Goal: Task Accomplishment & Management: Complete application form

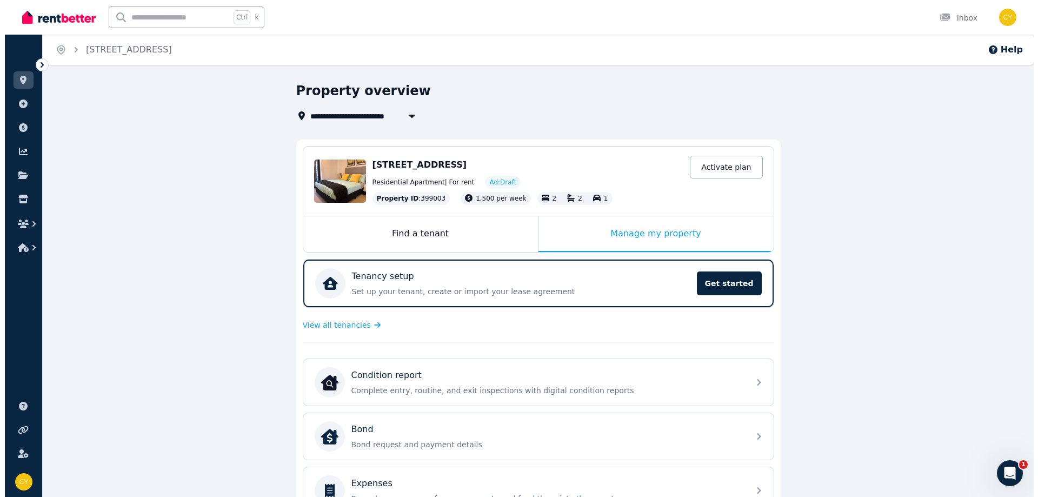
scroll to position [325, 0]
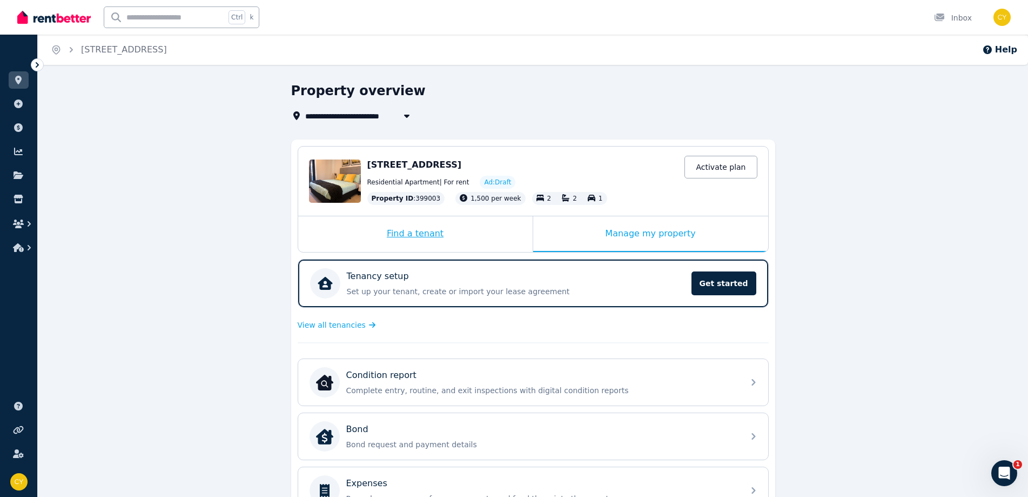
click at [467, 243] on div "Find a tenant" at bounding box center [415, 234] width 235 height 36
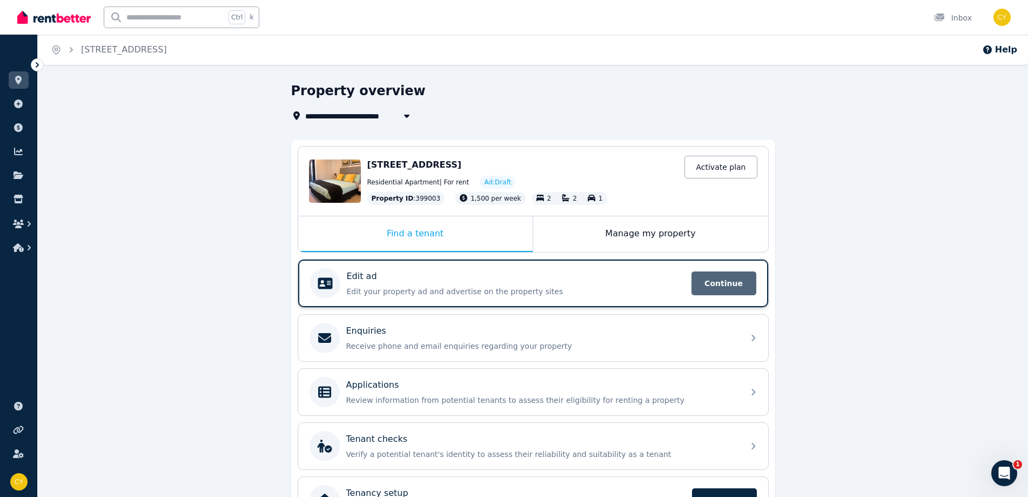
click at [748, 283] on span "Continue" at bounding box center [724, 283] width 65 height 24
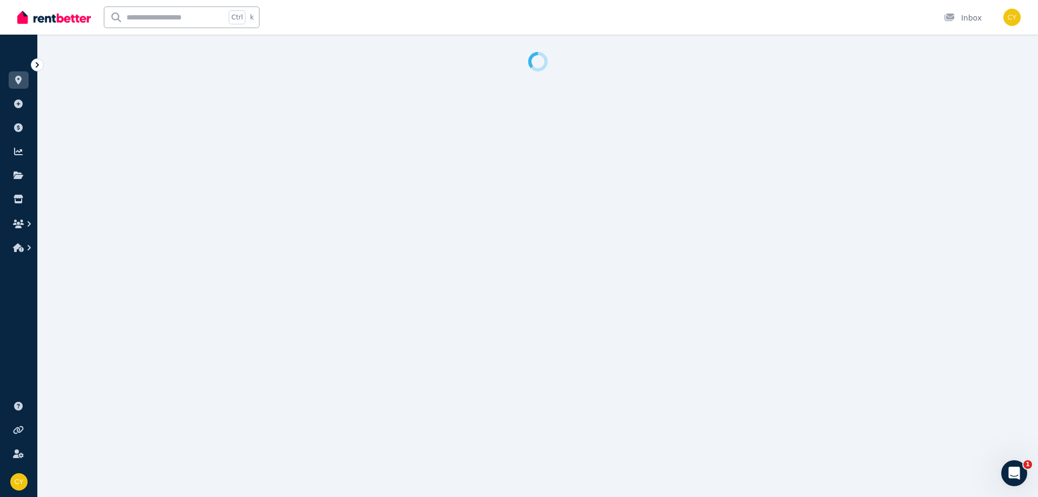
select select "***"
select select "**********"
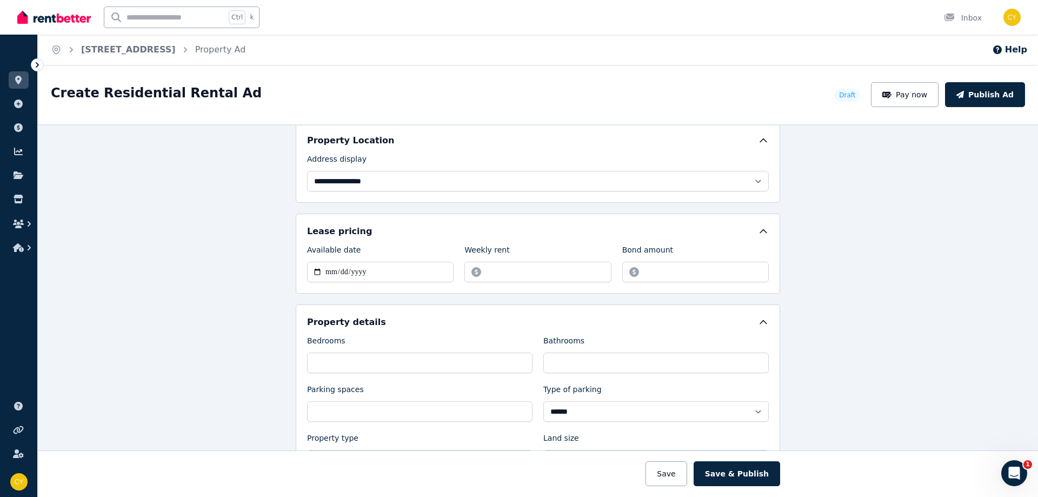
scroll to position [269, 0]
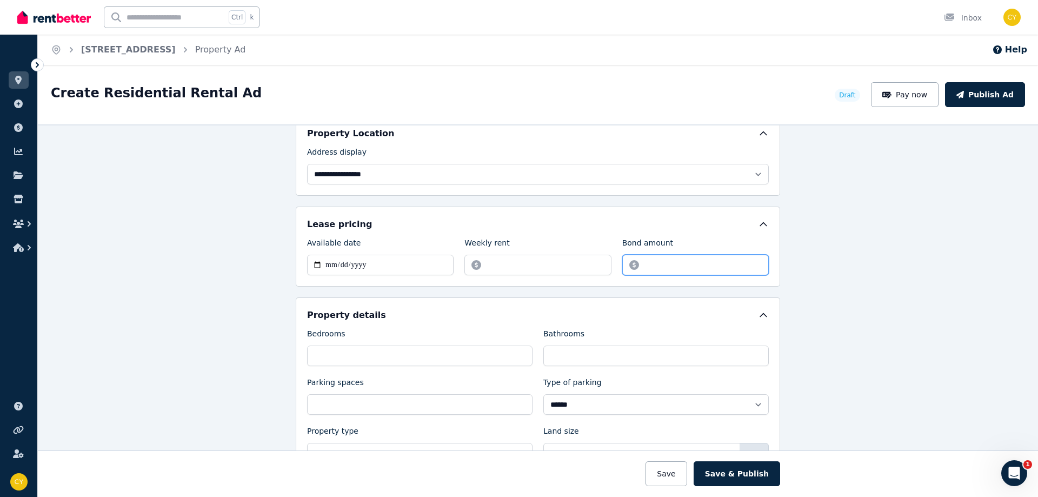
click at [717, 264] on input "Bond amount" at bounding box center [695, 265] width 146 height 21
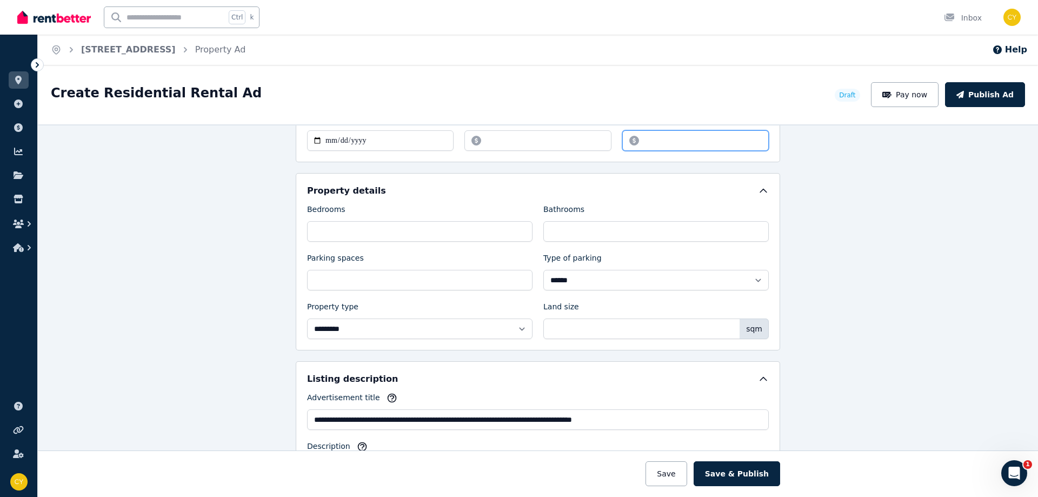
scroll to position [399, 0]
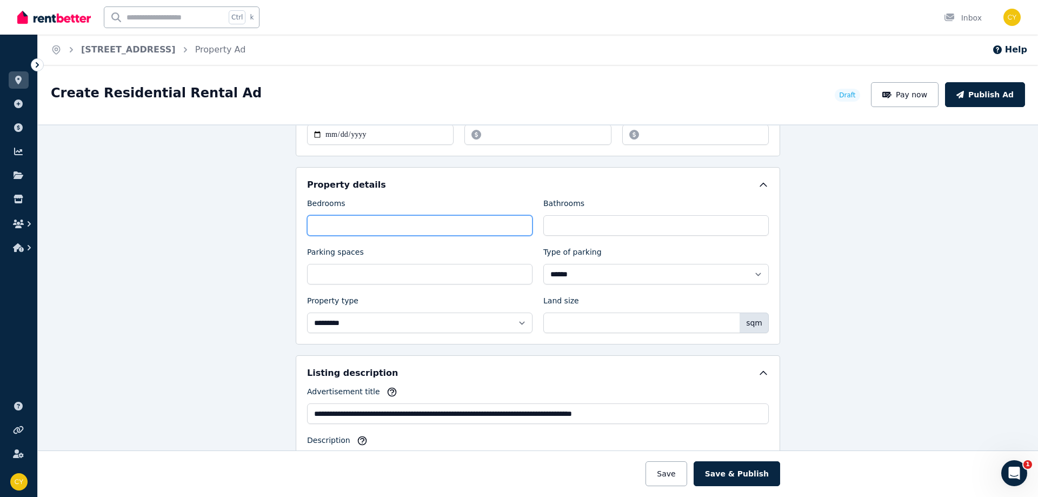
drag, startPoint x: 444, startPoint y: 226, endPoint x: 561, endPoint y: 227, distance: 117.3
click at [461, 225] on input "*" at bounding box center [419, 225] width 225 height 21
click at [613, 228] on input "*" at bounding box center [655, 225] width 225 height 21
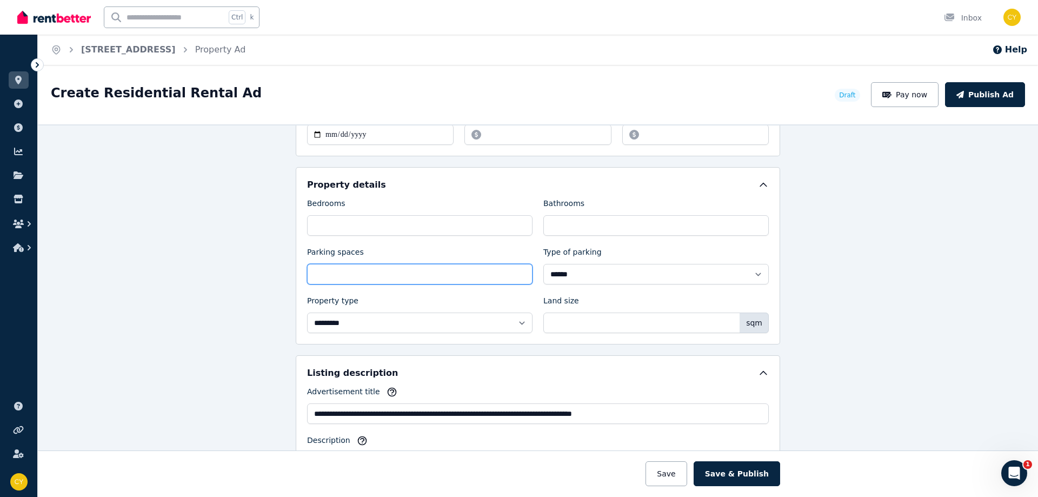
click at [465, 270] on input "*" at bounding box center [419, 274] width 225 height 21
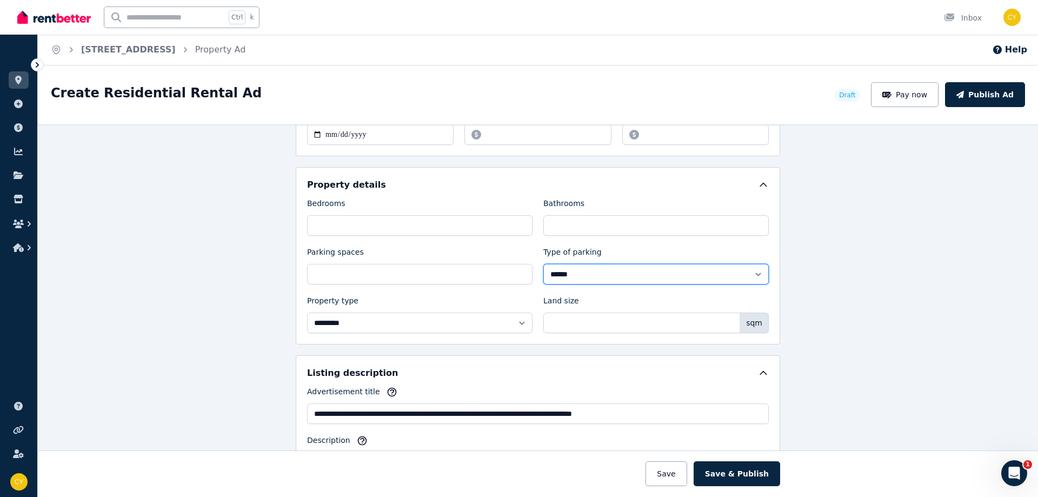
drag, startPoint x: 638, startPoint y: 274, endPoint x: 728, endPoint y: 266, distance: 91.1
click at [638, 275] on select "**********" at bounding box center [655, 274] width 225 height 21
drag, startPoint x: 458, startPoint y: 303, endPoint x: 464, endPoint y: 303, distance: 6.0
click at [458, 303] on div "Property type" at bounding box center [419, 302] width 225 height 15
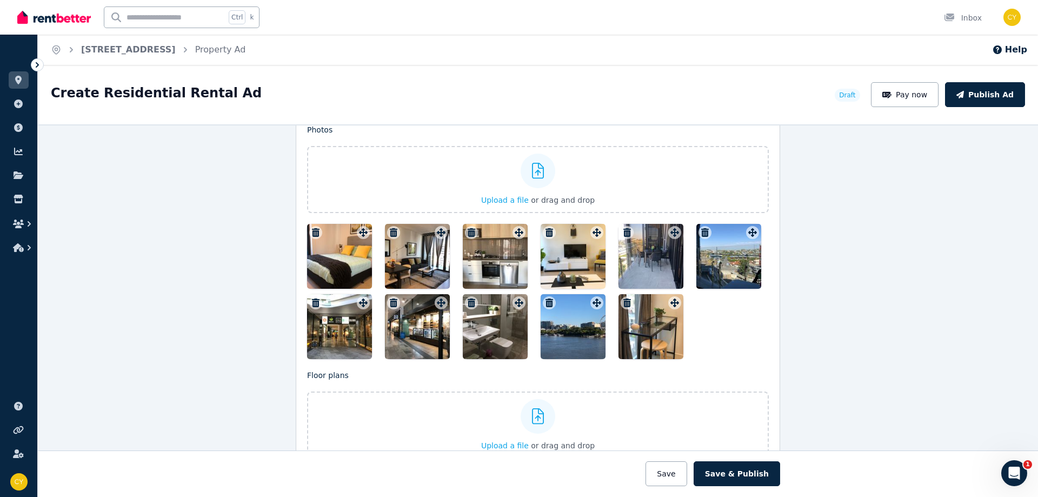
scroll to position [1325, 0]
drag, startPoint x: 557, startPoint y: 334, endPoint x: 398, endPoint y: 251, distance: 179.1
click at [336, 246] on div at bounding box center [537, 291] width 461 height 135
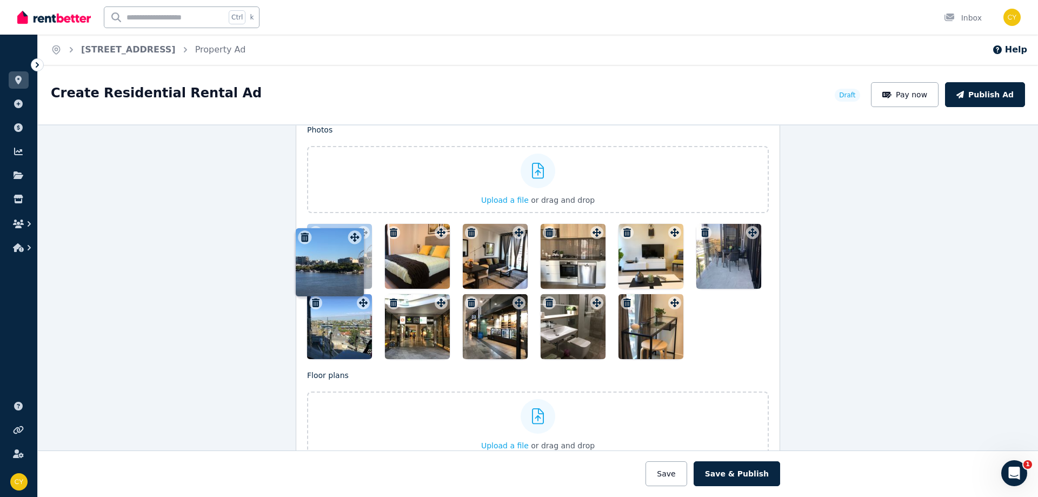
drag, startPoint x: 595, startPoint y: 304, endPoint x: 356, endPoint y: 222, distance: 252.6
click at [356, 222] on div "Photos Upload a file or drag and drop To pick up a draggable item, press the sp…" at bounding box center [537, 241] width 461 height 235
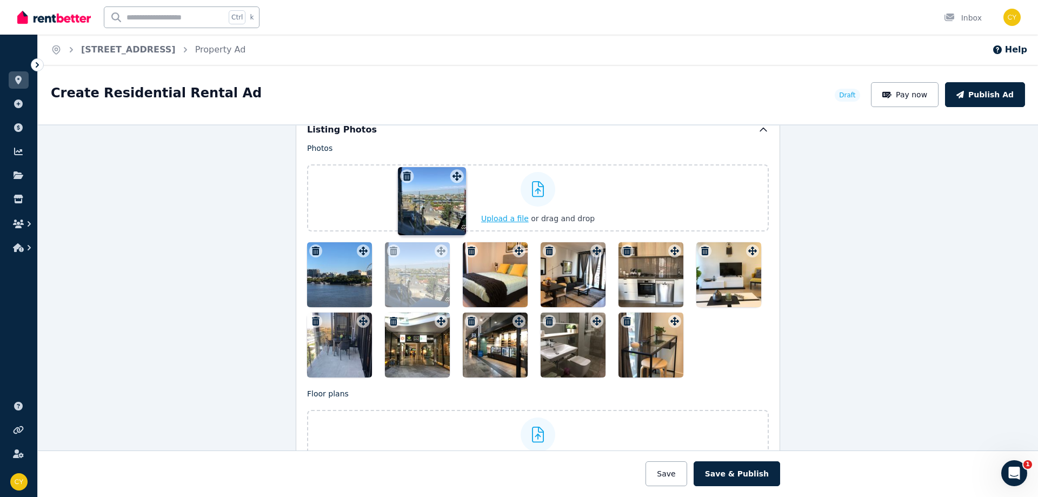
scroll to position [1305, 0]
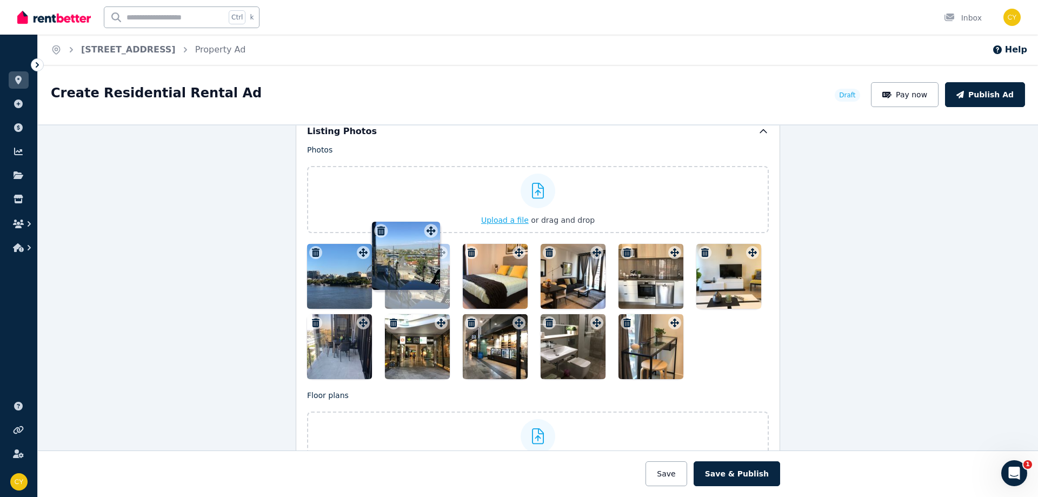
drag, startPoint x: 364, startPoint y: 233, endPoint x: 434, endPoint y: 230, distance: 70.9
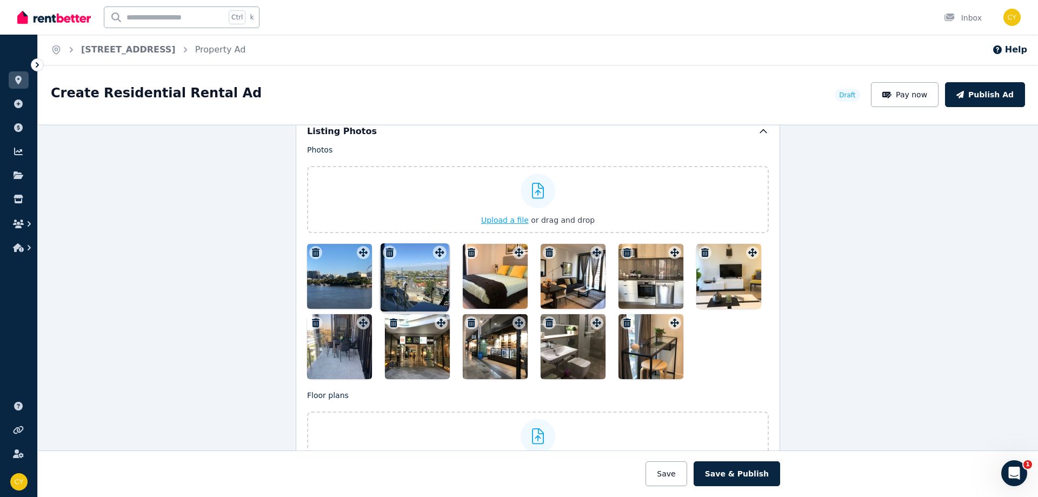
click at [434, 229] on div "Photos Upload a file or drag and drop To pick up a draggable item, press the sp…" at bounding box center [537, 261] width 461 height 235
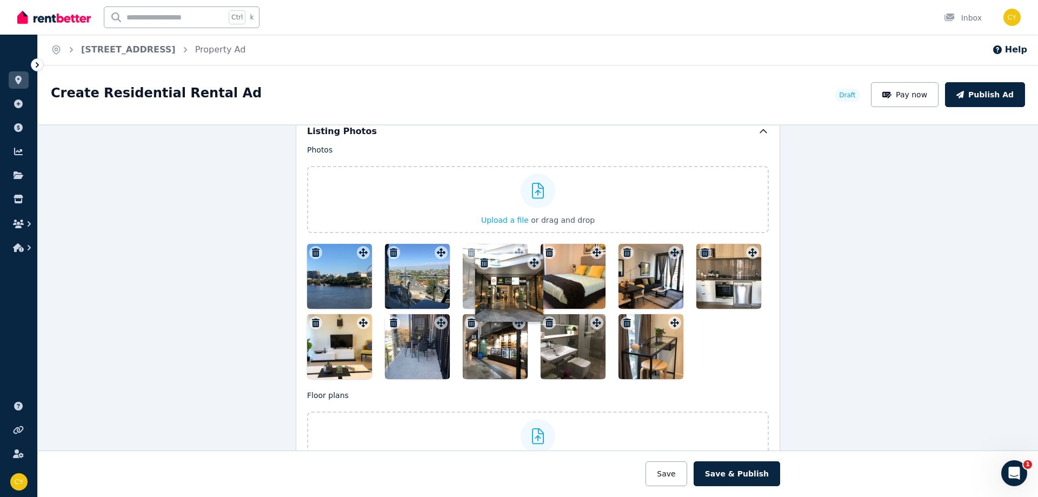
drag, startPoint x: 436, startPoint y: 326, endPoint x: 534, endPoint y: 256, distance: 121.2
click at [534, 256] on div "Photos Upload a file or drag and drop To pick up a draggable item, press the sp…" at bounding box center [537, 261] width 461 height 235
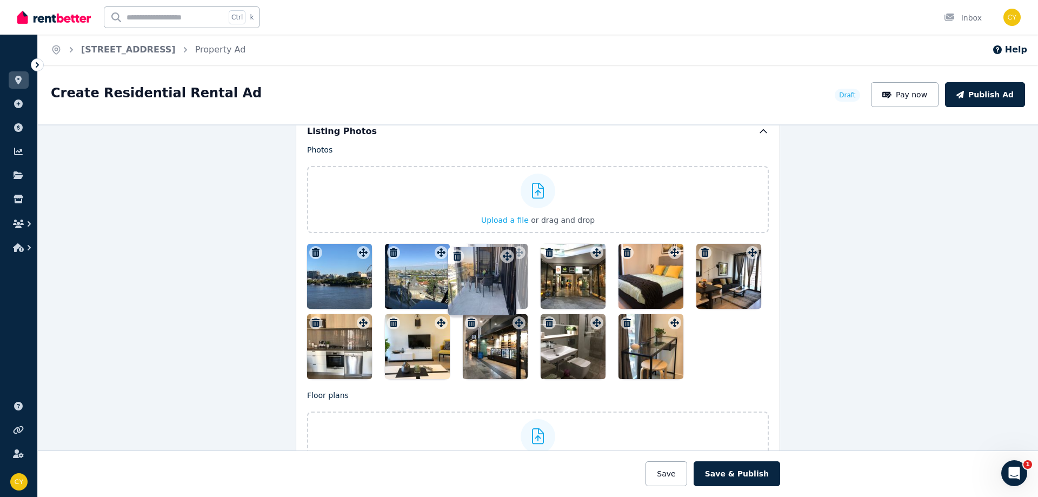
drag, startPoint x: 440, startPoint y: 323, endPoint x: 510, endPoint y: 247, distance: 102.9
click at [510, 247] on div "Photos Upload a file or drag and drop To pick up a draggable item, press the sp…" at bounding box center [537, 261] width 461 height 235
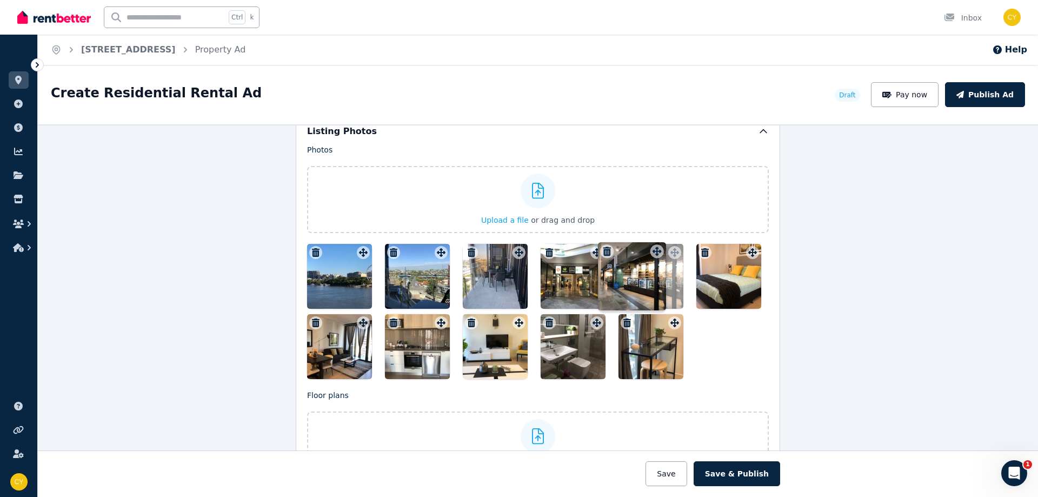
drag, startPoint x: 517, startPoint y: 296, endPoint x: 653, endPoint y: 244, distance: 146.4
click at [653, 244] on div "Photos Upload a file or drag and drop To pick up a draggable item, press the sp…" at bounding box center [537, 261] width 461 height 235
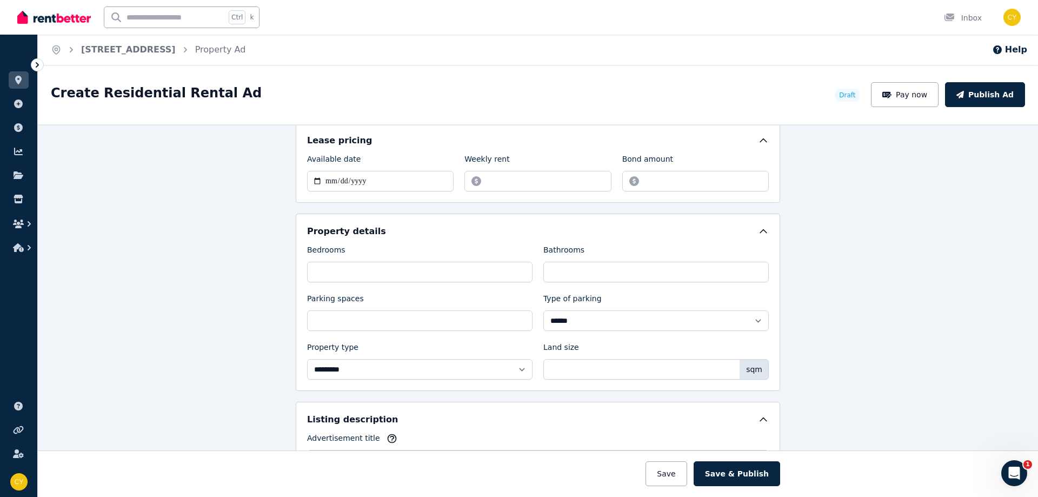
scroll to position [284, 0]
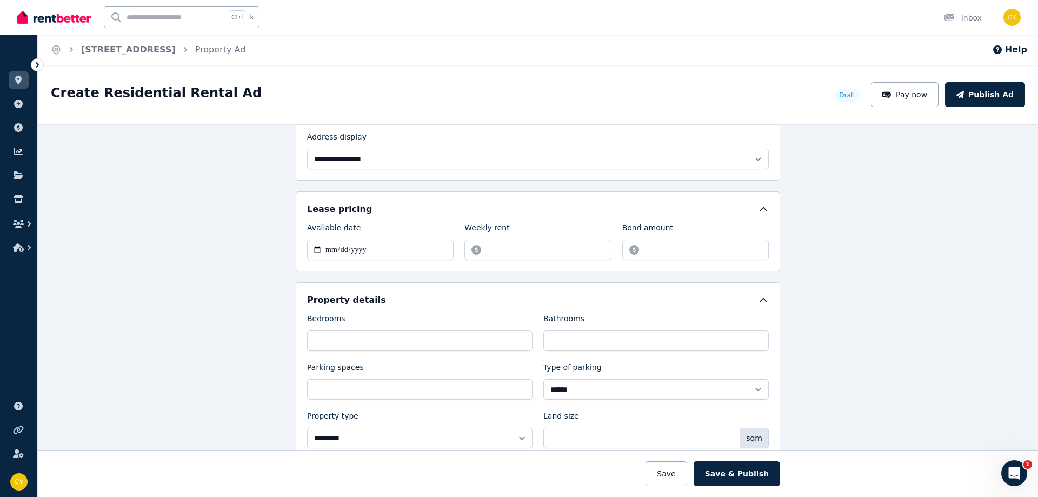
click at [652, 236] on label "Bond amount" at bounding box center [647, 229] width 51 height 15
click at [652, 239] on input "Bond amount" at bounding box center [695, 249] width 146 height 21
click at [667, 252] on input "Bond amount" at bounding box center [695, 249] width 146 height 21
click at [526, 243] on input "*******" at bounding box center [537, 249] width 146 height 21
click at [664, 243] on input "Bond amount" at bounding box center [695, 249] width 146 height 21
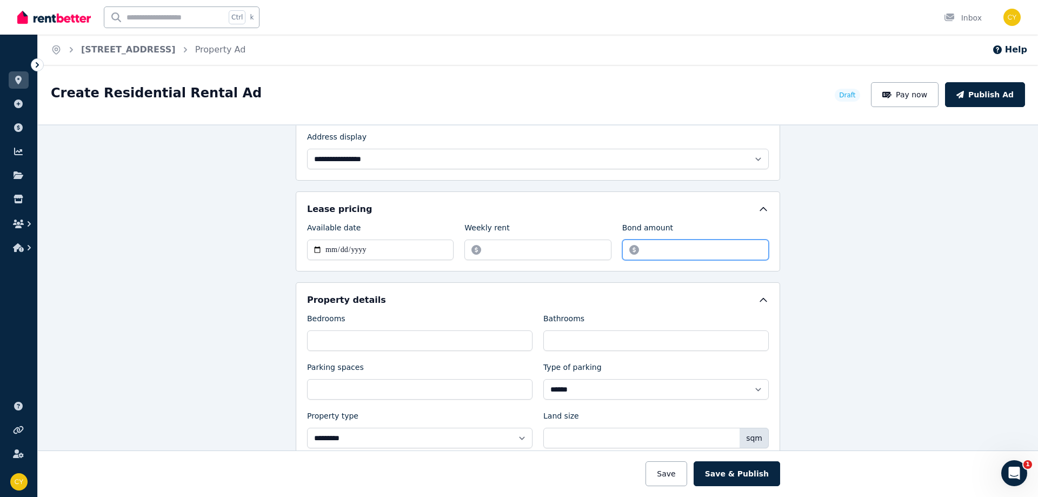
type input "****"
click at [521, 255] on input "*******" at bounding box center [537, 249] width 146 height 21
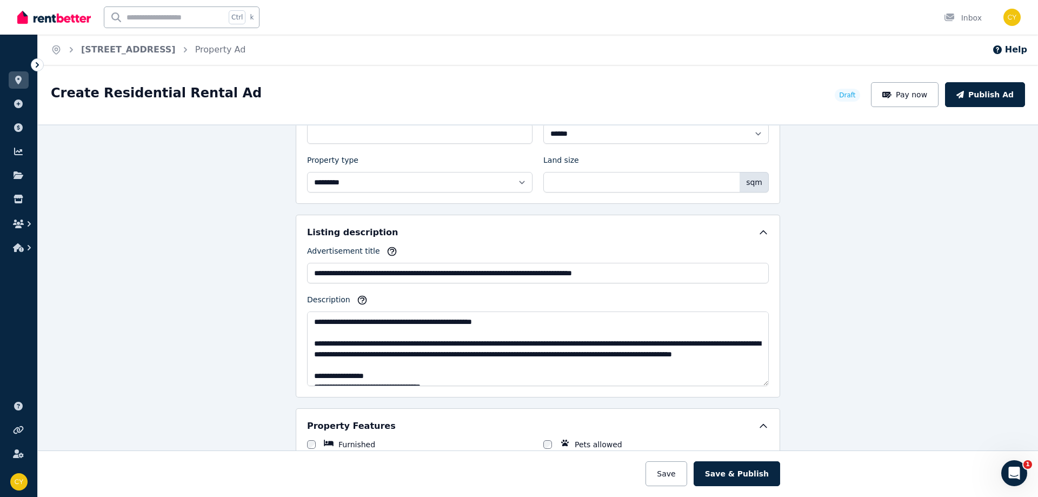
scroll to position [527, 0]
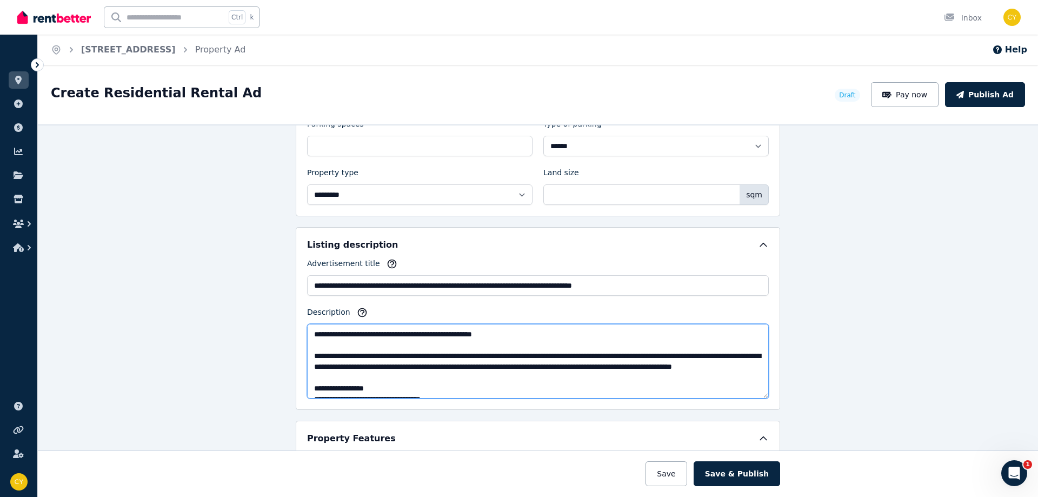
click at [592, 339] on textarea "Description" at bounding box center [537, 361] width 461 height 75
click at [590, 338] on textarea "Description" at bounding box center [537, 361] width 461 height 75
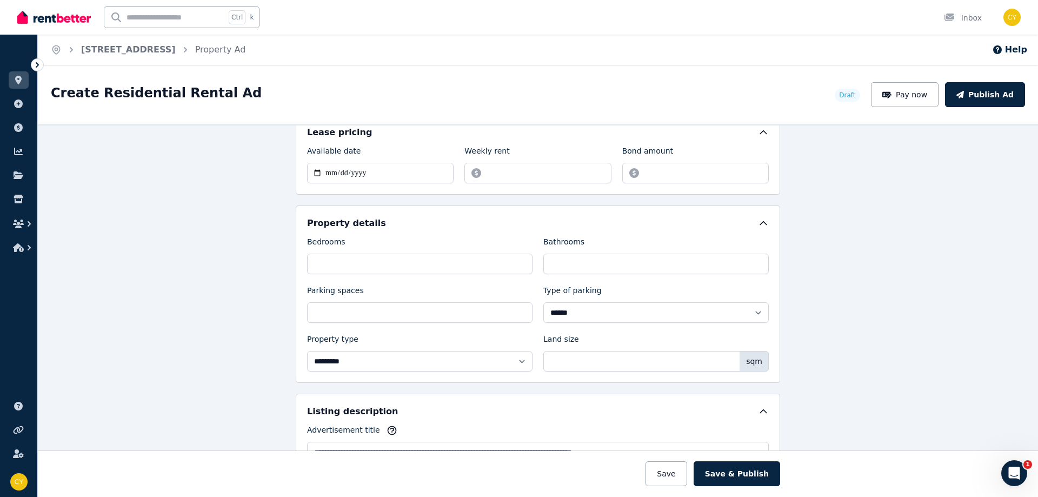
scroll to position [540, 0]
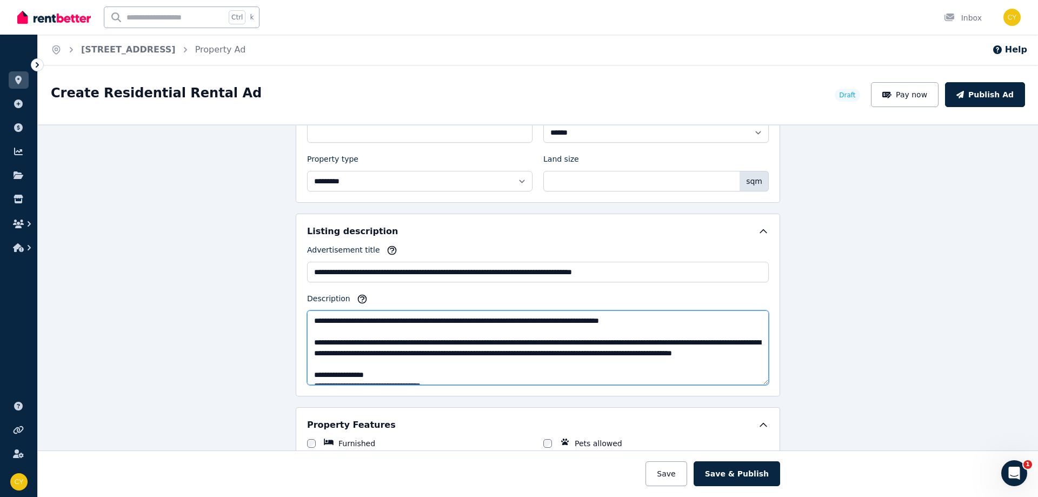
click at [460, 351] on textarea "Description" at bounding box center [537, 347] width 461 height 75
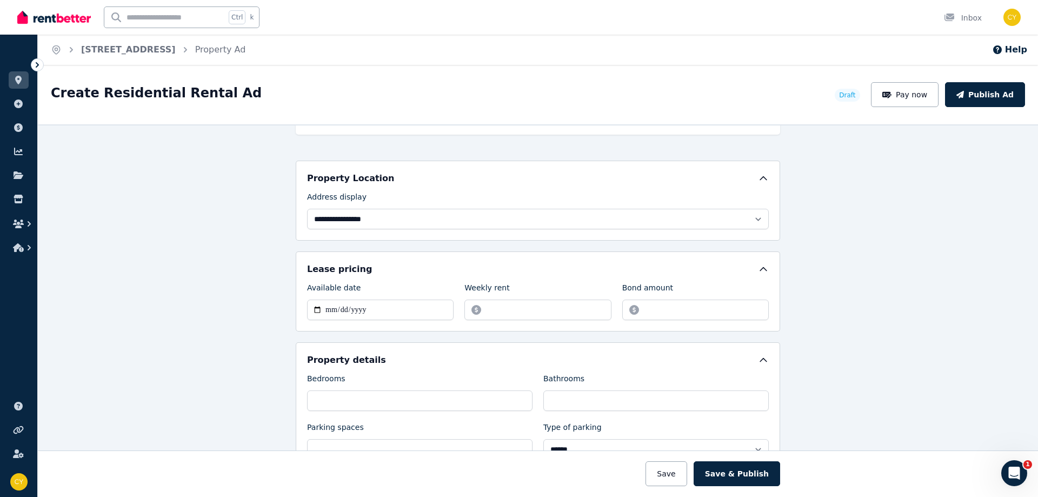
scroll to position [0, 0]
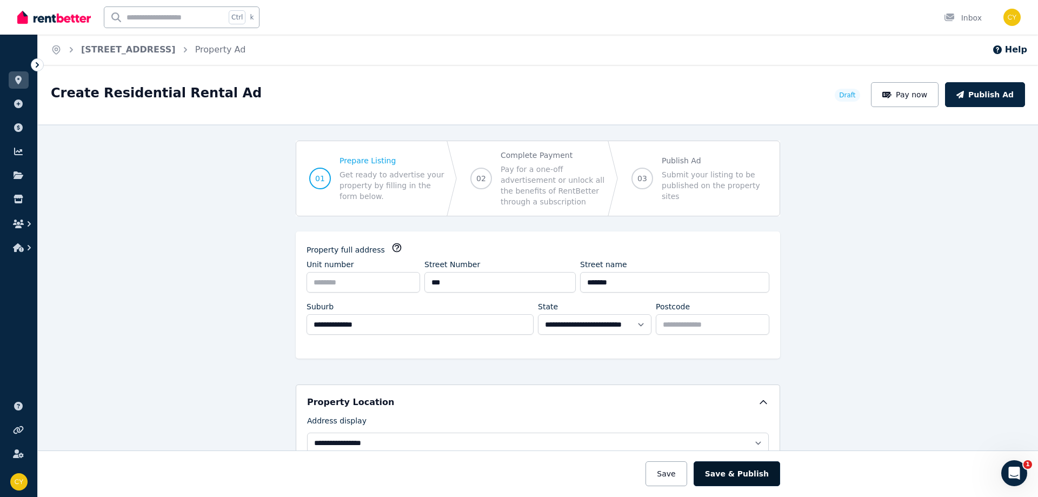
type textarea "**********"
click at [750, 474] on button "Save & Publish" at bounding box center [736, 473] width 86 height 25
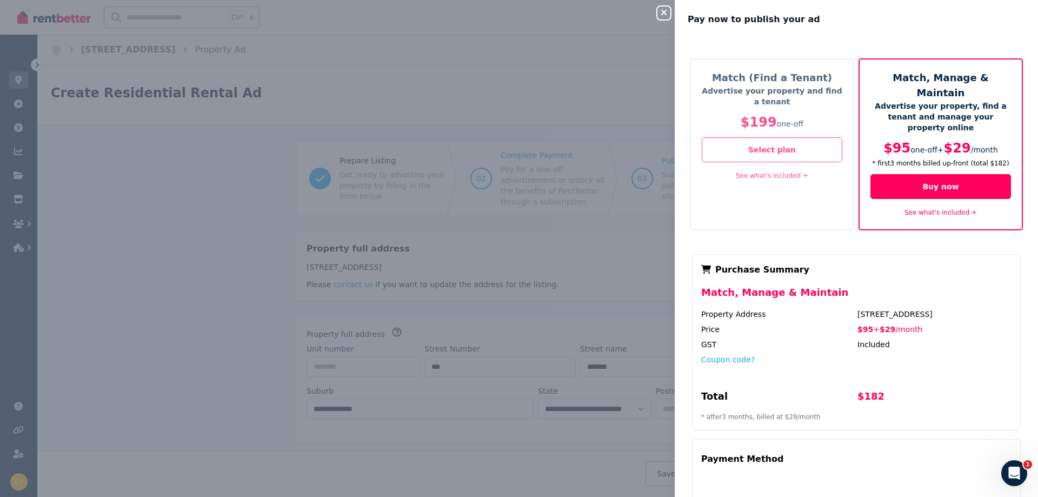
click at [244, 247] on div "Close panel Pay now to publish your ad Match (Find a Tenant) Advertise your pro…" at bounding box center [519, 248] width 1038 height 497
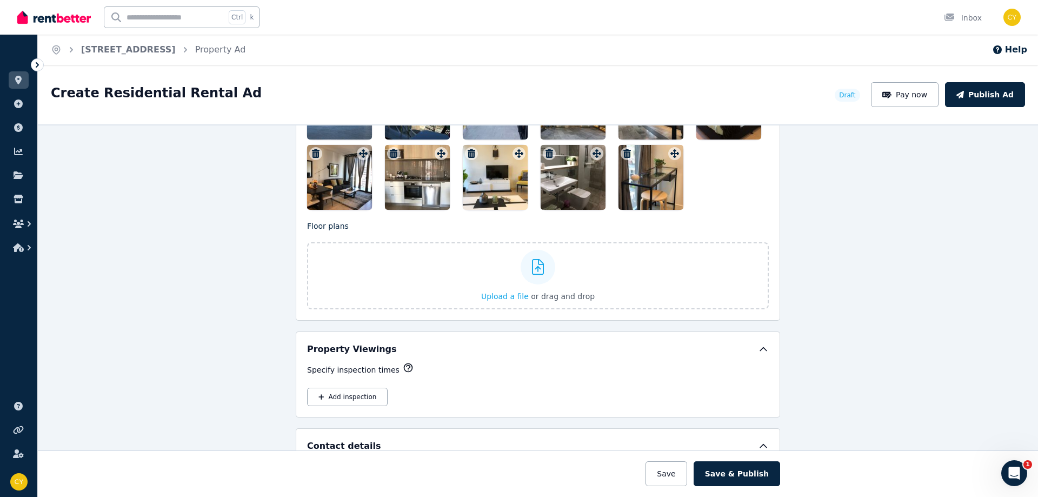
scroll to position [1378, 0]
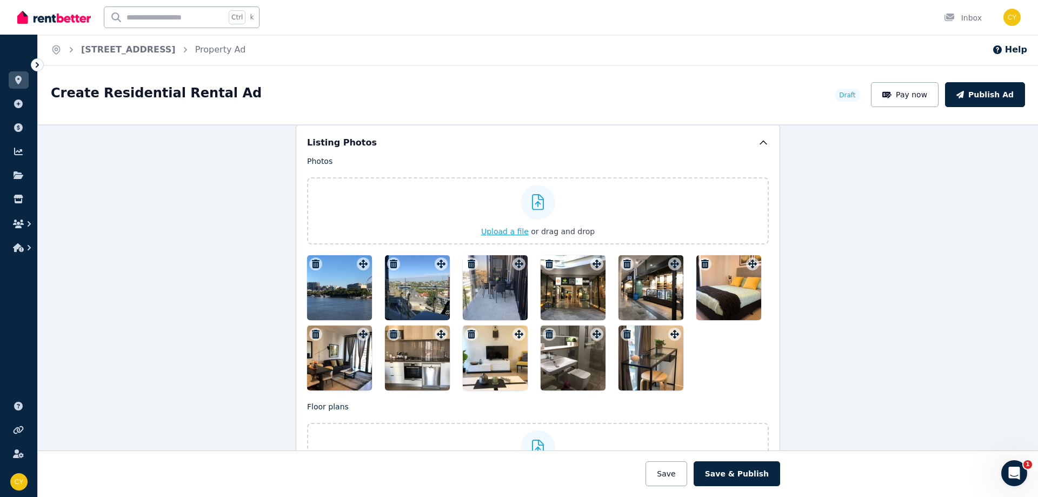
click at [532, 203] on icon at bounding box center [538, 202] width 12 height 16
click at [0, 0] on input "Upload a file or drag and drop" at bounding box center [0, 0] width 0 height 0
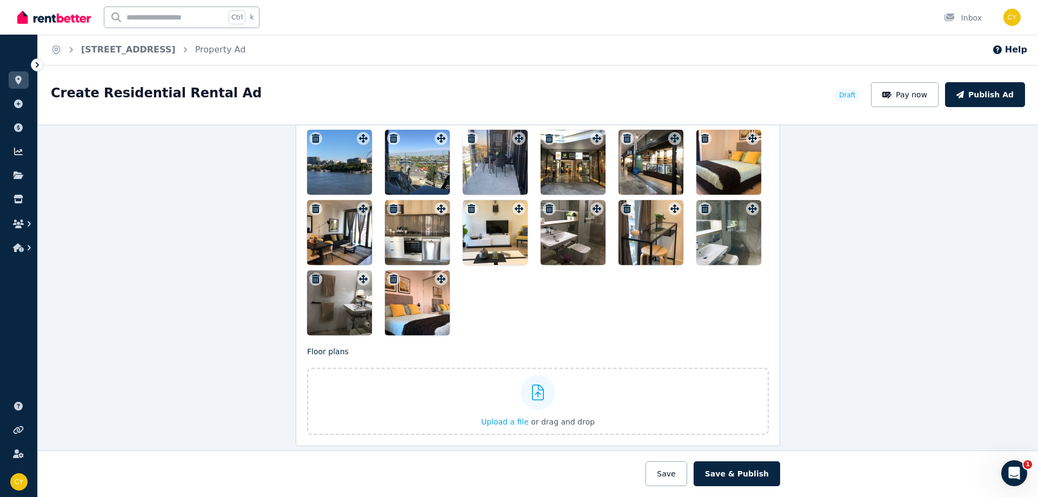
scroll to position [1559, 0]
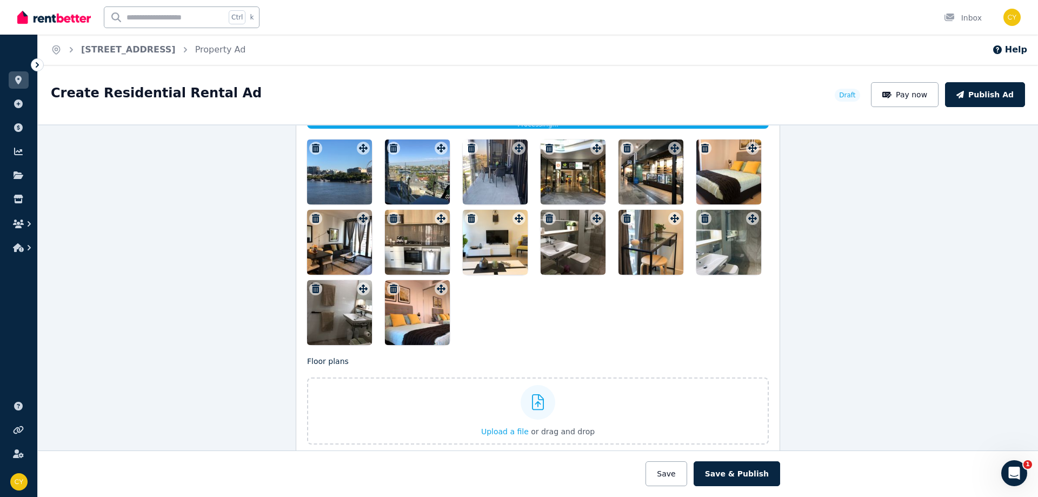
click at [703, 216] on icon "button" at bounding box center [705, 218] width 8 height 9
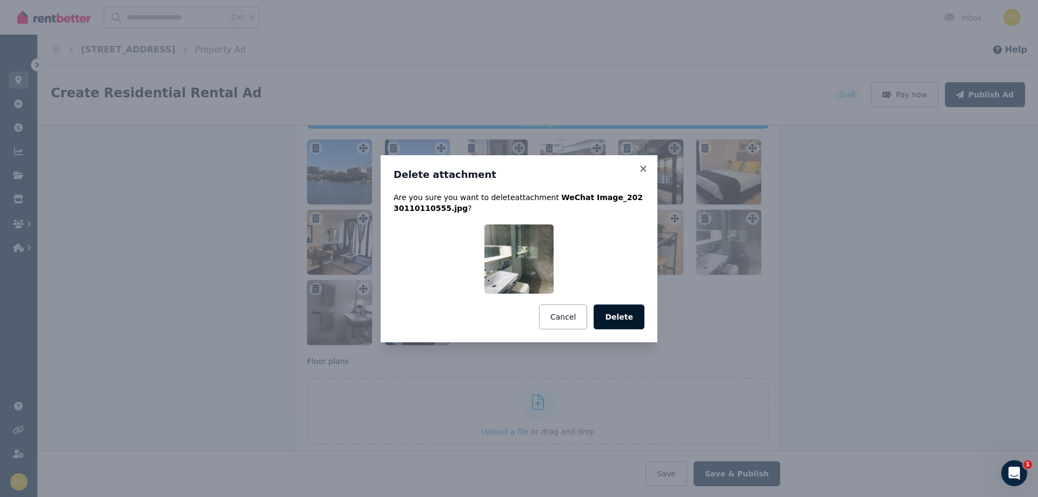
click at [620, 317] on button "Delete" at bounding box center [618, 316] width 51 height 25
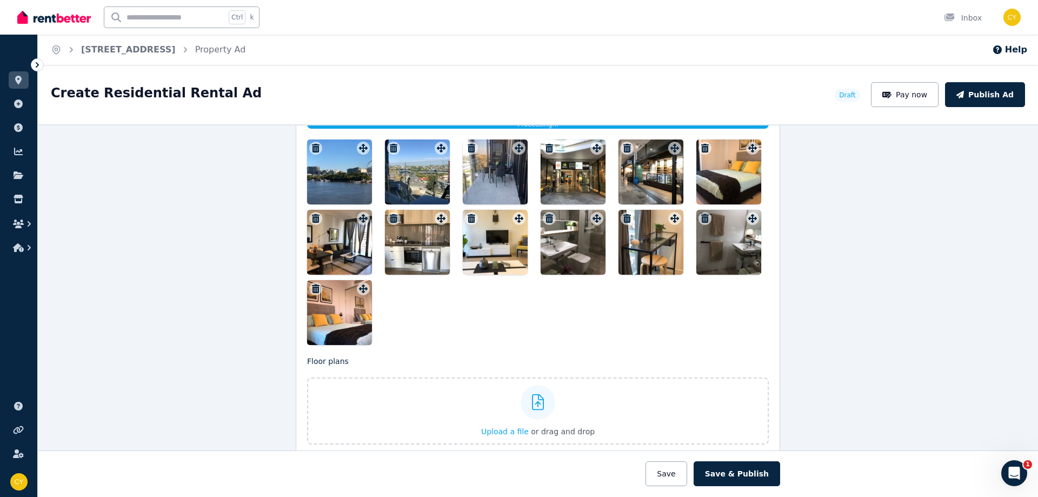
click at [701, 219] on icon "button" at bounding box center [705, 218] width 8 height 9
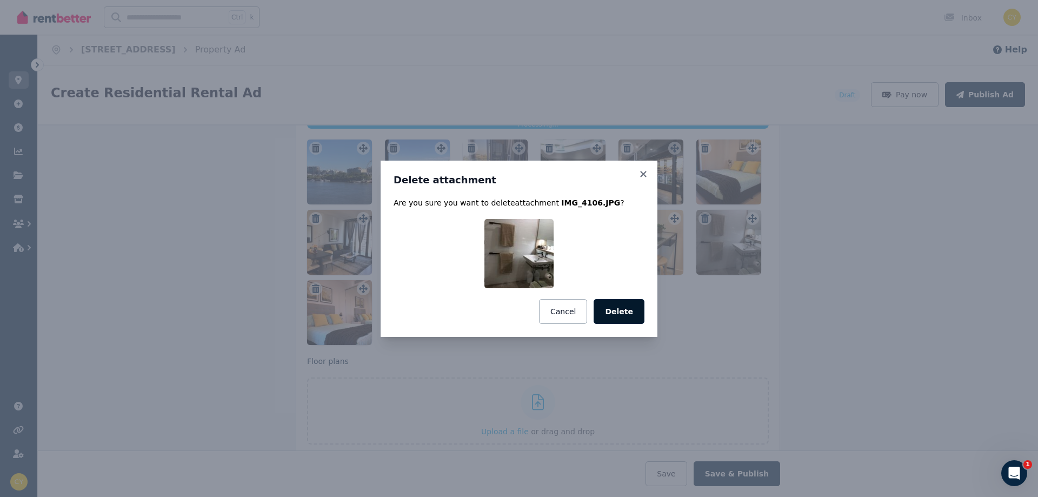
click at [625, 311] on button "Delete" at bounding box center [618, 311] width 51 height 25
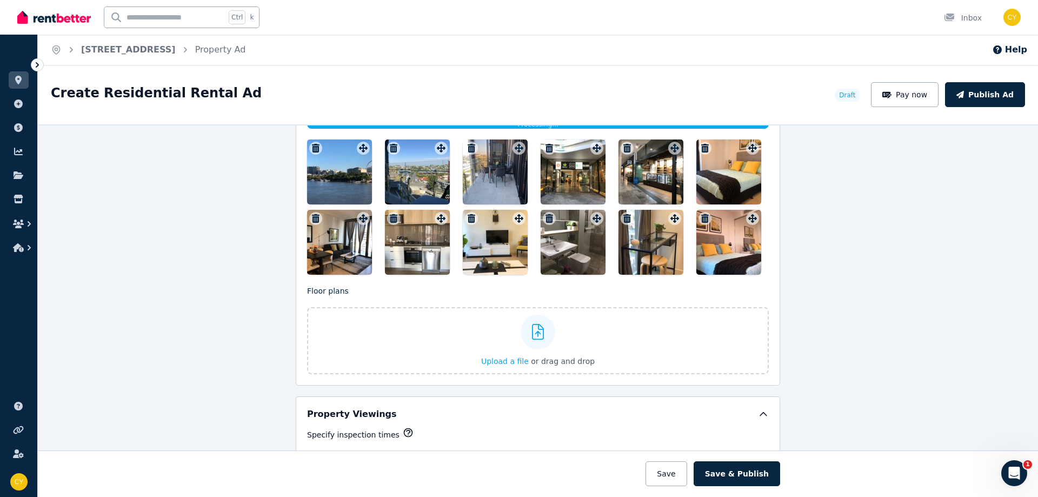
scroll to position [1378, 0]
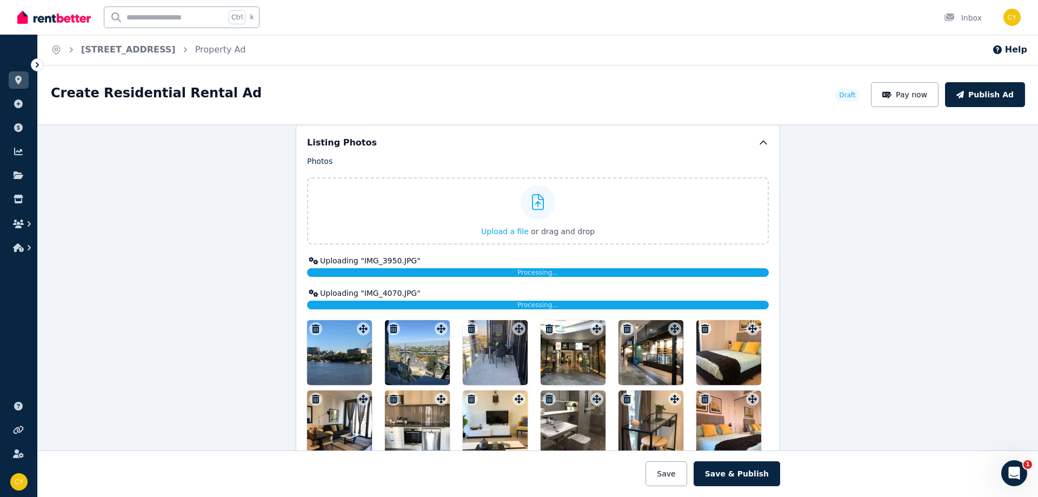
click at [312, 262] on icon at bounding box center [313, 261] width 9 height 8
click at [312, 260] on icon at bounding box center [313, 261] width 9 height 8
click at [532, 204] on icon at bounding box center [538, 202] width 12 height 16
click at [0, 0] on input "Upload a file or drag and drop" at bounding box center [0, 0] width 0 height 0
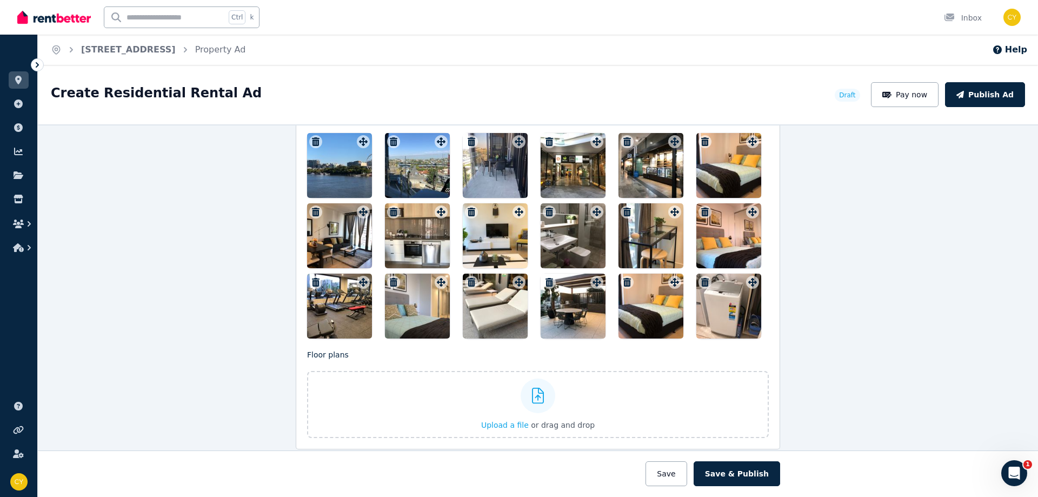
scroll to position [1500, 0]
click at [626, 282] on icon "button" at bounding box center [626, 282] width 11 height 9
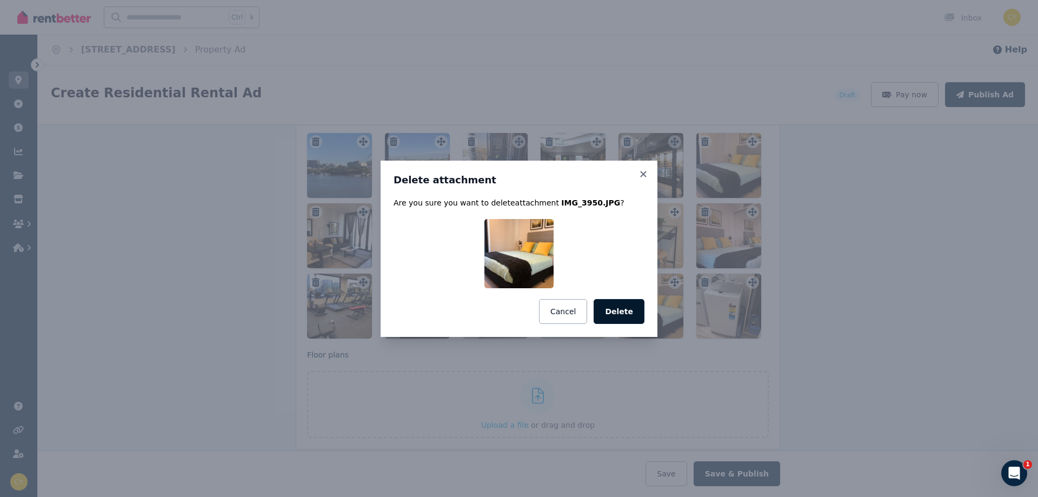
click at [610, 311] on button "Delete" at bounding box center [618, 311] width 51 height 25
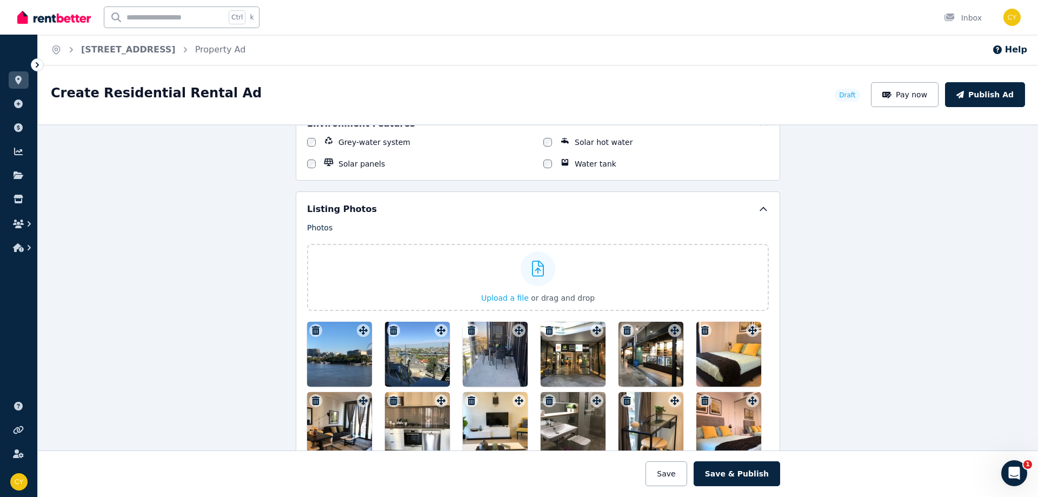
scroll to position [1320, 0]
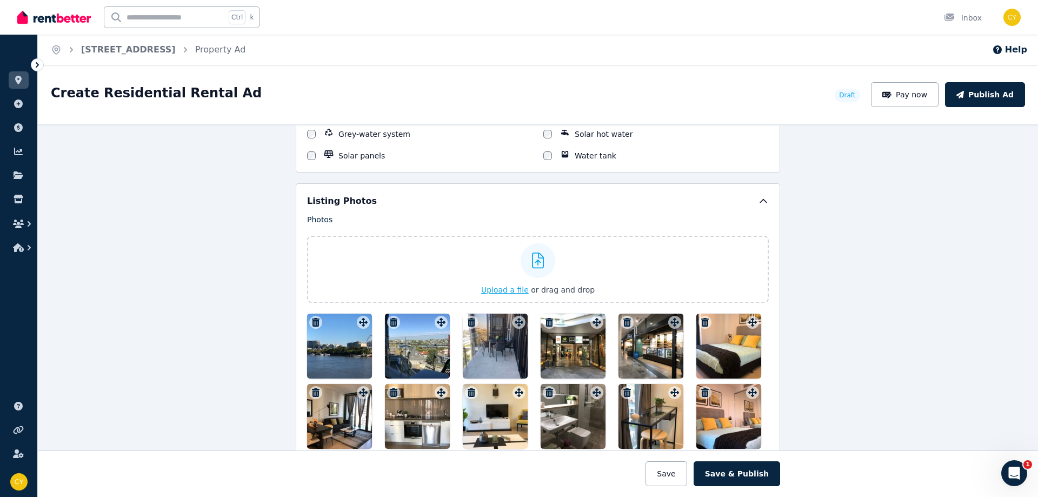
click at [537, 264] on icon at bounding box center [538, 260] width 12 height 16
click at [0, 0] on input "Upload a file or drag and drop" at bounding box center [0, 0] width 0 height 0
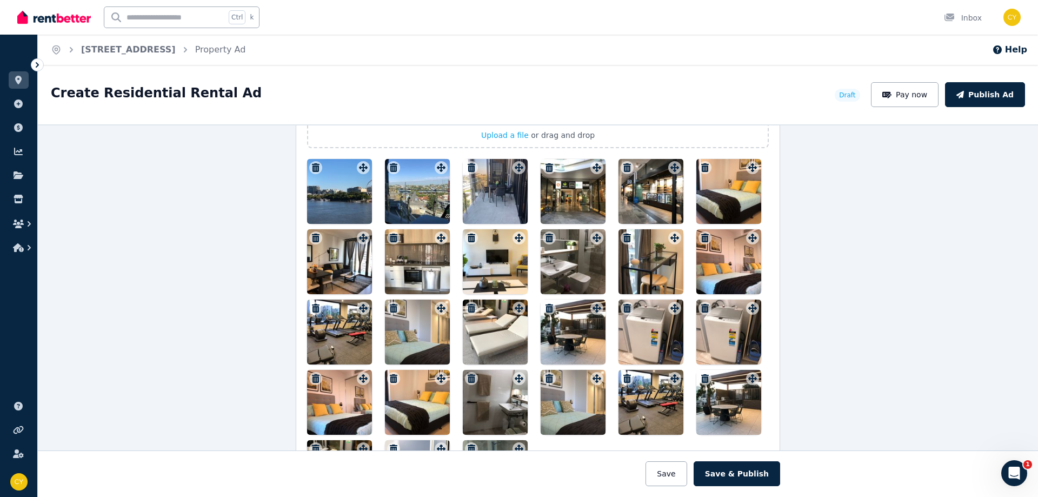
scroll to position [1654, 0]
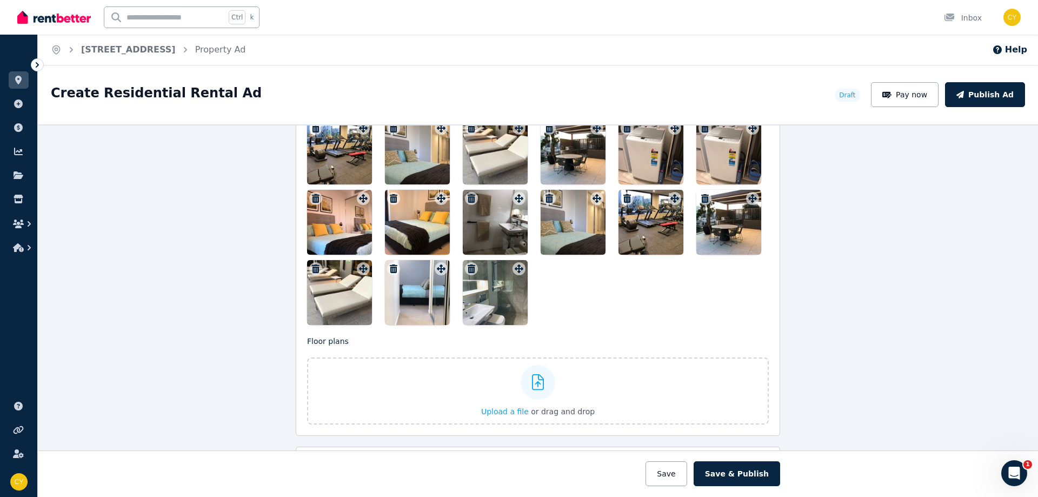
drag, startPoint x: 411, startPoint y: 295, endPoint x: 532, endPoint y: 226, distance: 139.2
click at [532, 226] on div at bounding box center [537, 152] width 461 height 346
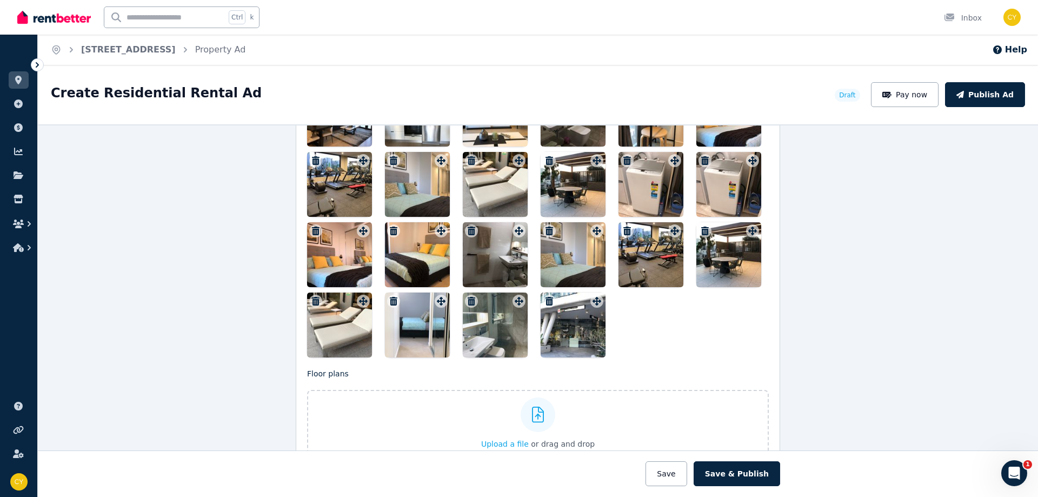
scroll to position [1628, 0]
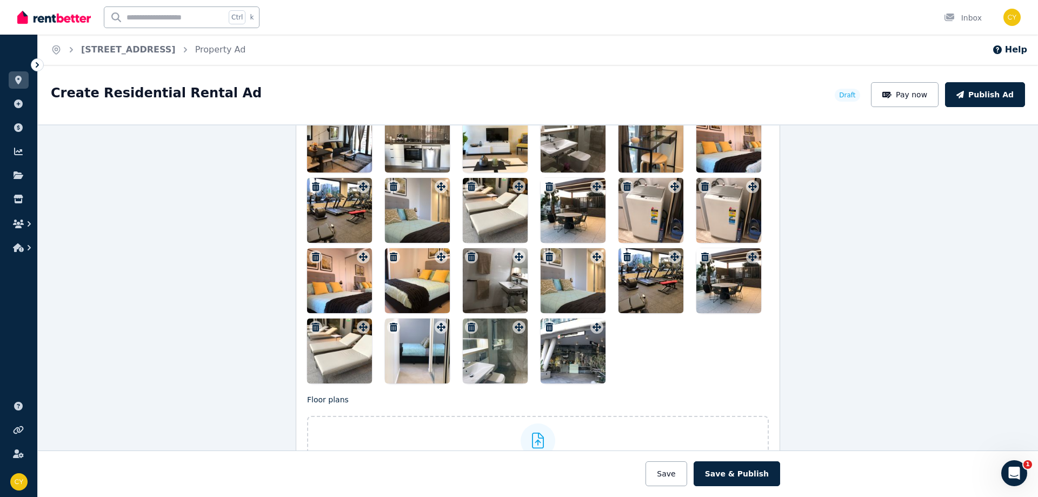
click at [701, 187] on icon "button" at bounding box center [705, 186] width 8 height 9
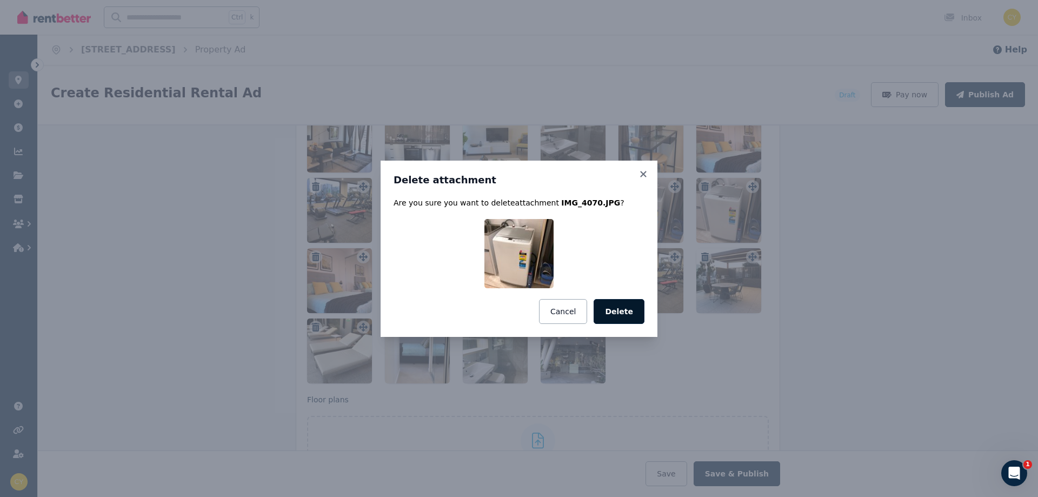
click at [620, 313] on button "Delete" at bounding box center [618, 311] width 51 height 25
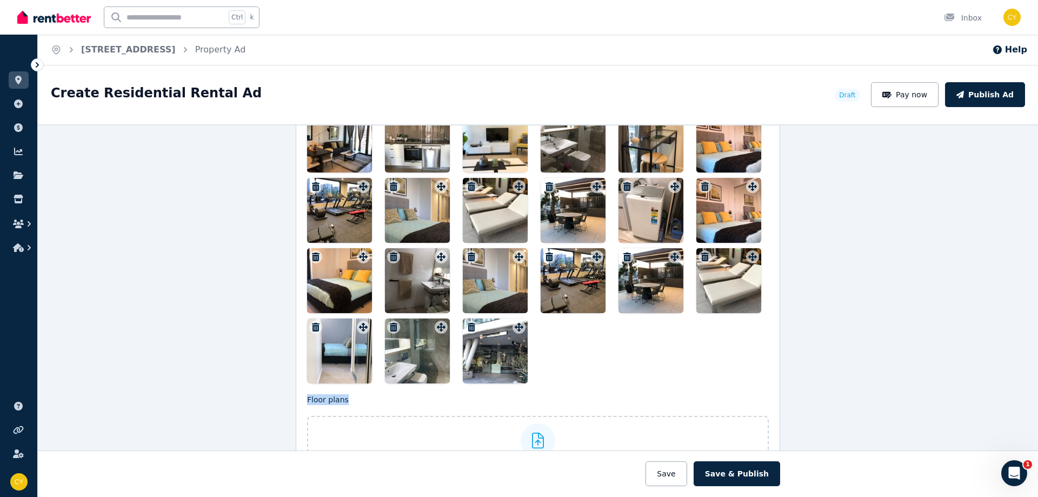
drag, startPoint x: 324, startPoint y: 198, endPoint x: 565, endPoint y: 382, distance: 302.6
click at [563, 385] on div "Photos Upload a file or drag and drop Uploaded " IMG_3942.JPG " Uploaded " IMG_…" at bounding box center [537, 193] width 461 height 577
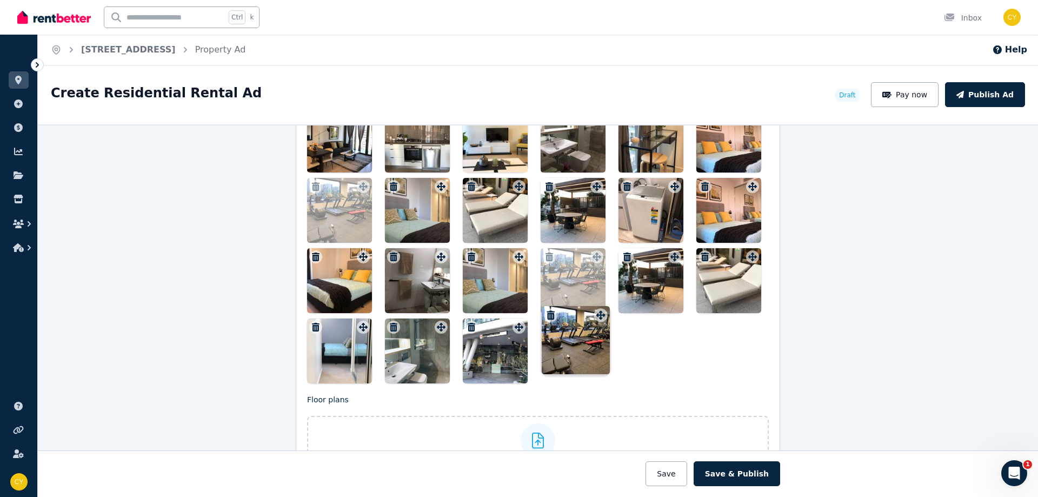
drag, startPoint x: 359, startPoint y: 184, endPoint x: 369, endPoint y: 233, distance: 50.0
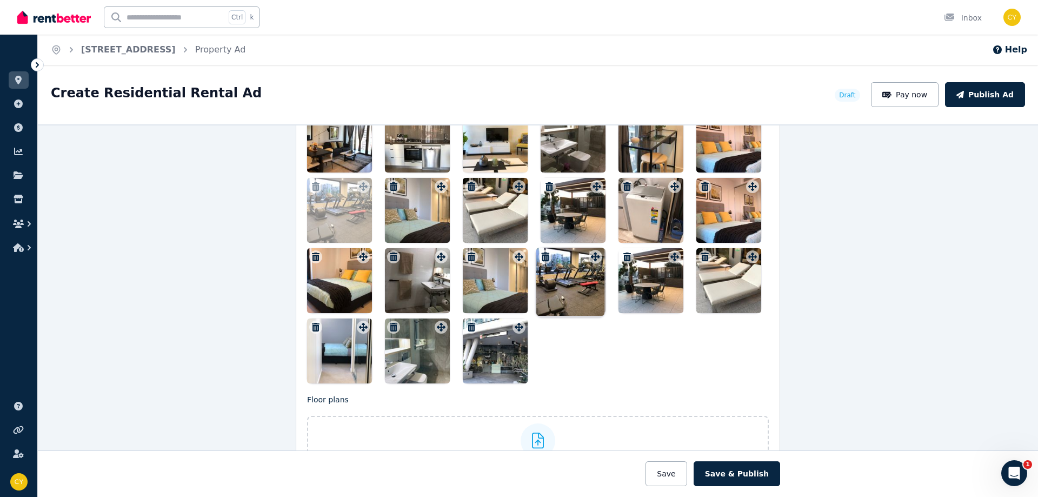
click at [367, 233] on div at bounding box center [339, 210] width 65 height 65
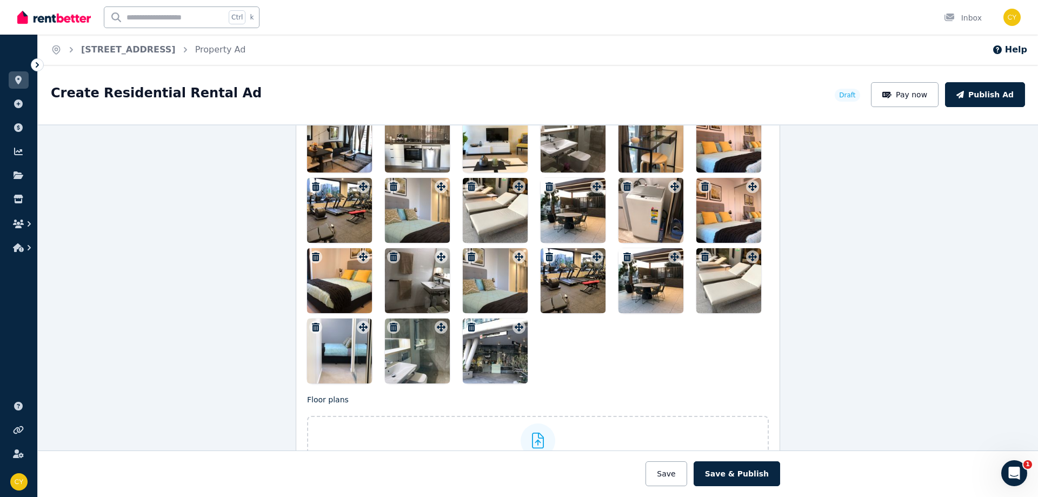
click at [312, 186] on icon "button" at bounding box center [316, 186] width 8 height 9
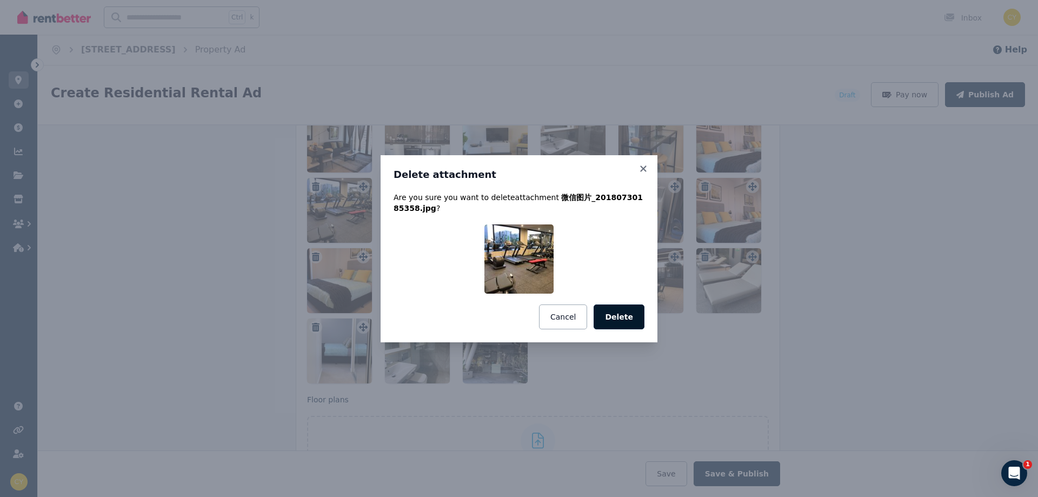
click at [623, 317] on button "Delete" at bounding box center [618, 316] width 51 height 25
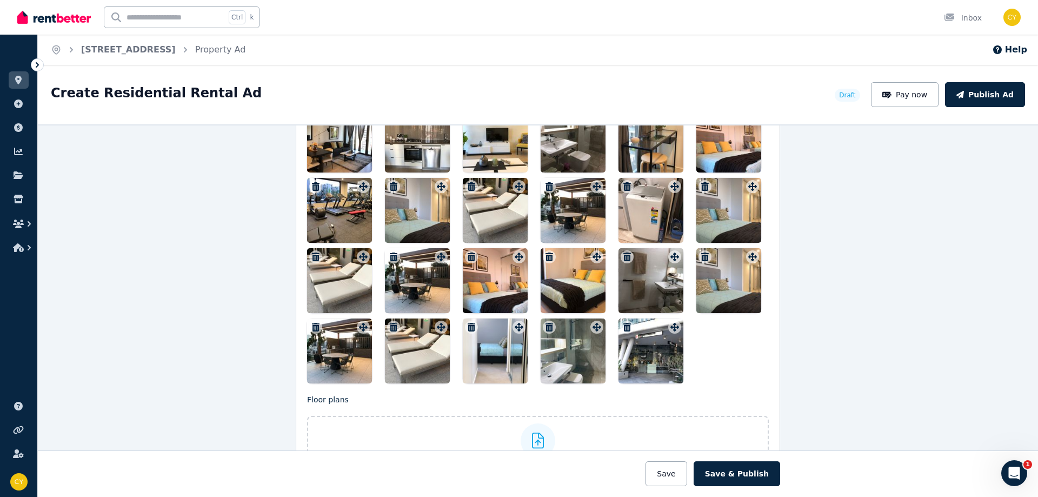
scroll to position [1448, 0]
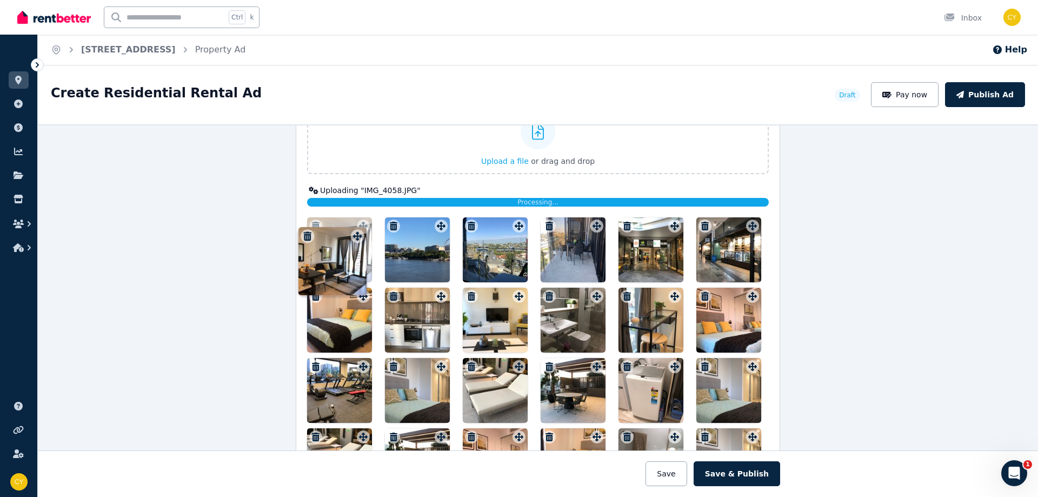
drag, startPoint x: 359, startPoint y: 296, endPoint x: 356, endPoint y: 226, distance: 69.2
click at [359, 226] on icon at bounding box center [363, 226] width 9 height 9
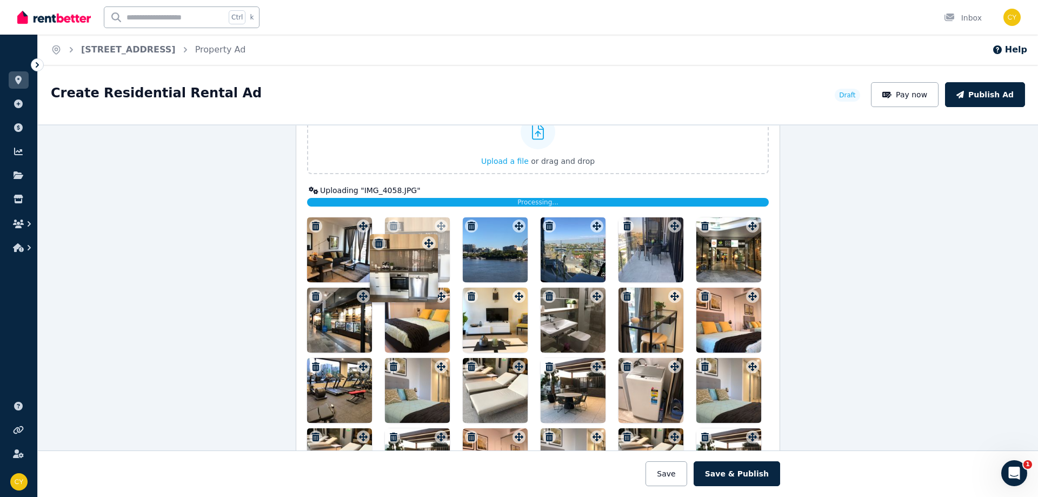
drag, startPoint x: 438, startPoint y: 302, endPoint x: 429, endPoint y: 239, distance: 62.8
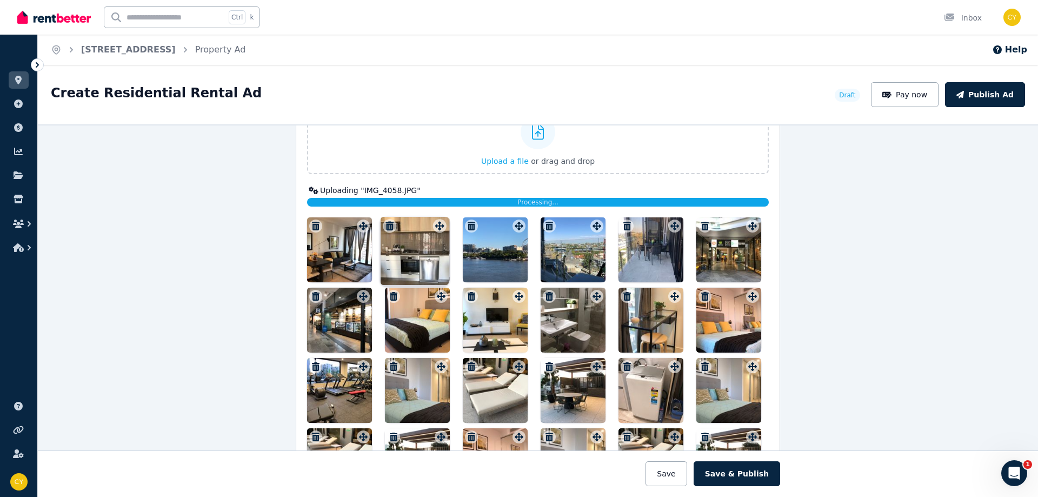
click at [429, 239] on div "Photos Upload a file or drag and drop Uploaded " IMG_3942.JPG " Uploaded " IMG_…" at bounding box center [537, 359] width 461 height 548
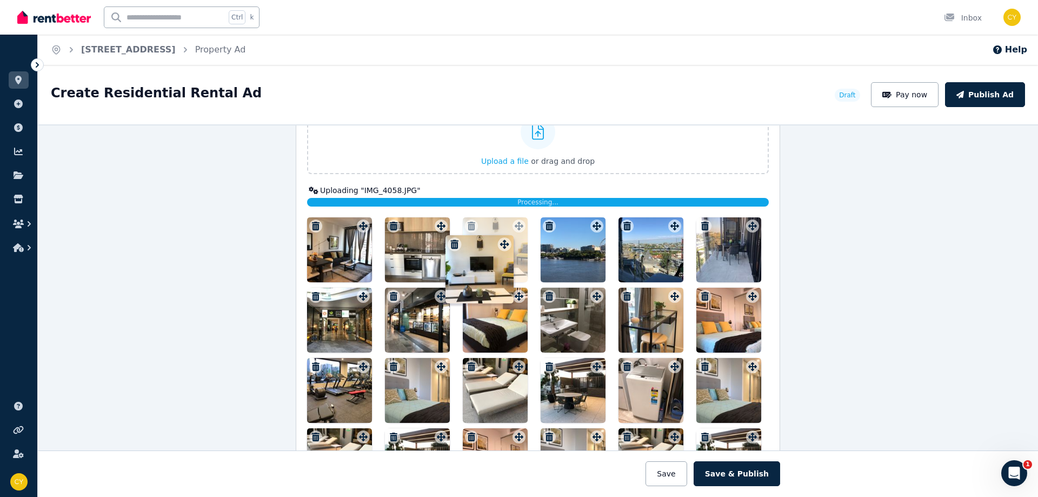
drag, startPoint x: 516, startPoint y: 297, endPoint x: 504, endPoint y: 236, distance: 62.1
click at [504, 236] on div "Photos Upload a file or drag and drop Uploaded " IMG_3942.JPG " Uploaded " IMG_…" at bounding box center [537, 394] width 461 height 618
drag, startPoint x: 406, startPoint y: 387, endPoint x: 587, endPoint y: 273, distance: 214.2
click at [587, 273] on div at bounding box center [537, 460] width 461 height 486
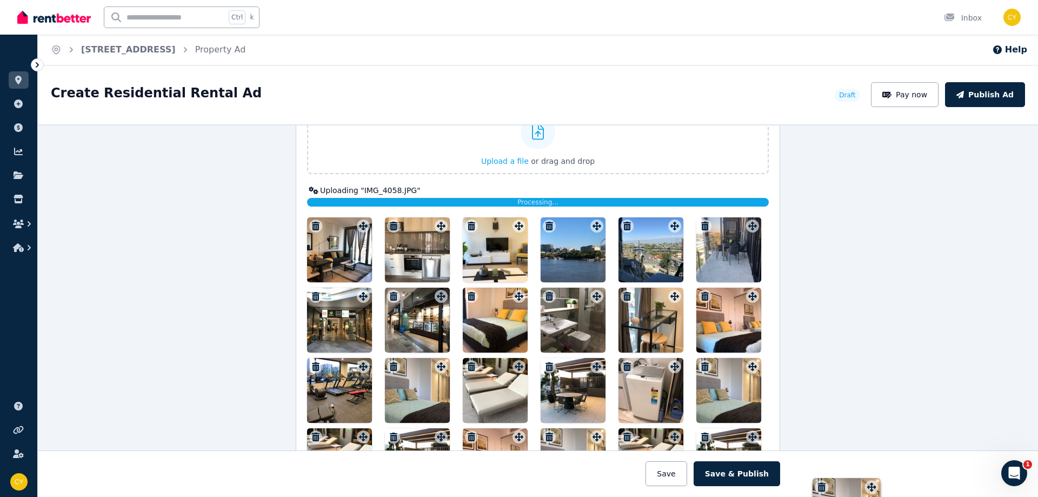
drag, startPoint x: 436, startPoint y: 365, endPoint x: 558, endPoint y: 266, distance: 157.5
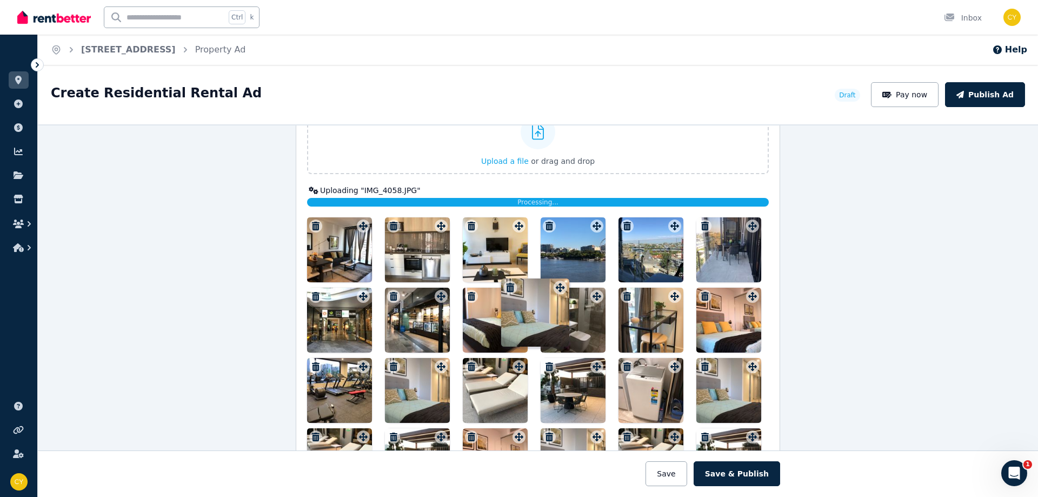
click at [558, 266] on div at bounding box center [537, 460] width 461 height 486
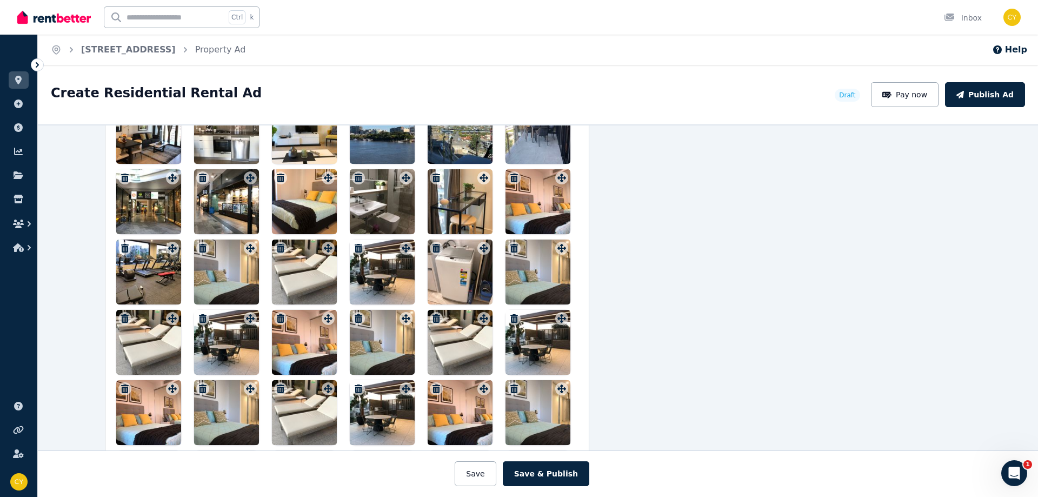
scroll to position [1557, 191]
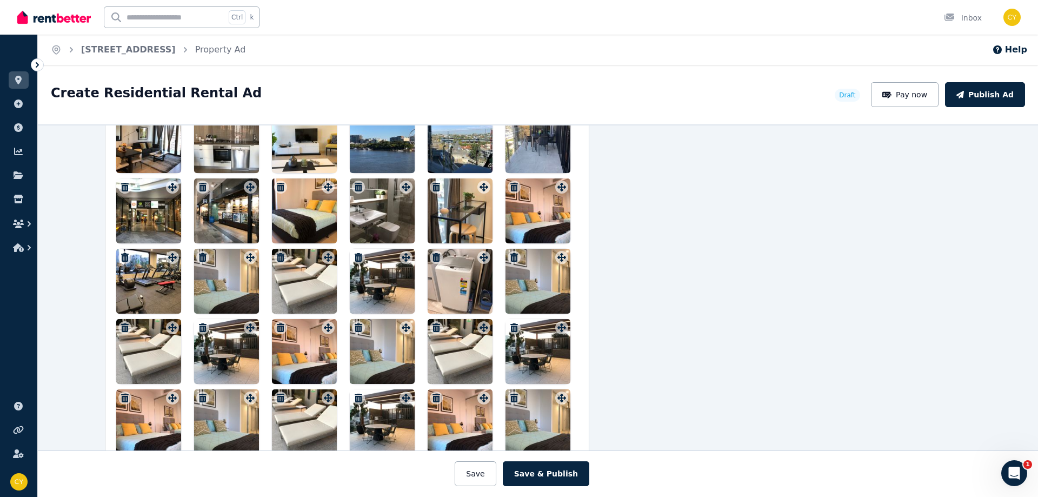
drag, startPoint x: 647, startPoint y: 407, endPoint x: 686, endPoint y: 403, distance: 39.6
click at [703, 419] on div "**********" at bounding box center [538, 310] width 1000 height 372
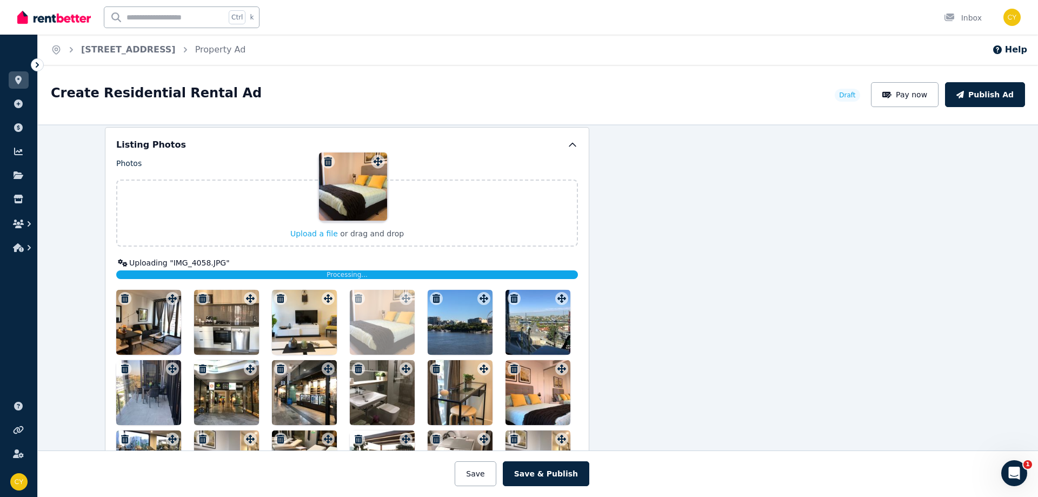
scroll to position [1355, 191]
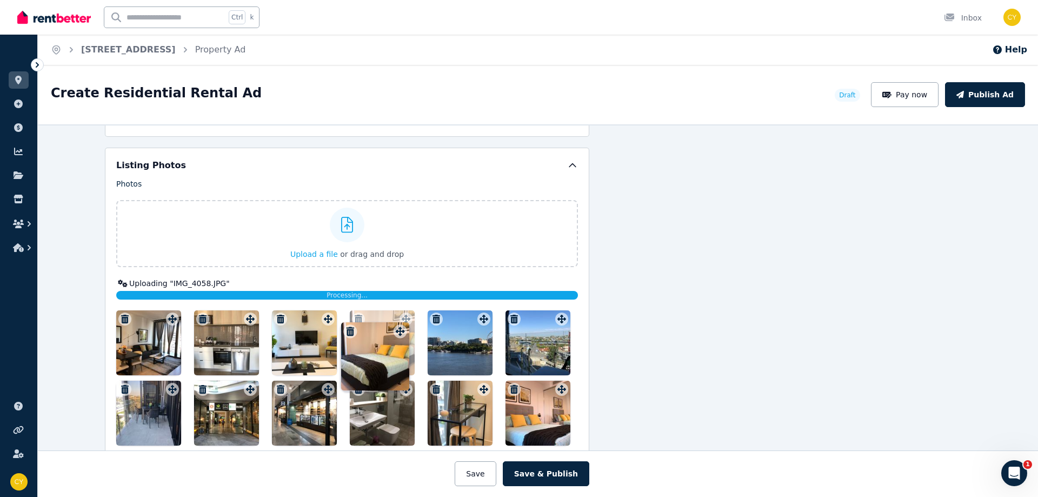
drag, startPoint x: 325, startPoint y: 186, endPoint x: 400, endPoint y: 321, distance: 154.6
click at [400, 321] on icon at bounding box center [405, 319] width 11 height 9
drag, startPoint x: 561, startPoint y: 392, endPoint x: 469, endPoint y: 333, distance: 109.3
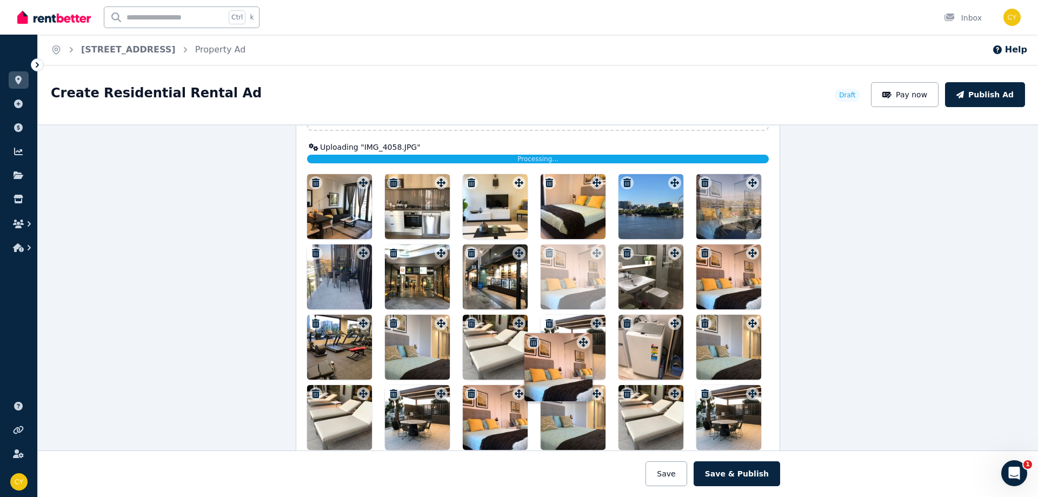
scroll to position [1808, 113]
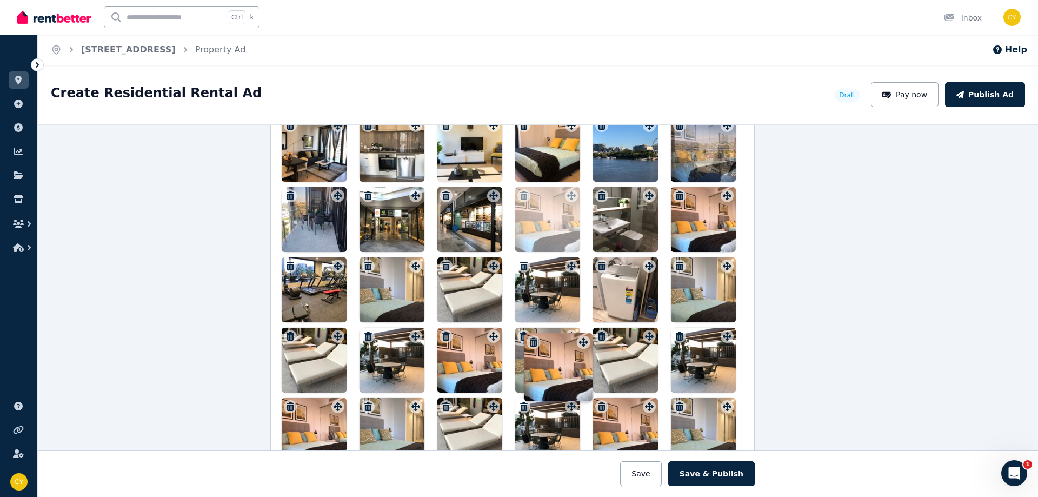
drag, startPoint x: 358, startPoint y: 326, endPoint x: 581, endPoint y: 191, distance: 260.6
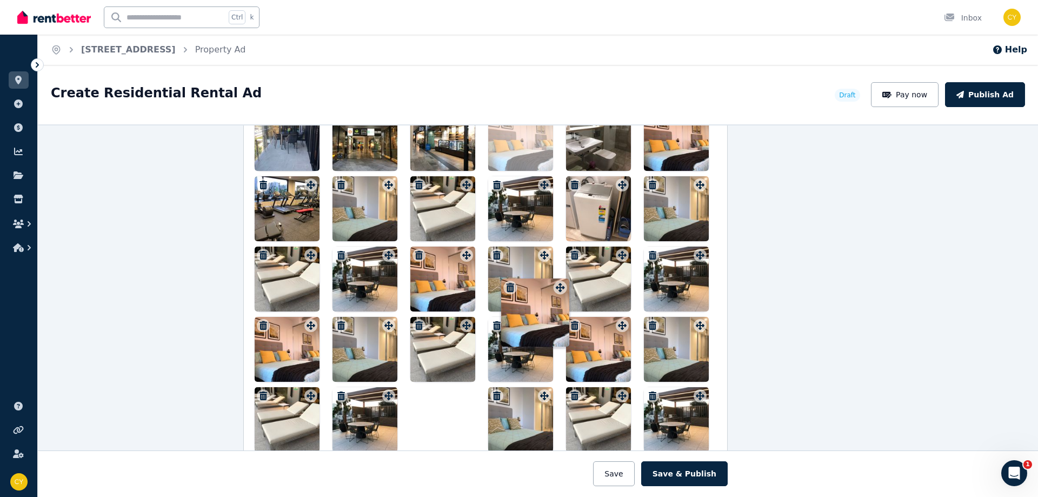
click at [581, 191] on div "Photos Upload a file or drag and drop Uploaded " IMG_3942.JPG " Uploaded " IMG_…" at bounding box center [485, 248] width 461 height 688
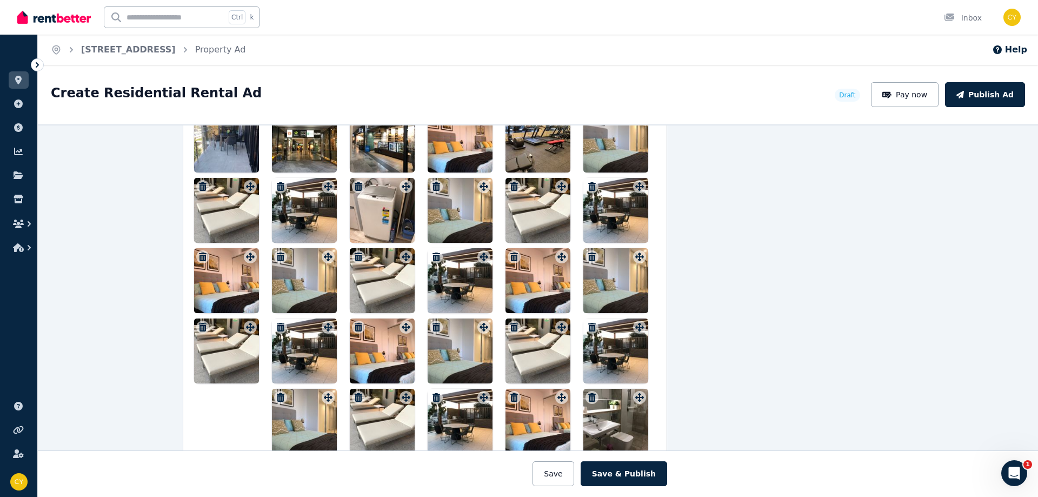
scroll to position [1448, 113]
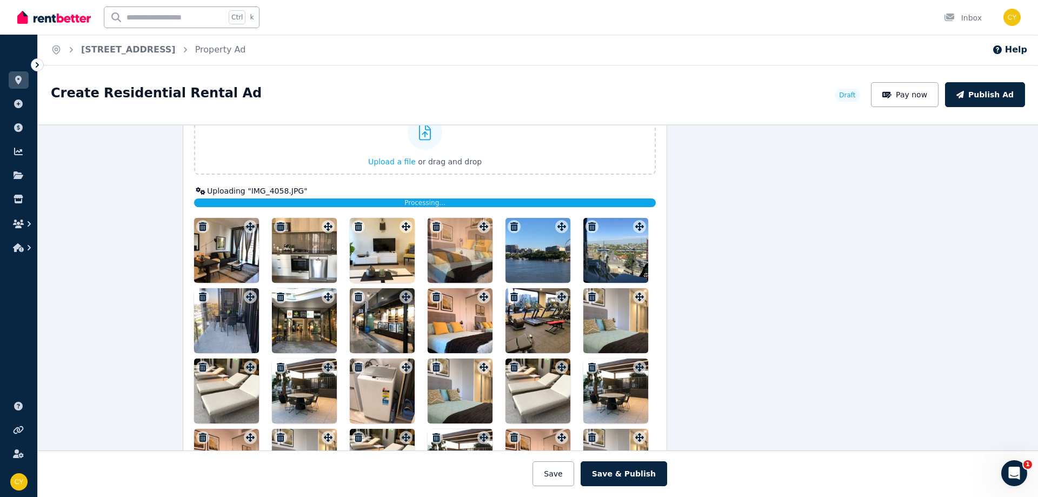
drag, startPoint x: 480, startPoint y: 286, endPoint x: 502, endPoint y: 247, distance: 44.8
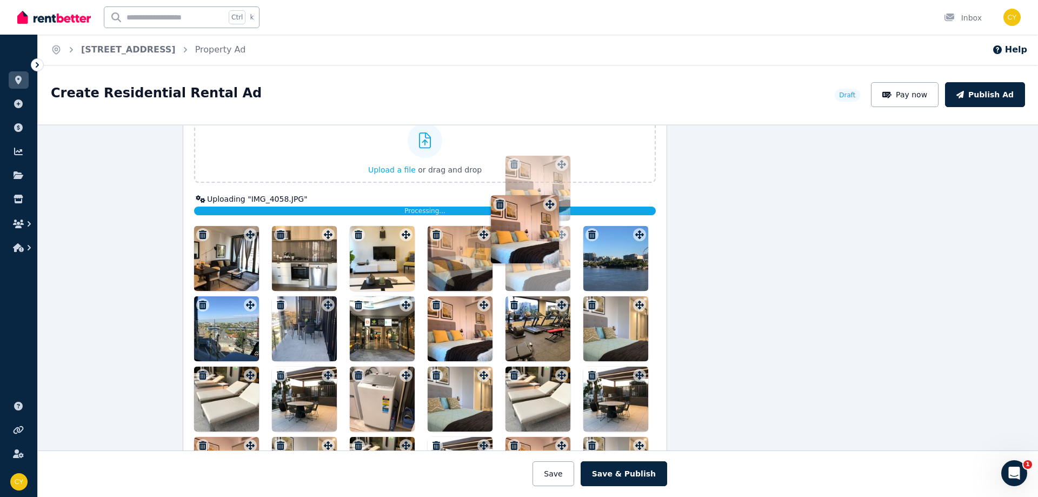
scroll to position [1434, 113]
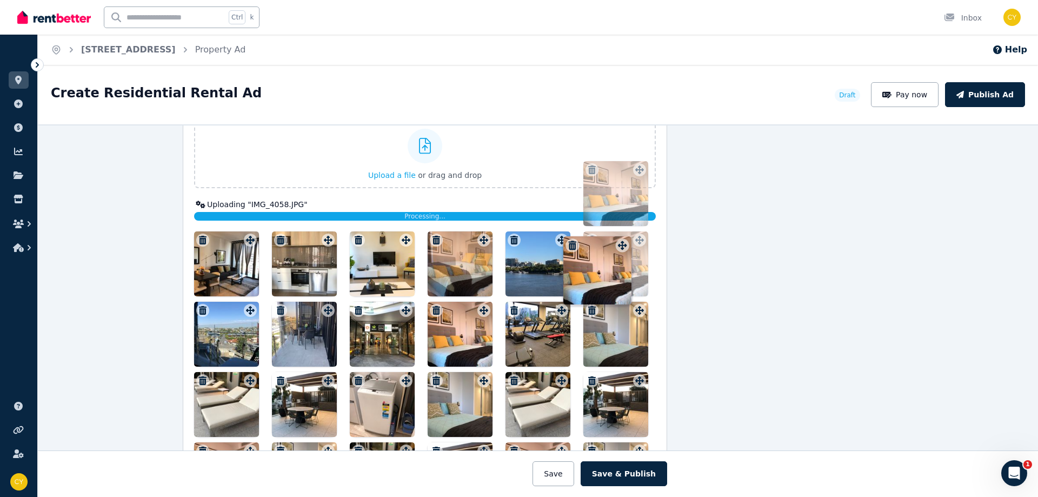
drag, startPoint x: 553, startPoint y: 289, endPoint x: 616, endPoint y: 237, distance: 81.4
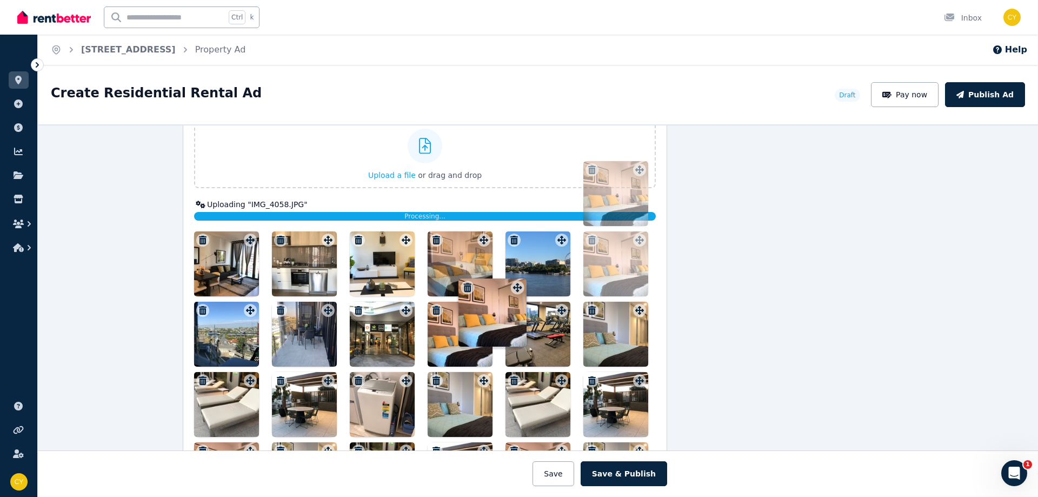
click at [616, 237] on div "Photos Upload a file or drag and drop Uploaded " IMG_3942.JPG " Uploaded " IMG_…" at bounding box center [424, 478] width 461 height 759
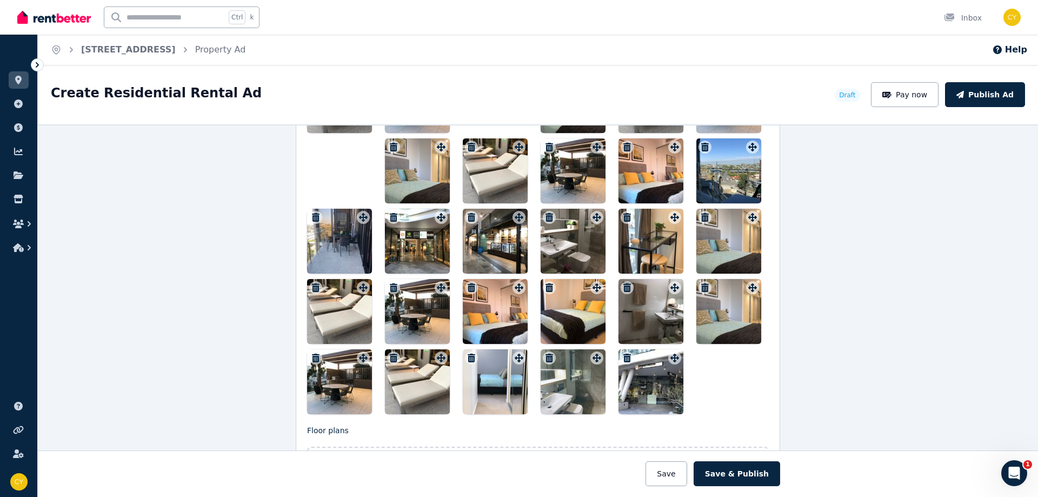
scroll to position [1698, 0]
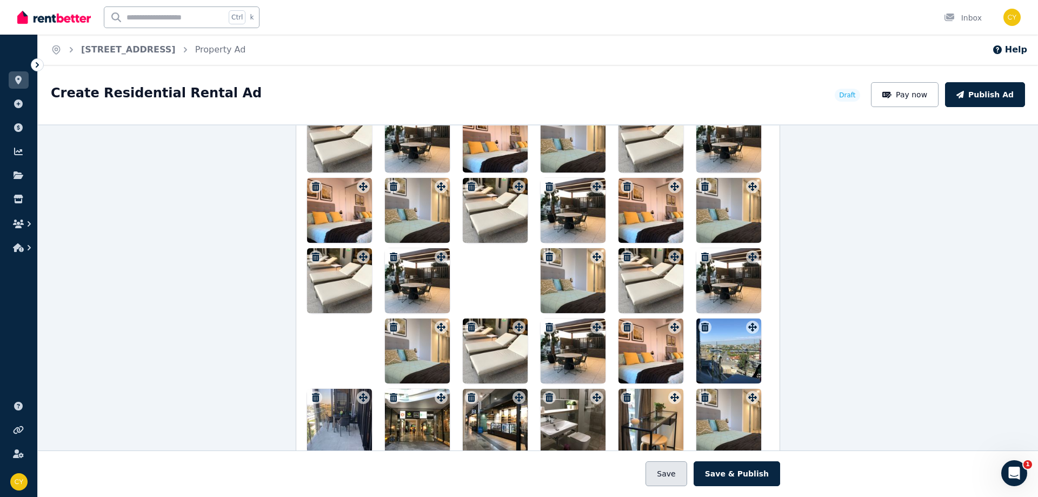
click at [672, 473] on button "Save" at bounding box center [665, 473] width 41 height 25
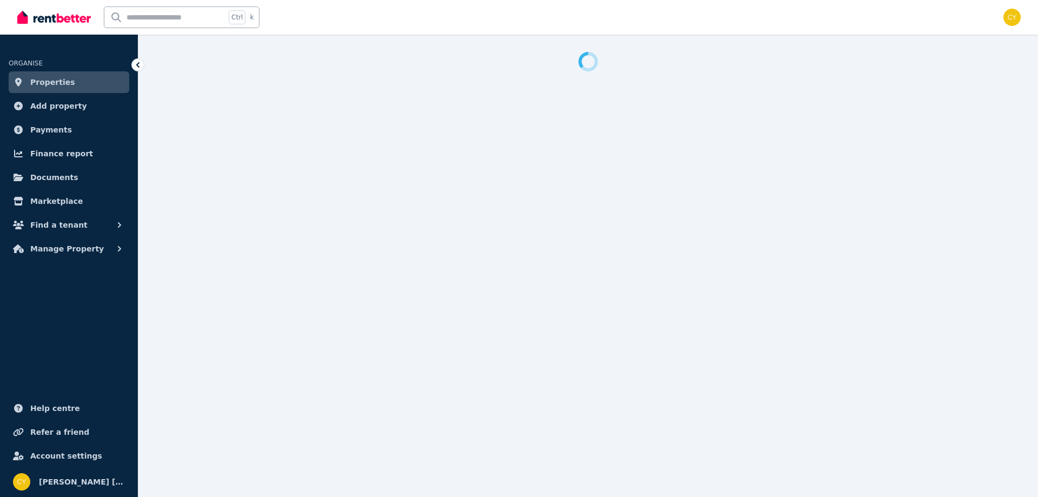
select select "***"
select select "**********"
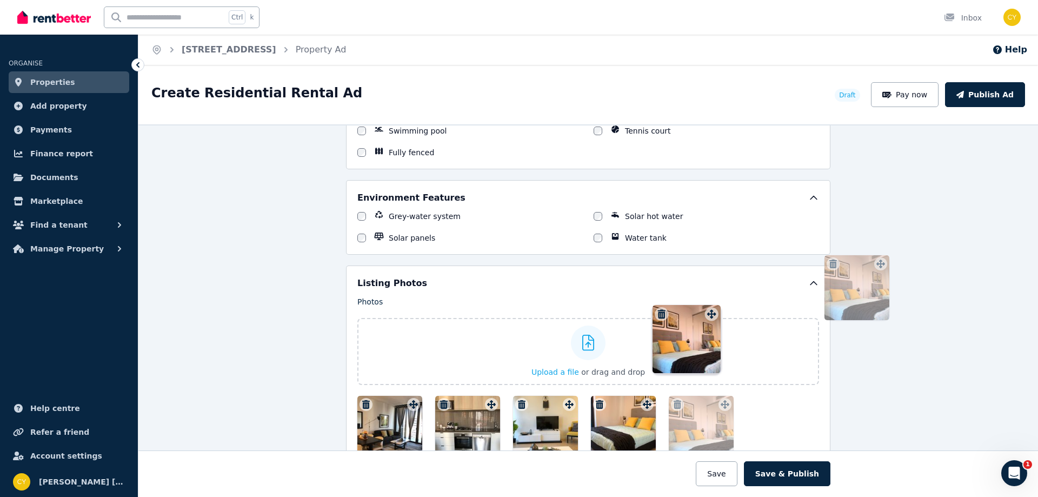
scroll to position [1139, 0]
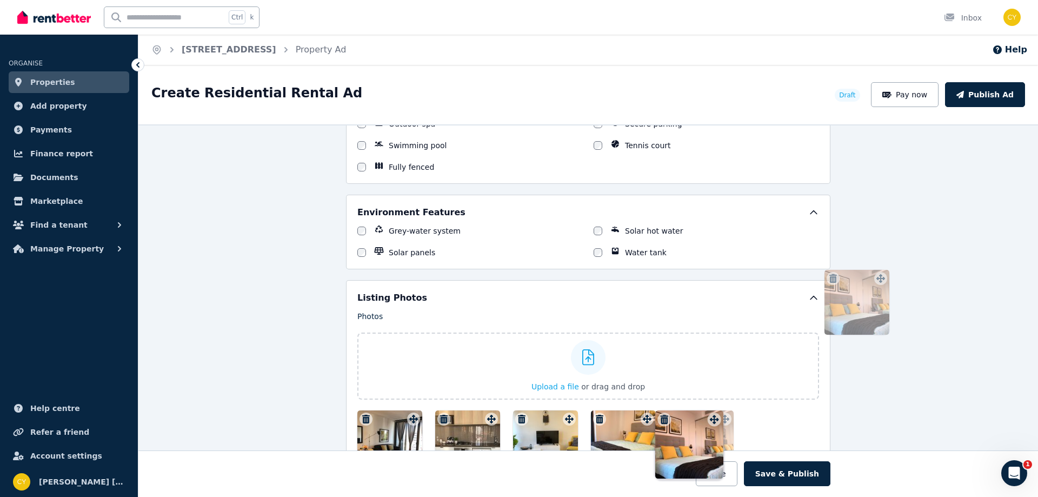
drag, startPoint x: 784, startPoint y: 190, endPoint x: 916, endPoint y: 259, distance: 149.4
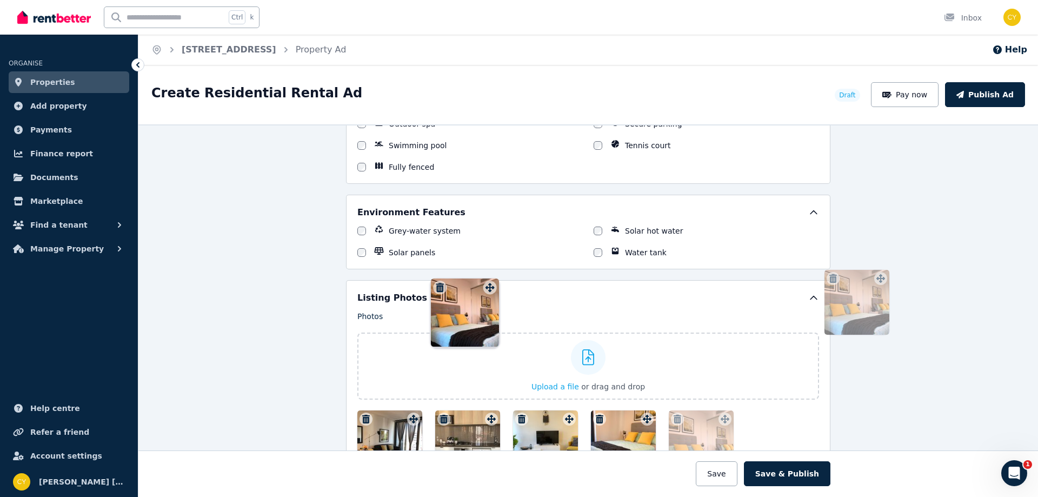
click at [874, 263] on div "**********" at bounding box center [587, 310] width 899 height 372
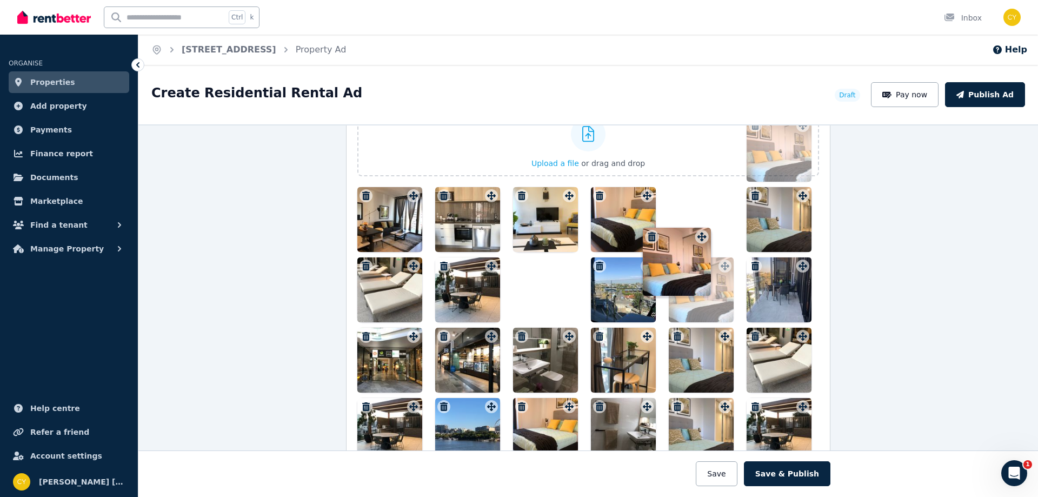
scroll to position [1361, 0]
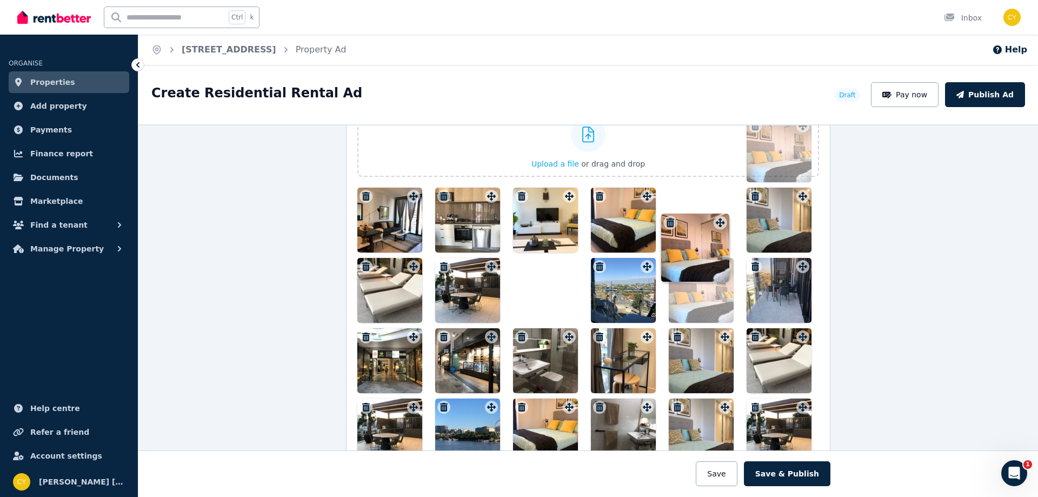
drag, startPoint x: 503, startPoint y: 274, endPoint x: 720, endPoint y: 216, distance: 224.8
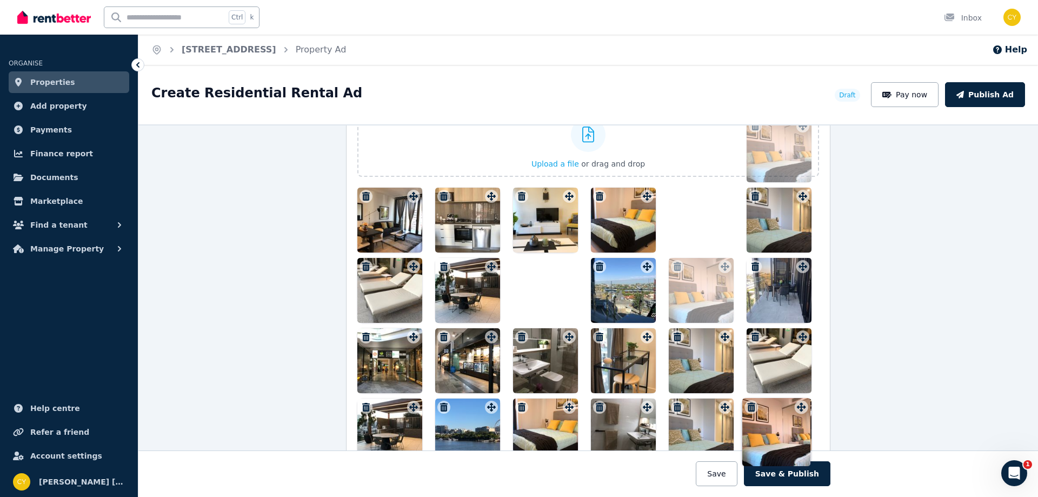
click at [720, 216] on div "Photos Upload a file or drag and drop To pick up a draggable item, press the sp…" at bounding box center [587, 310] width 461 height 445
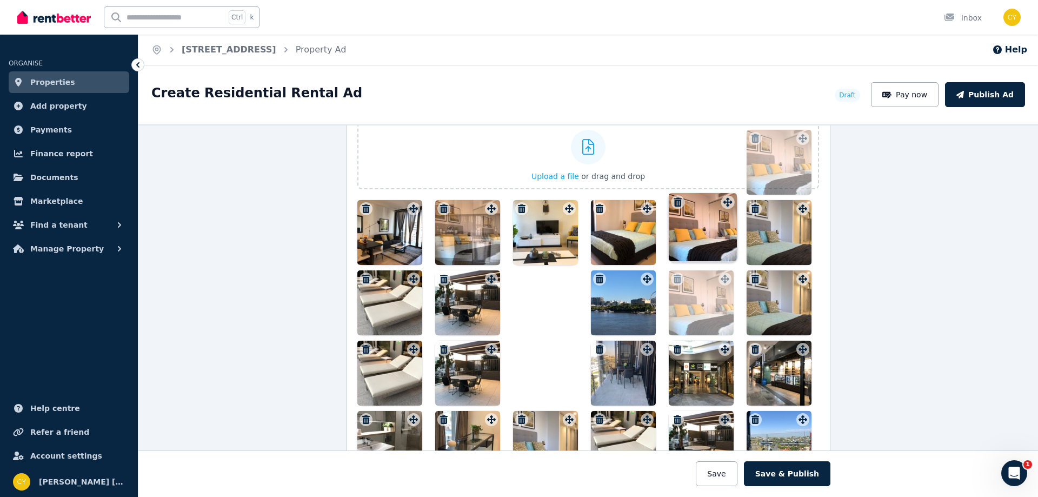
drag, startPoint x: 804, startPoint y: 409, endPoint x: 732, endPoint y: 193, distance: 227.6
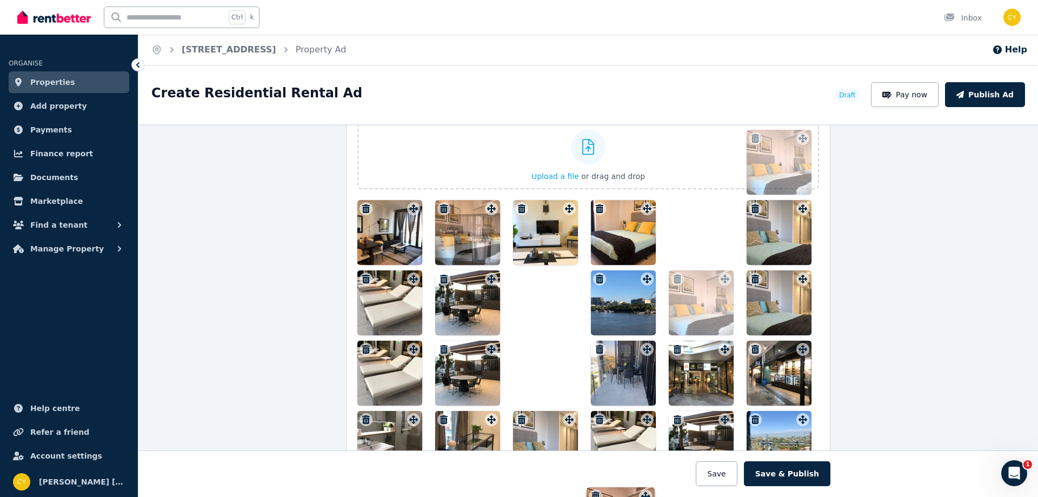
click at [732, 193] on div "Photos Upload a file or drag and drop To pick up a draggable item, press the sp…" at bounding box center [587, 359] width 461 height 516
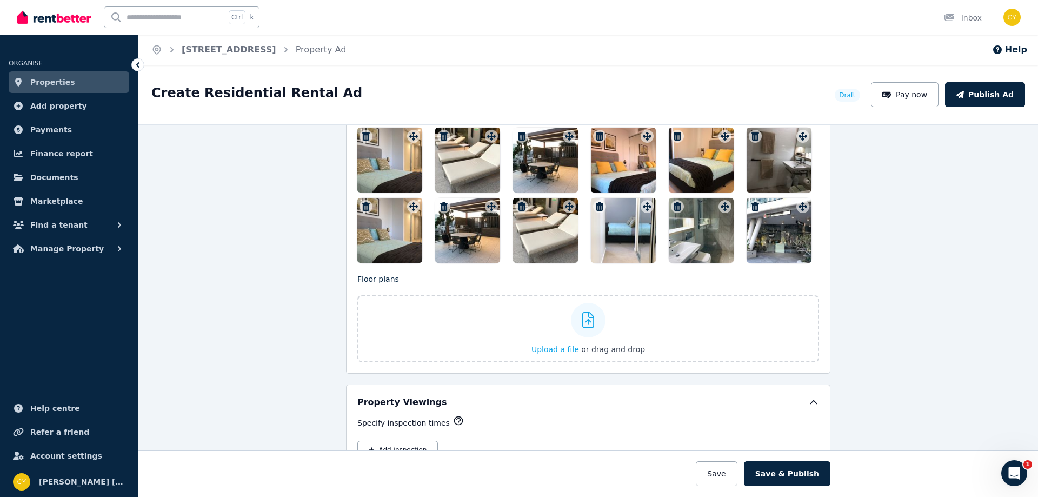
scroll to position [1522, 0]
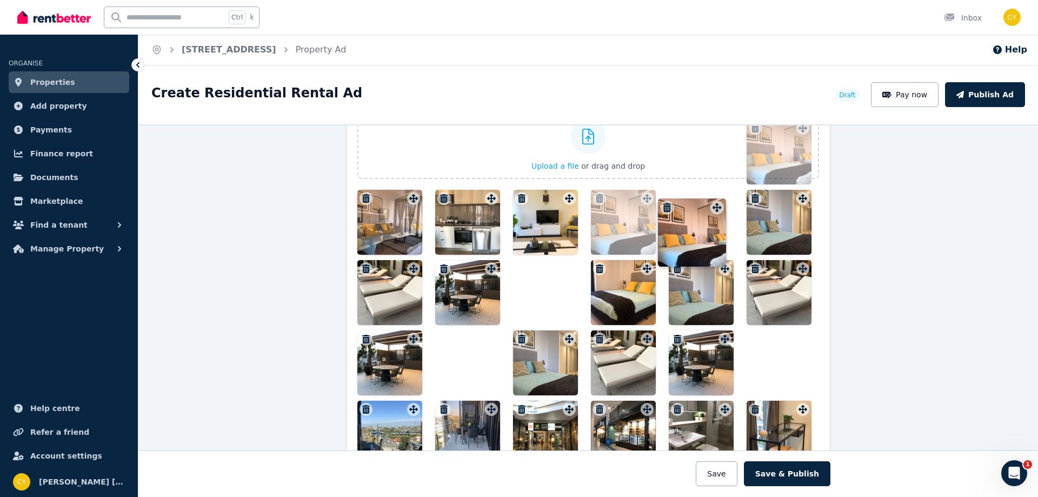
drag, startPoint x: 639, startPoint y: 318, endPoint x: 712, endPoint y: 200, distance: 138.6
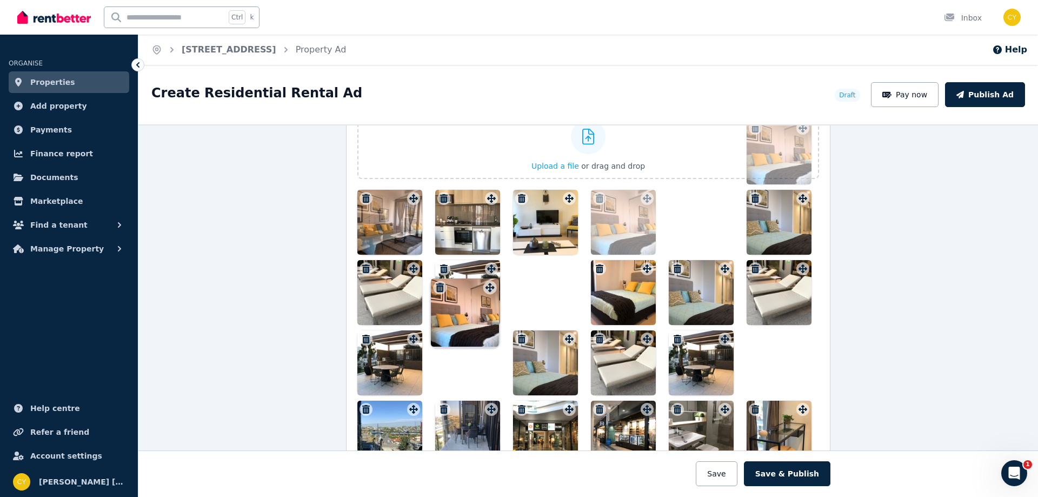
click at [712, 200] on div "Photos Upload a file or drag and drop To pick up a draggable item, press the sp…" at bounding box center [587, 348] width 461 height 516
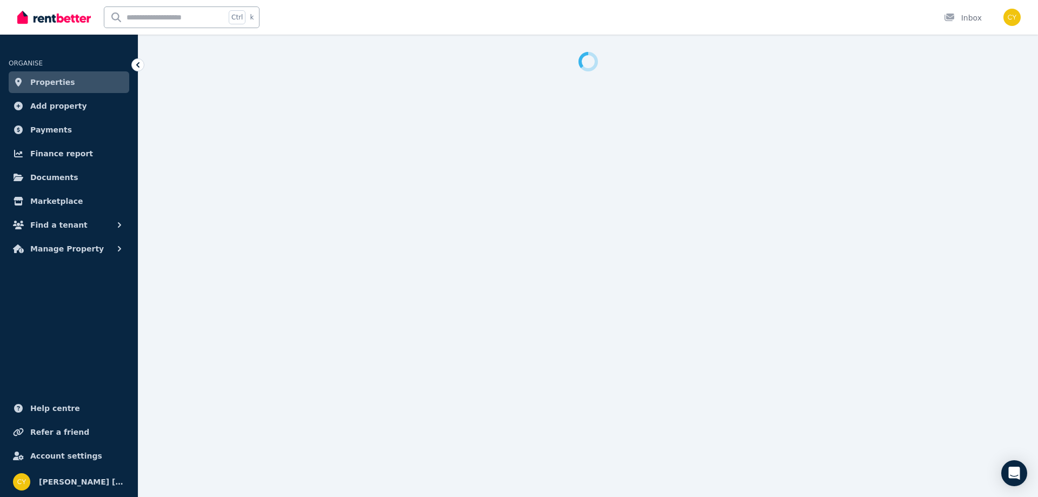
select select "***"
select select "**********"
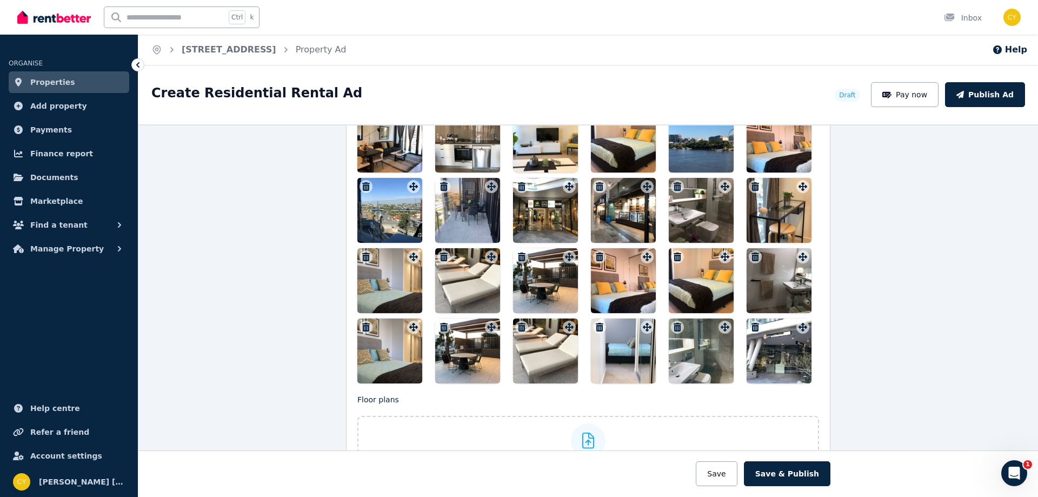
scroll to position [1261, 0]
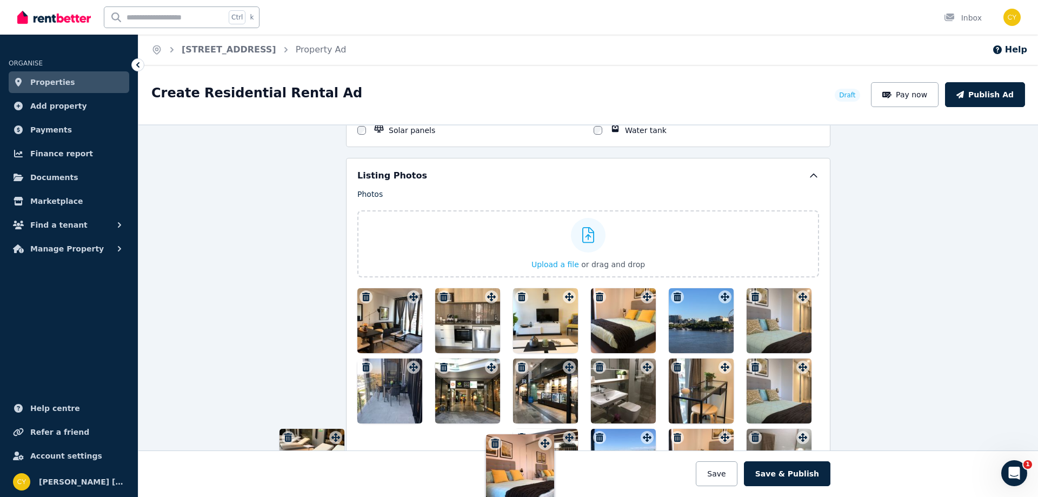
drag, startPoint x: 799, startPoint y: 297, endPoint x: 701, endPoint y: 294, distance: 97.3
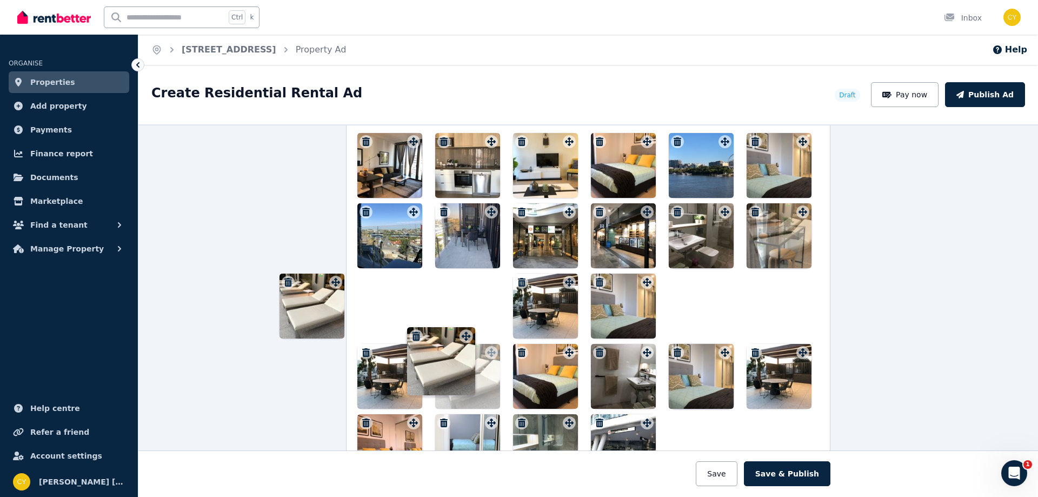
scroll to position [1402, 0]
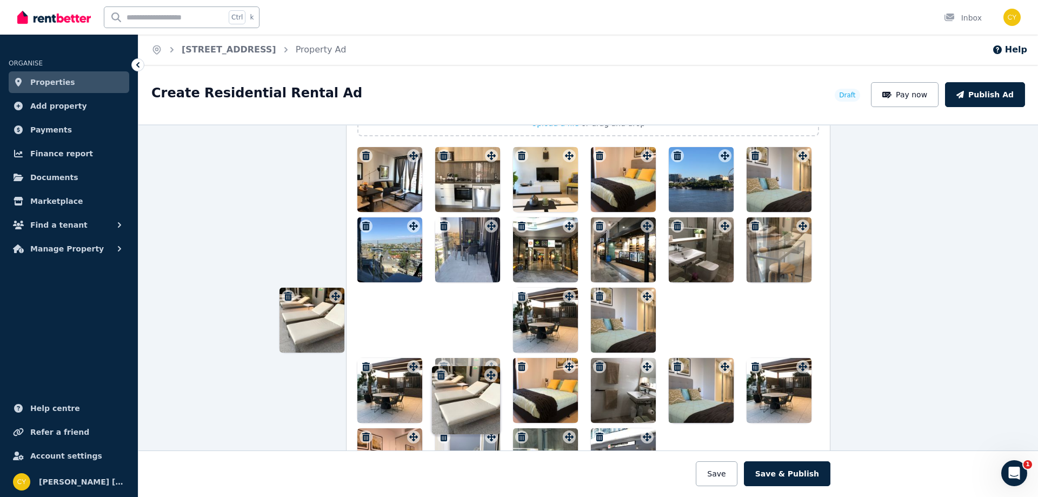
drag, startPoint x: 331, startPoint y: 218, endPoint x: 411, endPoint y: 226, distance: 80.9
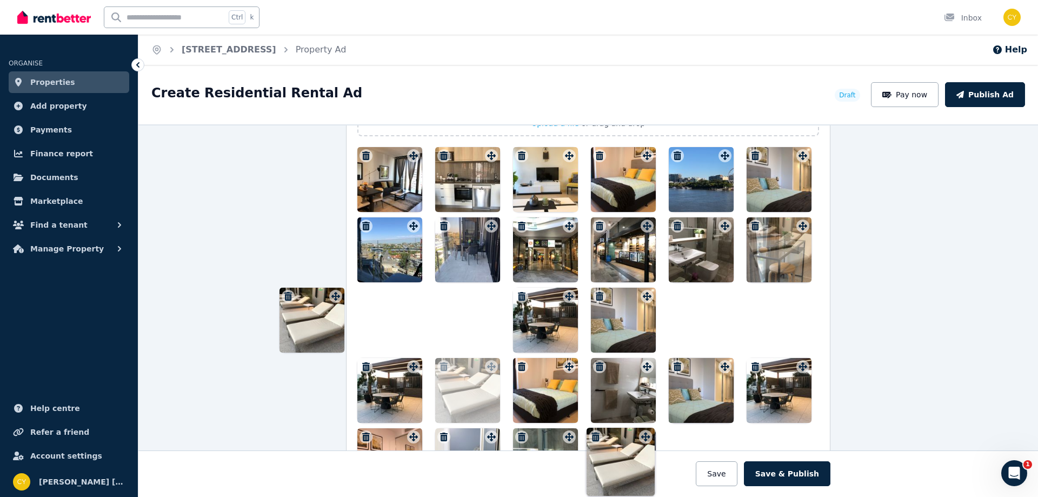
click at [411, 226] on div at bounding box center [587, 320] width 461 height 346
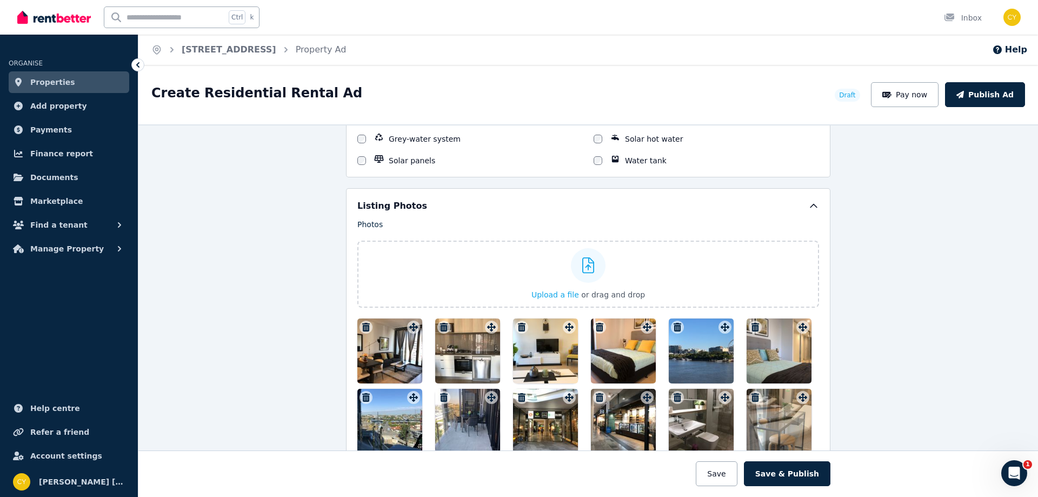
scroll to position [1222, 0]
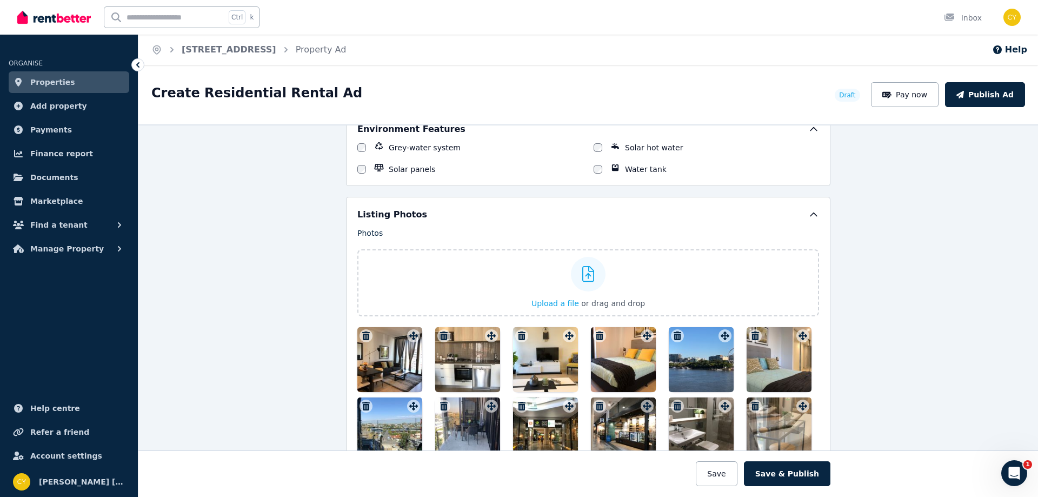
drag, startPoint x: 466, startPoint y: 366, endPoint x: 411, endPoint y: 363, distance: 54.7
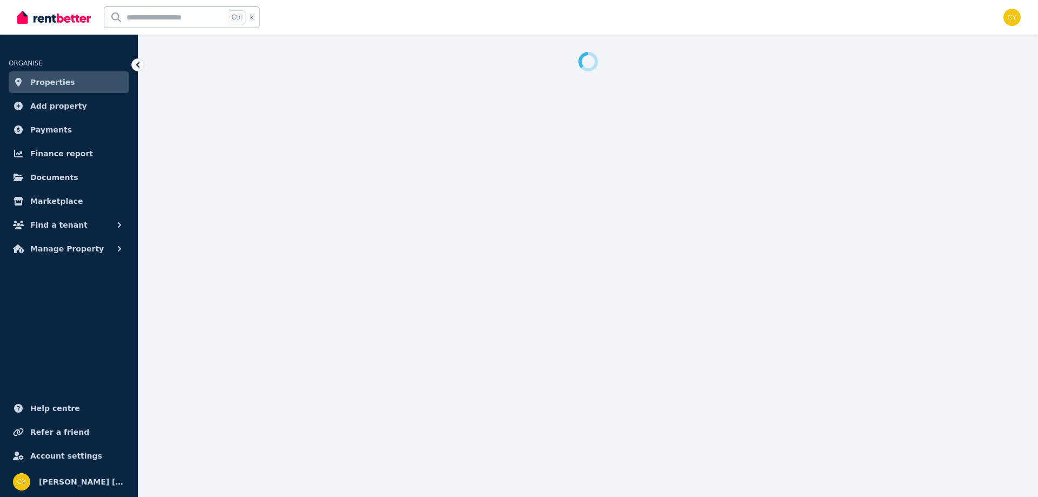
select select "***"
select select "**********"
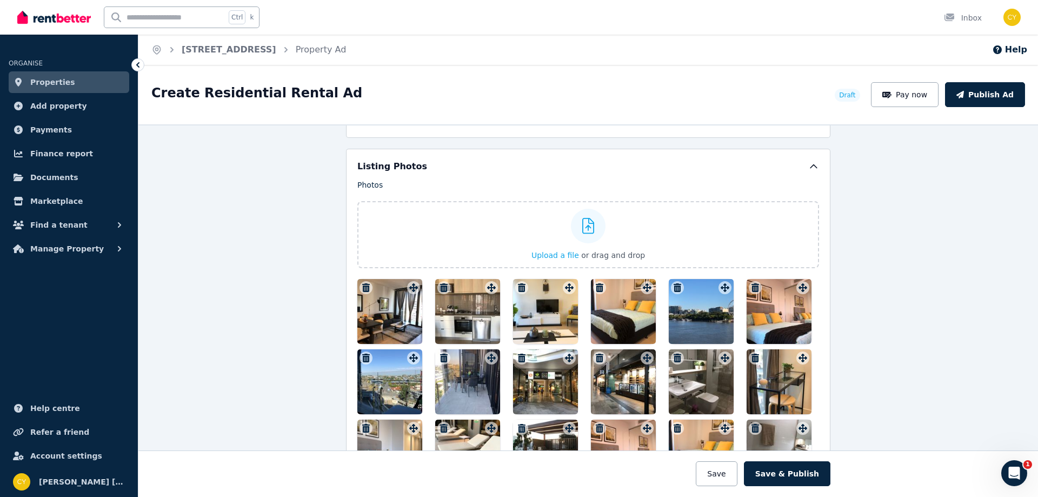
scroll to position [1261, 0]
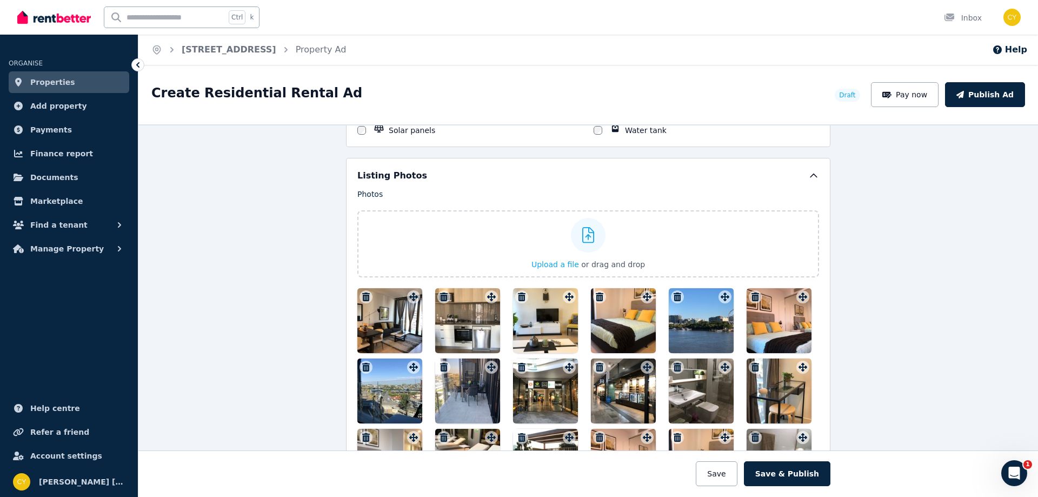
click at [770, 317] on div at bounding box center [778, 320] width 65 height 65
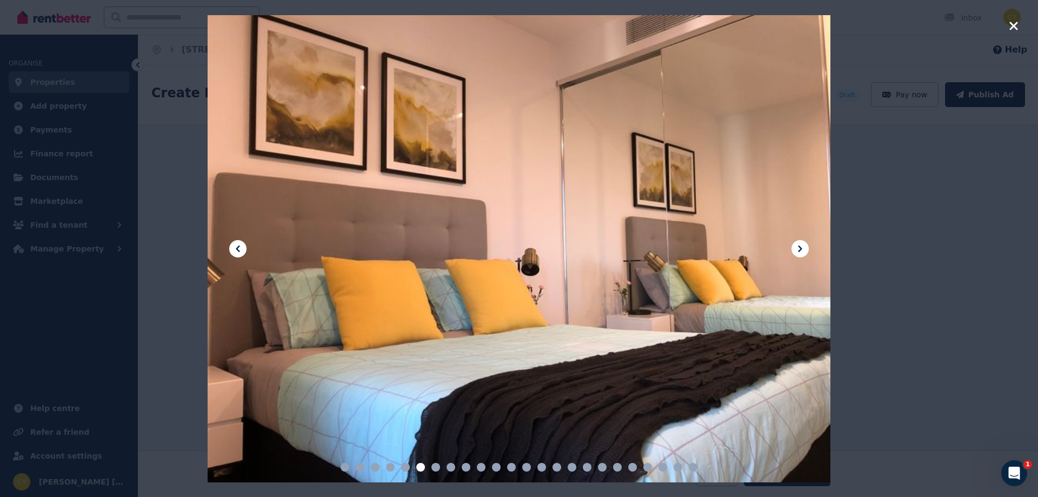
drag, startPoint x: 420, startPoint y: 461, endPoint x: 405, endPoint y: 464, distance: 15.9
click at [405, 464] on div at bounding box center [519, 467] width 623 height 30
click at [1010, 19] on icon "button" at bounding box center [1013, 25] width 10 height 13
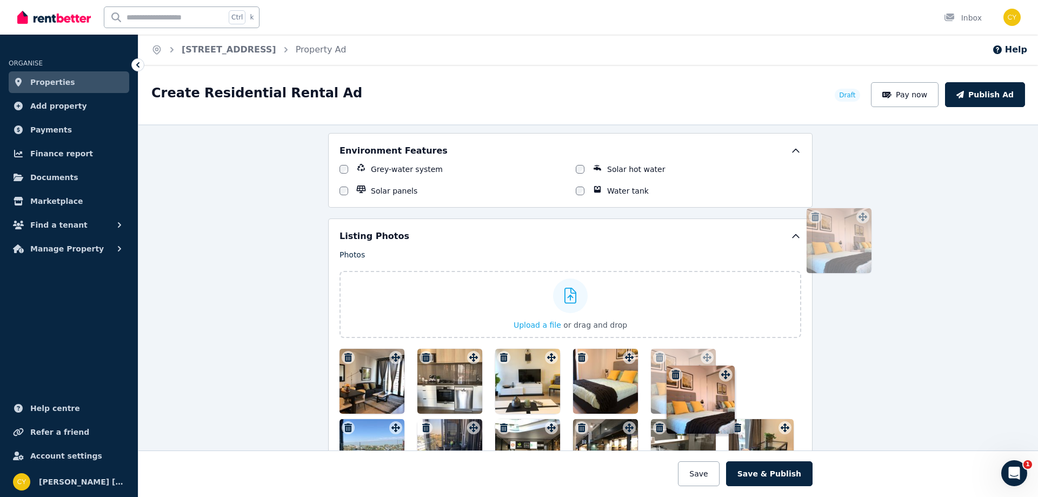
scroll to position [1200, 24]
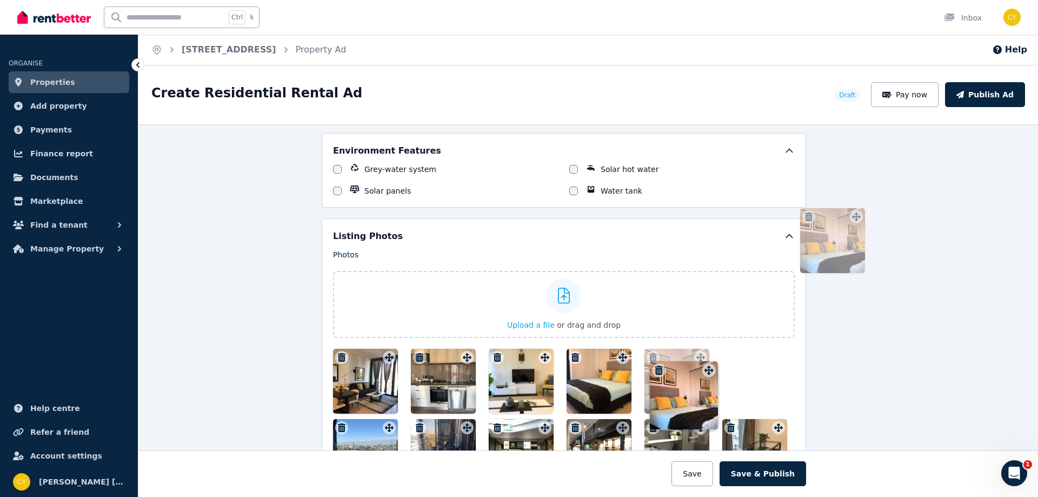
drag, startPoint x: 799, startPoint y: 296, endPoint x: 864, endPoint y: 219, distance: 100.1
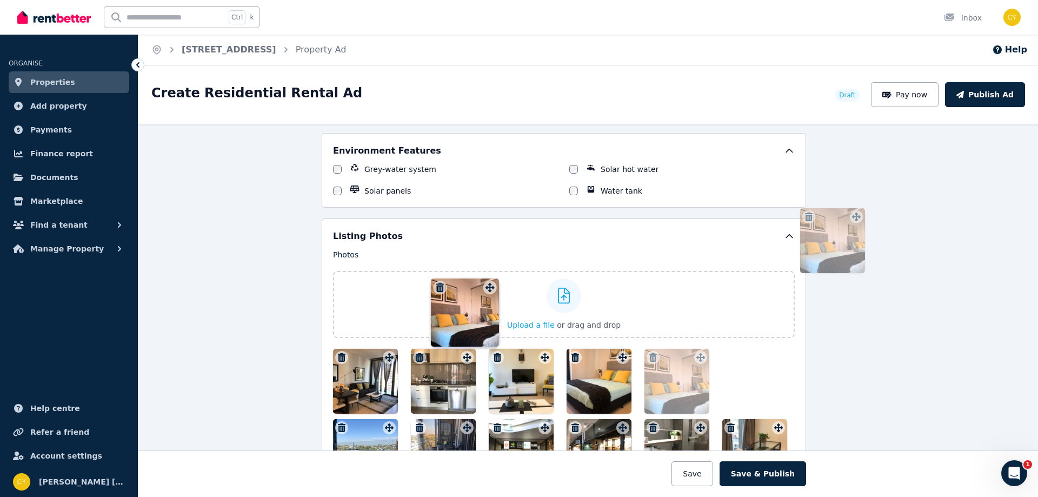
click at [864, 219] on div "**********" at bounding box center [587, 310] width 899 height 372
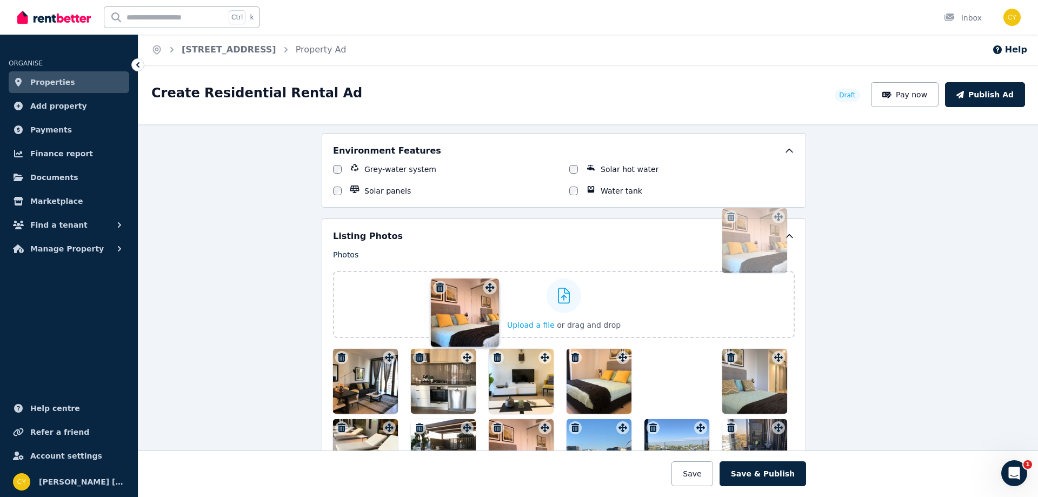
scroll to position [1481, 0]
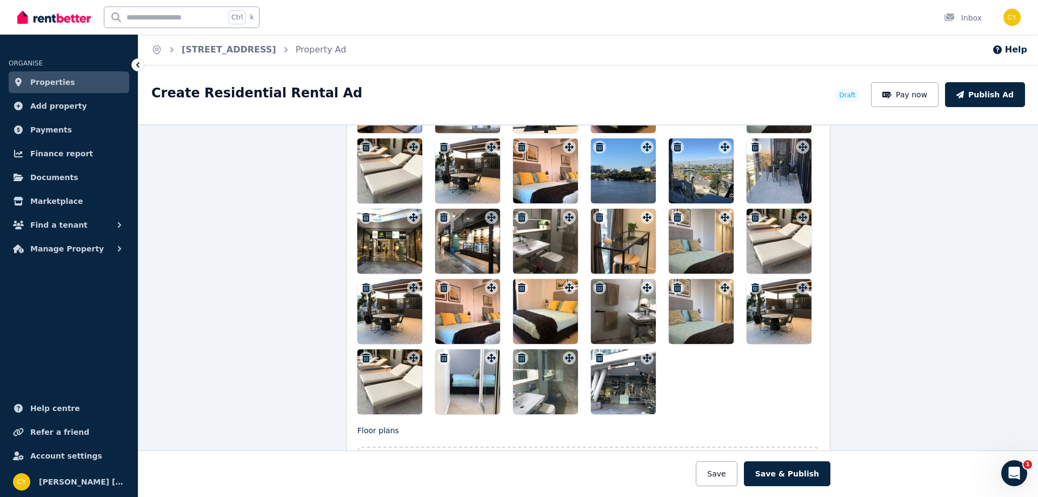
click at [520, 150] on icon "button" at bounding box center [521, 147] width 11 height 9
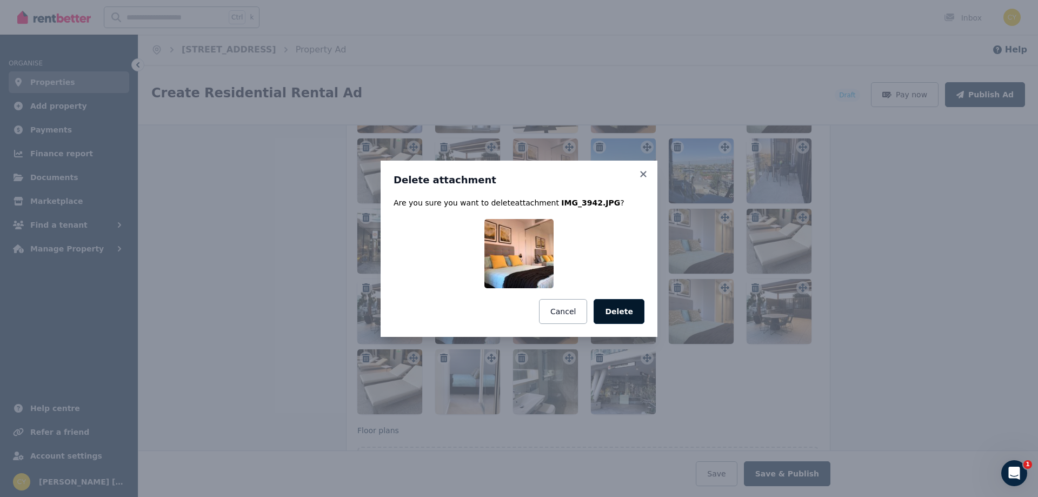
click at [618, 310] on button "Delete" at bounding box center [618, 311] width 51 height 25
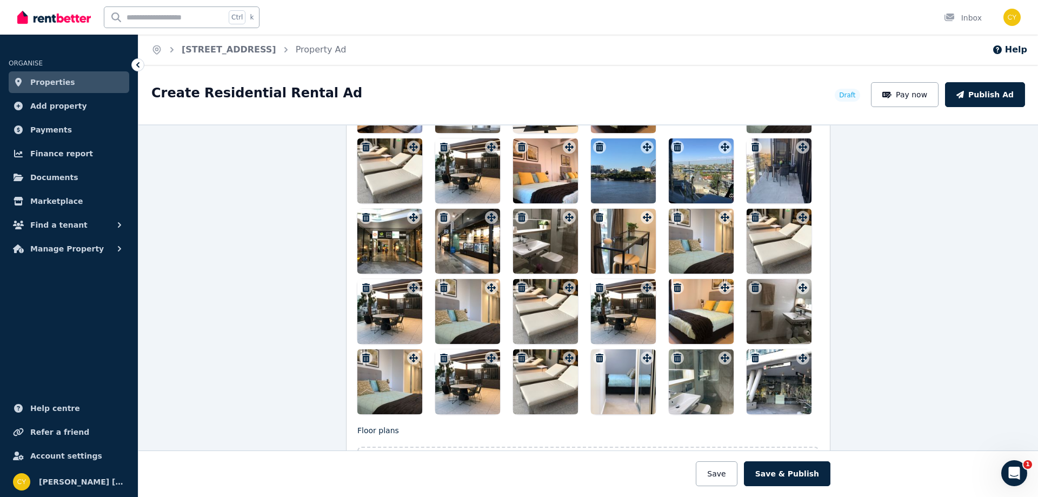
scroll to position [1301, 0]
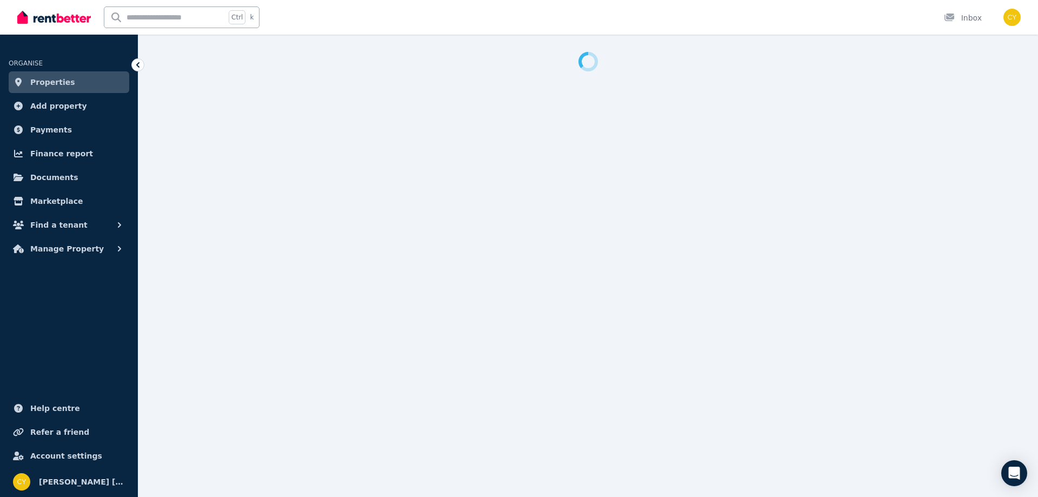
select select "***"
select select "**********"
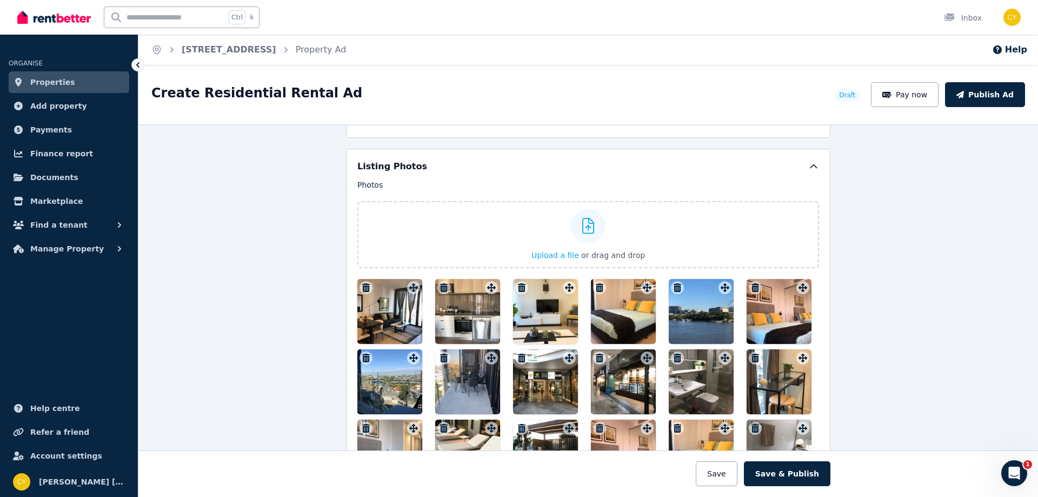
scroll to position [1261, 0]
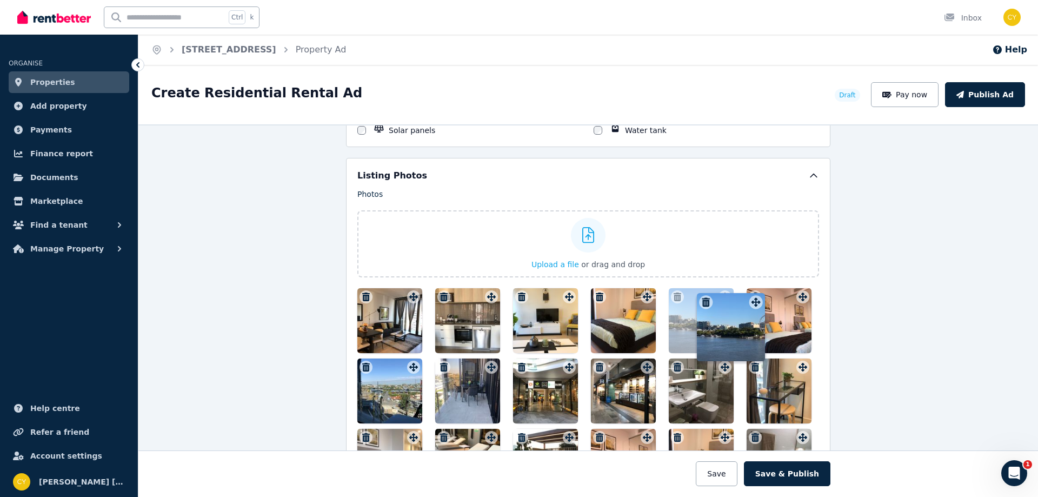
drag, startPoint x: 718, startPoint y: 296, endPoint x: 752, endPoint y: 291, distance: 34.4
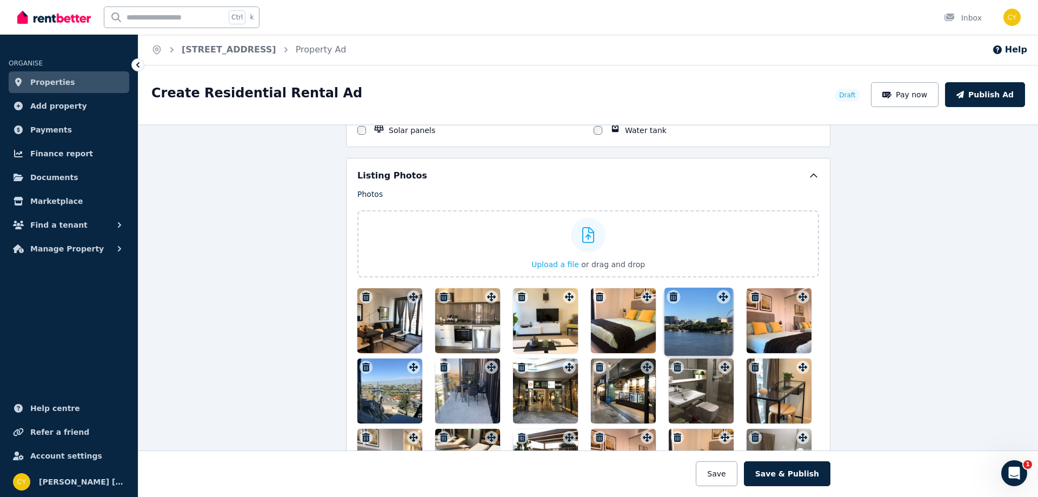
click at [752, 291] on div at bounding box center [587, 426] width 461 height 276
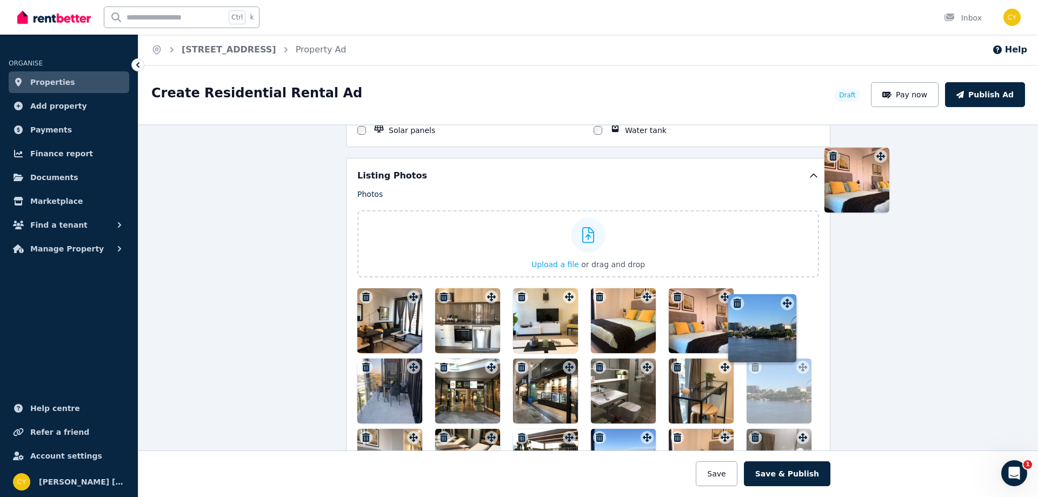
drag, startPoint x: 722, startPoint y: 300, endPoint x: 787, endPoint y: 297, distance: 65.4
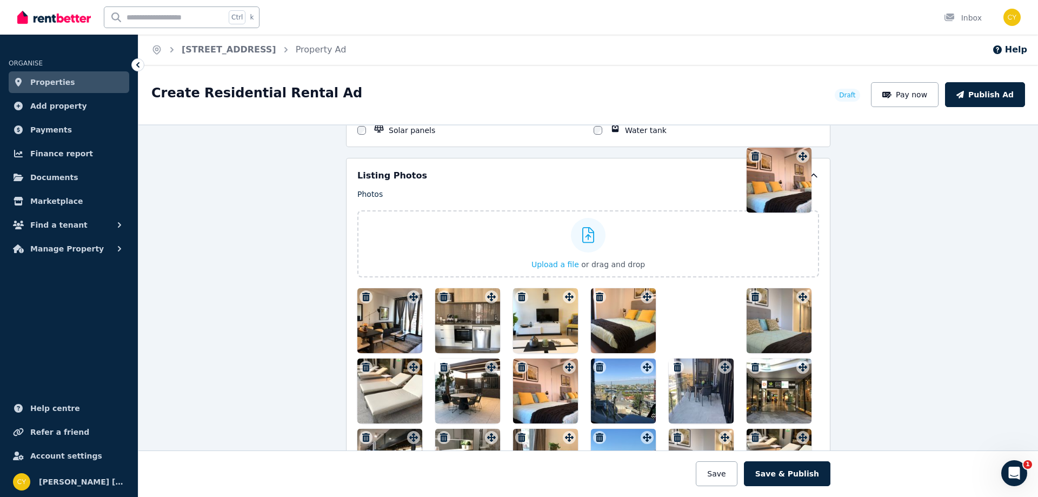
drag, startPoint x: 773, startPoint y: 169, endPoint x: 704, endPoint y: 284, distance: 134.8
click at [704, 284] on div "Photos Upload a file or drag and drop To pick up a draggable item, press the sp…" at bounding box center [587, 411] width 461 height 445
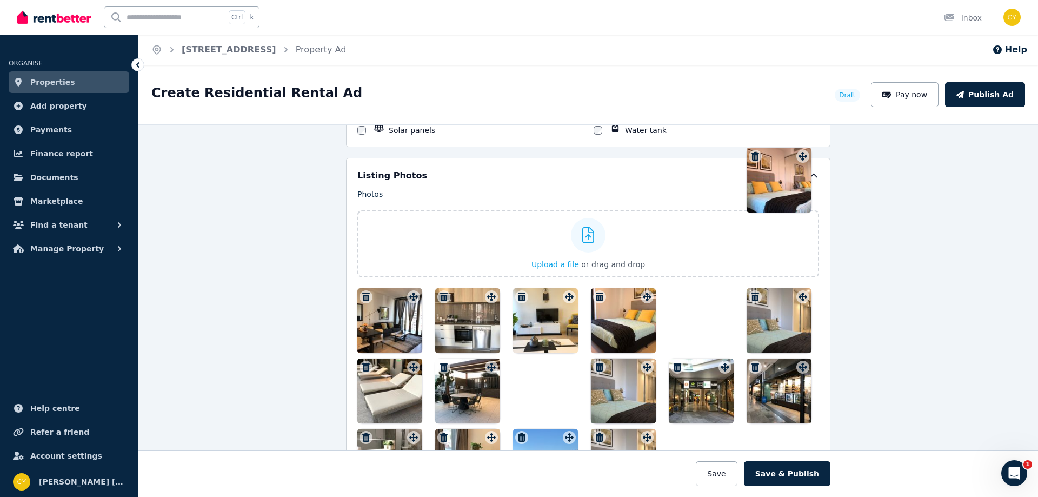
drag, startPoint x: 799, startPoint y: 158, endPoint x: 712, endPoint y: 303, distance: 168.7
click at [712, 303] on div at bounding box center [587, 461] width 461 height 346
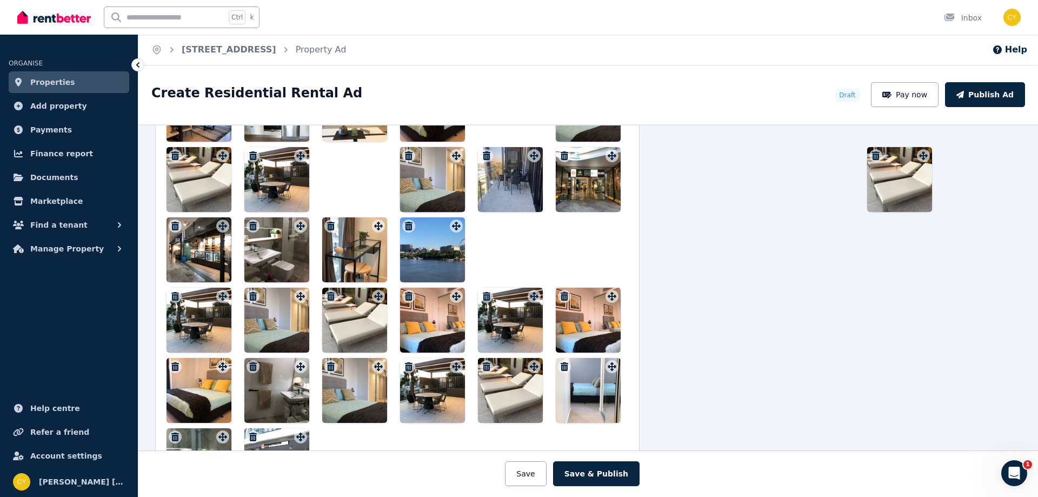
scroll to position [1481, 191]
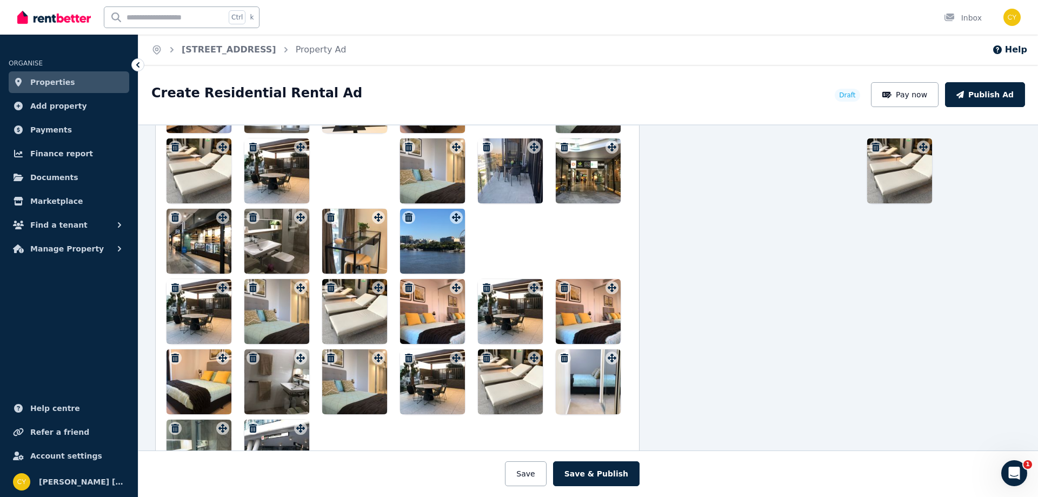
click at [249, 425] on icon "button" at bounding box center [253, 428] width 8 height 9
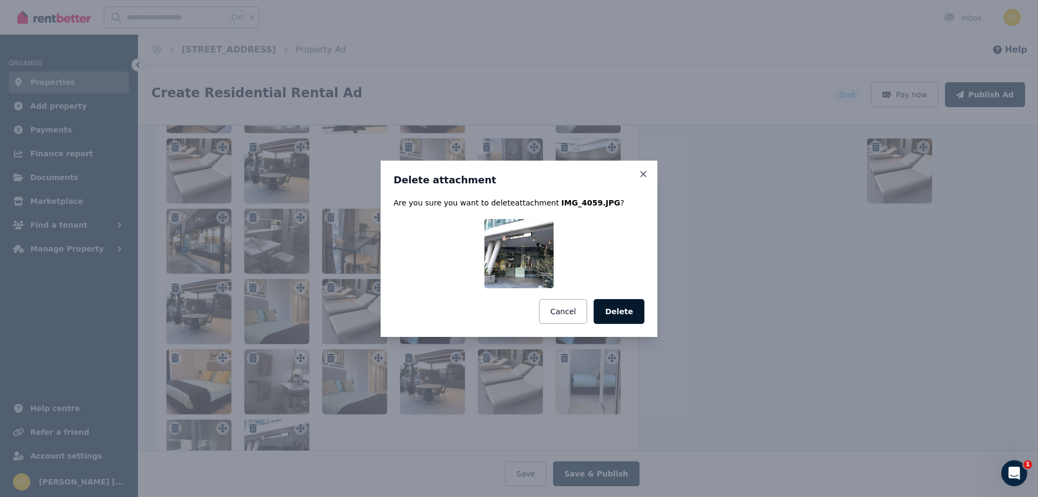
click at [631, 312] on button "Delete" at bounding box center [618, 311] width 51 height 25
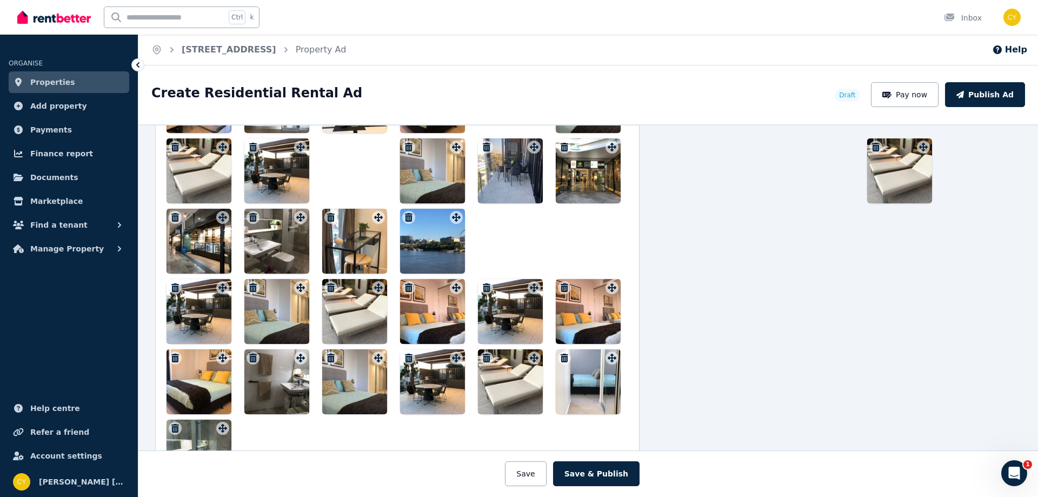
click at [218, 429] on div "Photos Upload a file or drag and drop To pick up a draggable item, press the sp…" at bounding box center [396, 227] width 461 height 516
click at [173, 427] on icon "button" at bounding box center [175, 428] width 8 height 9
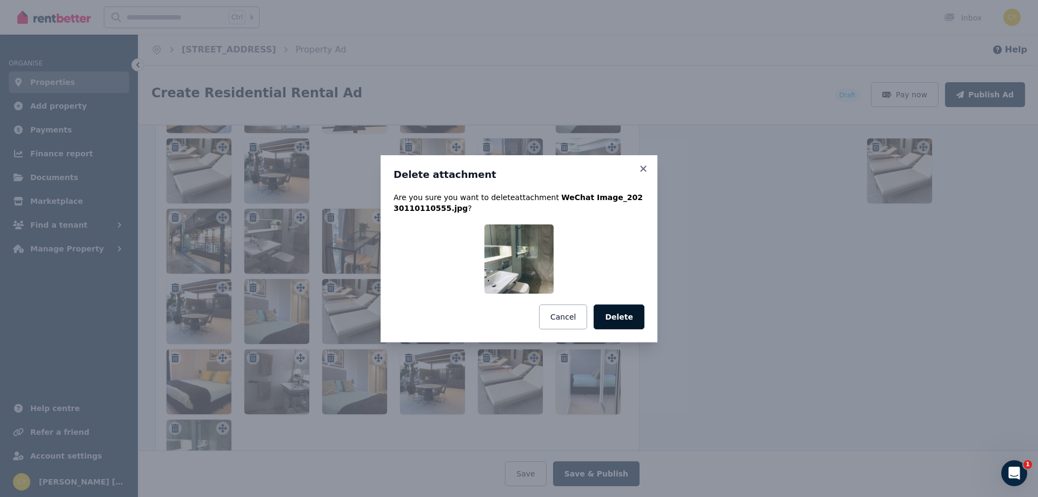
click at [629, 317] on button "Delete" at bounding box center [618, 316] width 51 height 25
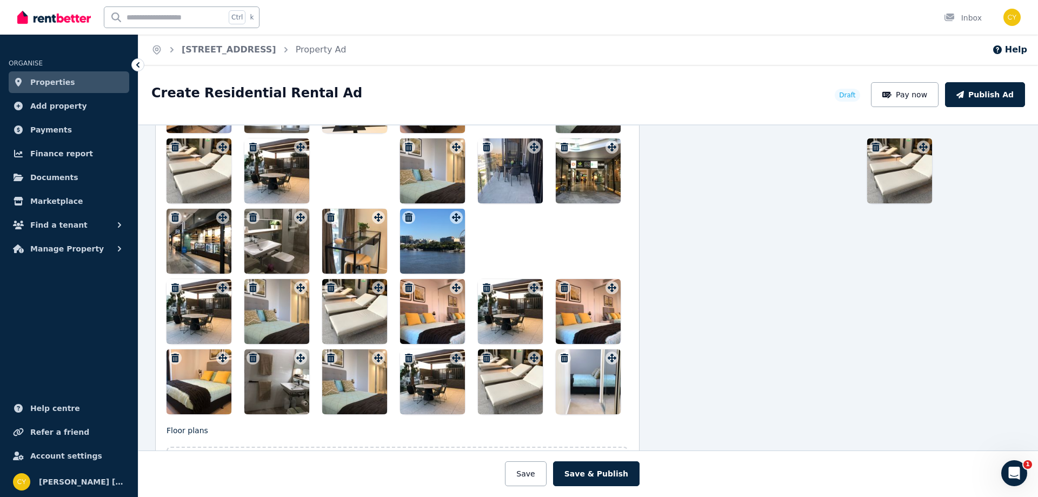
click at [171, 354] on icon "button" at bounding box center [175, 357] width 8 height 9
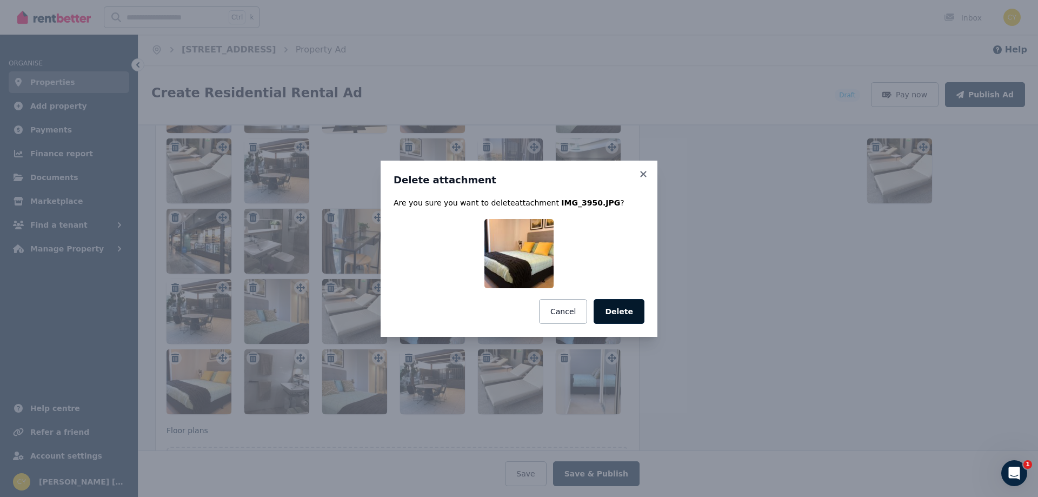
click at [621, 306] on button "Delete" at bounding box center [618, 311] width 51 height 25
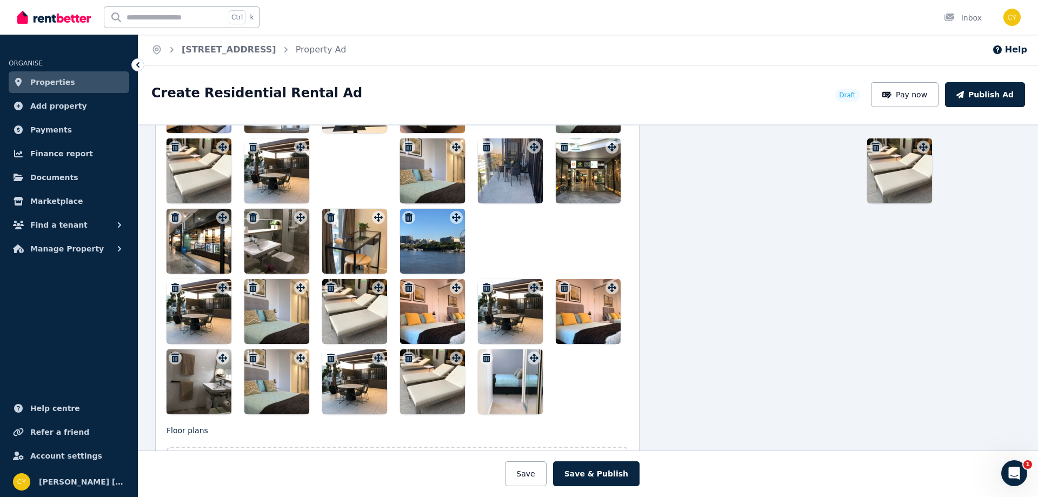
click at [872, 144] on icon "button" at bounding box center [876, 147] width 8 height 9
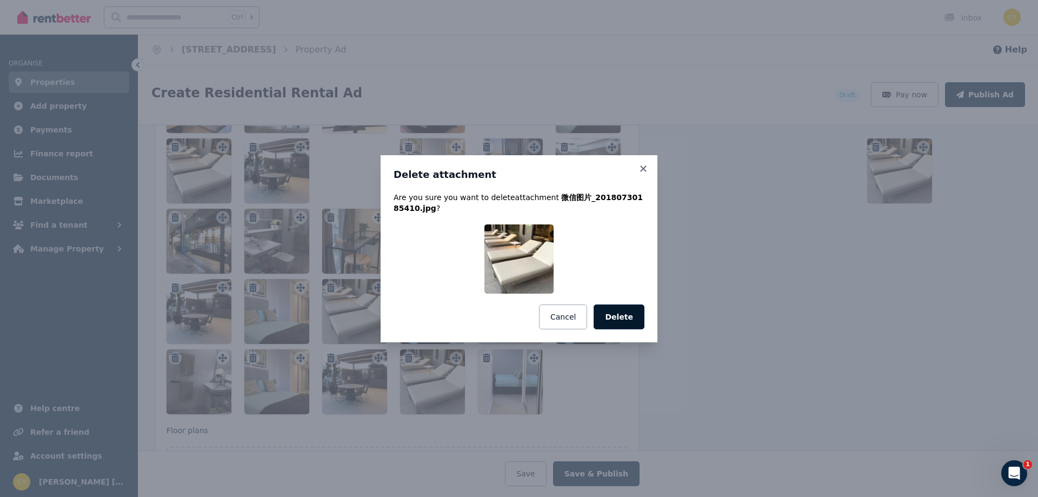
click at [628, 324] on button "Delete" at bounding box center [618, 316] width 51 height 25
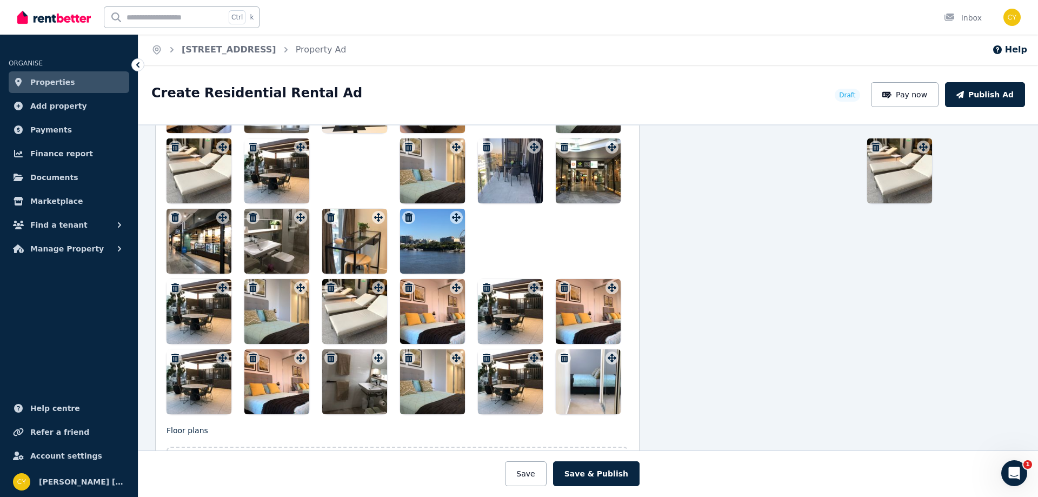
click at [171, 357] on icon "button" at bounding box center [175, 357] width 8 height 9
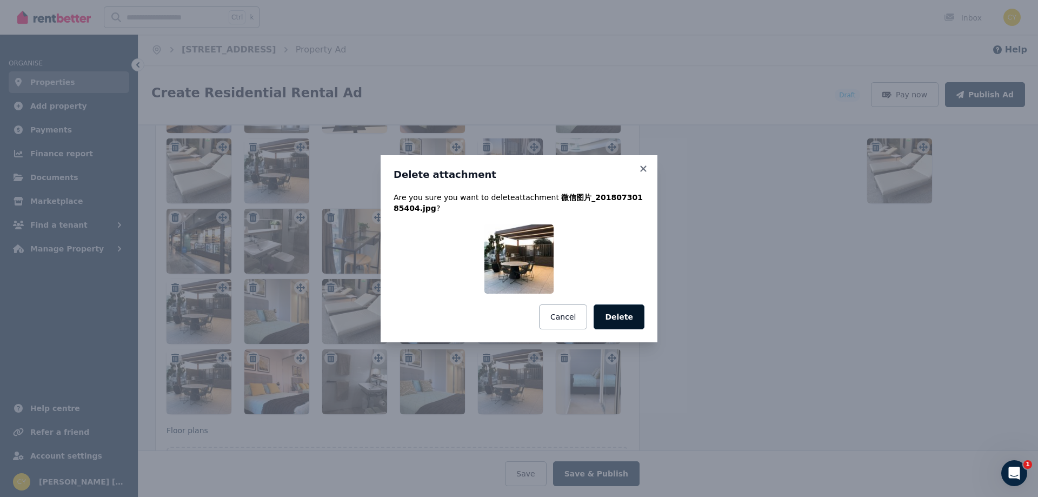
click at [615, 316] on button "Delete" at bounding box center [618, 316] width 51 height 25
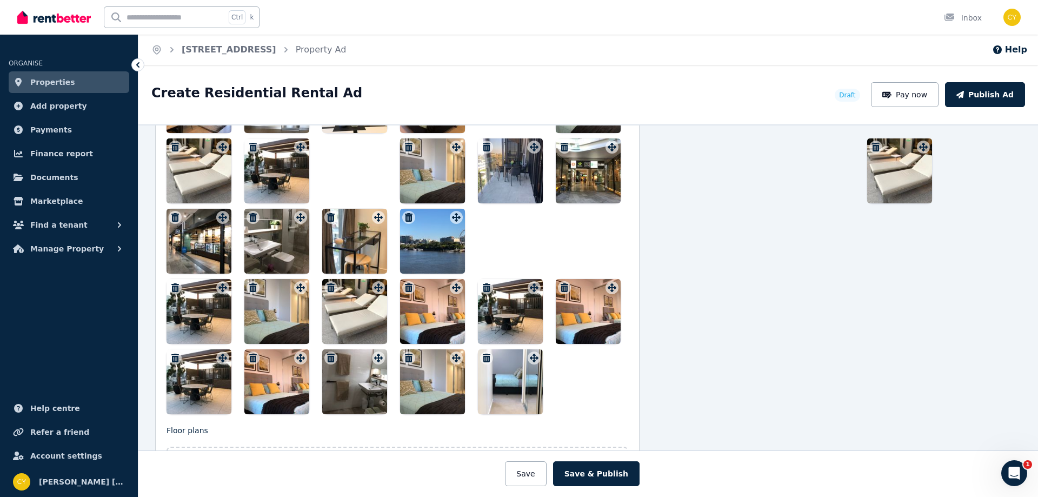
click at [174, 360] on icon "button" at bounding box center [175, 357] width 11 height 9
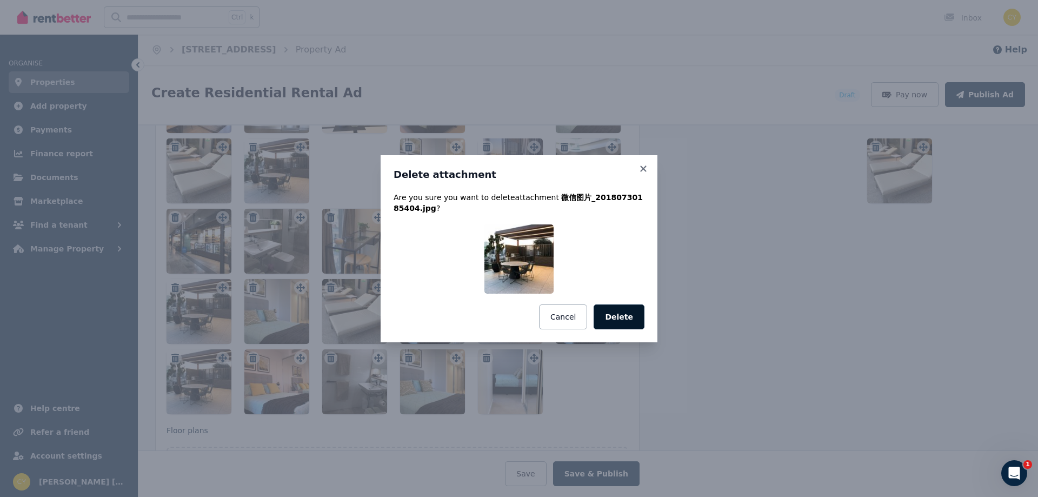
click at [630, 324] on button "Delete" at bounding box center [618, 316] width 51 height 25
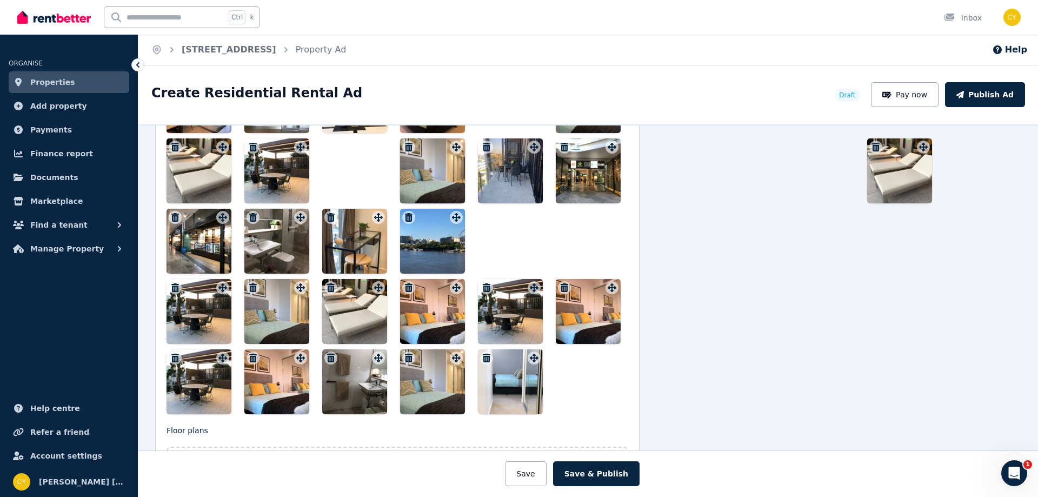
click at [172, 288] on icon "button" at bounding box center [175, 287] width 8 height 9
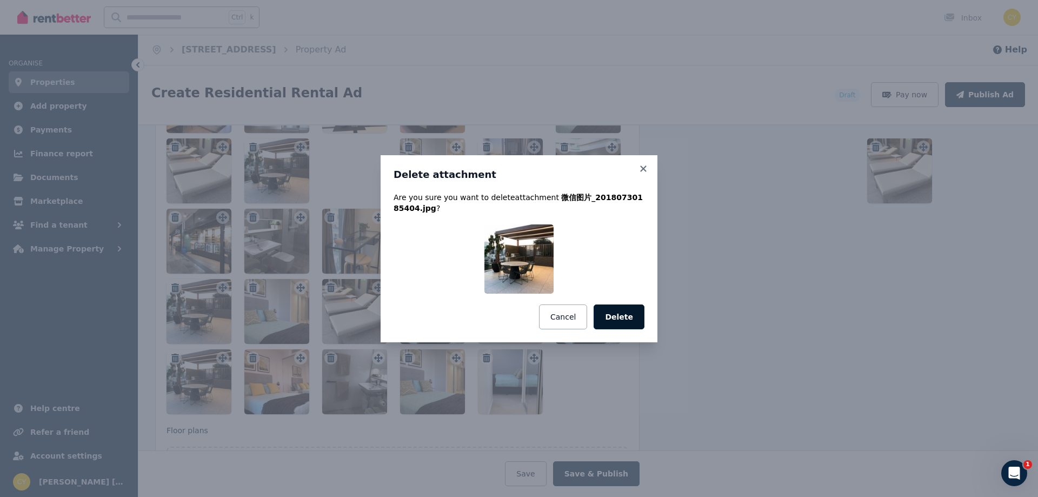
click at [621, 316] on button "Delete" at bounding box center [618, 316] width 51 height 25
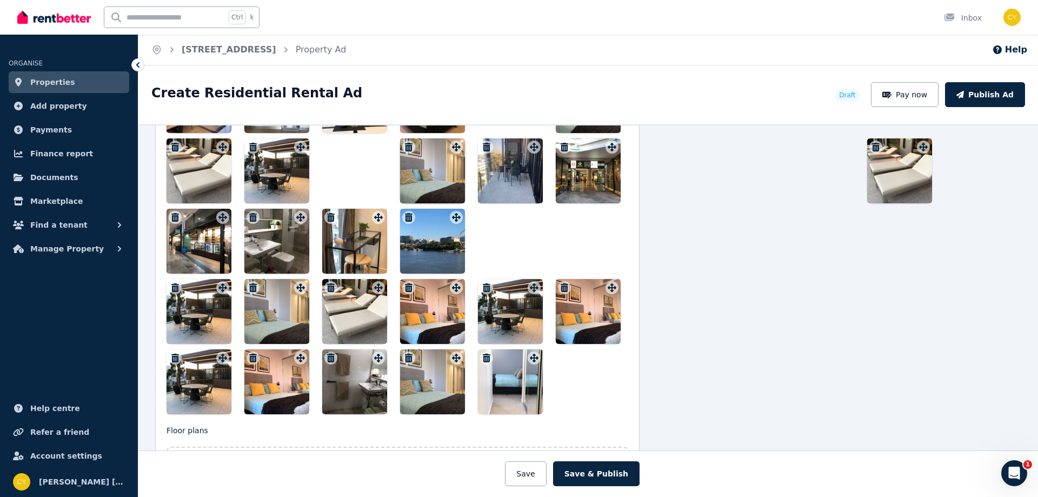
scroll to position [1301, 191]
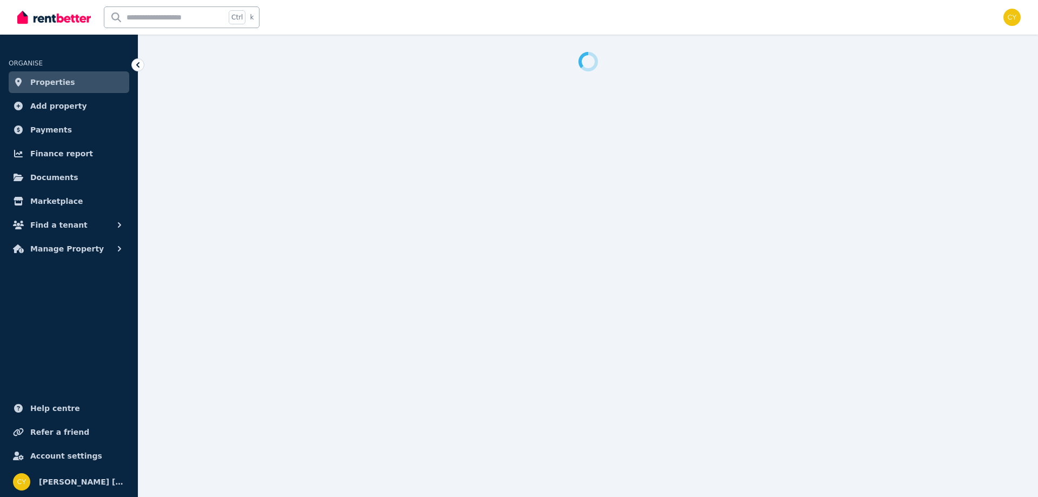
select select "***"
select select "**********"
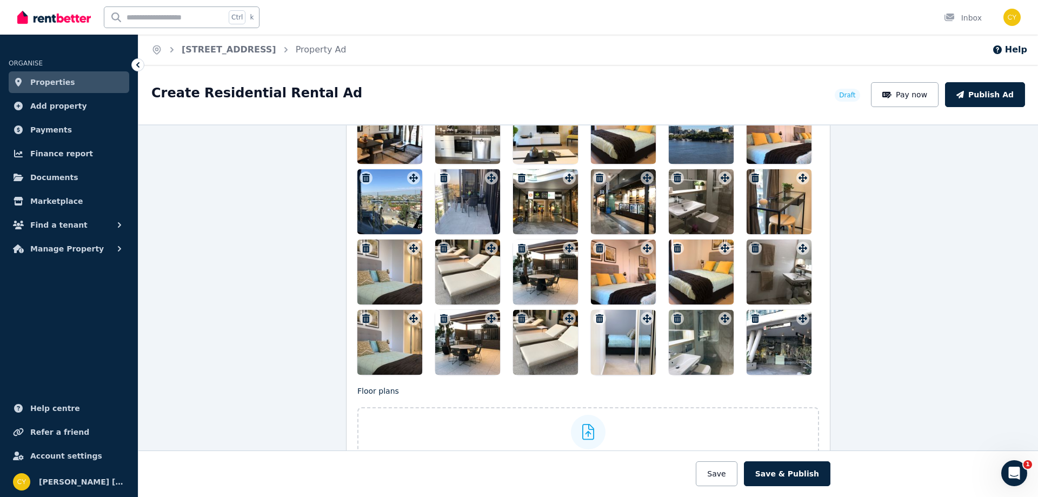
scroll to position [1441, 0]
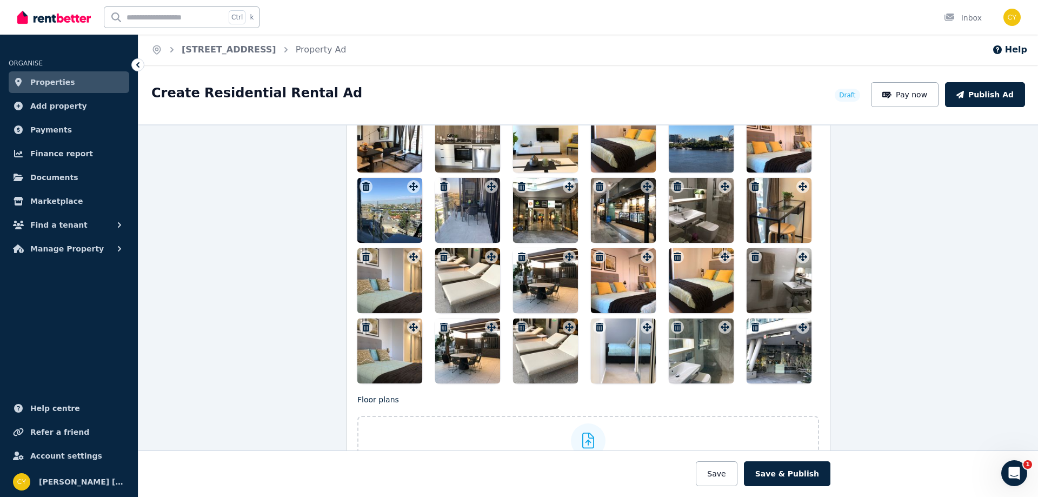
click at [750, 324] on icon "button" at bounding box center [755, 327] width 11 height 9
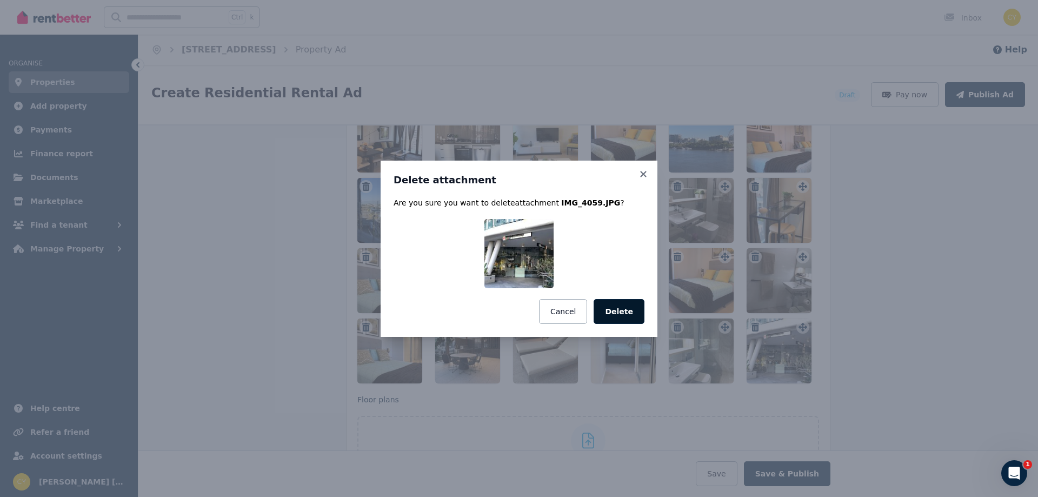
click at [633, 311] on button "Delete" at bounding box center [618, 311] width 51 height 25
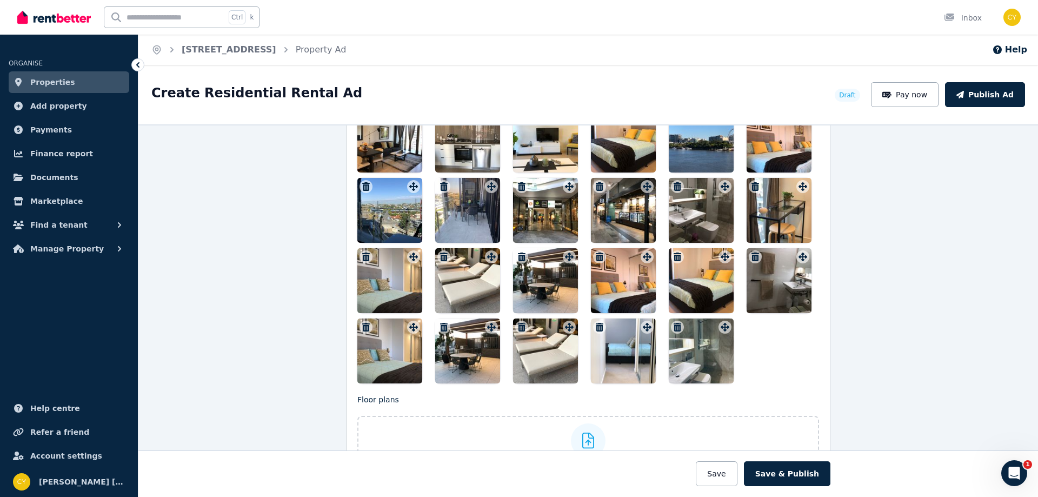
click at [672, 325] on icon "button" at bounding box center [677, 327] width 11 height 9
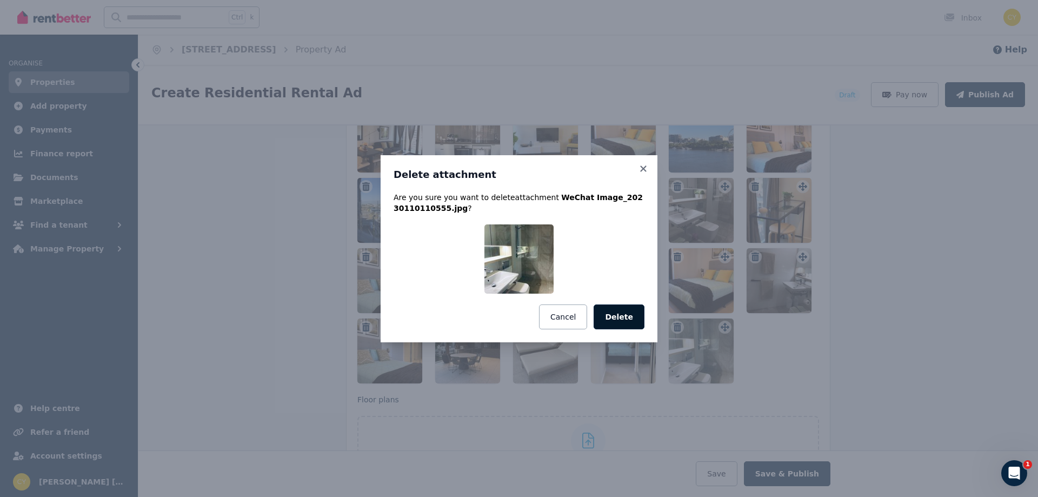
click at [619, 316] on button "Delete" at bounding box center [618, 316] width 51 height 25
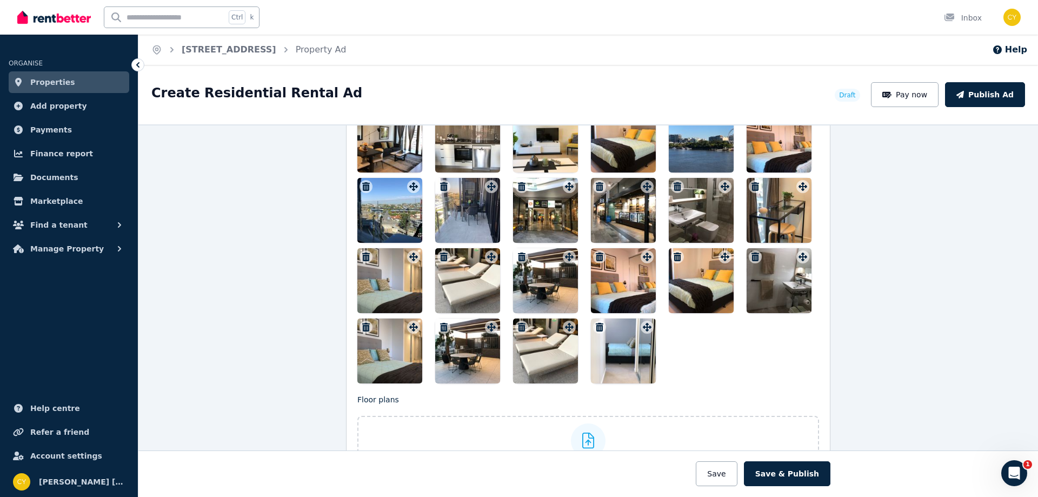
click at [518, 324] on icon "button" at bounding box center [522, 327] width 8 height 9
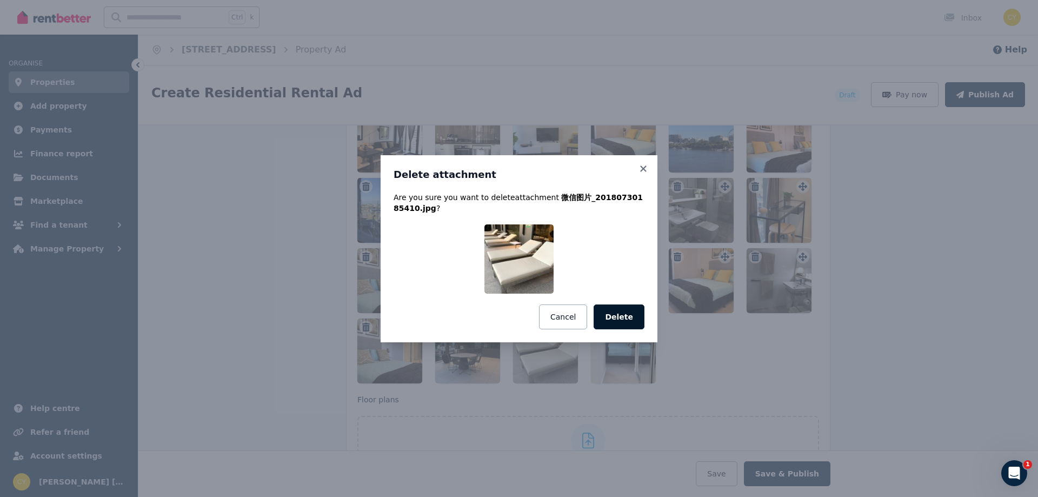
click at [633, 315] on button "Delete" at bounding box center [618, 316] width 51 height 25
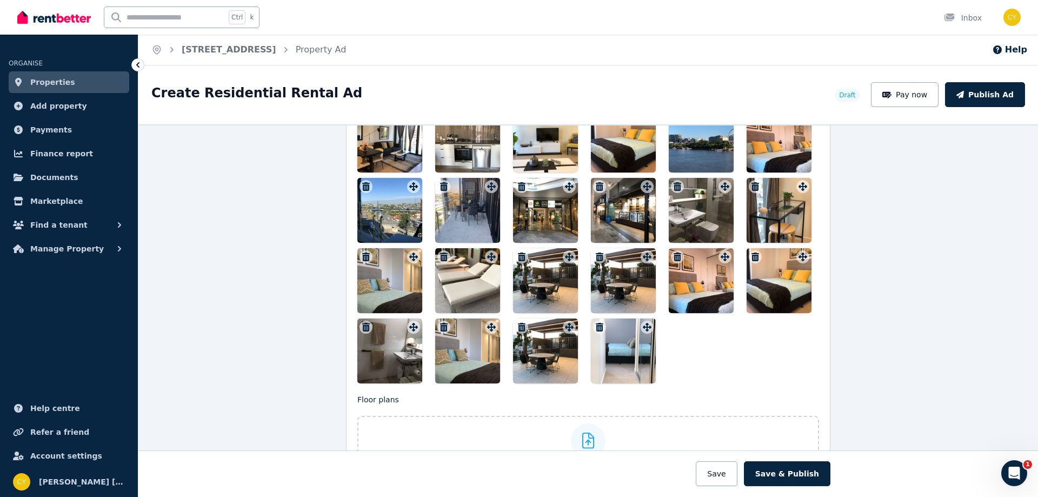
click at [518, 329] on icon "button" at bounding box center [522, 327] width 8 height 9
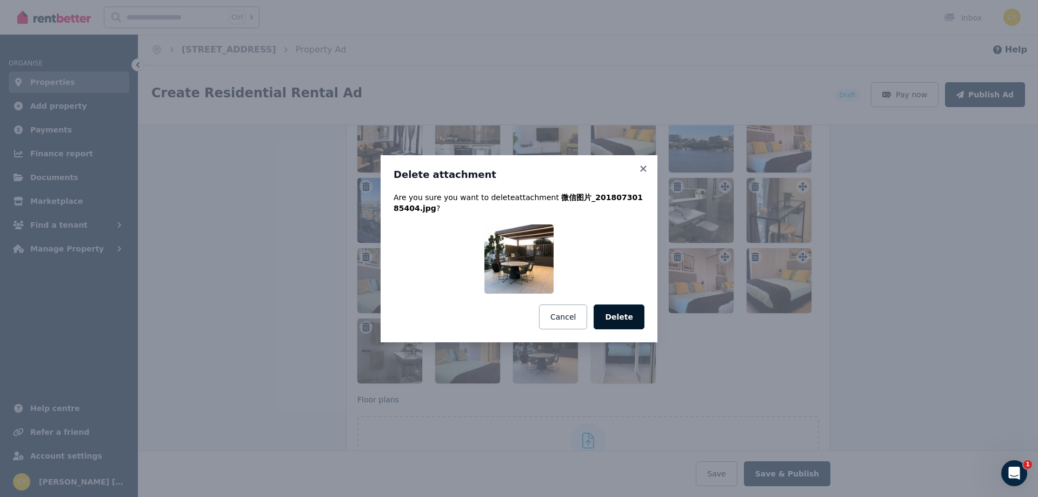
click at [630, 317] on button "Delete" at bounding box center [618, 316] width 51 height 25
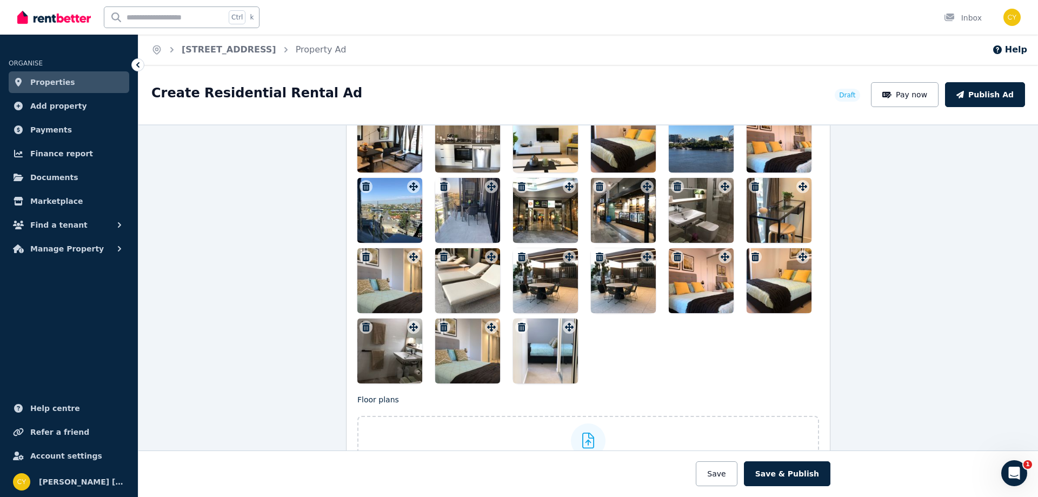
click at [519, 257] on icon "button" at bounding box center [522, 256] width 8 height 9
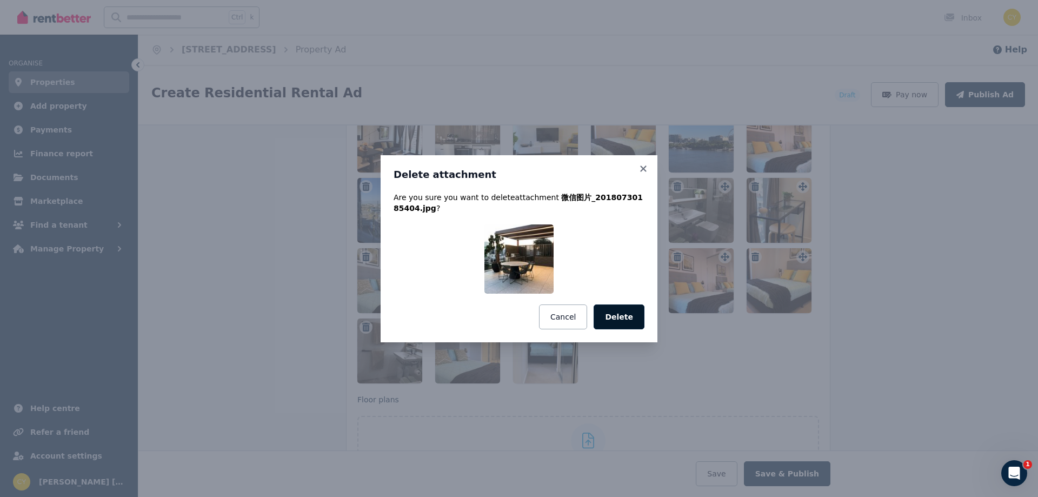
click at [614, 312] on button "Delete" at bounding box center [618, 316] width 51 height 25
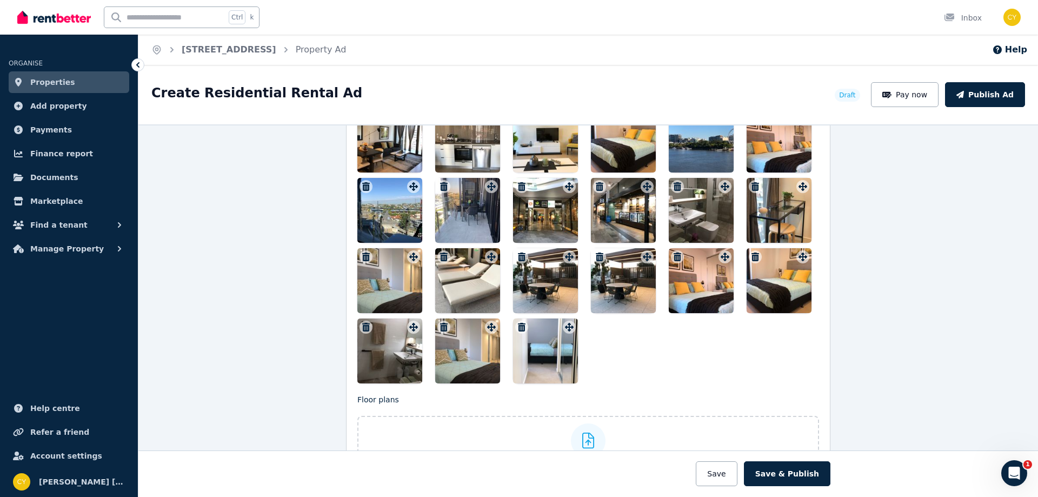
click at [440, 254] on icon "button" at bounding box center [444, 256] width 8 height 9
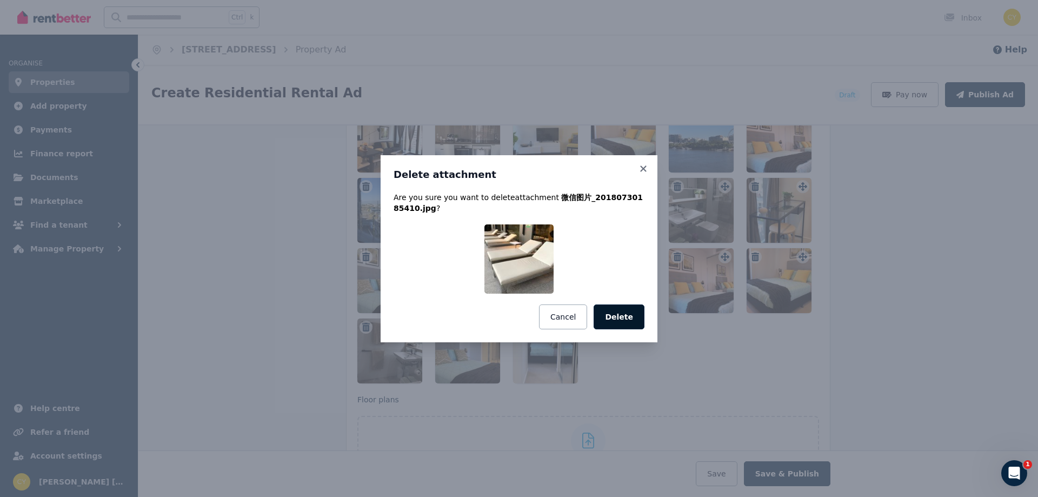
click at [616, 313] on button "Delete" at bounding box center [618, 316] width 51 height 25
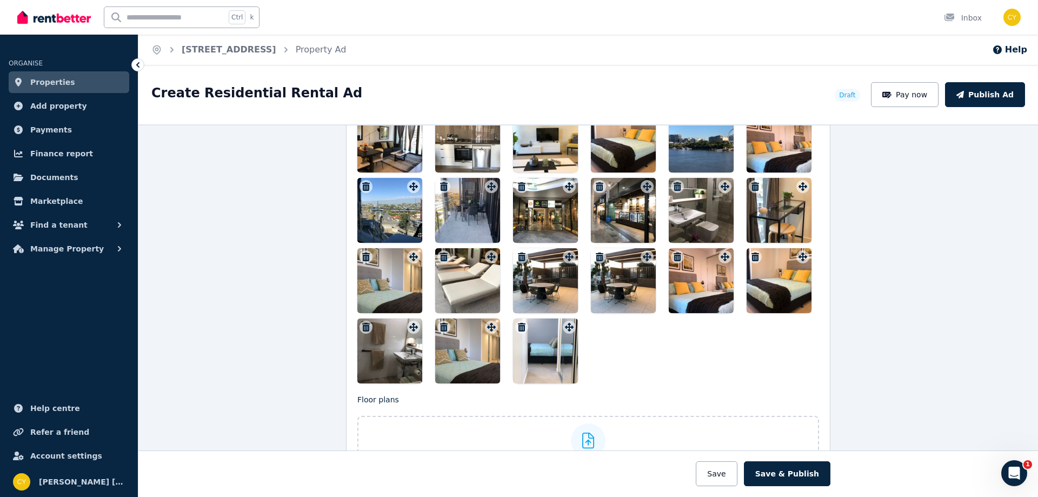
click at [516, 185] on icon "button" at bounding box center [521, 186] width 11 height 9
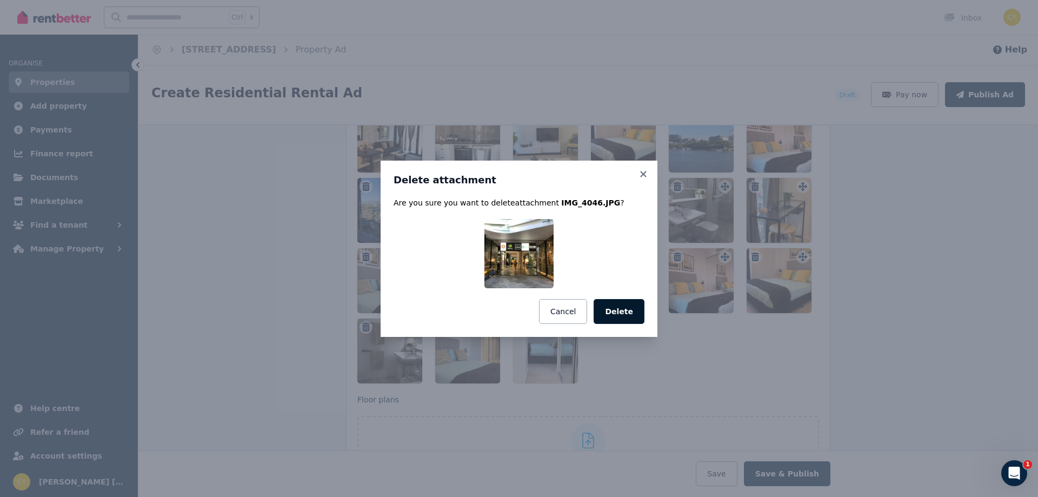
click at [625, 315] on button "Delete" at bounding box center [618, 311] width 51 height 25
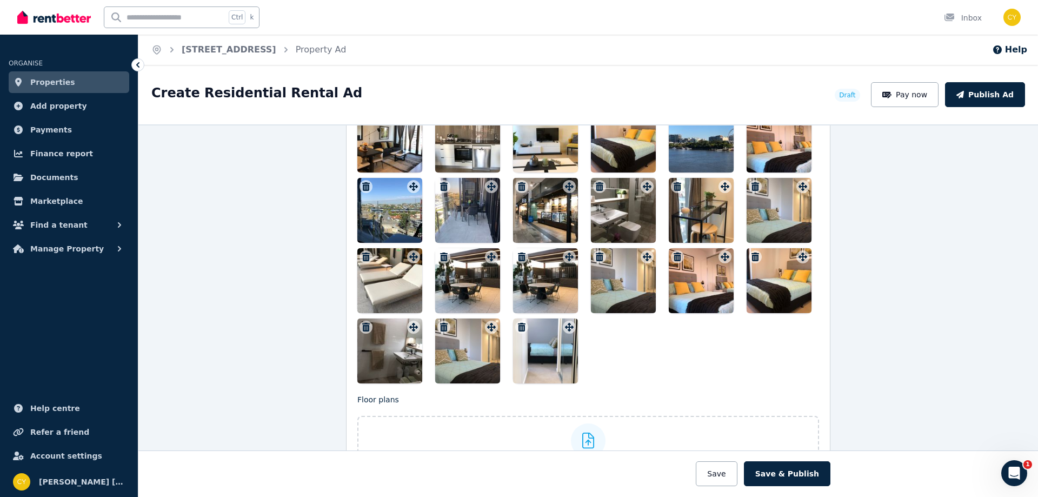
scroll to position [1261, 0]
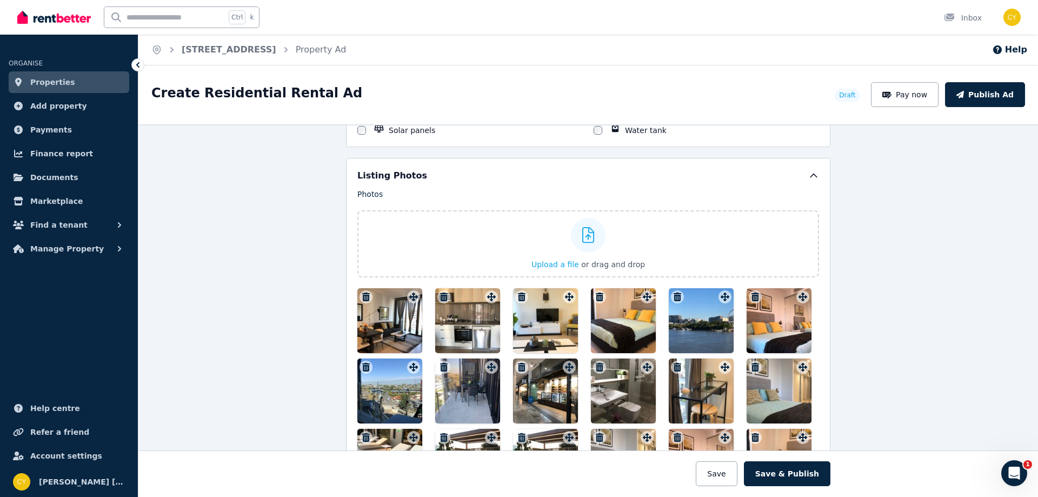
click at [673, 296] on icon "button" at bounding box center [677, 296] width 8 height 9
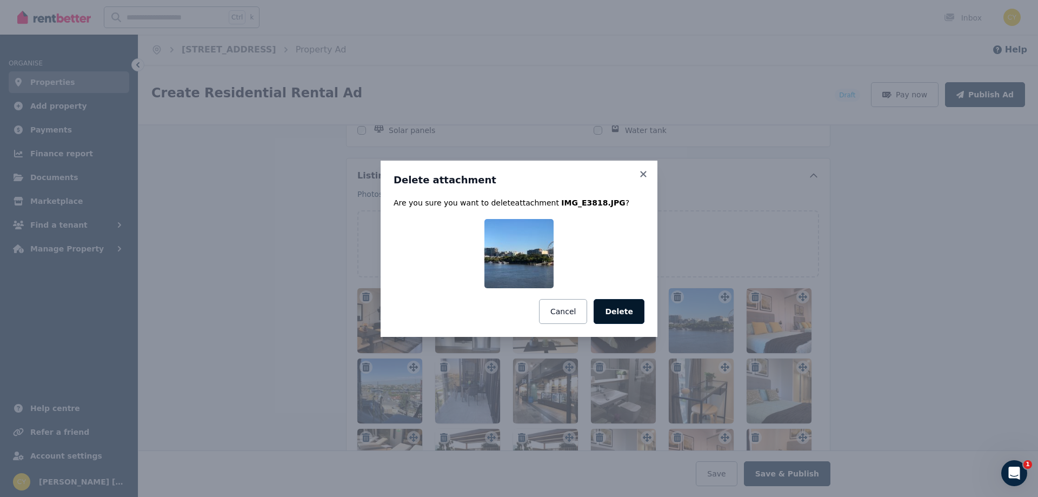
click at [627, 310] on button "Delete" at bounding box center [618, 311] width 51 height 25
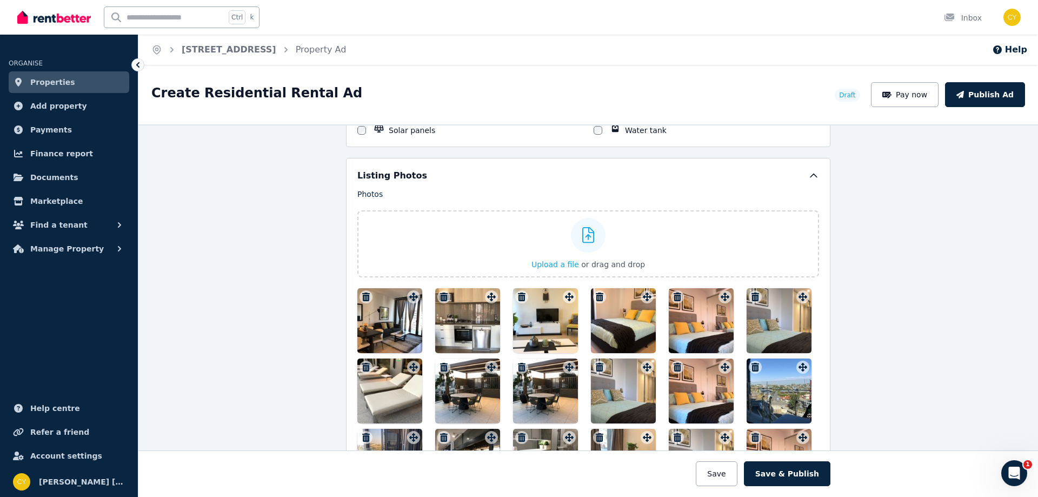
click at [440, 365] on icon "button" at bounding box center [444, 367] width 8 height 9
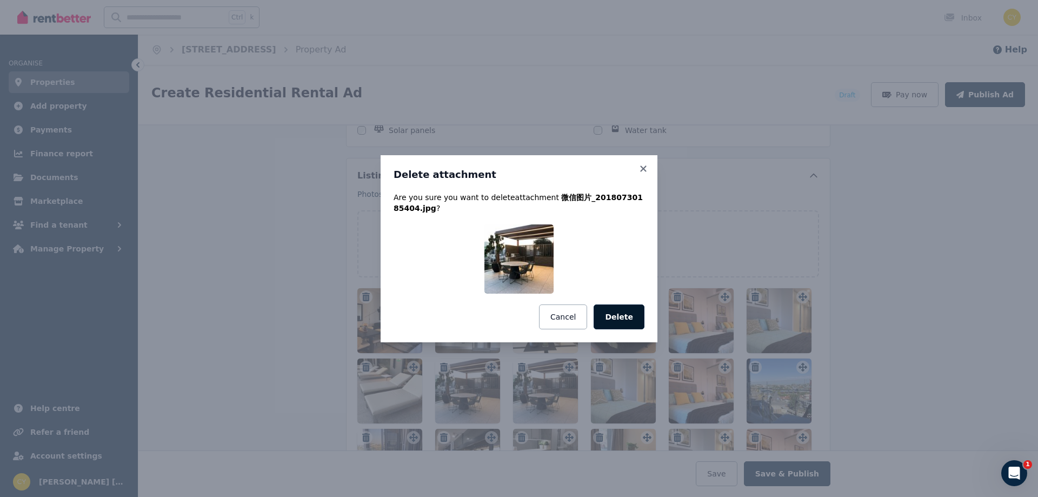
click at [621, 325] on button "Delete" at bounding box center [618, 316] width 51 height 25
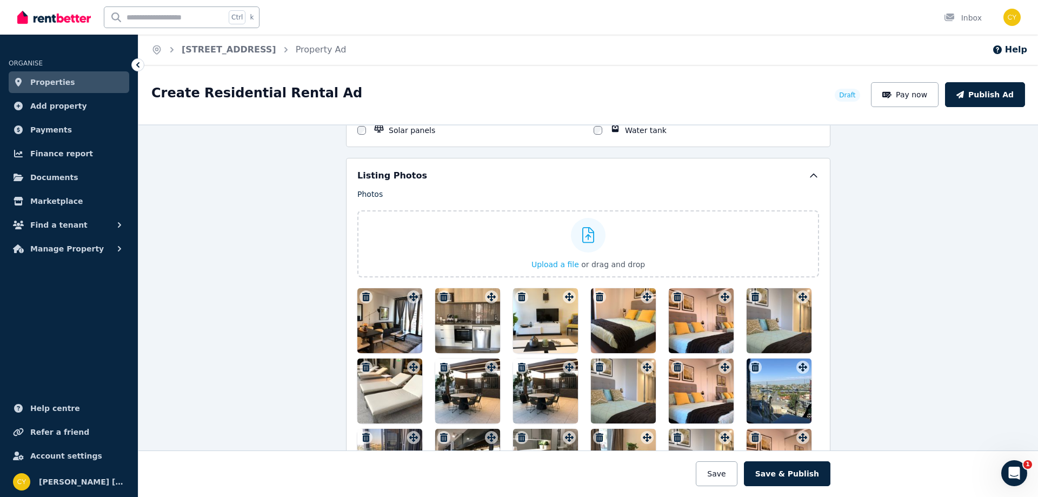
click at [366, 367] on icon "button" at bounding box center [365, 367] width 11 height 9
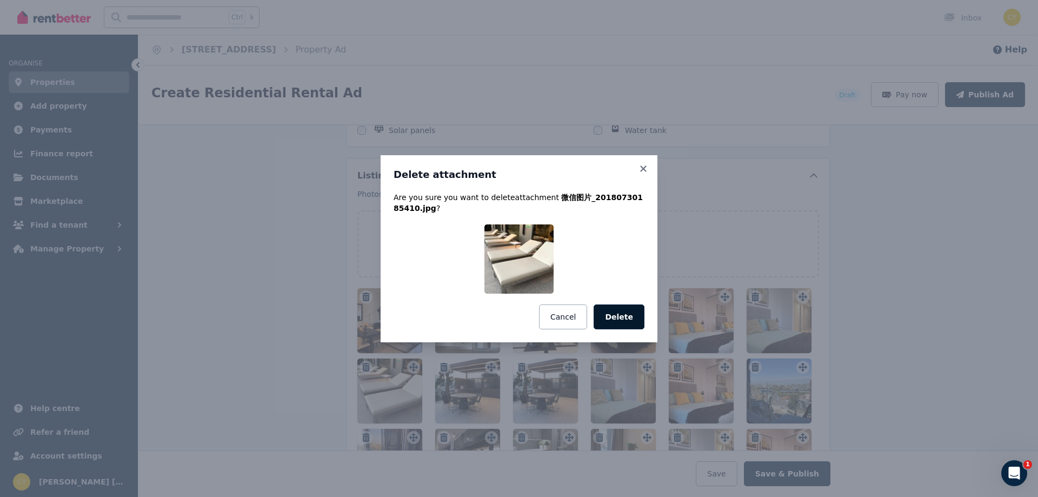
click at [626, 318] on button "Delete" at bounding box center [618, 316] width 51 height 25
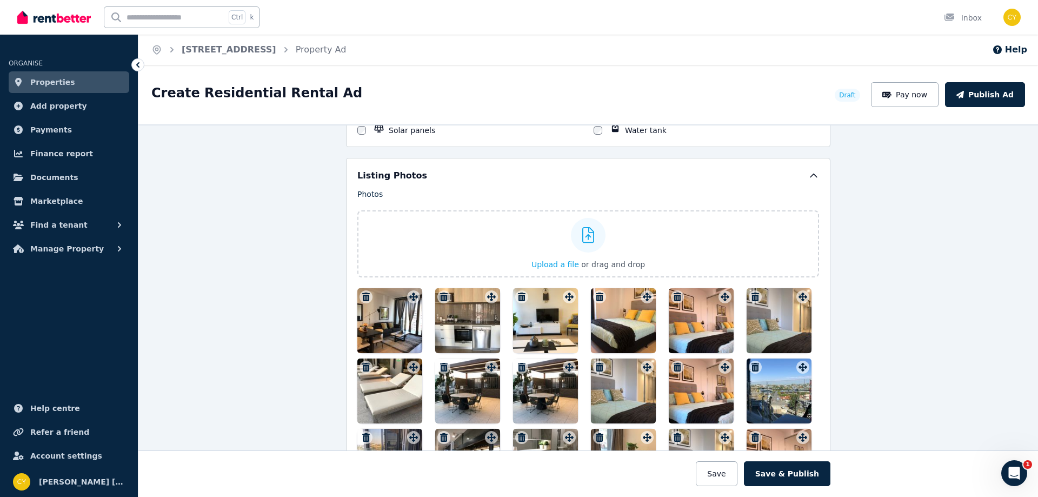
click at [518, 367] on icon "button" at bounding box center [522, 367] width 8 height 9
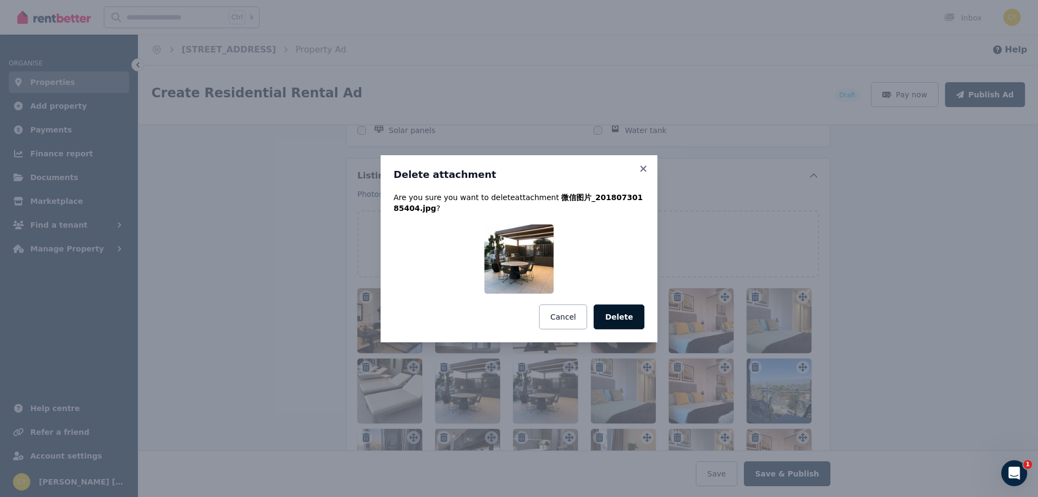
click at [616, 314] on button "Delete" at bounding box center [618, 316] width 51 height 25
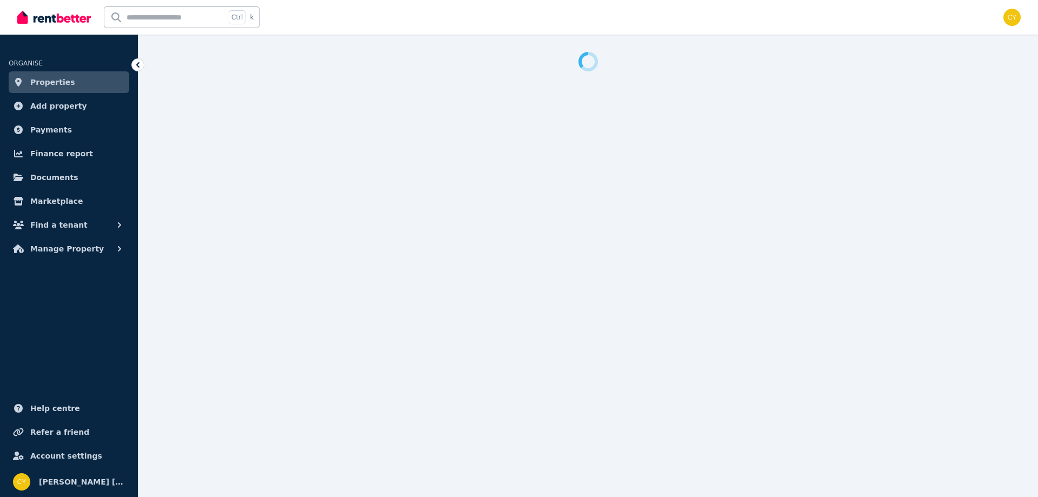
select select "***"
select select "**********"
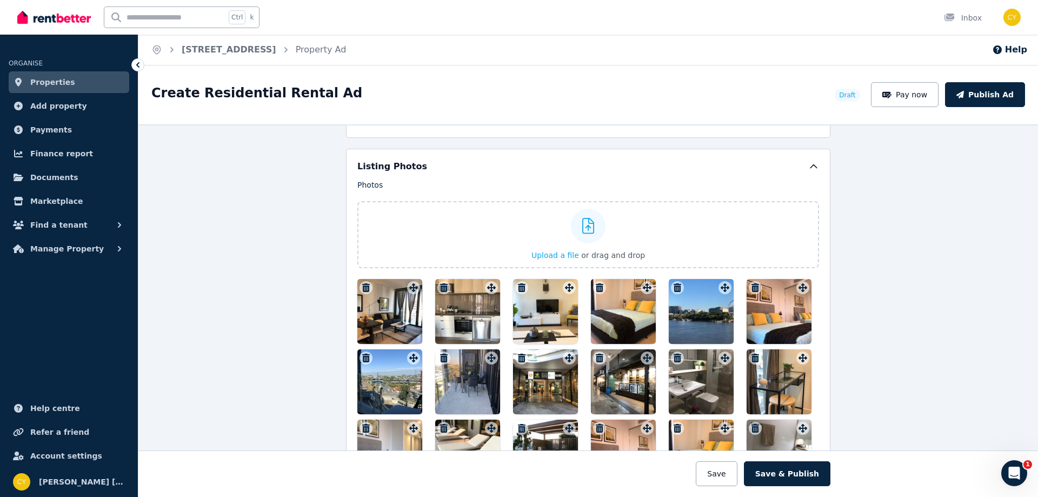
scroll to position [1261, 0]
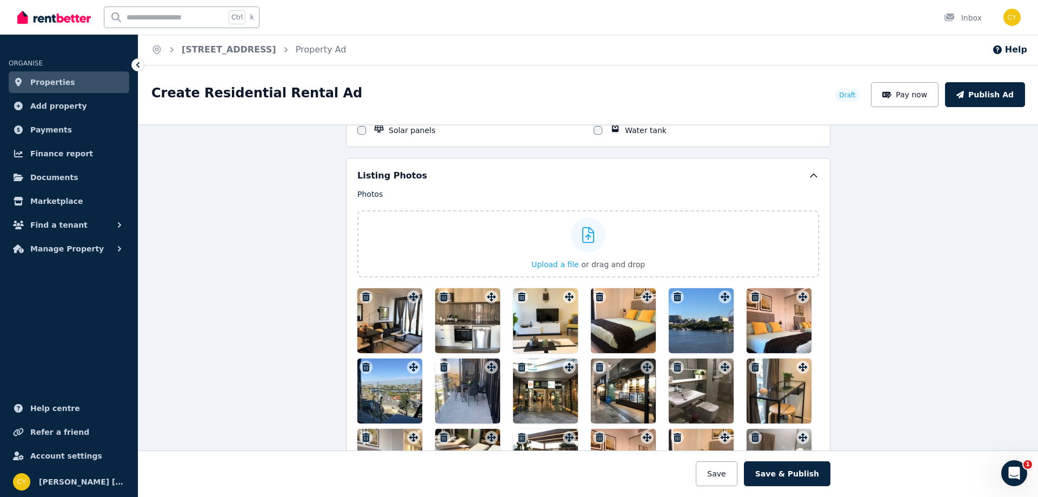
click at [673, 297] on icon "button" at bounding box center [677, 296] width 8 height 9
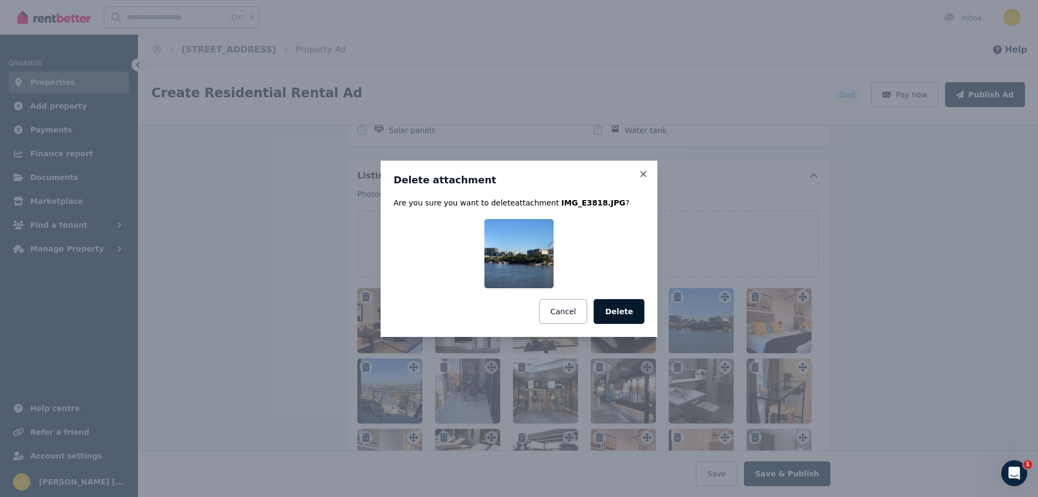
click at [624, 306] on button "Delete" at bounding box center [618, 311] width 51 height 25
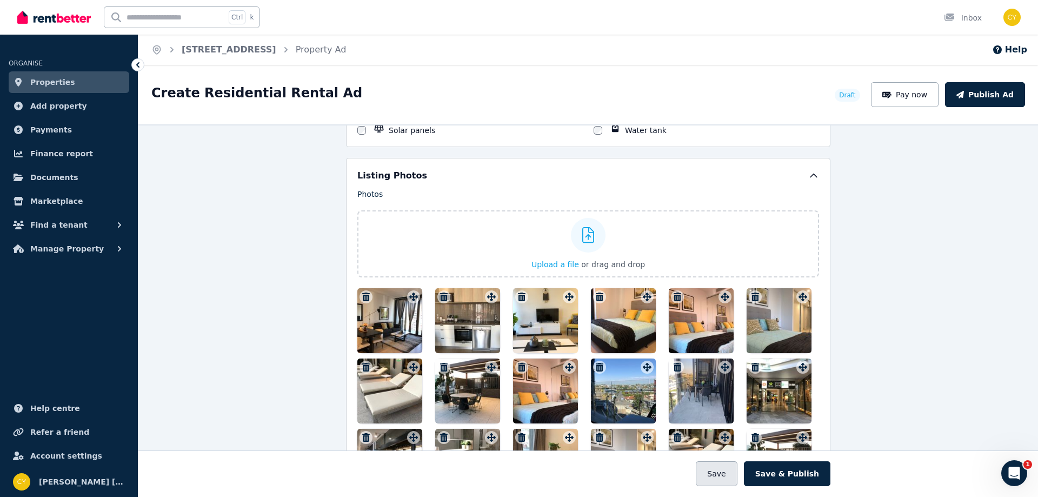
click at [723, 472] on button "Save" at bounding box center [715, 473] width 41 height 25
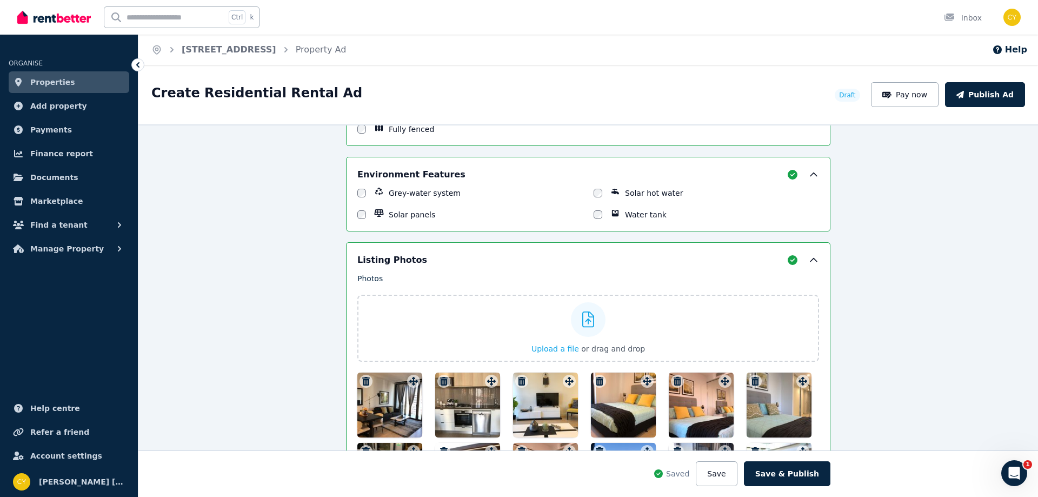
scroll to position [1345, 0]
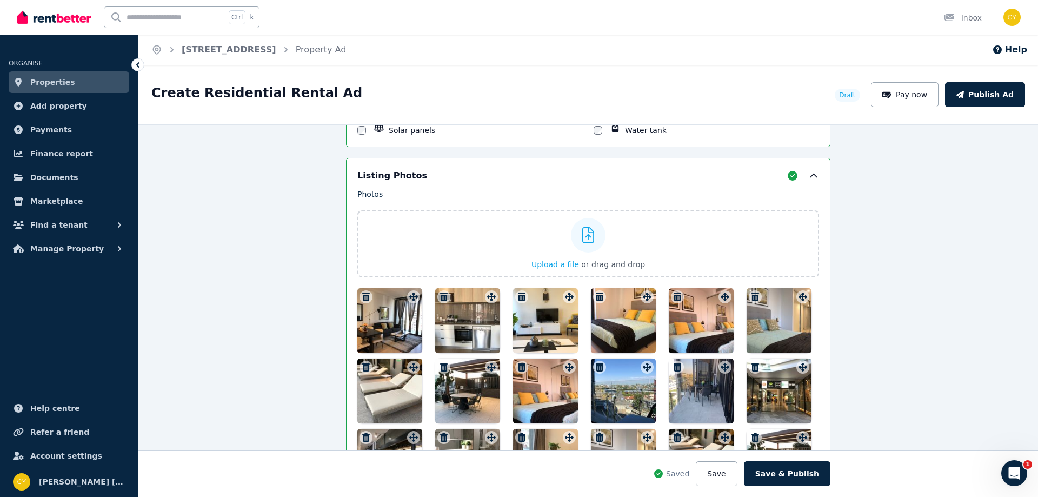
click at [362, 366] on icon "button" at bounding box center [366, 367] width 8 height 9
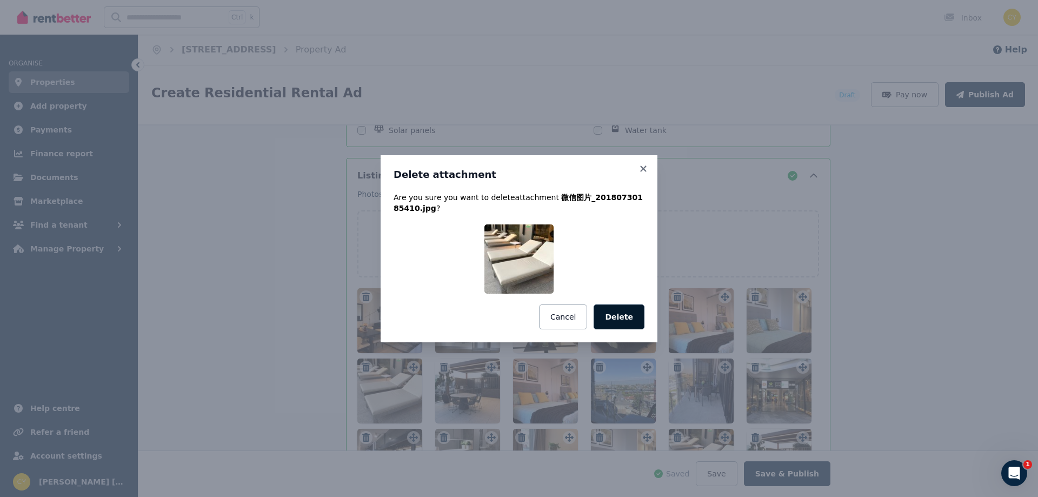
click at [611, 319] on button "Delete" at bounding box center [618, 316] width 51 height 25
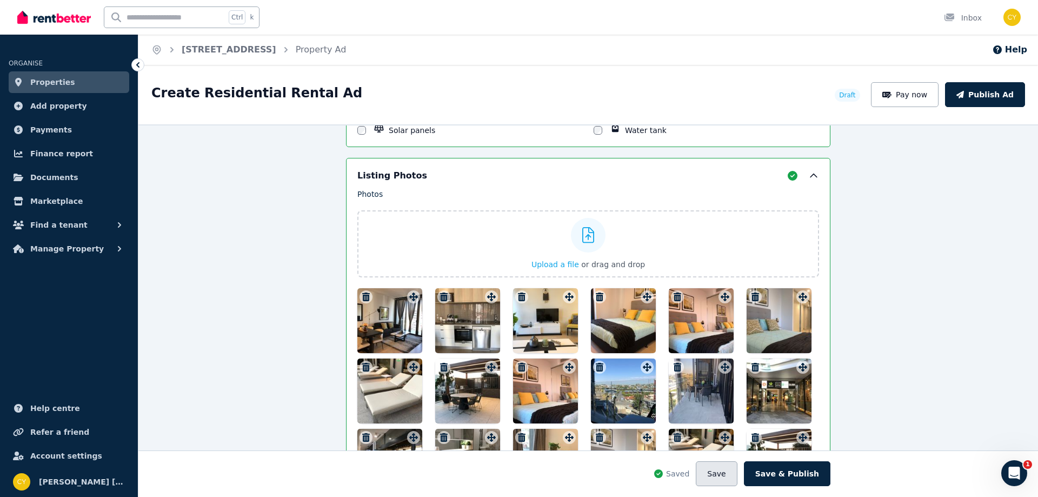
click at [731, 472] on button "Save" at bounding box center [715, 473] width 41 height 25
click at [362, 368] on icon "button" at bounding box center [366, 367] width 8 height 9
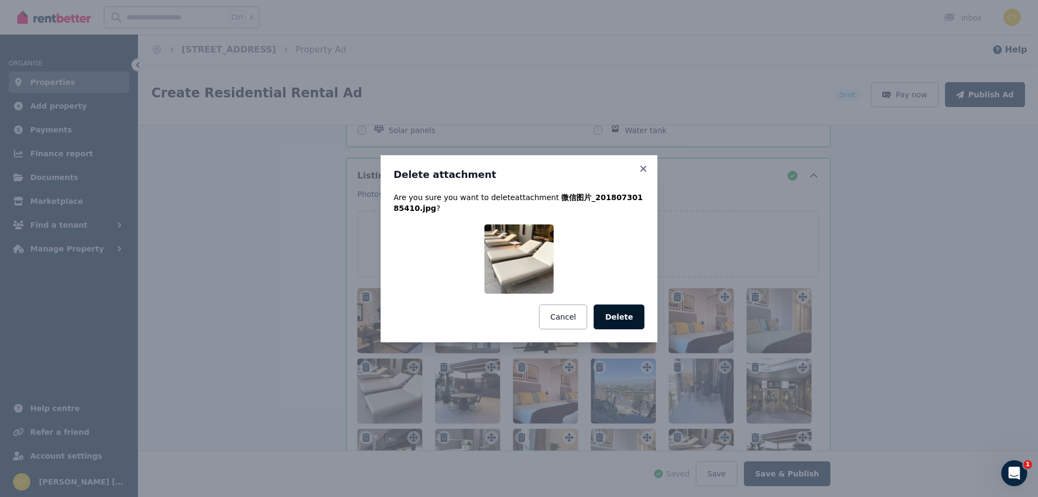
click at [633, 320] on button "Delete" at bounding box center [618, 316] width 51 height 25
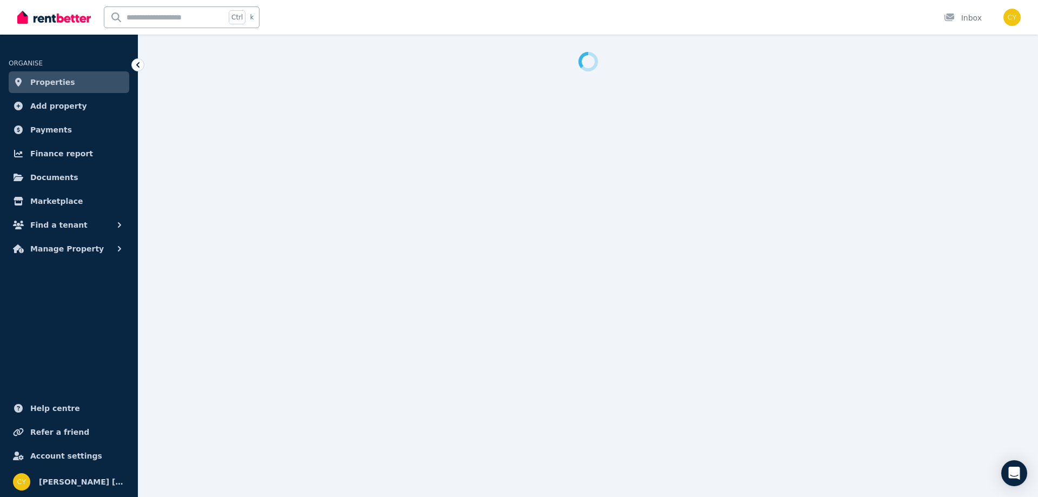
select select "***"
select select "**********"
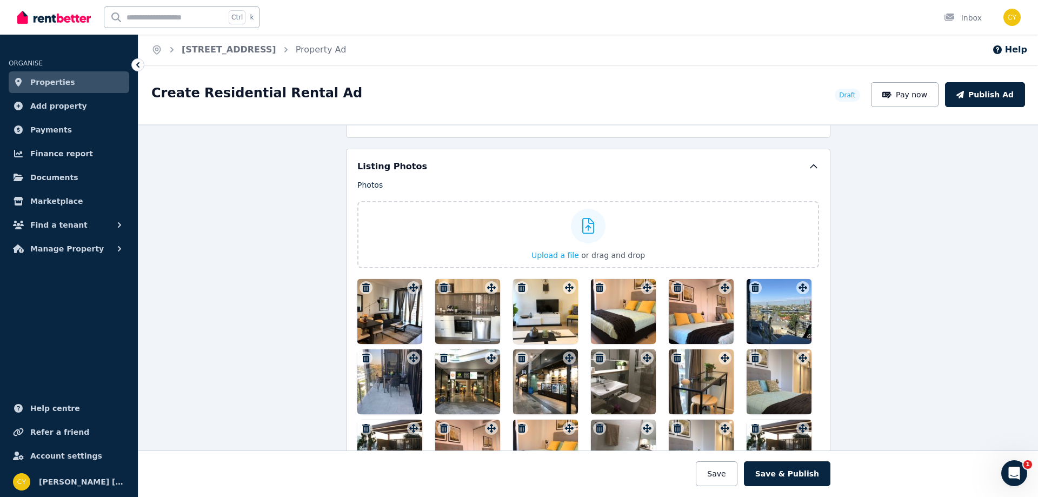
scroll to position [1261, 0]
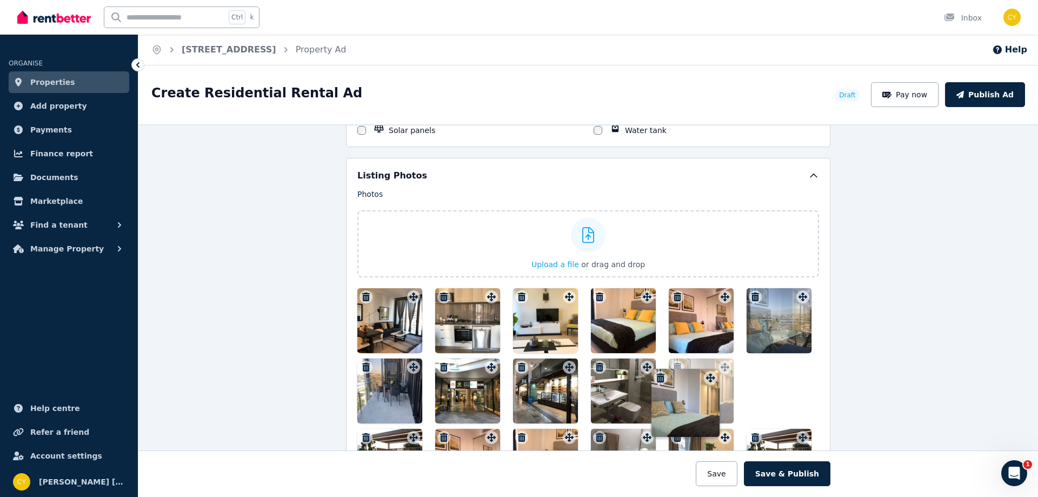
drag, startPoint x: 800, startPoint y: 370, endPoint x: 789, endPoint y: 302, distance: 69.6
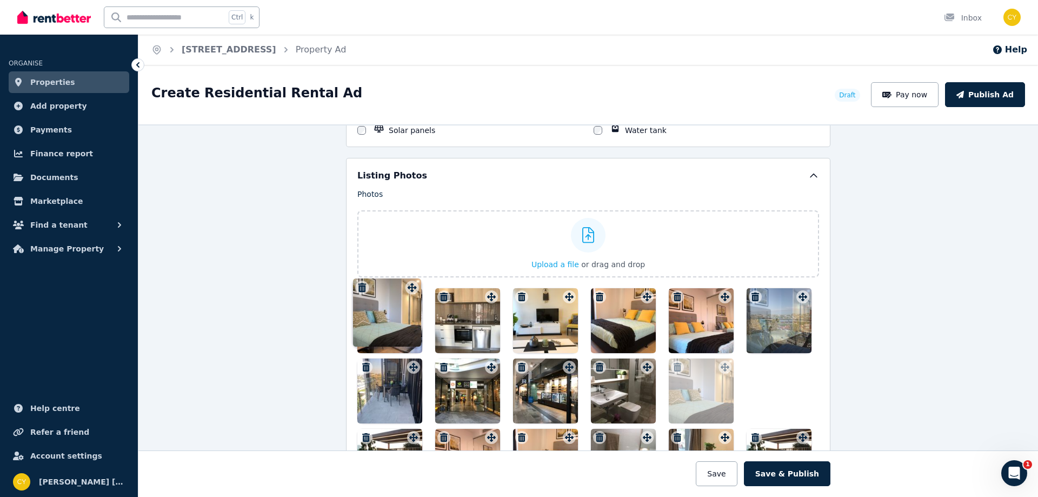
click at [789, 302] on div at bounding box center [778, 320] width 65 height 65
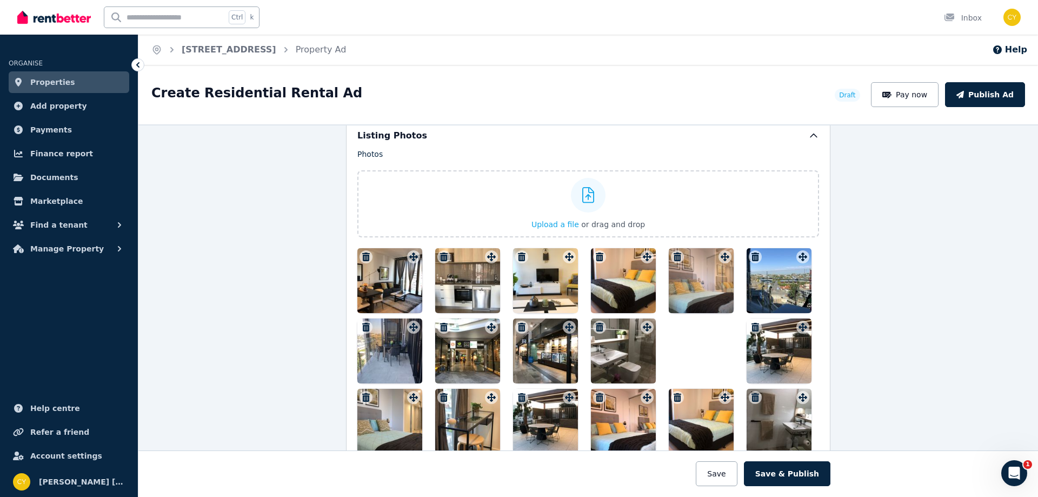
scroll to position [1481, 0]
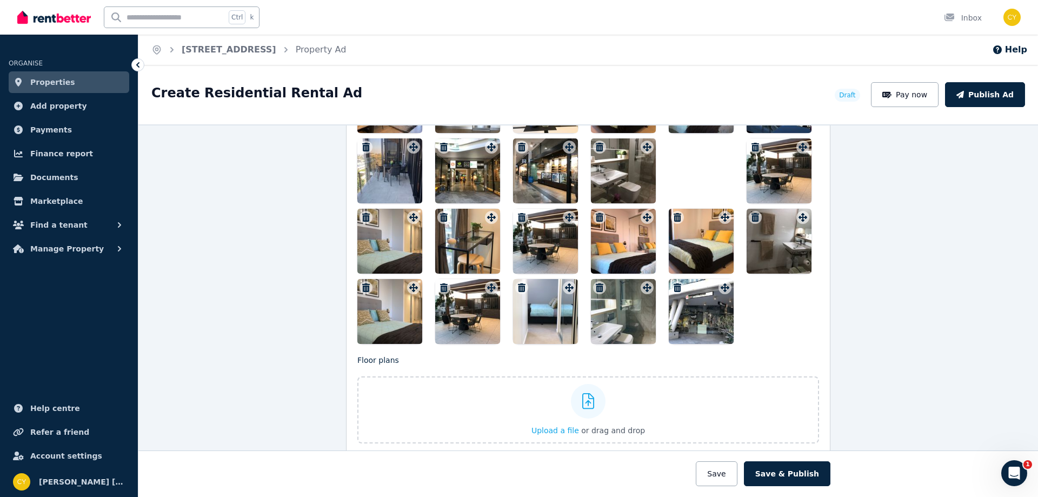
click at [674, 287] on icon "button" at bounding box center [677, 287] width 8 height 9
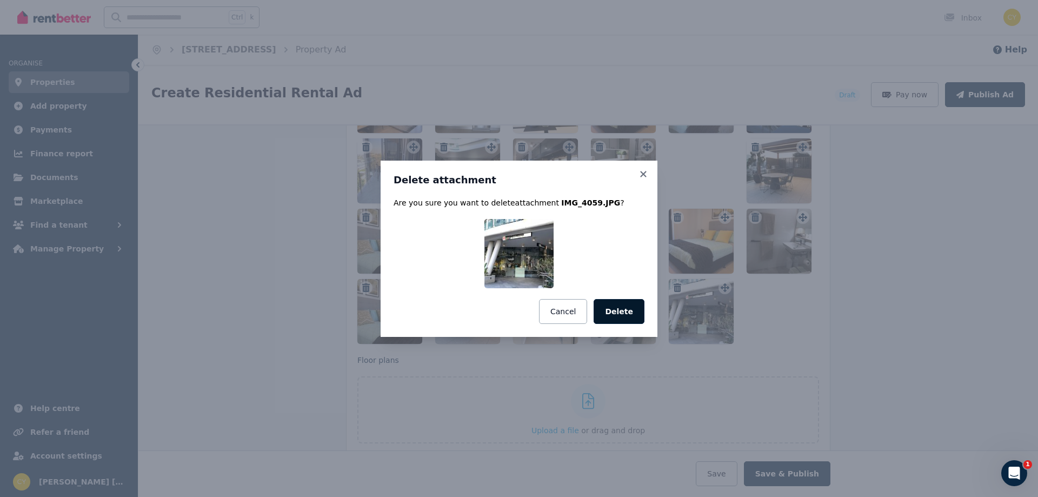
click at [634, 314] on button "Delete" at bounding box center [618, 311] width 51 height 25
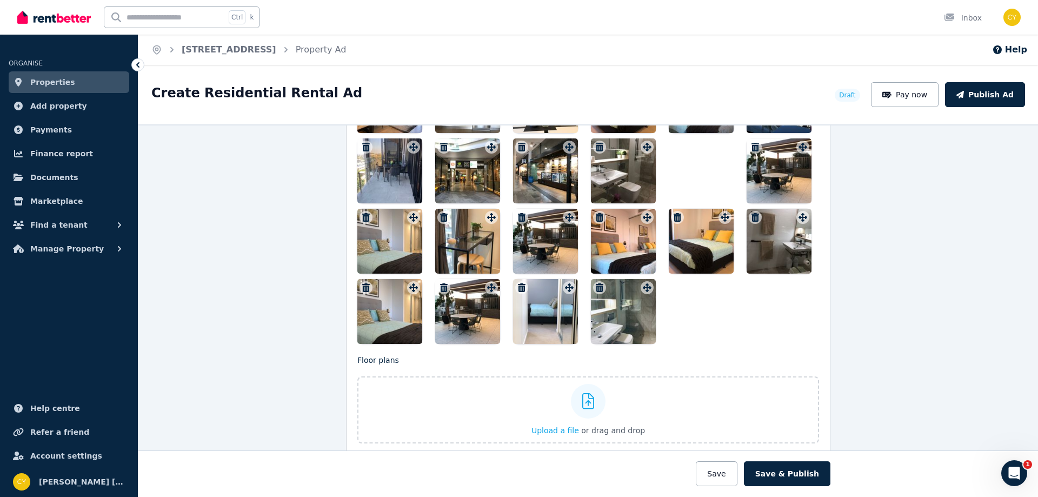
click at [598, 287] on icon "button" at bounding box center [600, 287] width 8 height 9
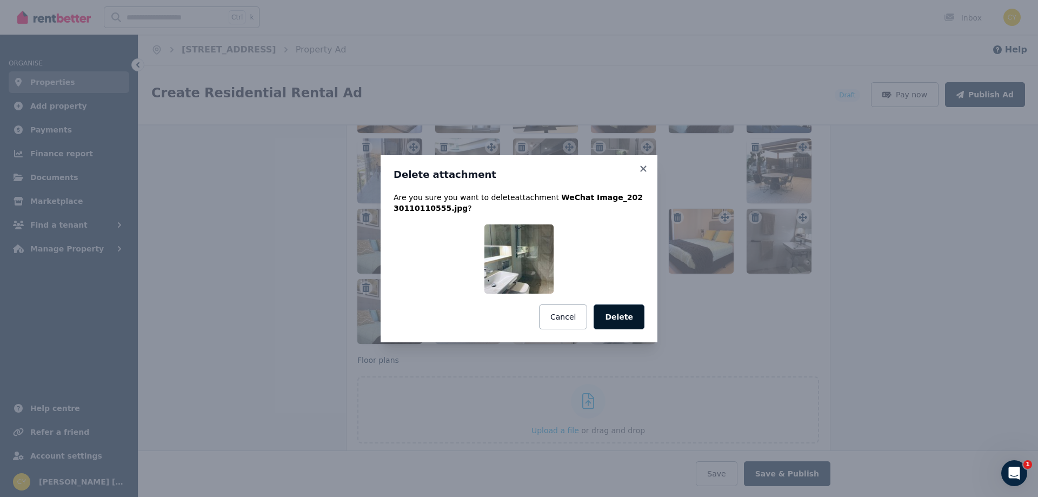
click at [612, 318] on button "Delete" at bounding box center [618, 316] width 51 height 25
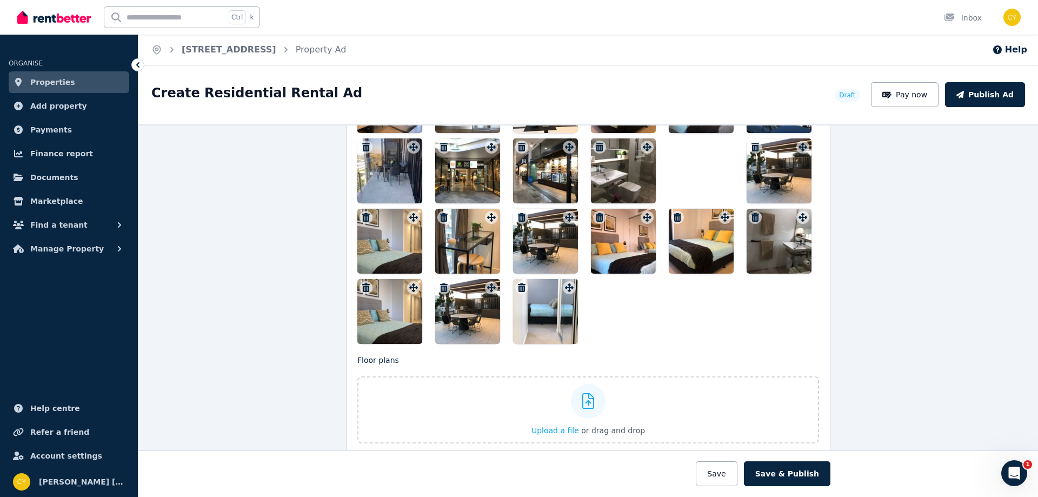
click at [440, 286] on icon "button" at bounding box center [444, 287] width 8 height 9
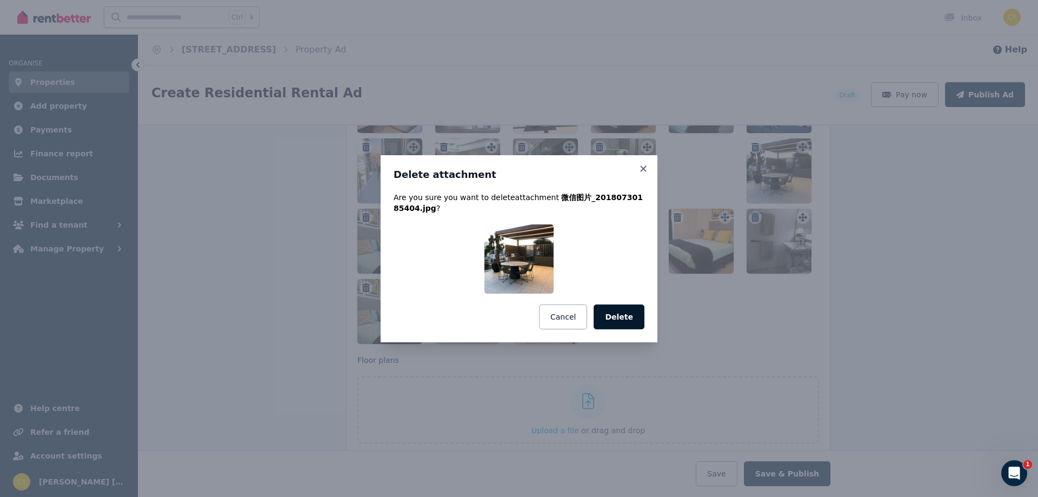
click at [613, 320] on button "Delete" at bounding box center [618, 316] width 51 height 25
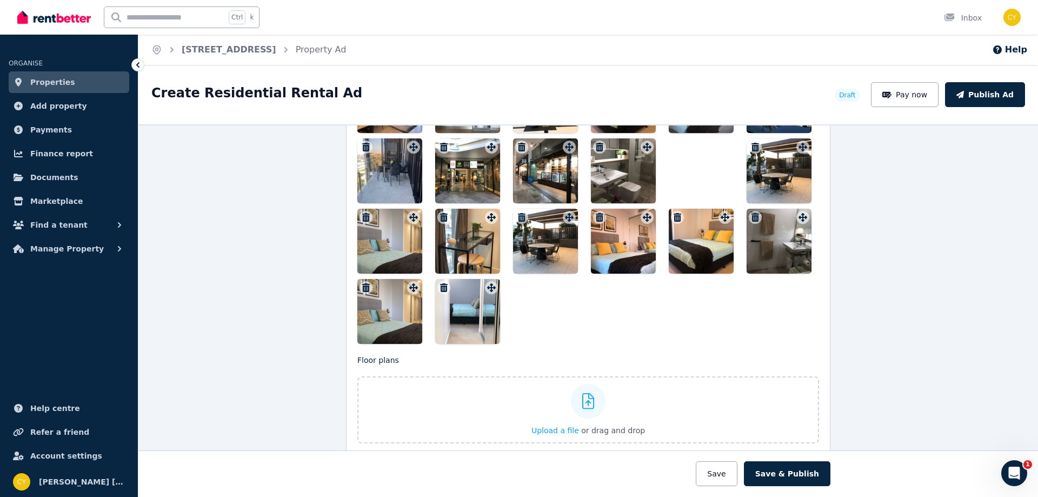
click at [755, 215] on icon "button" at bounding box center [755, 217] width 11 height 9
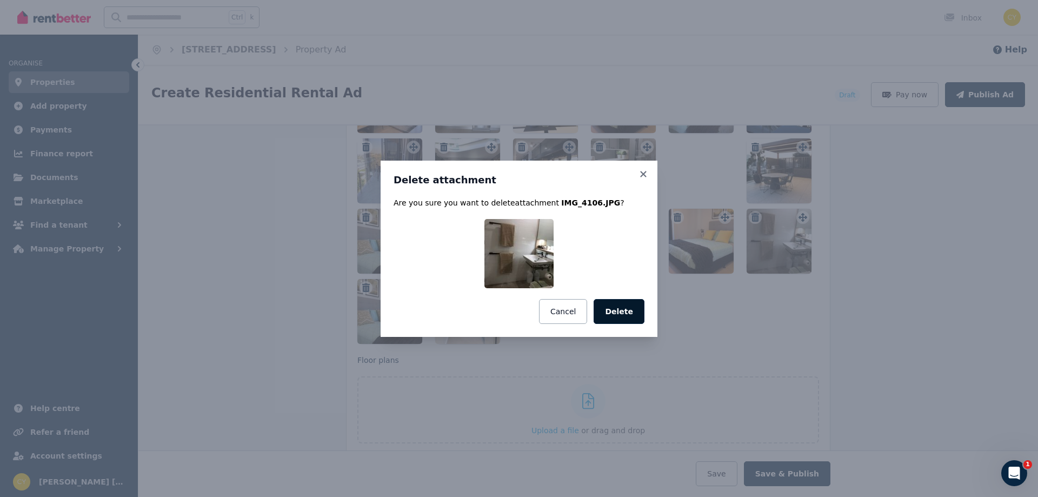
click at [628, 315] on button "Delete" at bounding box center [618, 311] width 51 height 25
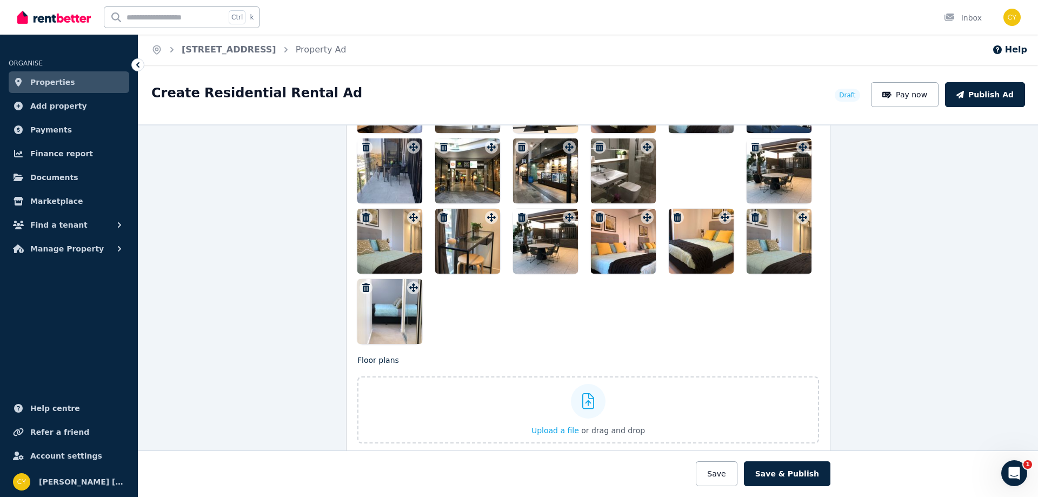
scroll to position [1301, 0]
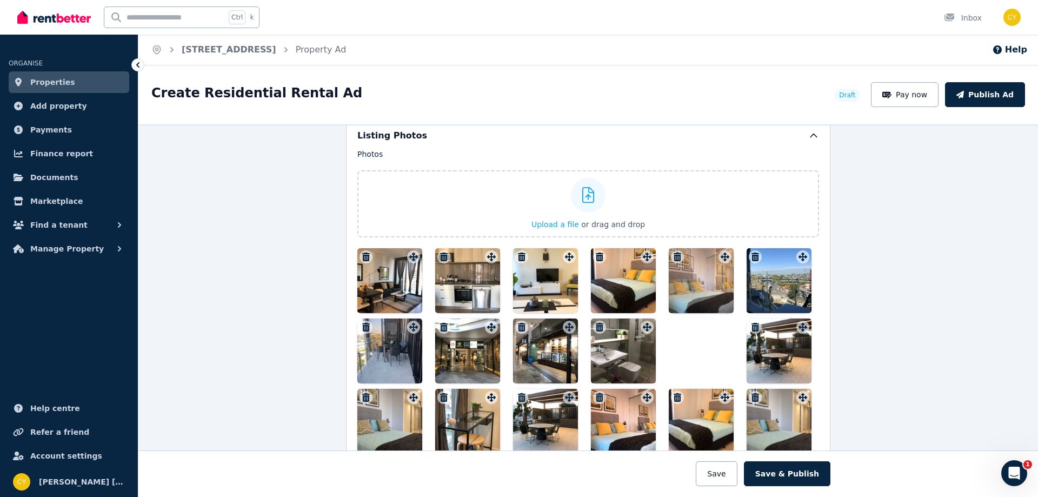
click at [518, 326] on icon "button" at bounding box center [522, 327] width 8 height 9
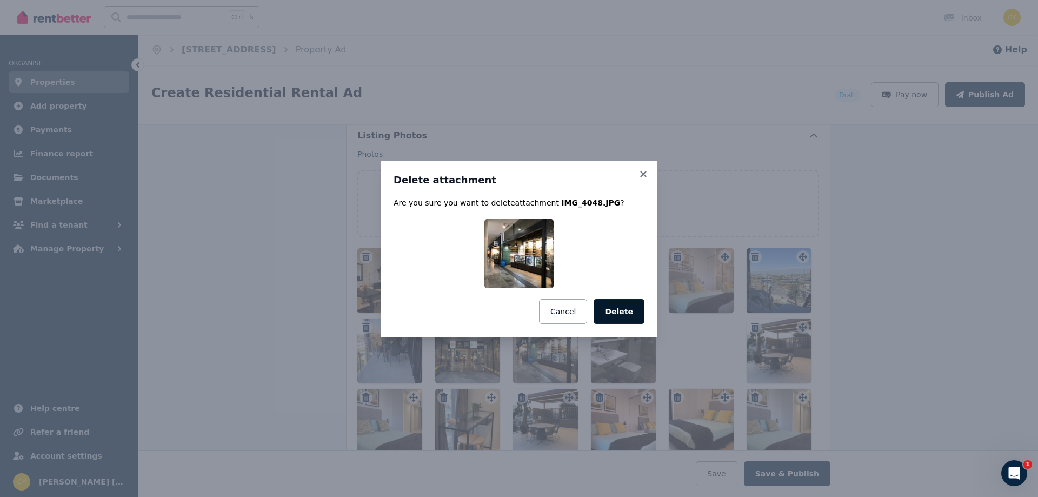
click at [615, 315] on button "Delete" at bounding box center [618, 311] width 51 height 25
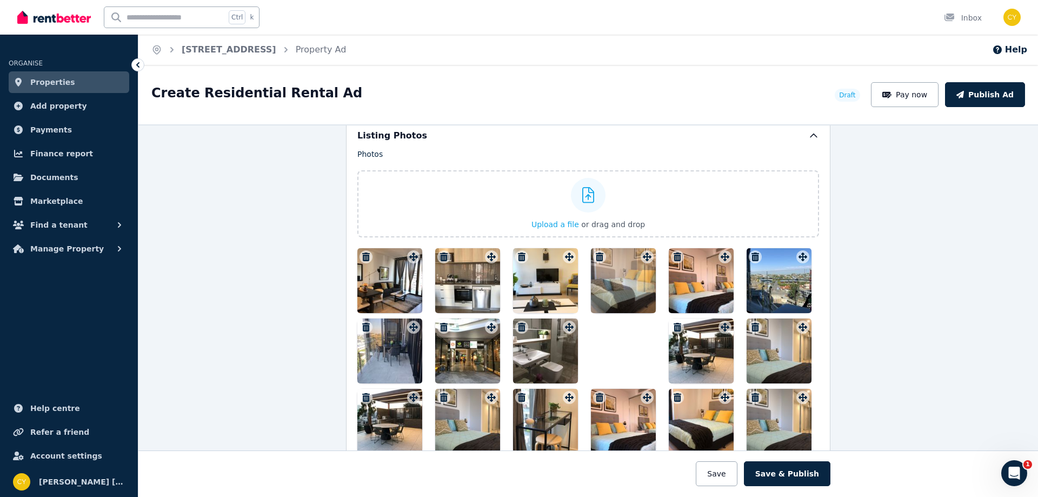
click at [440, 329] on icon "button" at bounding box center [444, 327] width 8 height 9
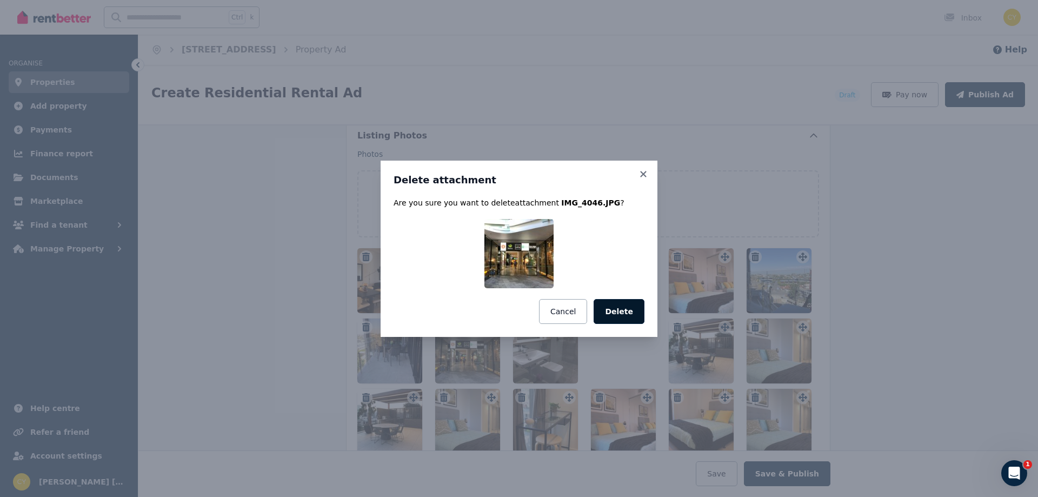
click at [630, 308] on button "Delete" at bounding box center [618, 311] width 51 height 25
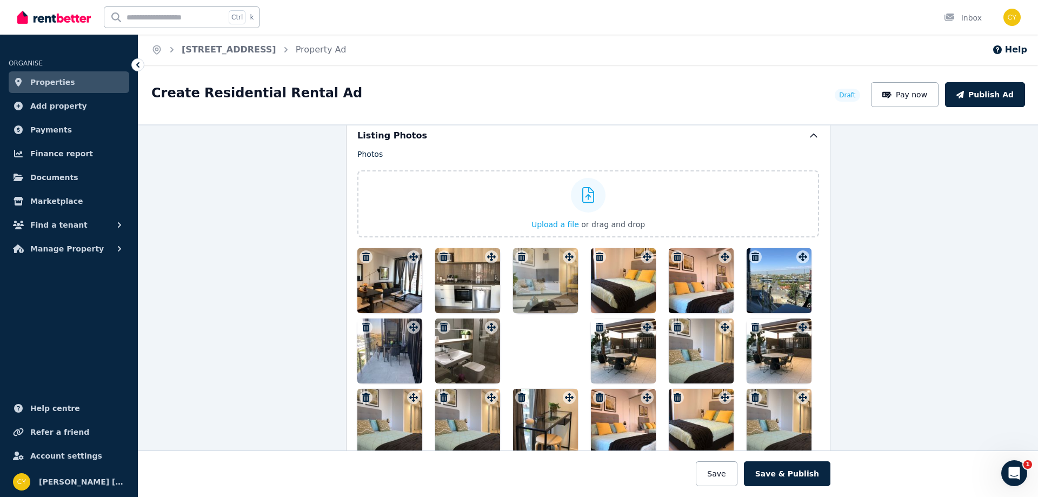
click at [360, 325] on icon "button" at bounding box center [365, 327] width 11 height 9
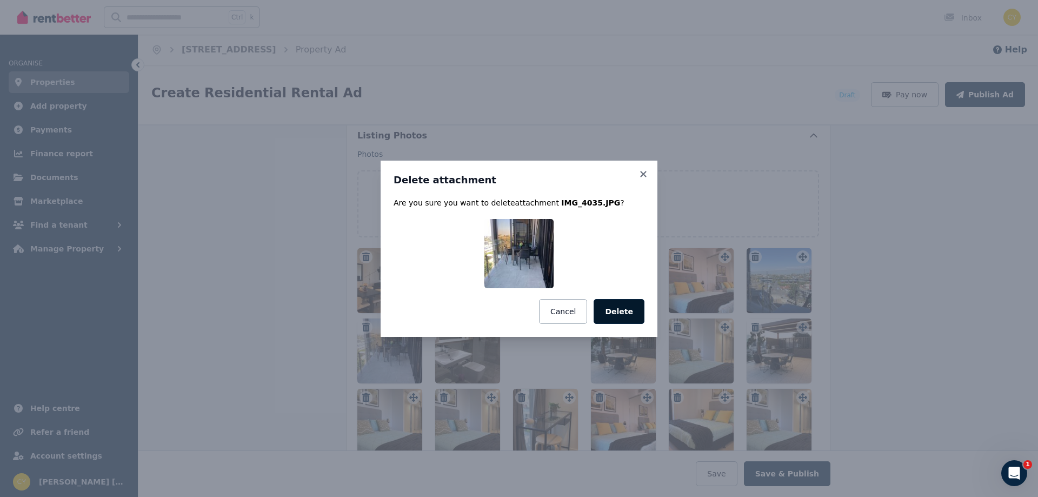
click at [619, 309] on button "Delete" at bounding box center [618, 311] width 51 height 25
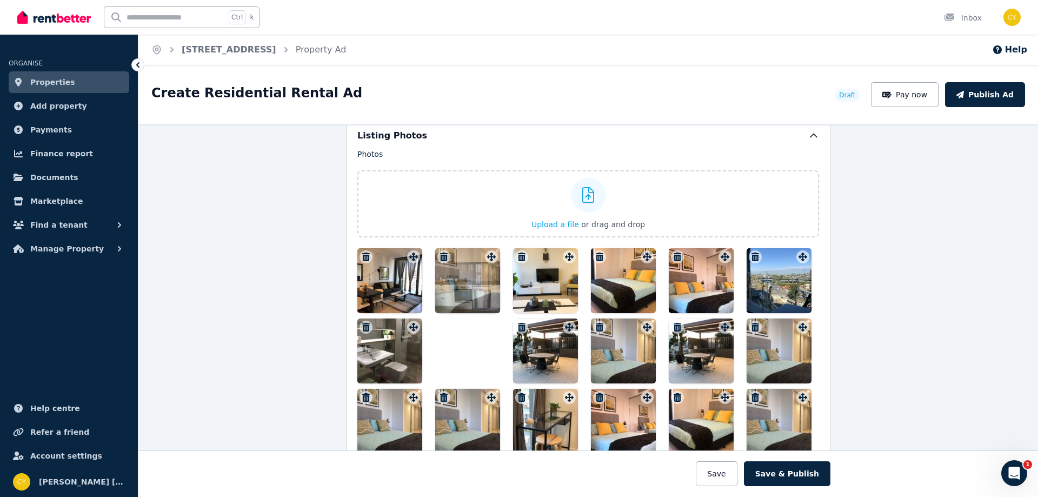
click at [755, 254] on icon "button" at bounding box center [755, 256] width 11 height 9
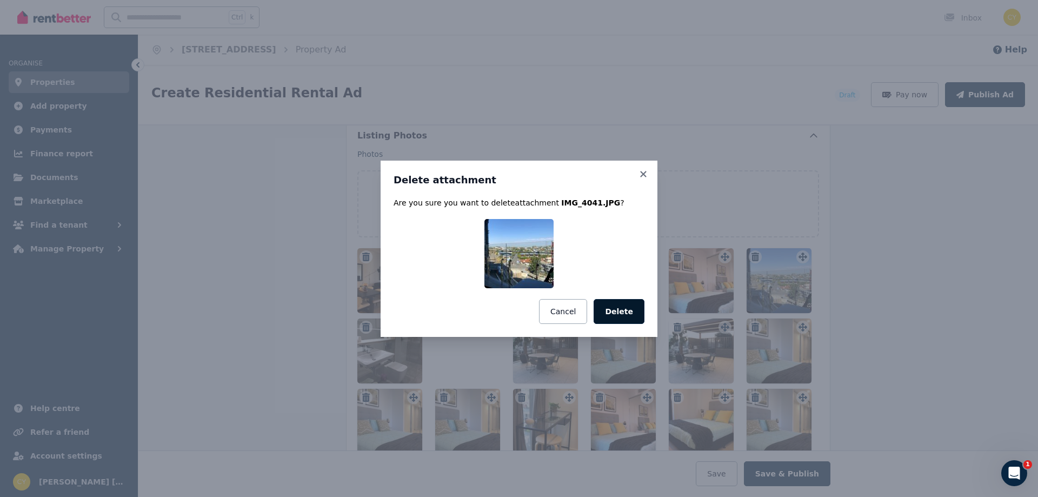
click at [636, 308] on button "Delete" at bounding box center [618, 311] width 51 height 25
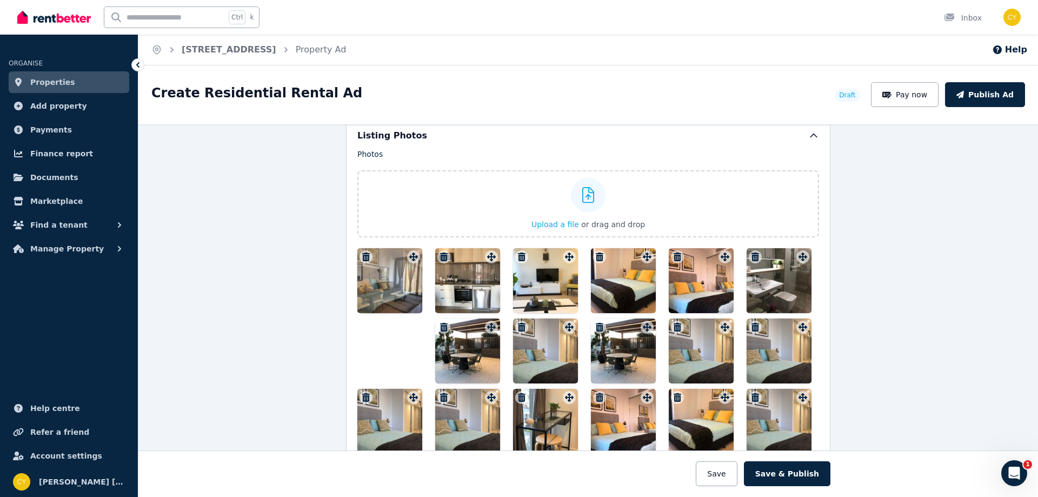
click at [440, 324] on icon "button" at bounding box center [444, 327] width 8 height 9
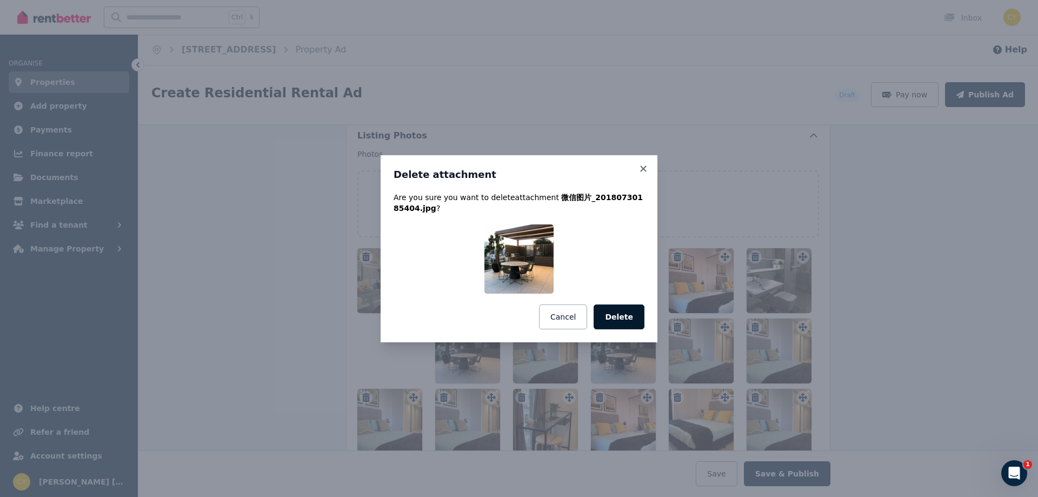
click at [626, 311] on button "Delete" at bounding box center [618, 316] width 51 height 25
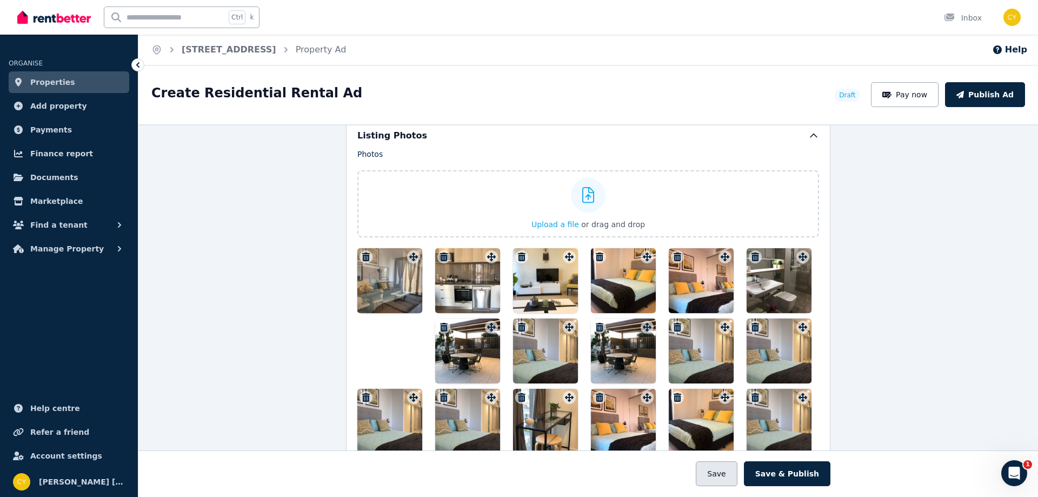
click at [726, 477] on button "Save" at bounding box center [715, 473] width 41 height 25
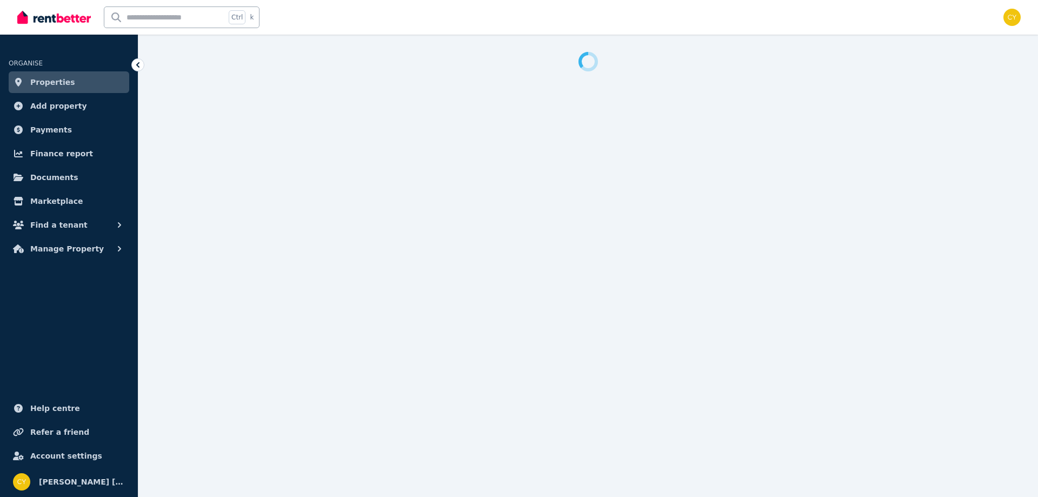
select select "***"
select select "**********"
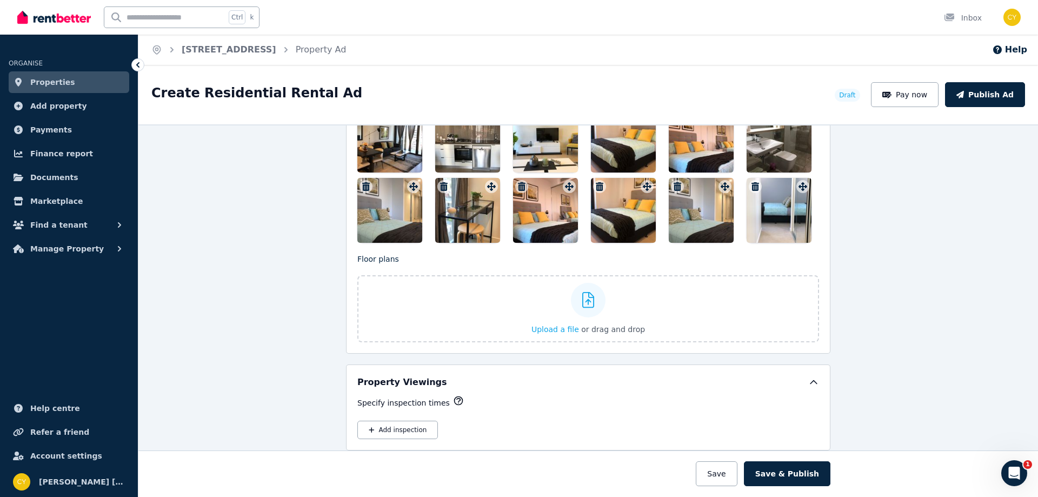
scroll to position [1261, 0]
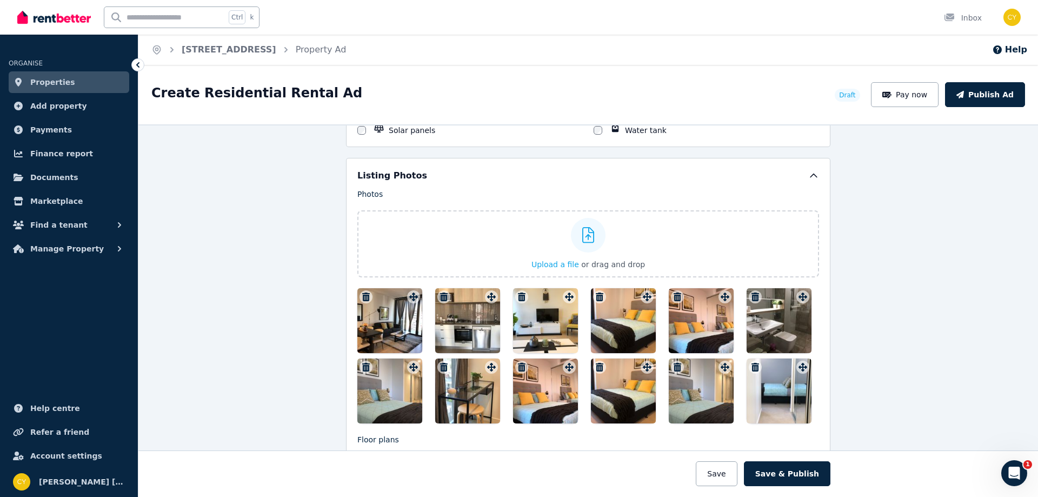
click at [672, 292] on icon "button" at bounding box center [677, 296] width 11 height 9
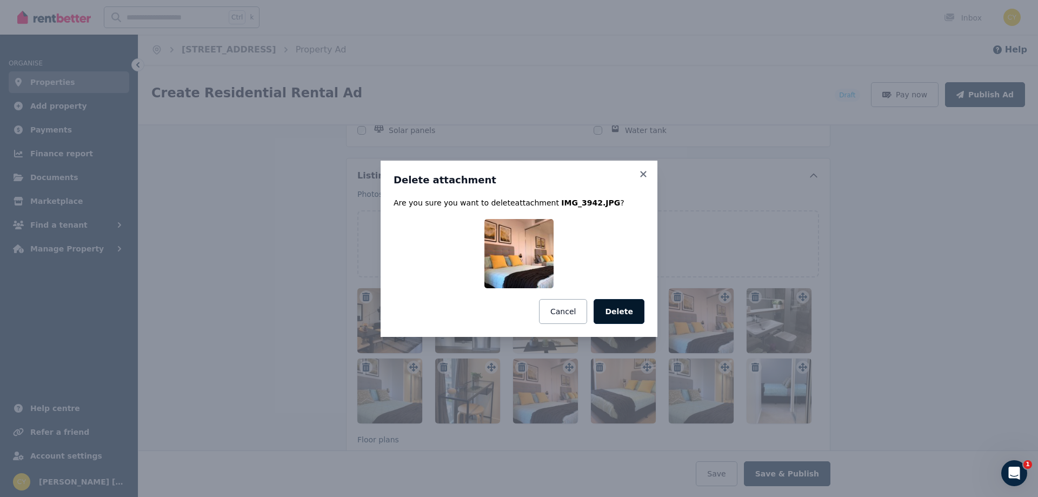
click at [623, 310] on button "Delete" at bounding box center [618, 311] width 51 height 25
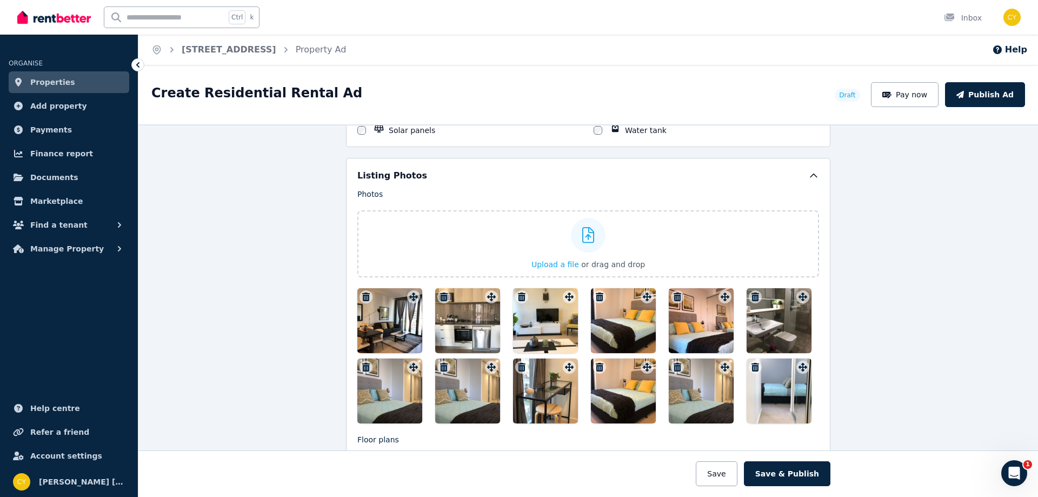
click at [362, 367] on icon "button" at bounding box center [366, 367] width 8 height 9
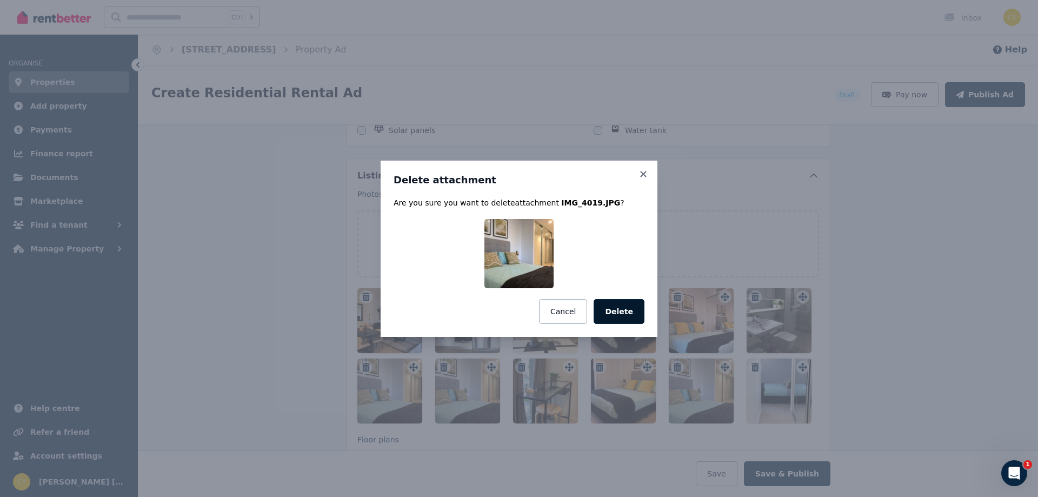
click at [631, 313] on button "Delete" at bounding box center [618, 311] width 51 height 25
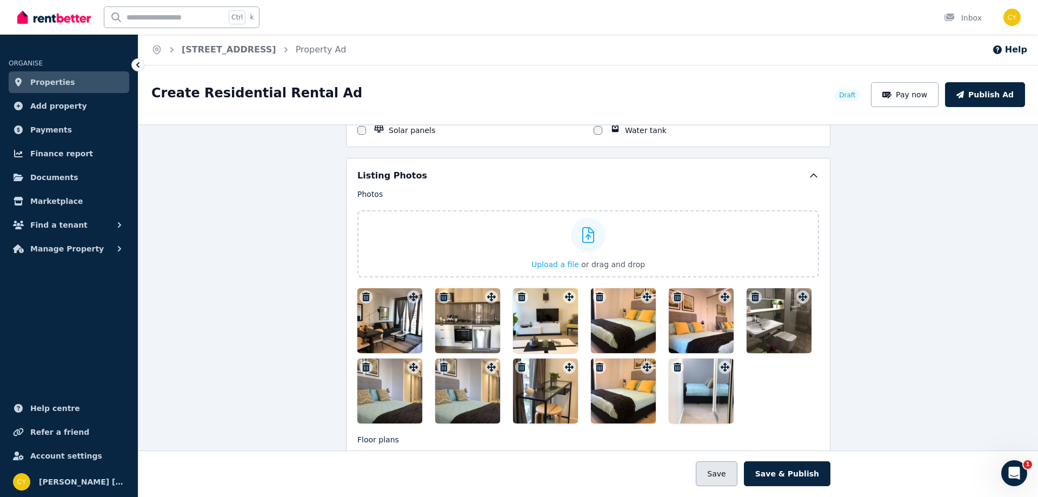
click at [737, 474] on button "Save" at bounding box center [715, 473] width 41 height 25
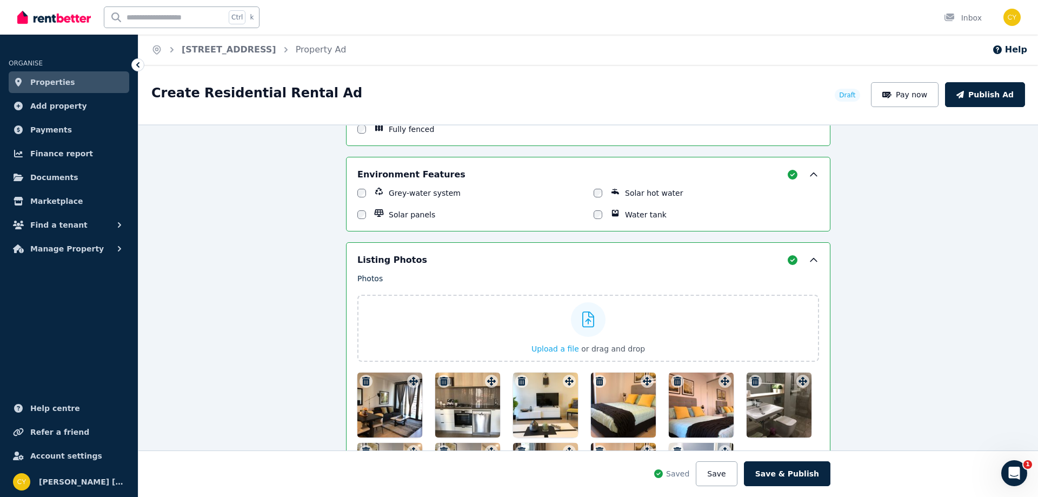
scroll to position [1345, 0]
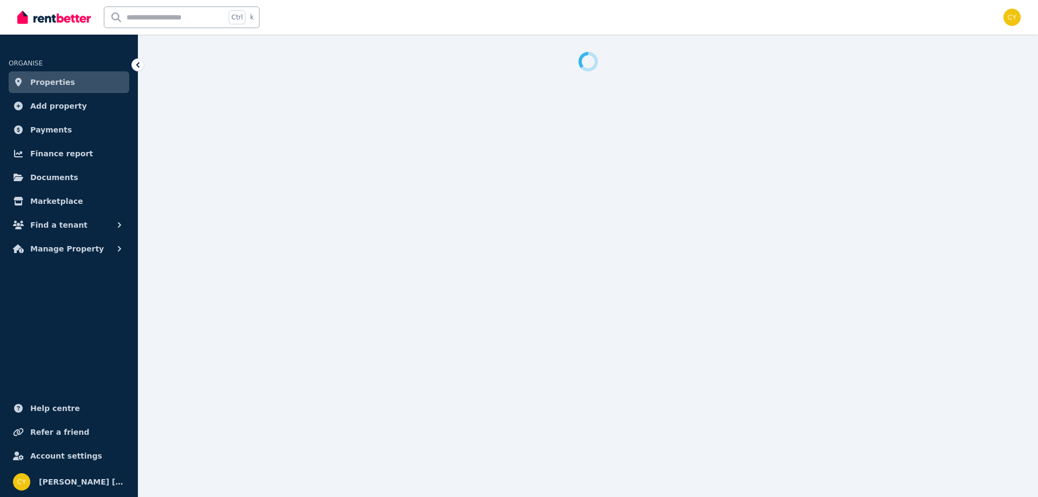
select select "***"
select select "**********"
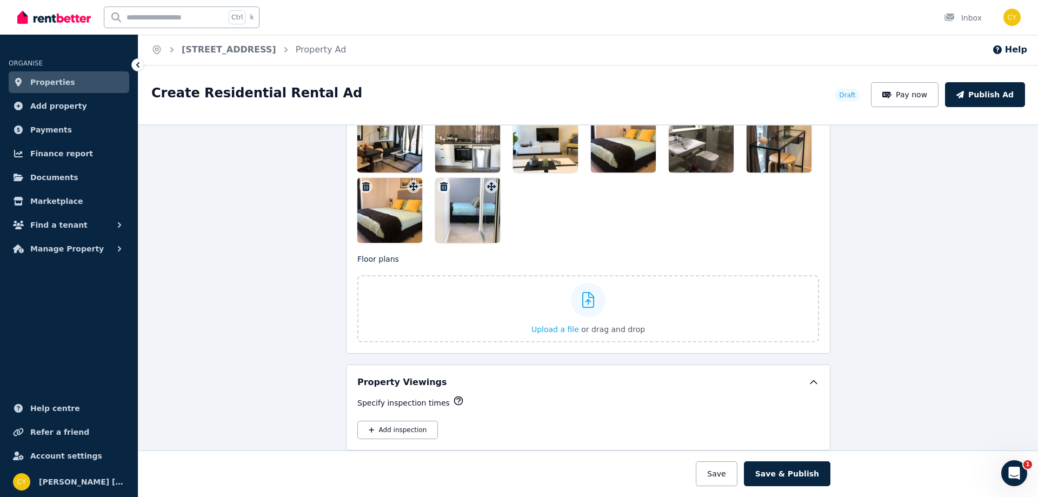
scroll to position [1261, 0]
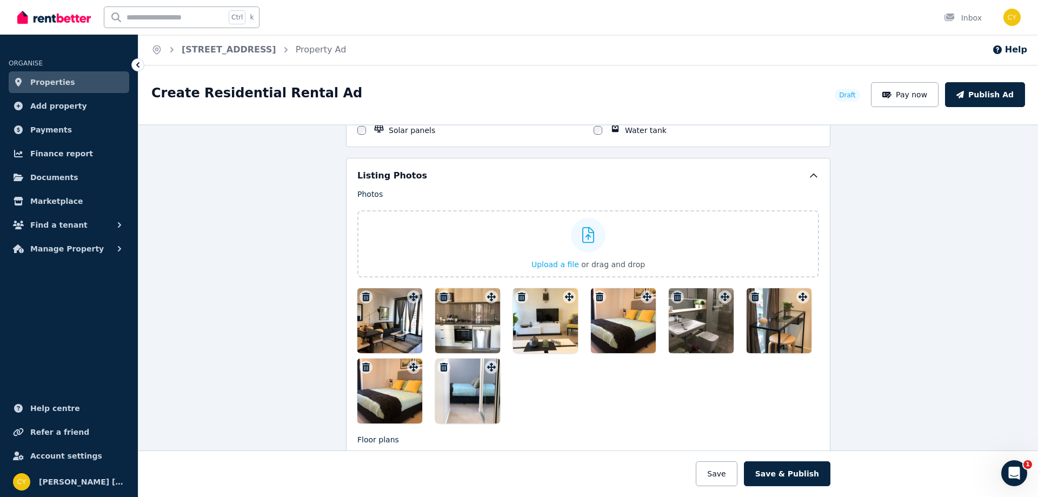
click at [364, 369] on icon "button" at bounding box center [366, 367] width 8 height 9
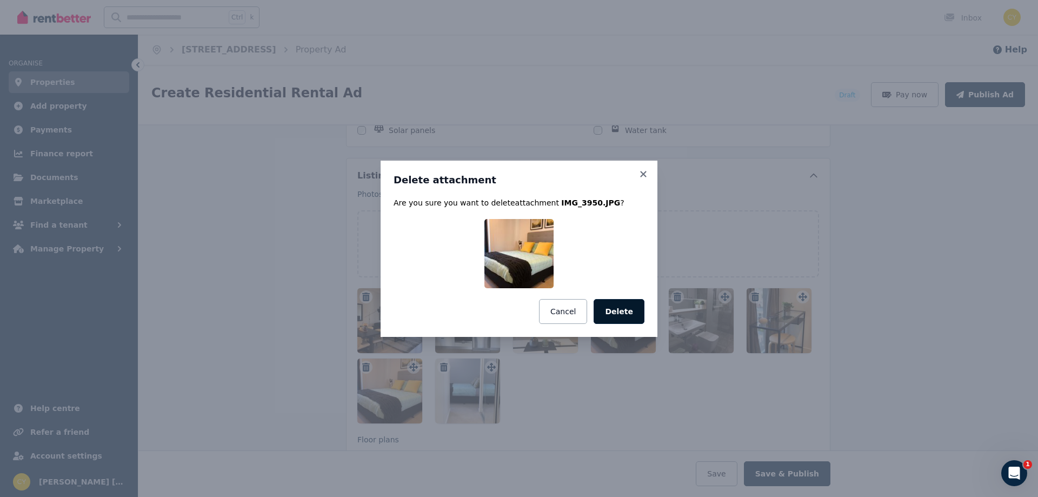
click at [631, 316] on button "Delete" at bounding box center [618, 311] width 51 height 25
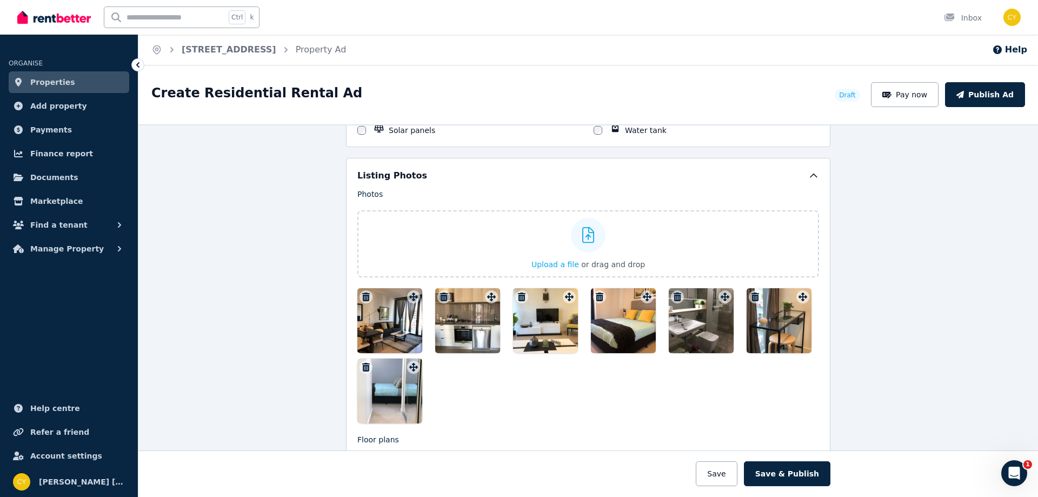
click at [357, 366] on div at bounding box center [389, 390] width 65 height 65
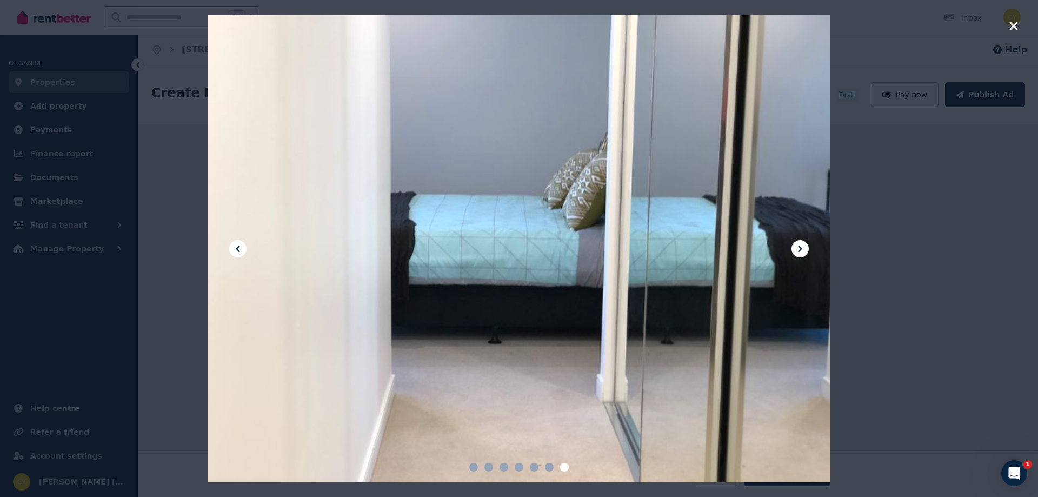
click at [1012, 26] on icon "button" at bounding box center [1013, 26] width 8 height 8
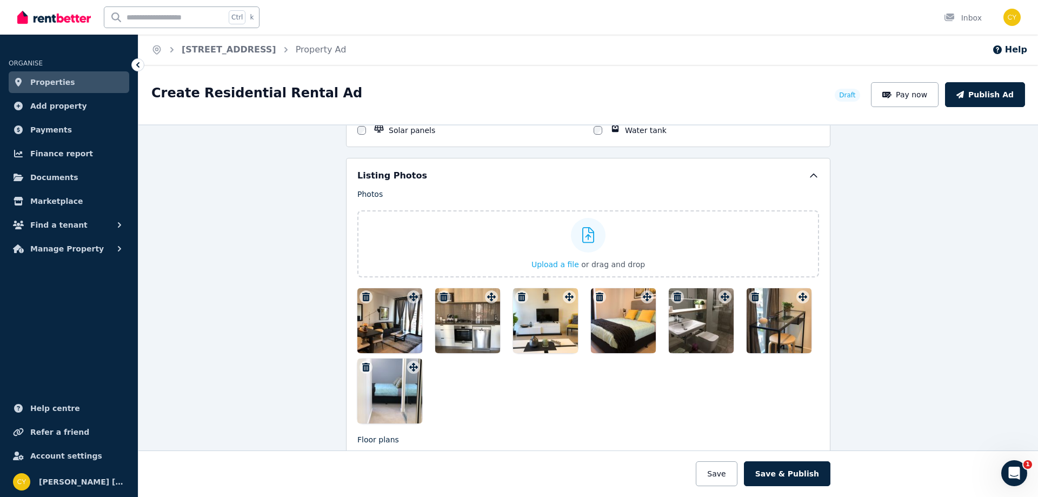
click at [679, 294] on button "button" at bounding box center [677, 296] width 13 height 13
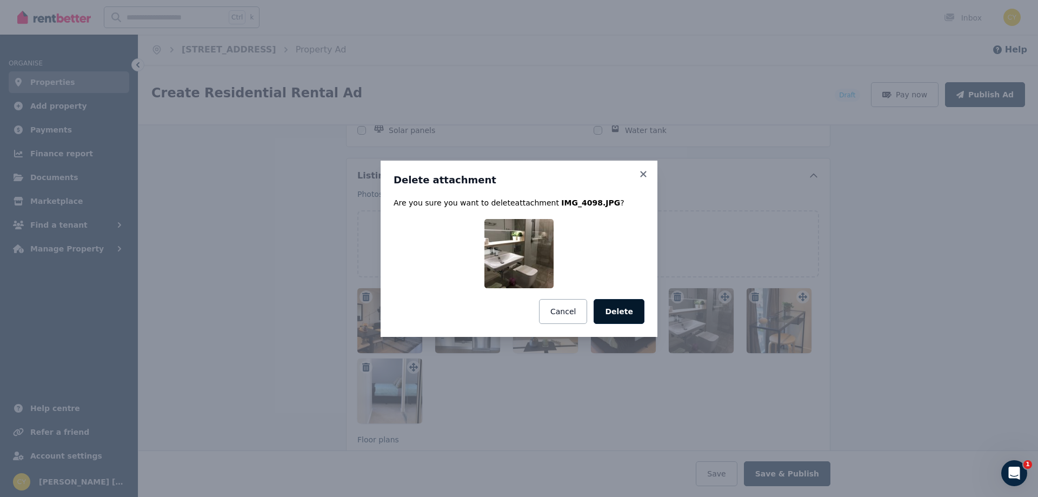
click at [621, 310] on button "Delete" at bounding box center [618, 311] width 51 height 25
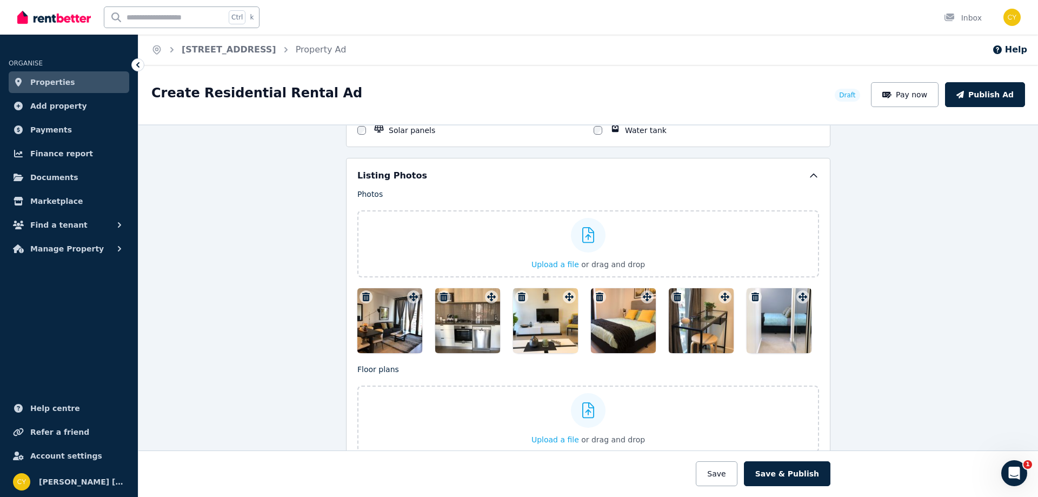
click at [752, 296] on icon "button" at bounding box center [755, 296] width 8 height 9
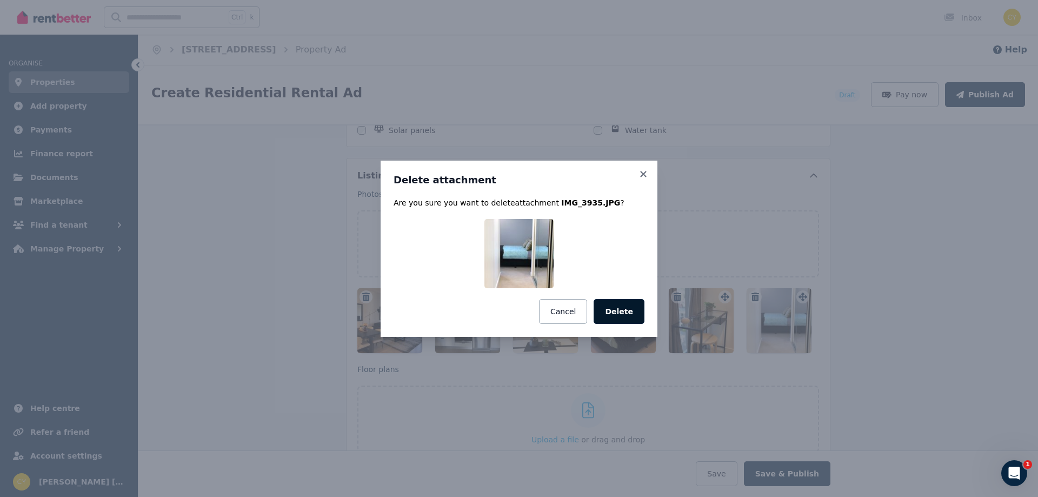
click at [631, 316] on button "Delete" at bounding box center [618, 311] width 51 height 25
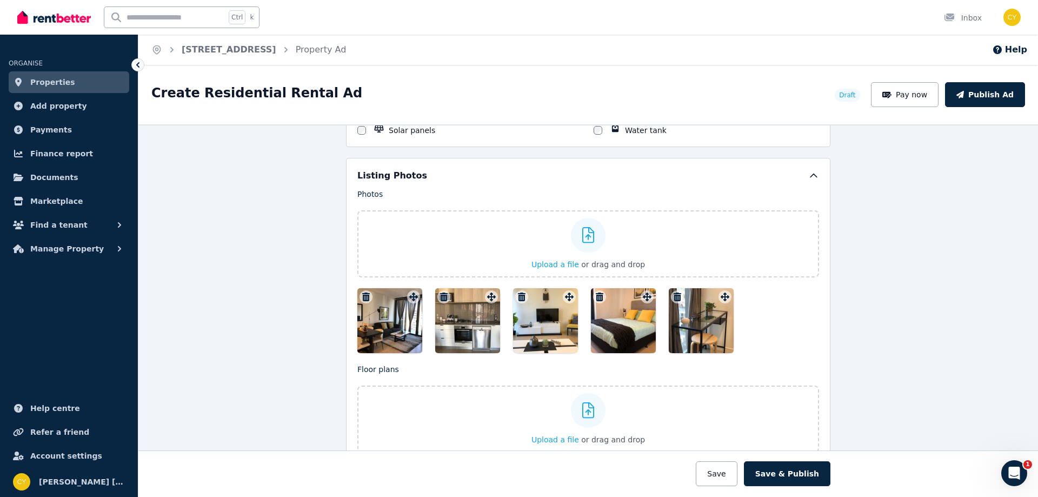
click at [674, 293] on icon "button" at bounding box center [677, 296] width 8 height 9
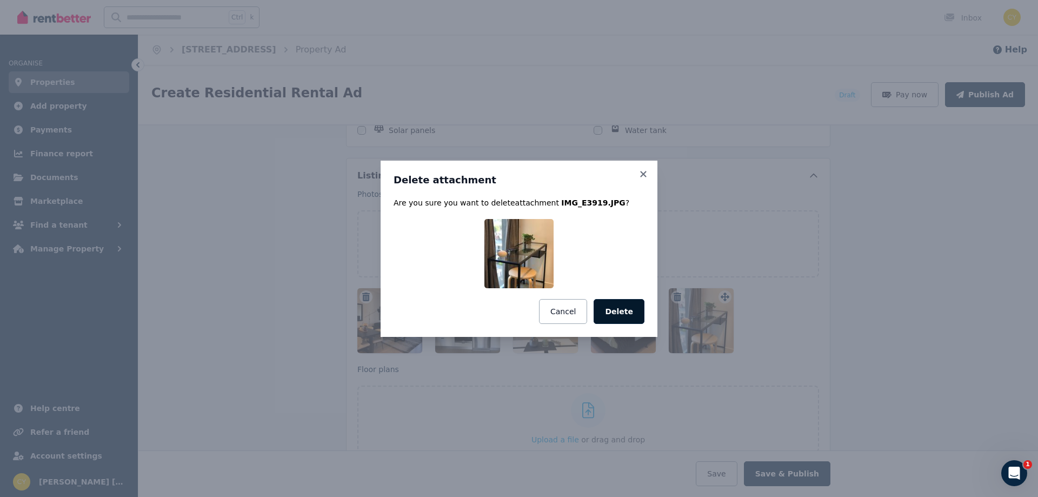
click at [613, 310] on button "Delete" at bounding box center [618, 311] width 51 height 25
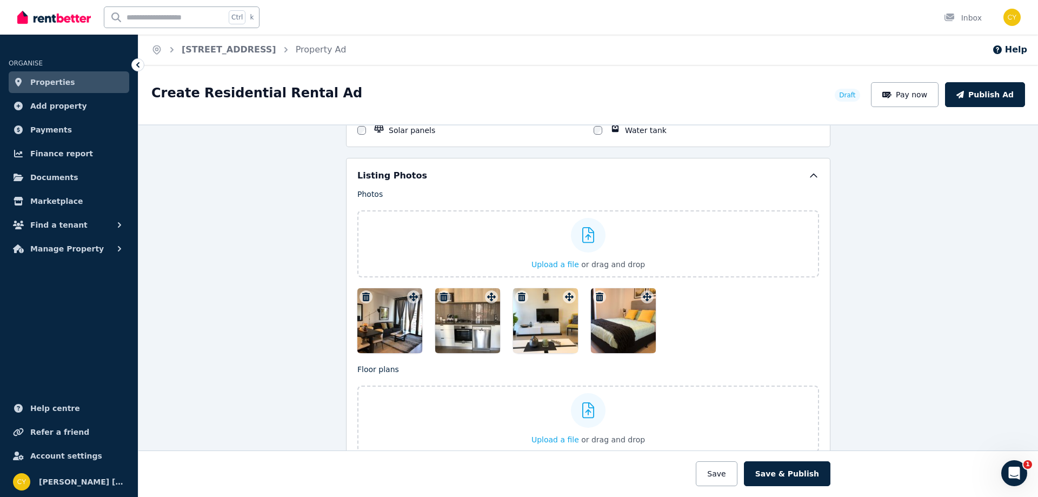
click at [596, 293] on icon "button" at bounding box center [600, 296] width 8 height 9
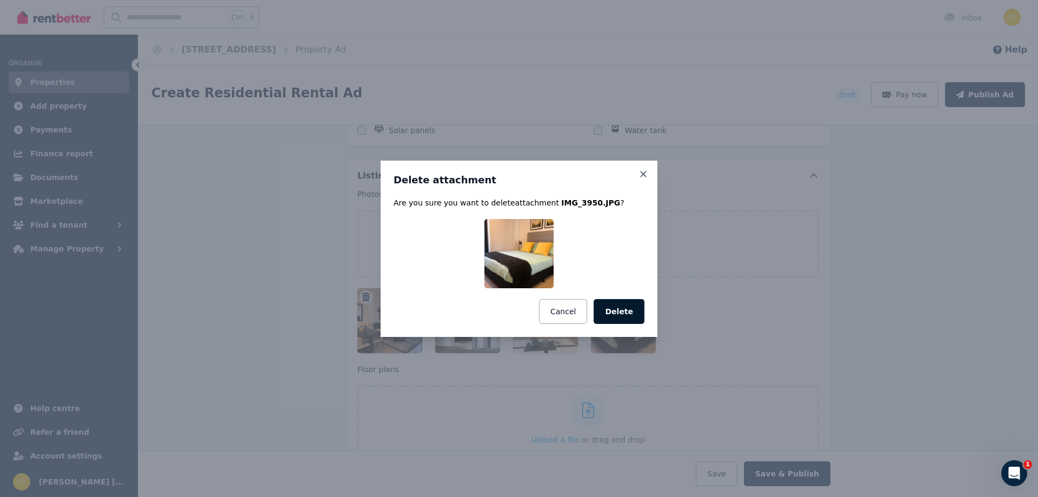
click at [627, 308] on button "Delete" at bounding box center [618, 311] width 51 height 25
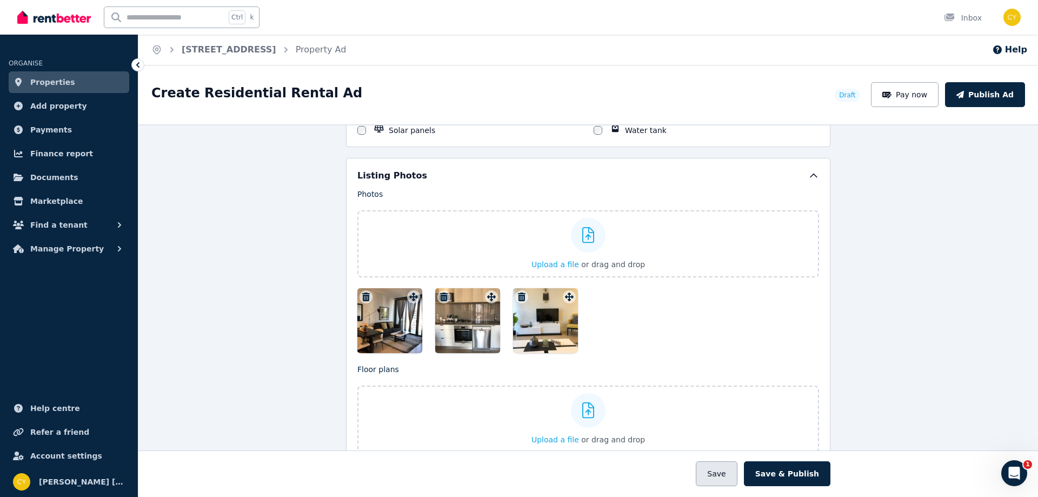
click at [727, 474] on button "Save" at bounding box center [715, 473] width 41 height 25
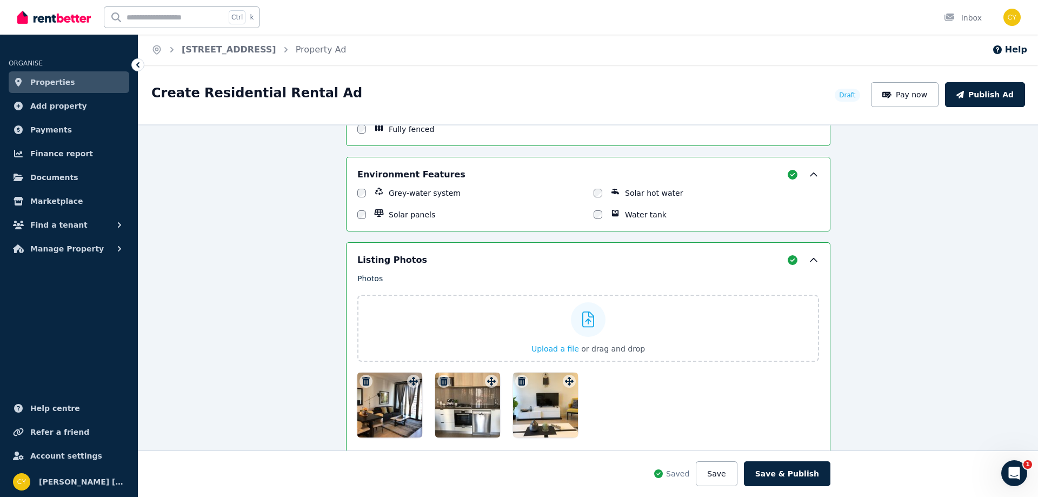
scroll to position [1345, 0]
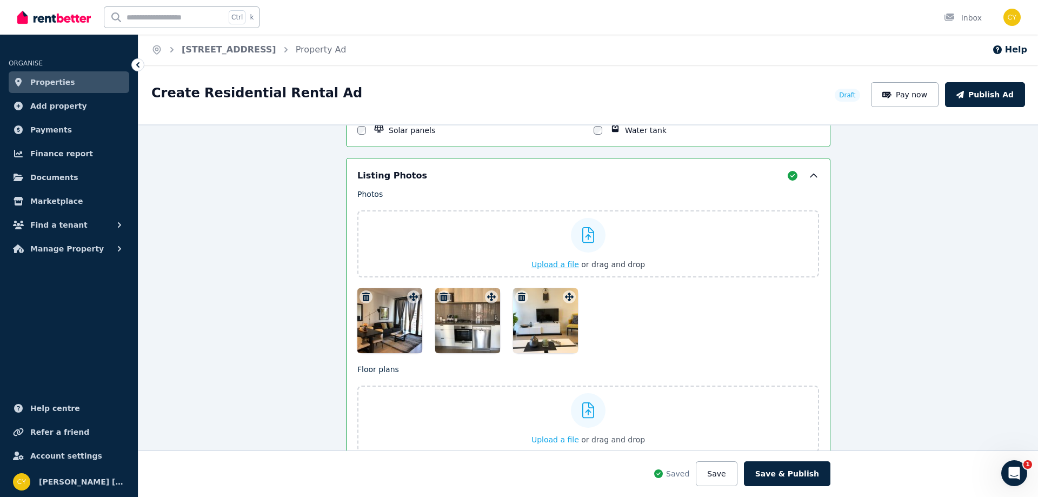
click at [585, 240] on icon at bounding box center [588, 235] width 12 height 16
click at [0, 0] on input "Upload a file or drag and drop" at bounding box center [0, 0] width 0 height 0
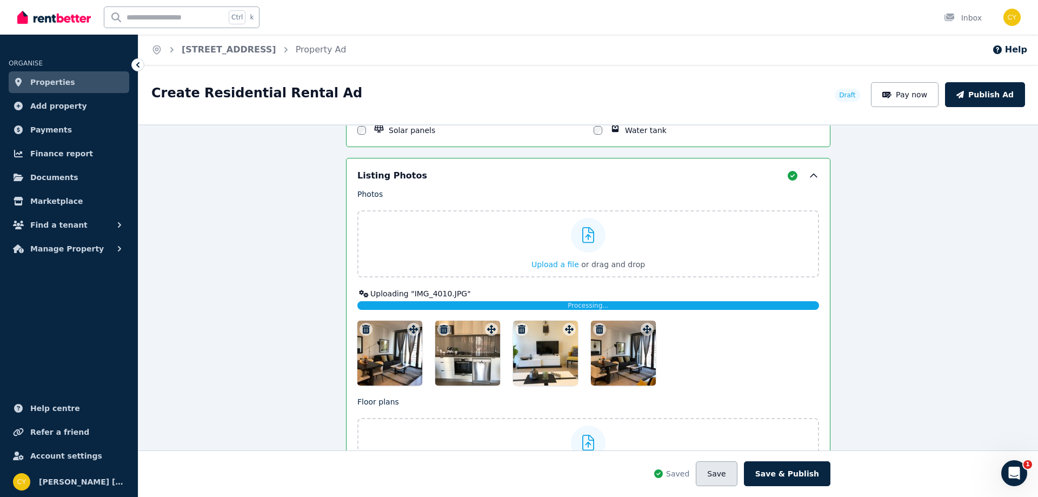
click at [724, 470] on button "Save" at bounding box center [715, 473] width 41 height 25
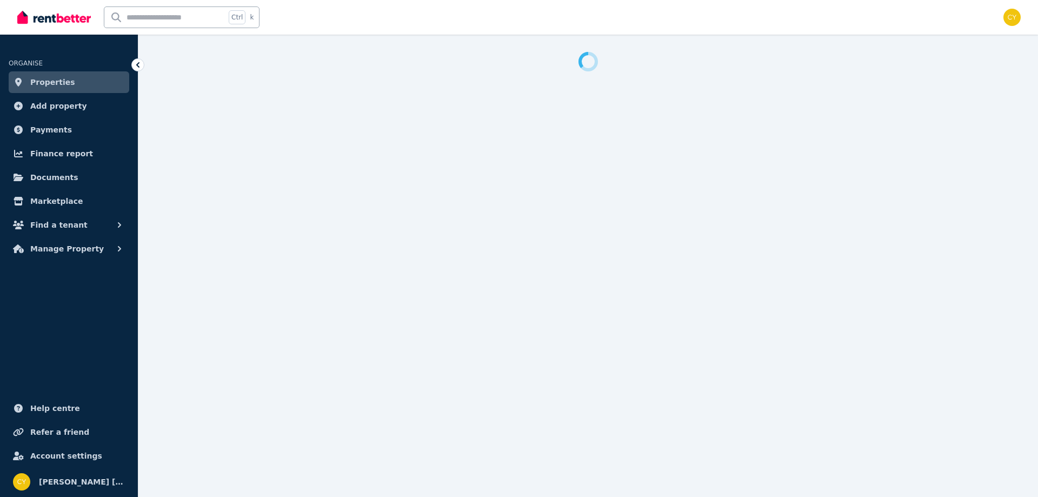
select select "***"
select select "**********"
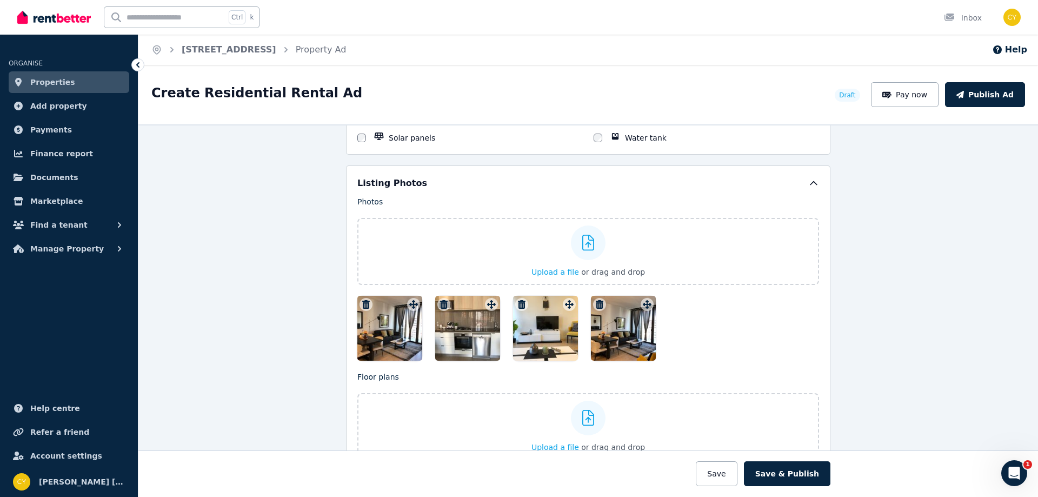
scroll to position [1261, 0]
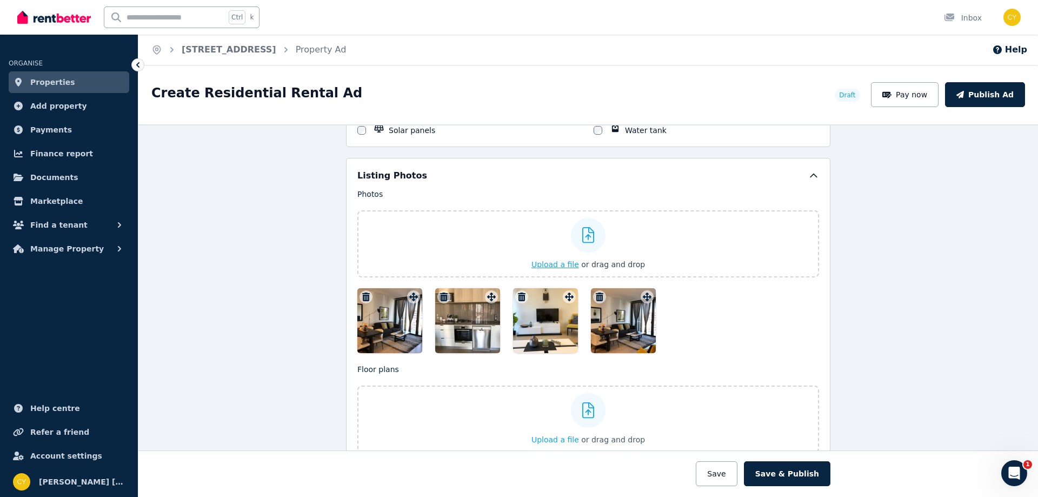
click at [589, 238] on icon at bounding box center [588, 235] width 12 height 16
click at [0, 0] on input "Upload a file or drag and drop" at bounding box center [0, 0] width 0 height 0
click at [584, 237] on icon at bounding box center [588, 235] width 12 height 16
click at [0, 0] on input "Upload a file or drag and drop" at bounding box center [0, 0] width 0 height 0
click at [585, 238] on icon at bounding box center [588, 235] width 12 height 16
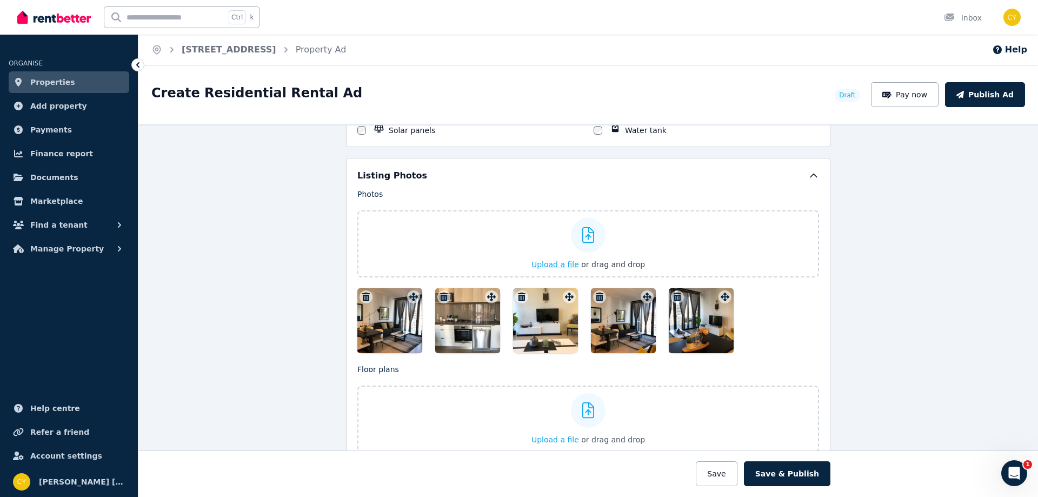
click at [0, 0] on input "Upload a file or drag and drop" at bounding box center [0, 0] width 0 height 0
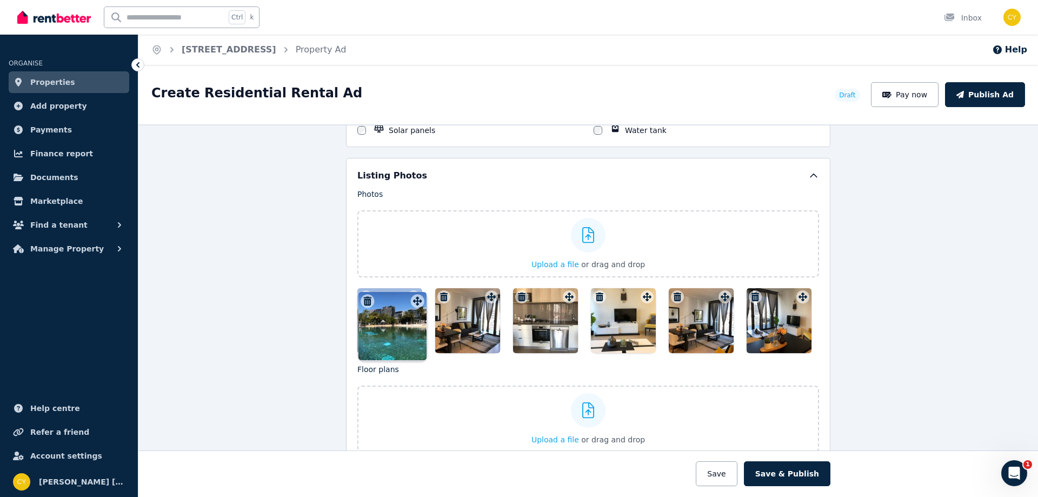
drag, startPoint x: 798, startPoint y: 299, endPoint x: 416, endPoint y: 294, distance: 382.1
click at [416, 294] on div "Photos Upload a file or drag and drop Uploaded " IMG_4010.JPG " Uploaded " 微信图片…" at bounding box center [587, 271] width 461 height 164
click at [393, 317] on div at bounding box center [389, 320] width 65 height 65
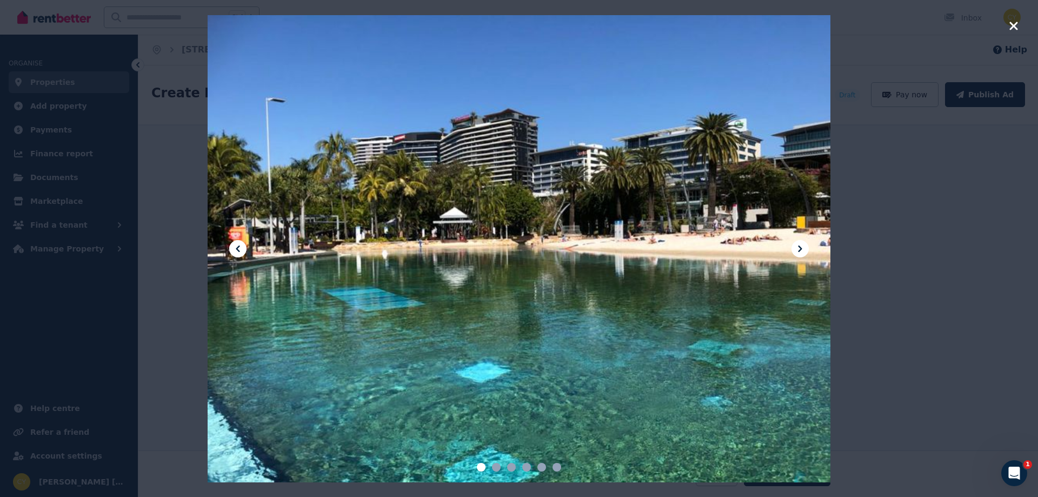
click at [1011, 26] on icon "button" at bounding box center [1013, 25] width 10 height 13
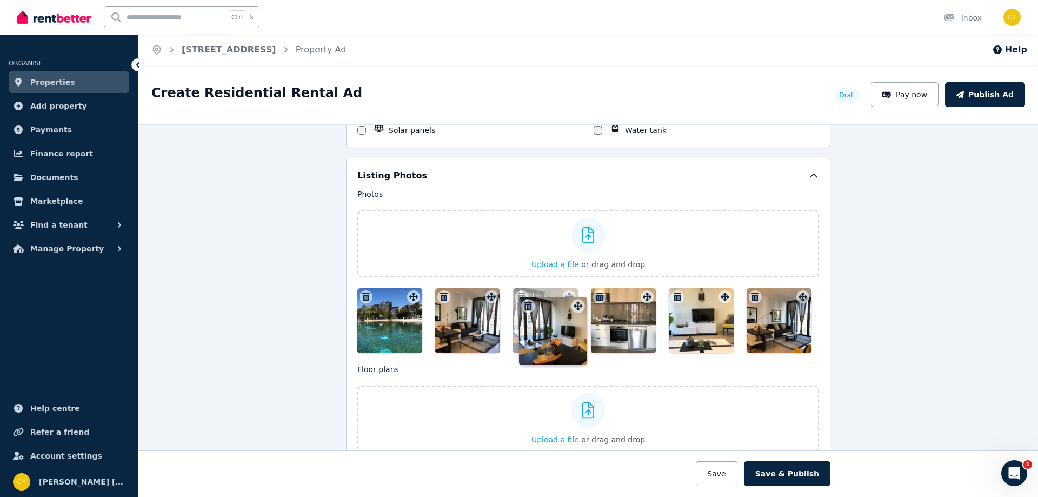
drag, startPoint x: 799, startPoint y: 298, endPoint x: 578, endPoint y: 298, distance: 221.6
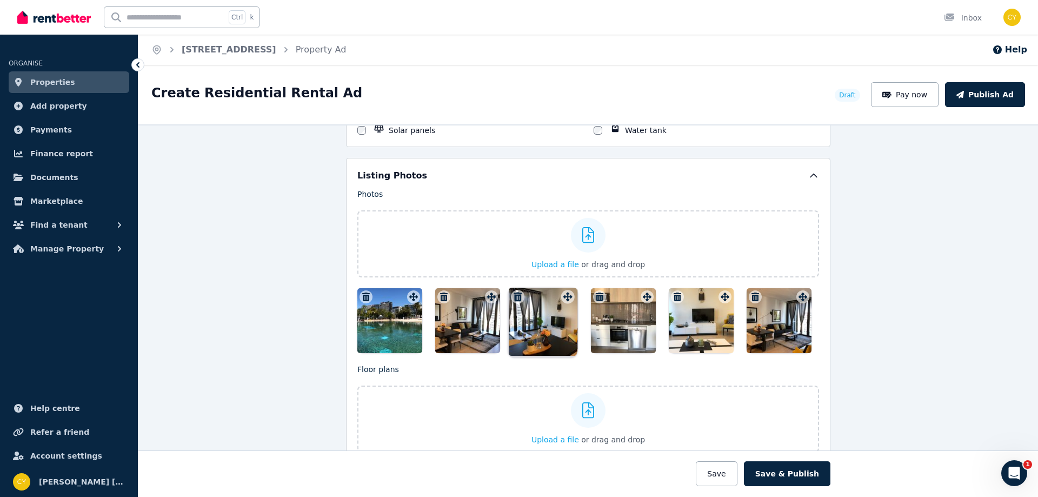
click at [578, 298] on div "Photos Upload a file or drag and drop Uploaded " IMG_4010.JPG " Uploaded " 微信图片…" at bounding box center [587, 271] width 461 height 164
click at [585, 238] on icon at bounding box center [588, 235] width 12 height 16
click at [0, 0] on input "Upload a file or drag and drop" at bounding box center [0, 0] width 0 height 0
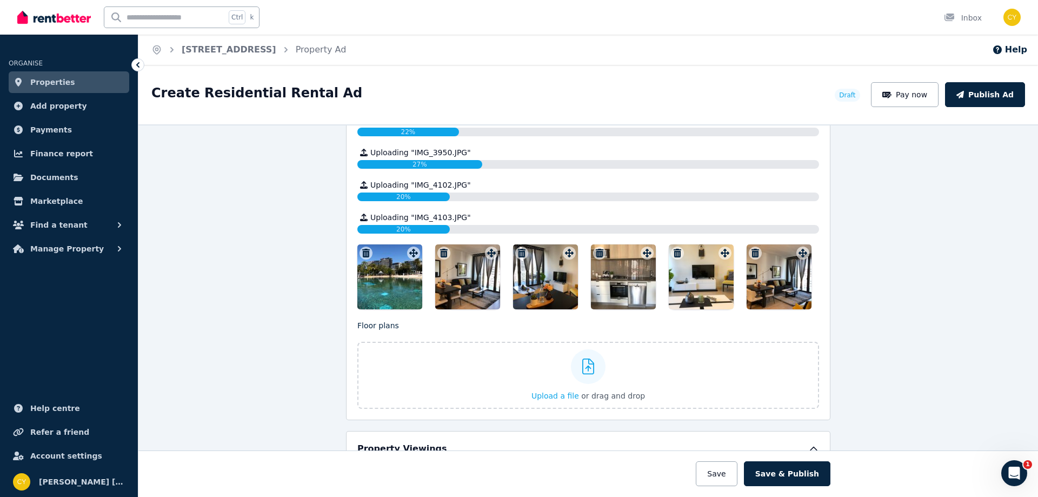
scroll to position [1441, 0]
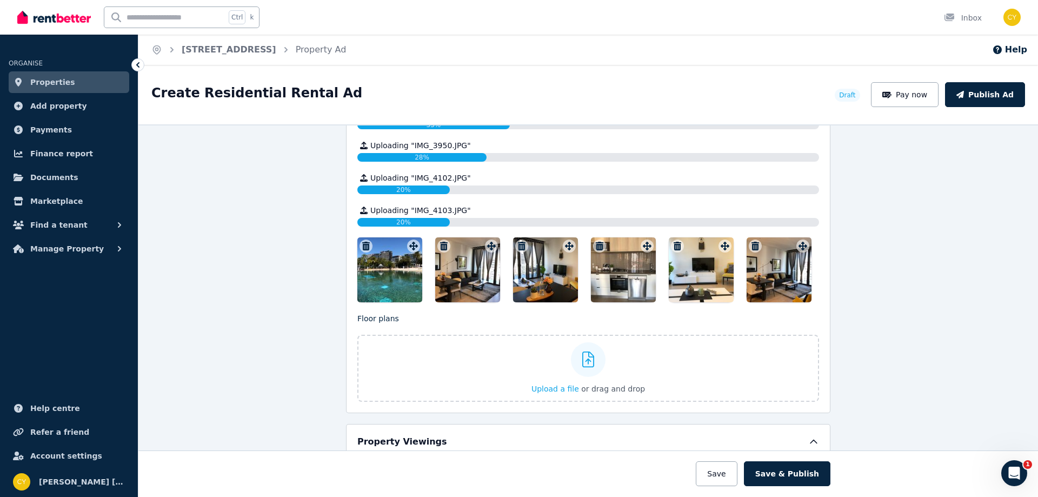
click at [399, 267] on div at bounding box center [389, 269] width 65 height 65
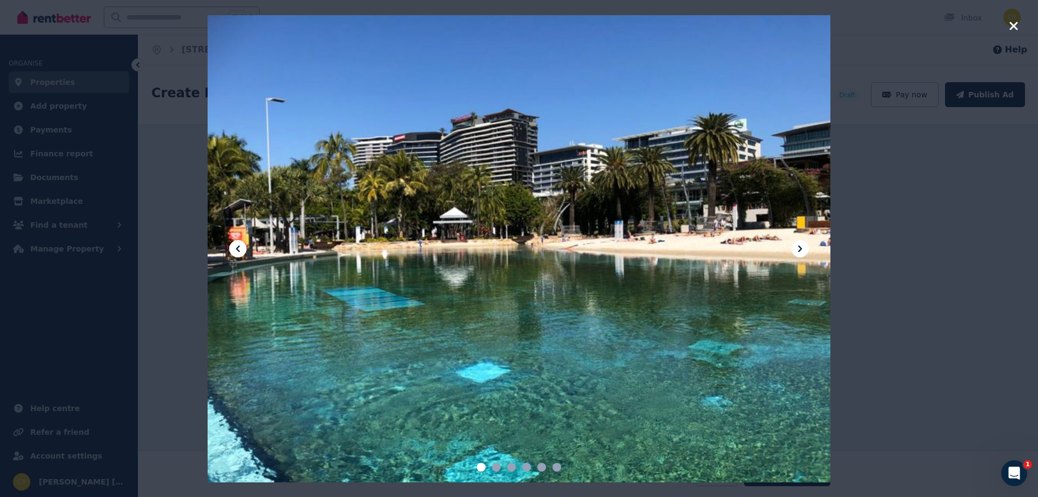
click at [1013, 27] on icon "button" at bounding box center [1013, 26] width 8 height 8
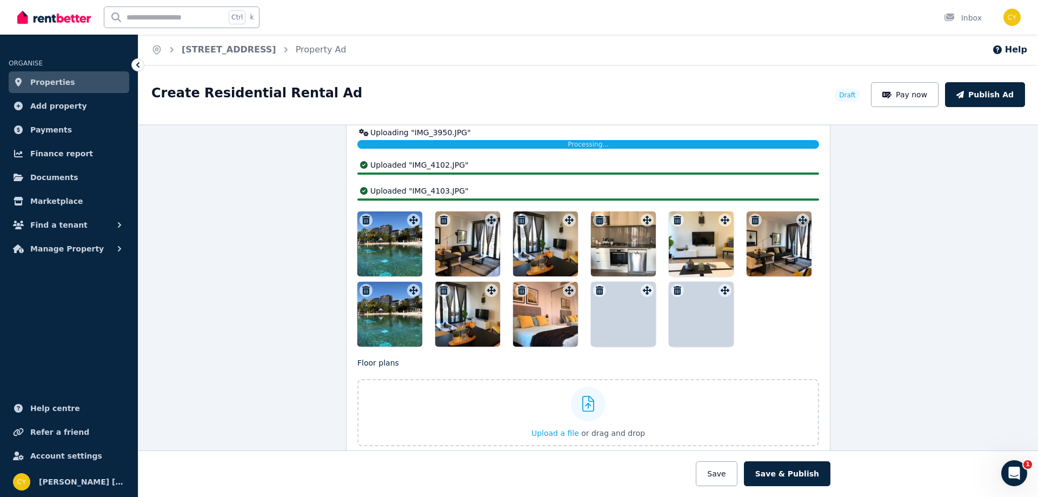
scroll to position [1422, 0]
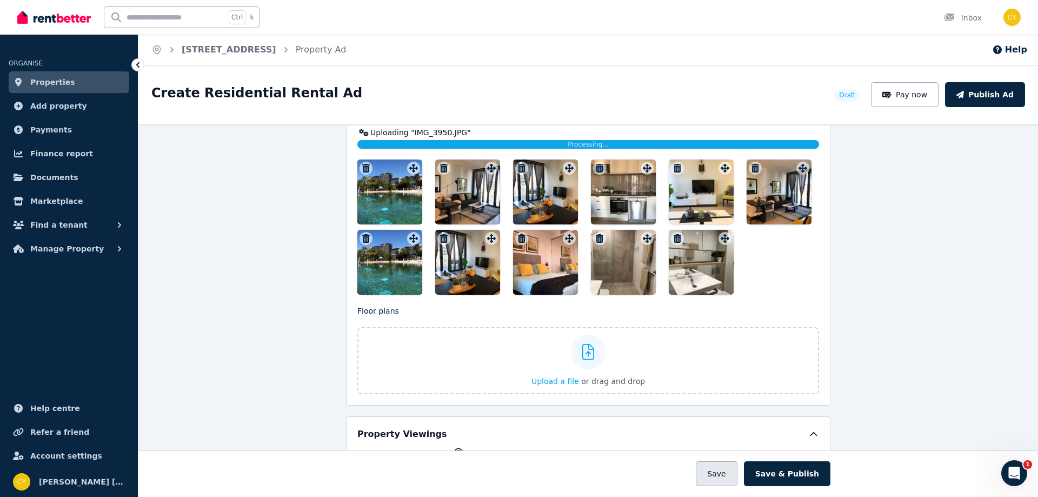
click at [731, 476] on button "Save" at bounding box center [715, 473] width 41 height 25
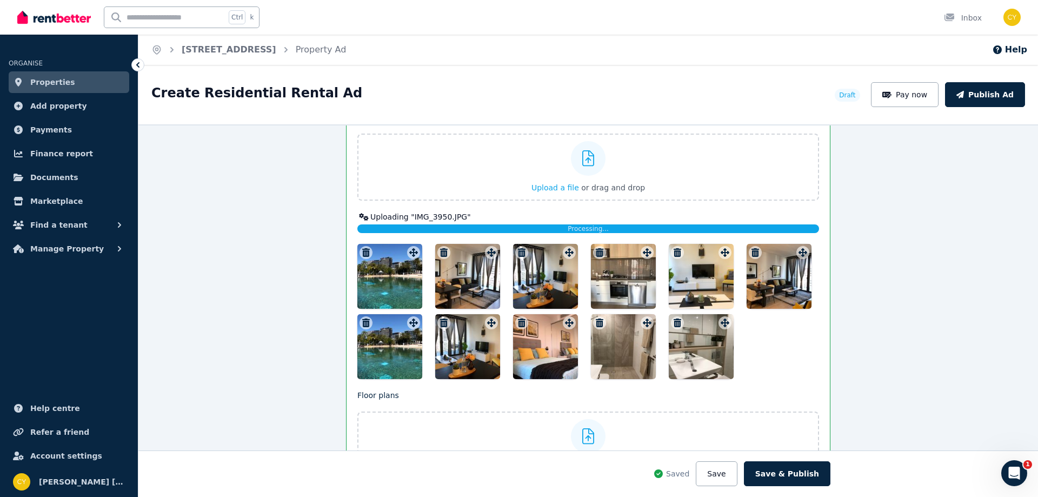
scroll to position [1506, 0]
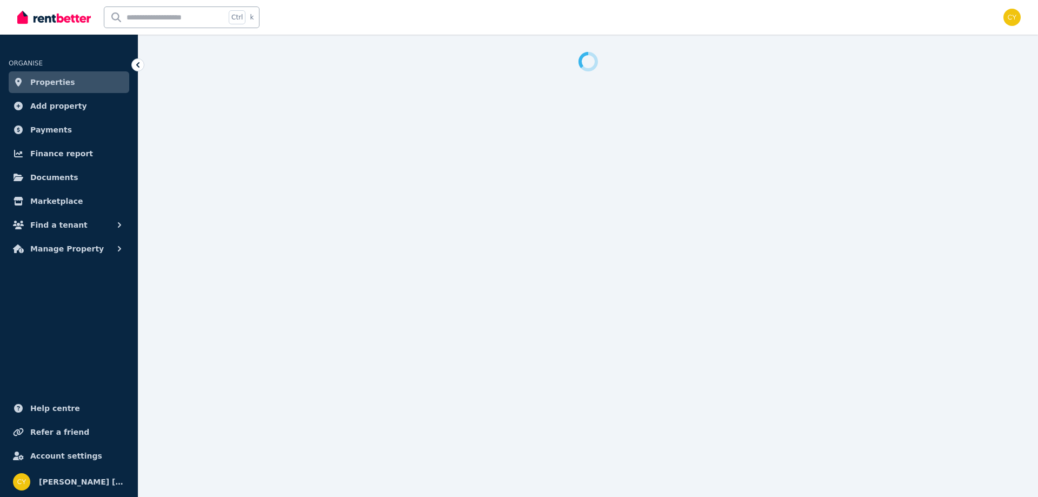
select select "***"
select select "**********"
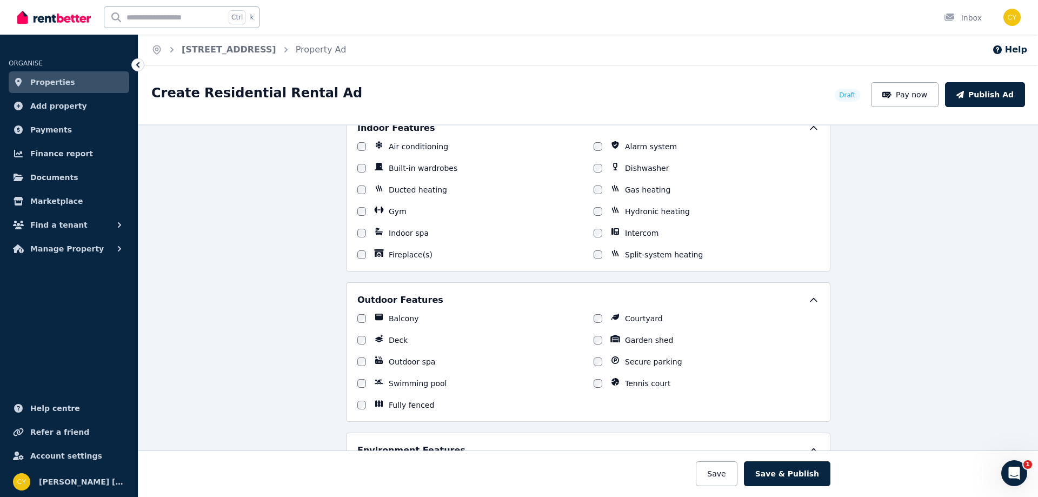
scroll to position [1261, 0]
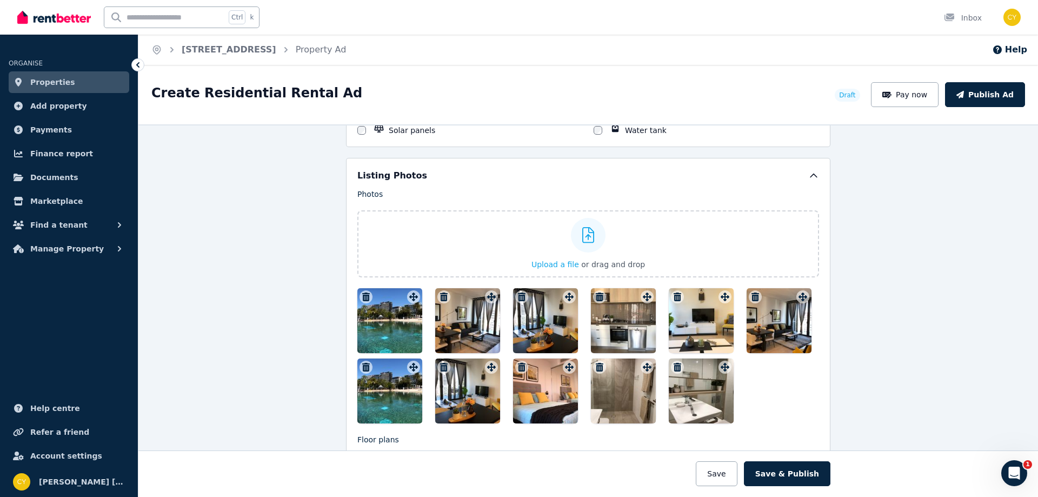
click at [362, 364] on icon "button" at bounding box center [366, 367] width 8 height 9
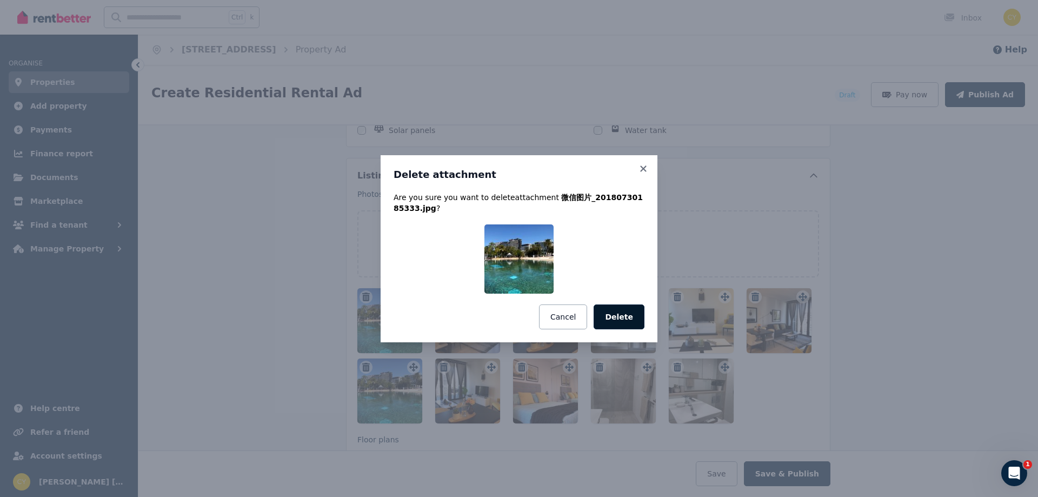
click at [619, 316] on button "Delete" at bounding box center [618, 316] width 51 height 25
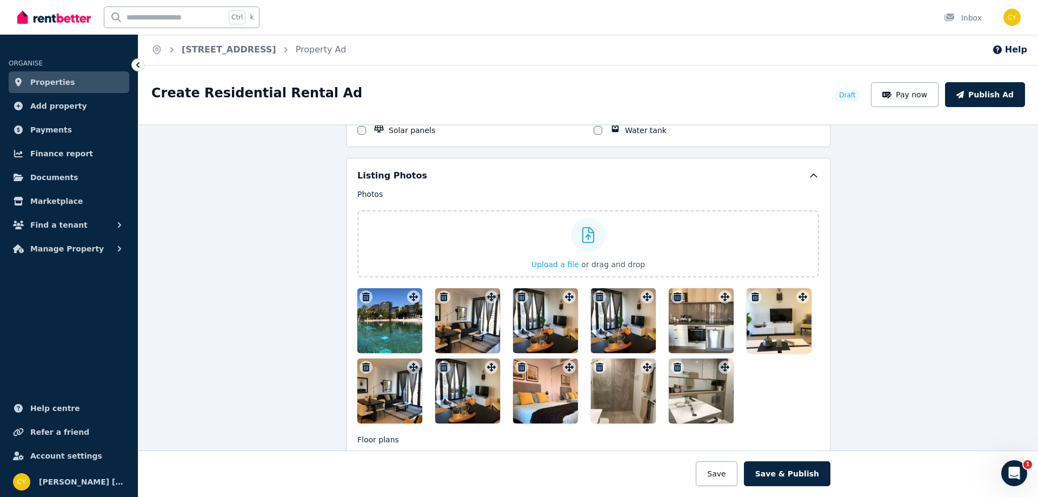
click at [596, 295] on icon "button" at bounding box center [600, 296] width 8 height 9
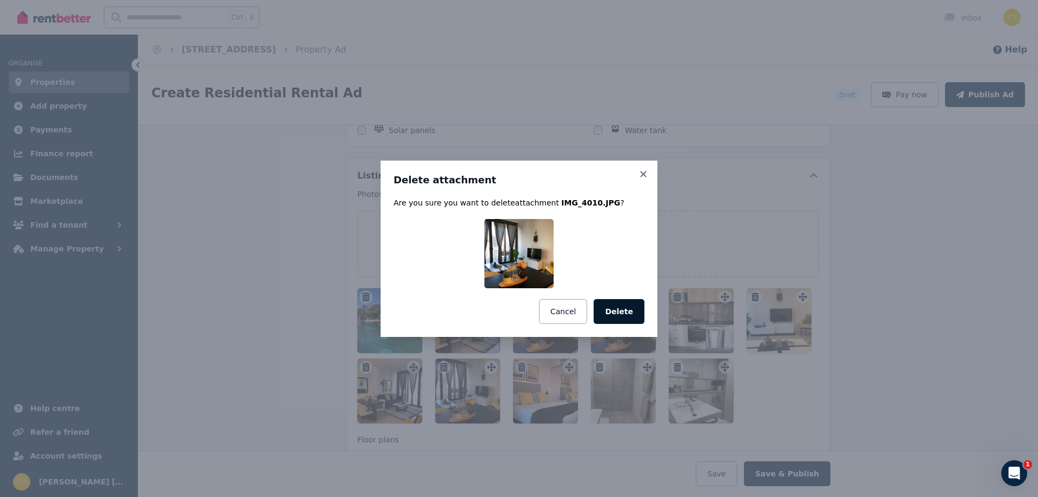
click at [616, 311] on button "Delete" at bounding box center [618, 311] width 51 height 25
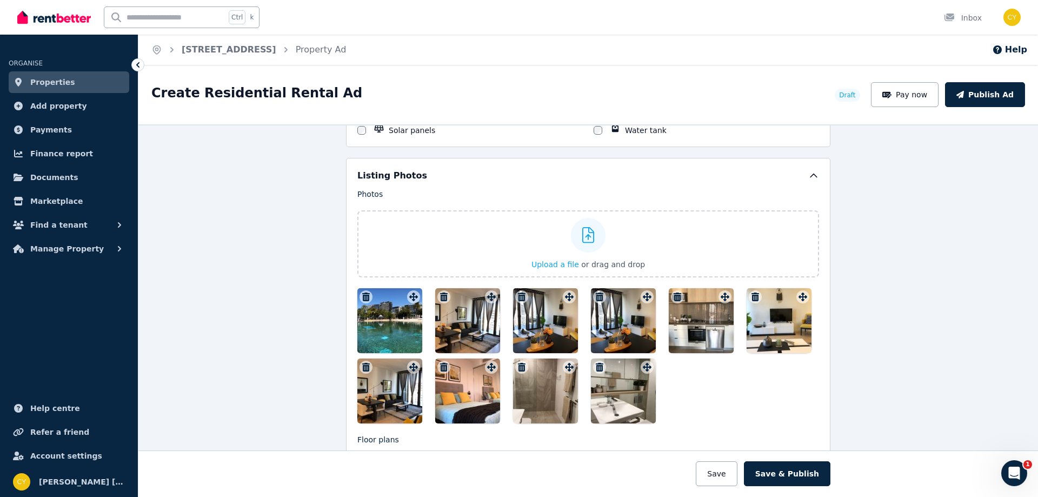
click at [518, 295] on icon "button" at bounding box center [522, 296] width 8 height 9
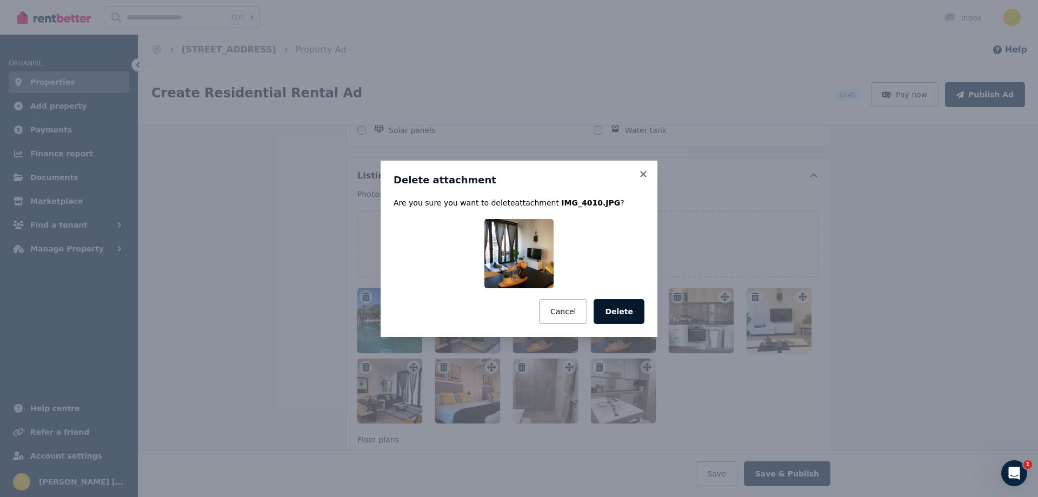
click at [623, 313] on button "Delete" at bounding box center [618, 311] width 51 height 25
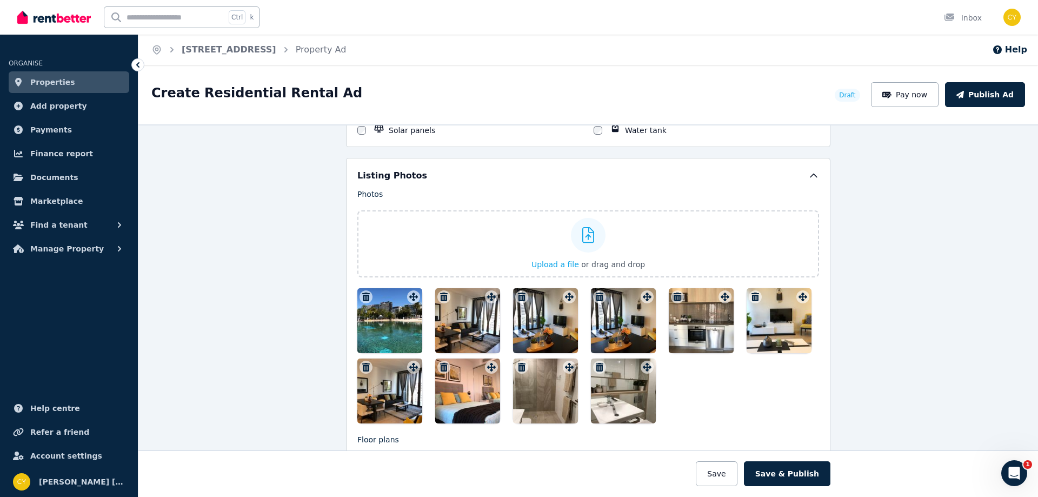
drag, startPoint x: 695, startPoint y: 305, endPoint x: 793, endPoint y: 324, distance: 99.5
click at [793, 324] on div at bounding box center [587, 355] width 461 height 135
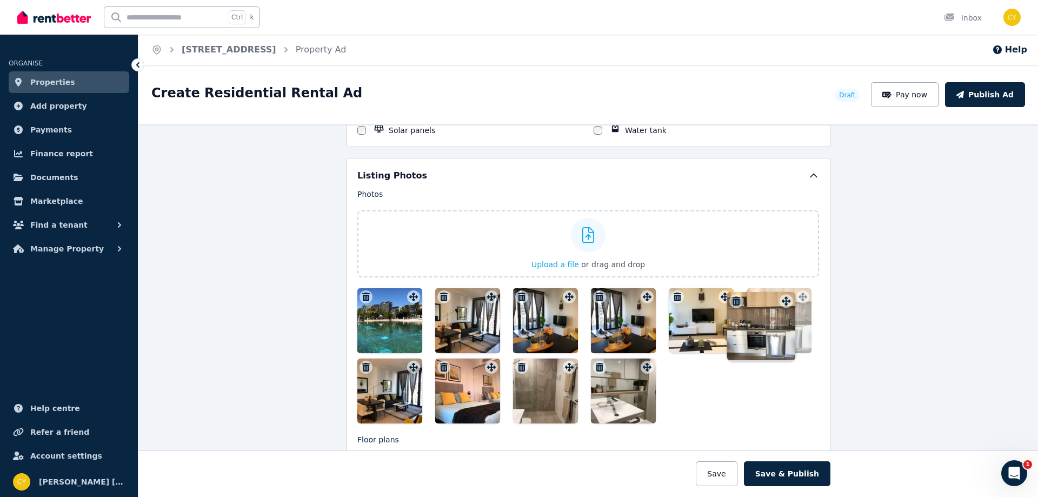
drag, startPoint x: 719, startPoint y: 298, endPoint x: 784, endPoint y: 293, distance: 64.5
click at [732, 375] on div at bounding box center [587, 355] width 461 height 135
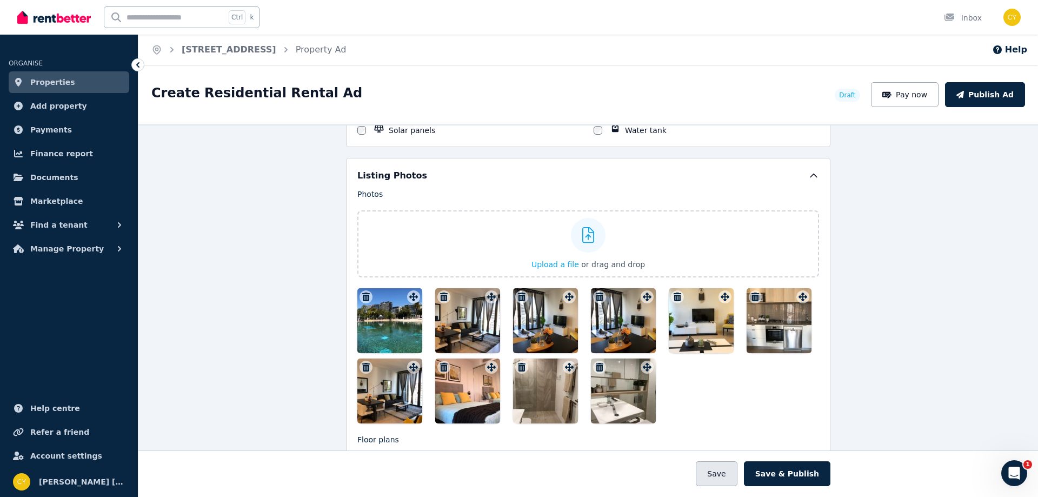
click at [731, 467] on button "Save" at bounding box center [715, 473] width 41 height 25
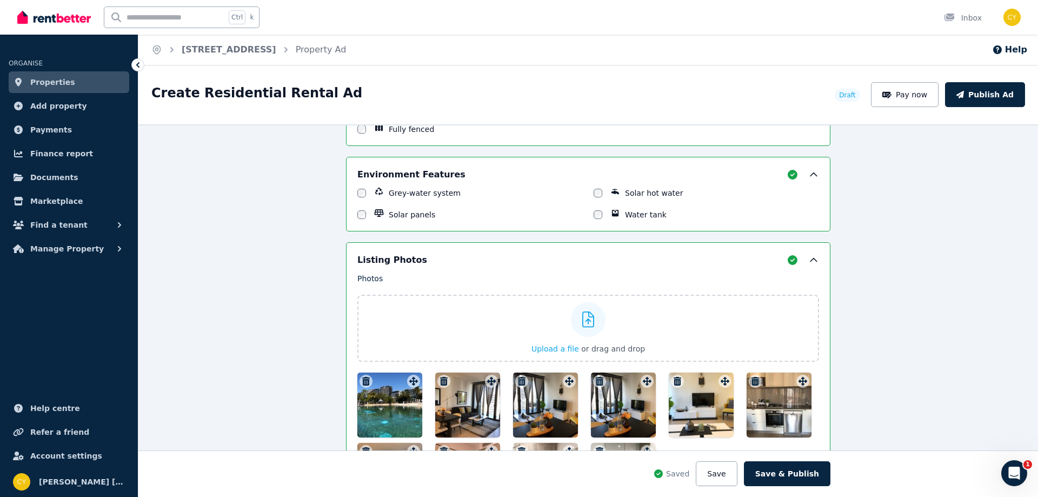
scroll to position [1345, 0]
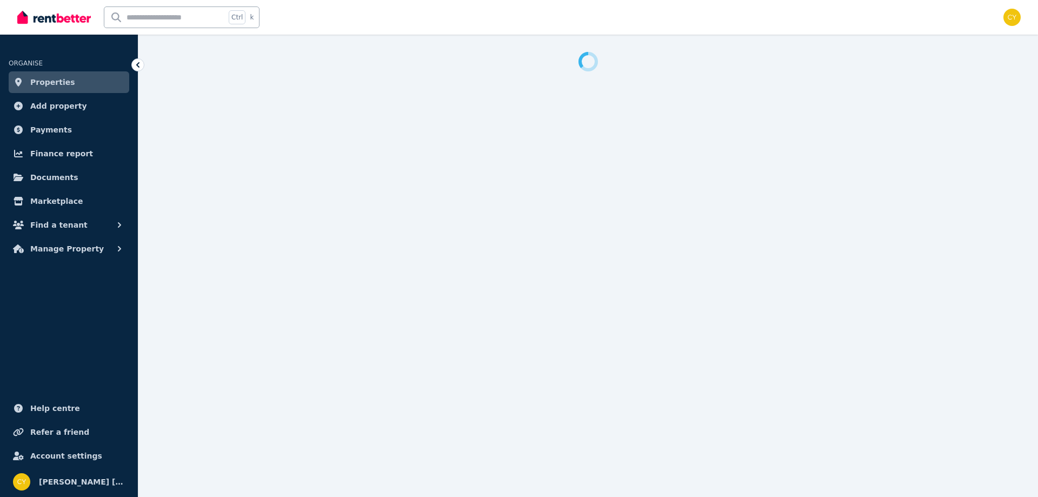
select select "***"
select select "**********"
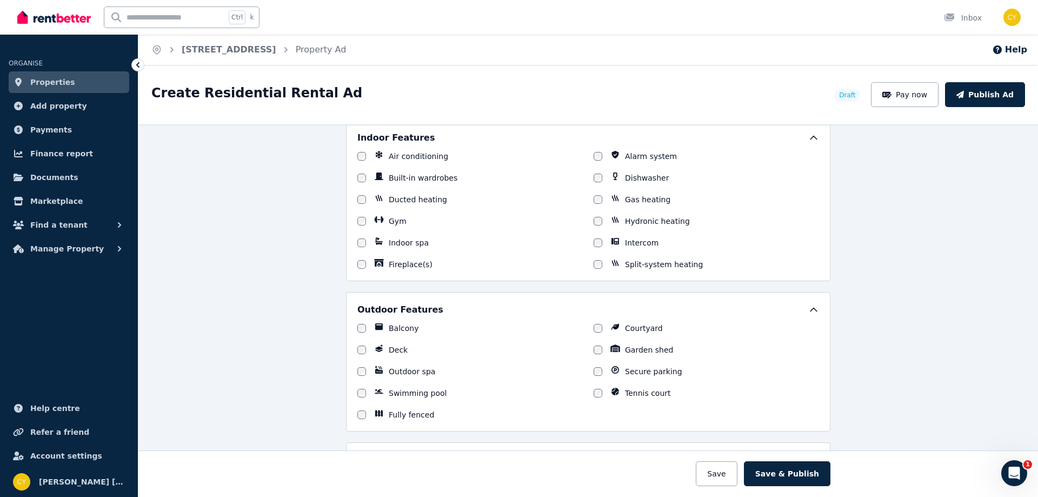
scroll to position [1261, 0]
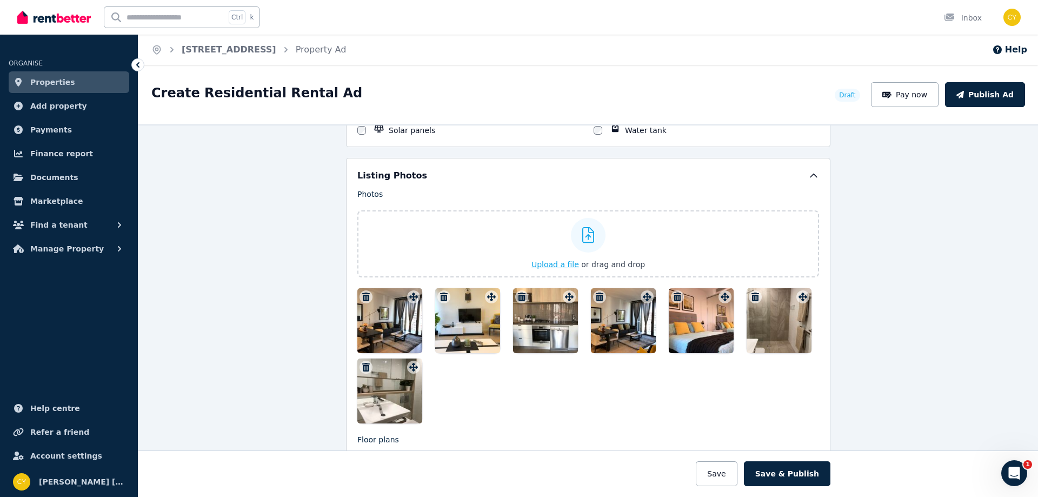
click at [582, 236] on icon at bounding box center [588, 235] width 12 height 16
click at [0, 0] on input "Upload a file or drag and drop" at bounding box center [0, 0] width 0 height 0
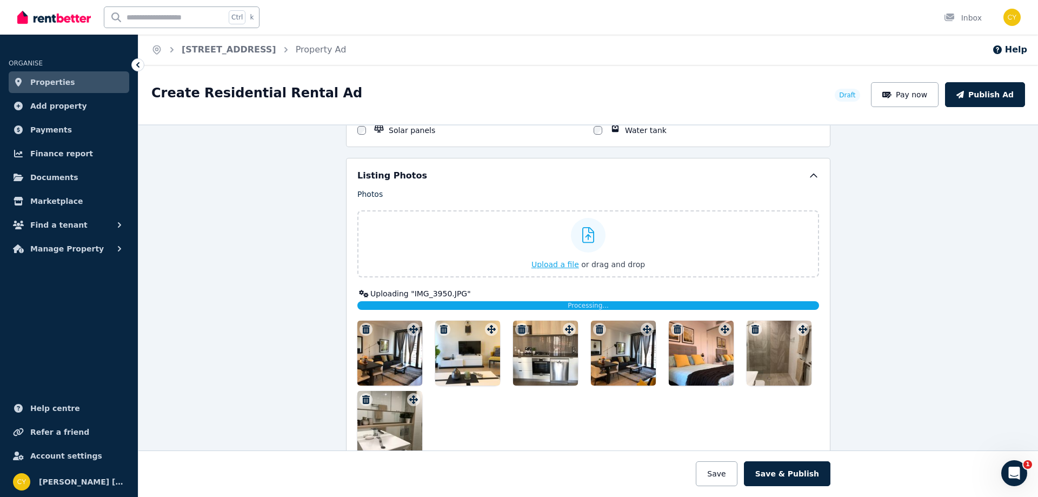
click at [582, 239] on icon at bounding box center [588, 235] width 12 height 16
click at [0, 0] on input "Upload a file or drag and drop" at bounding box center [0, 0] width 0 height 0
click at [723, 477] on button "Save" at bounding box center [715, 473] width 41 height 25
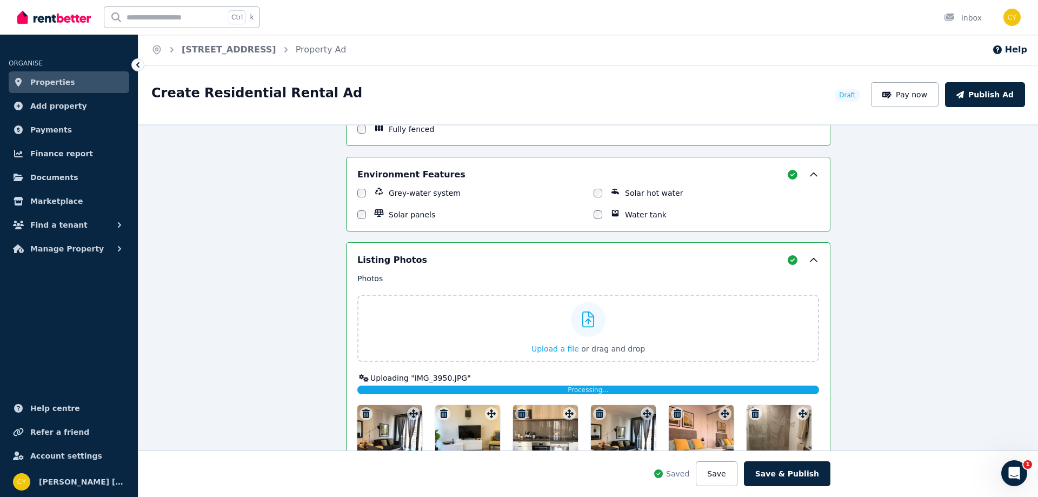
scroll to position [1345, 0]
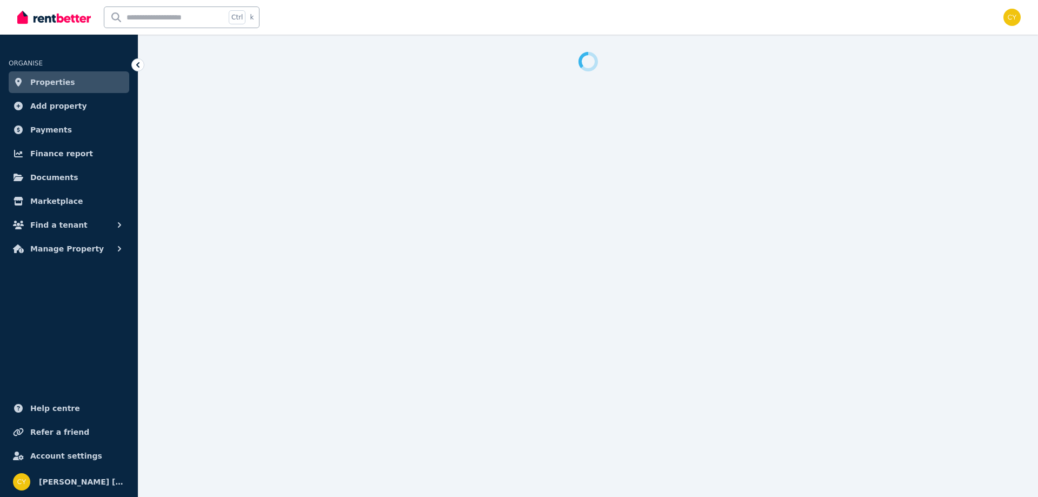
select select "***"
select select "**********"
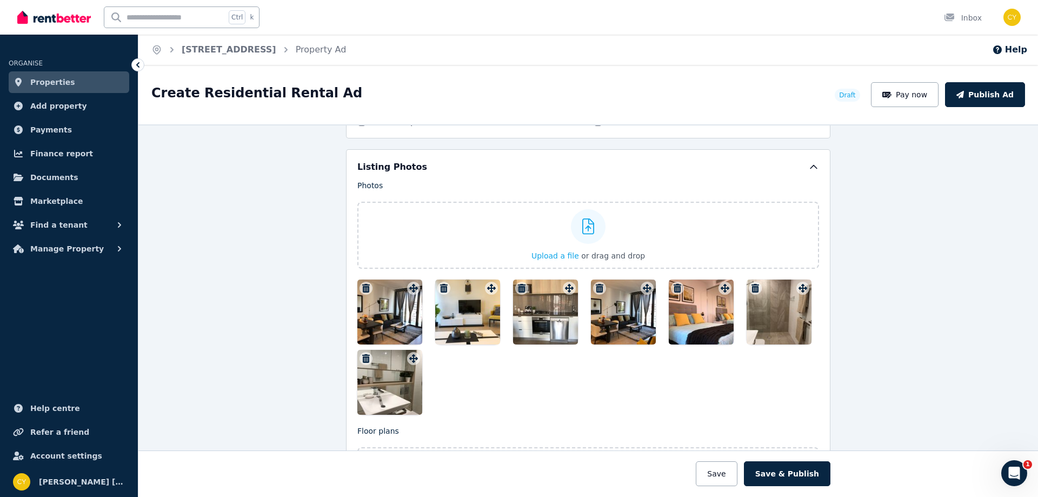
scroll to position [1261, 0]
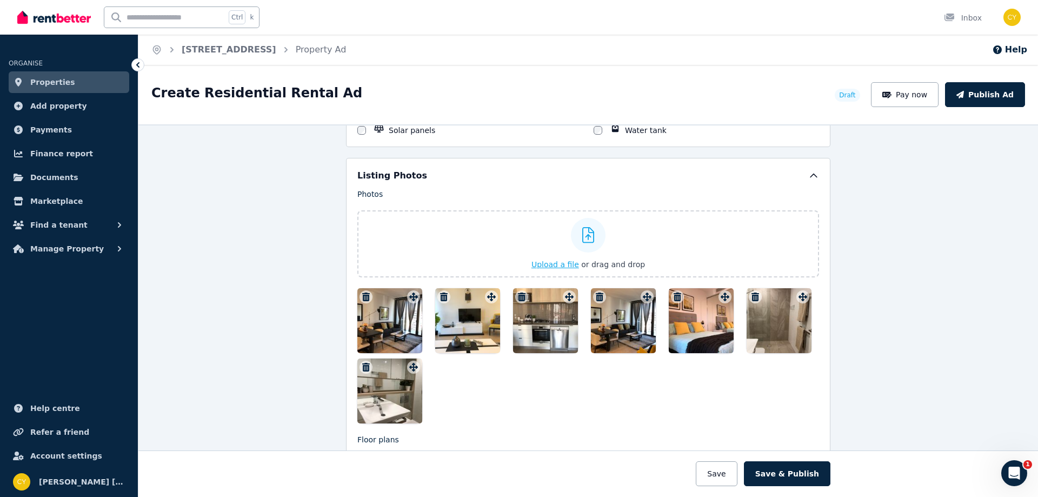
click at [586, 240] on icon at bounding box center [588, 235] width 12 height 16
click at [0, 0] on input "Upload a file or drag and drop" at bounding box center [0, 0] width 0 height 0
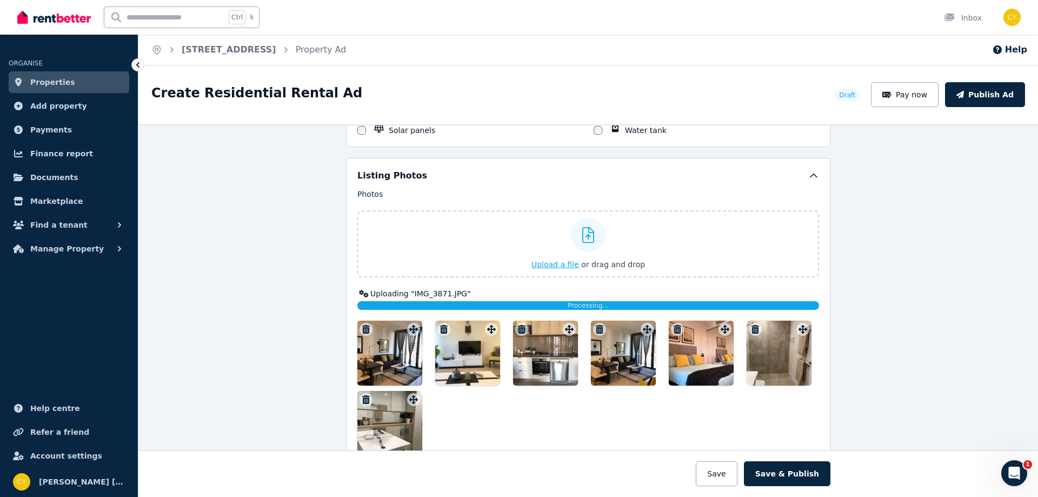
click at [591, 240] on div at bounding box center [588, 235] width 35 height 35
click at [0, 0] on input "Upload a file or drag and drop" at bounding box center [0, 0] width 0 height 0
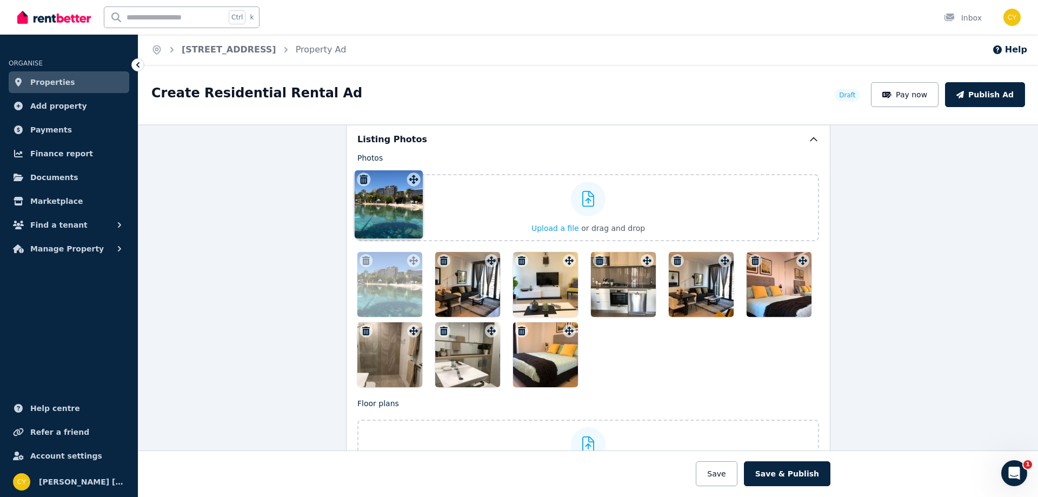
scroll to position [1277, 0]
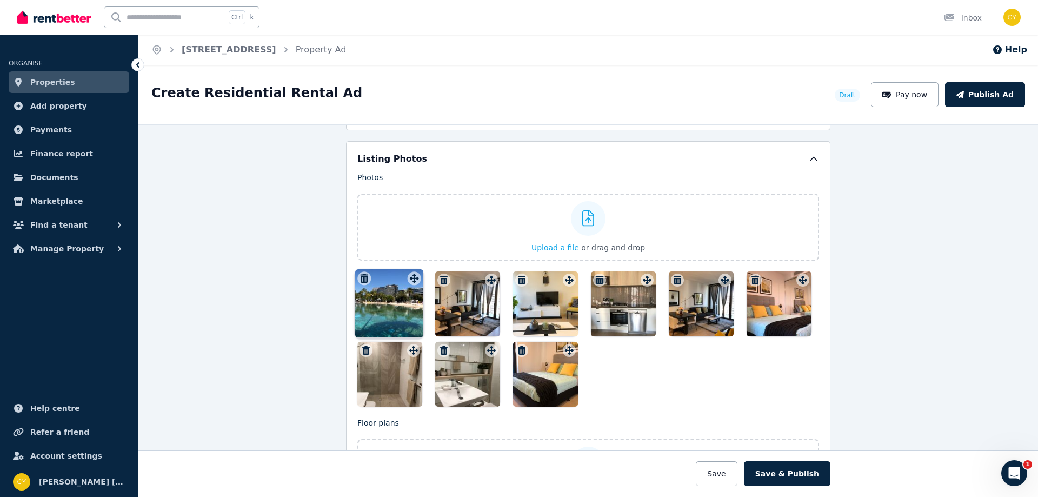
drag, startPoint x: 488, startPoint y: 217, endPoint x: 413, endPoint y: 273, distance: 93.7
click at [413, 273] on div "Photos Upload a file or drag and drop Uploaded " IMG_3871.JPG " Uploaded " IMG_…" at bounding box center [587, 289] width 461 height 235
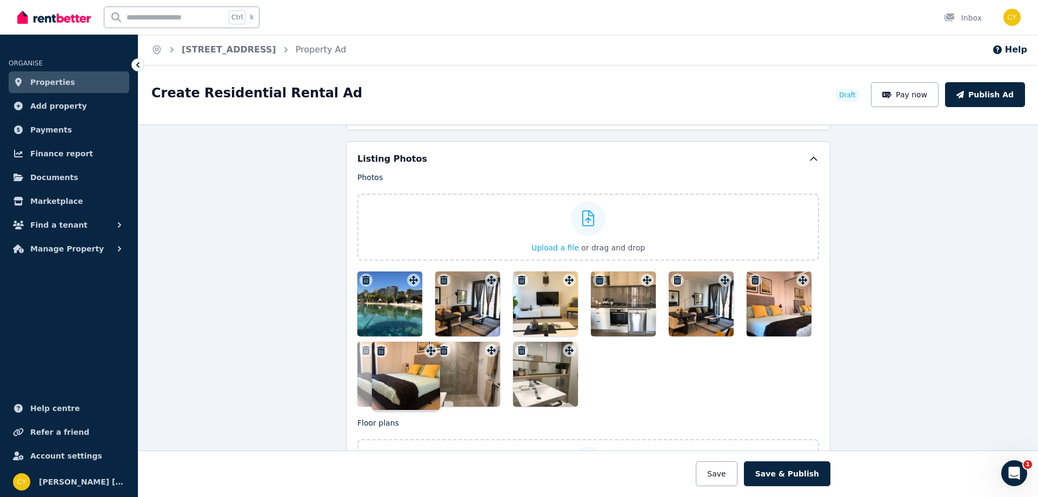
drag, startPoint x: 566, startPoint y: 350, endPoint x: 431, endPoint y: 342, distance: 135.4
click at [431, 342] on div "Photos Upload a file or drag and drop Uploaded " IMG_3871.JPG " Uploaded " IMG_…" at bounding box center [587, 289] width 461 height 235
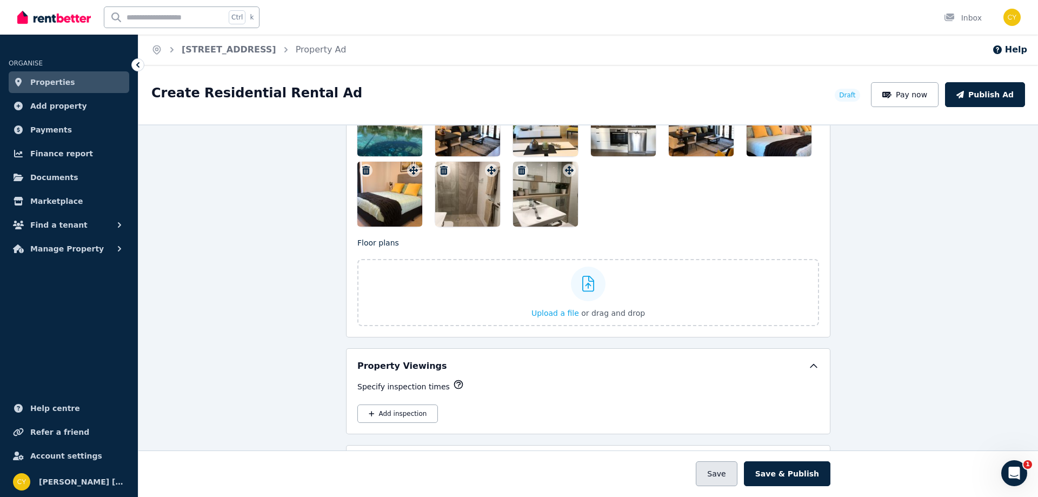
click at [718, 470] on button "Save" at bounding box center [715, 473] width 41 height 25
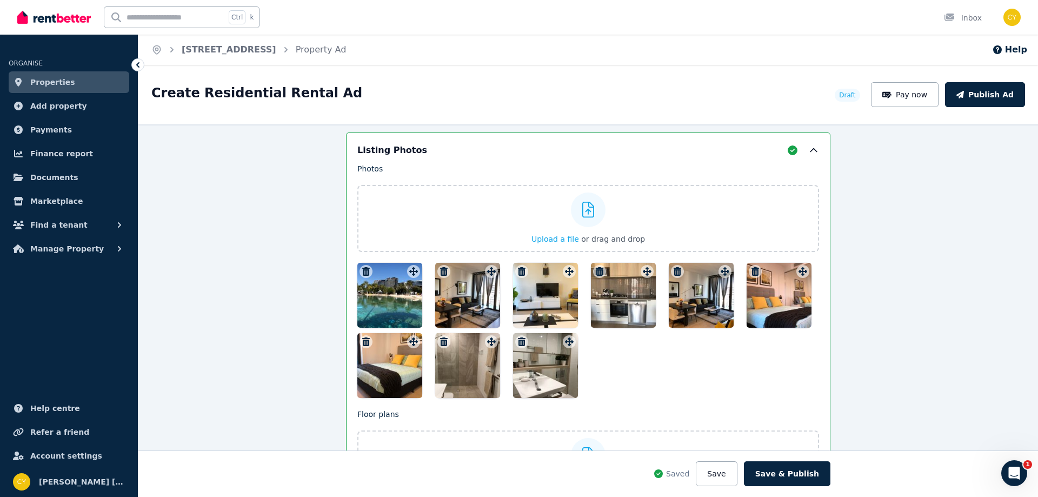
scroll to position [1362, 0]
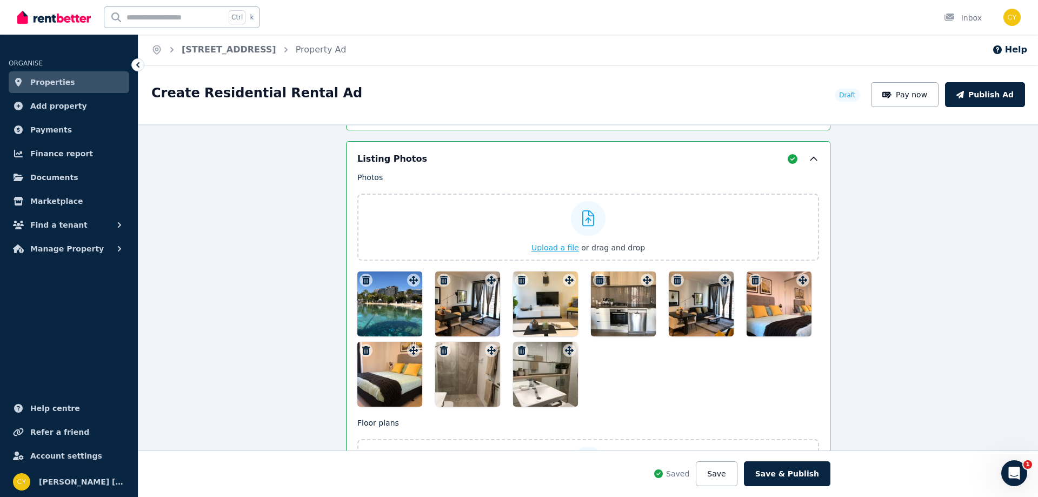
click at [582, 220] on icon at bounding box center [588, 218] width 12 height 16
click at [0, 0] on input "Upload a file or drag and drop" at bounding box center [0, 0] width 0 height 0
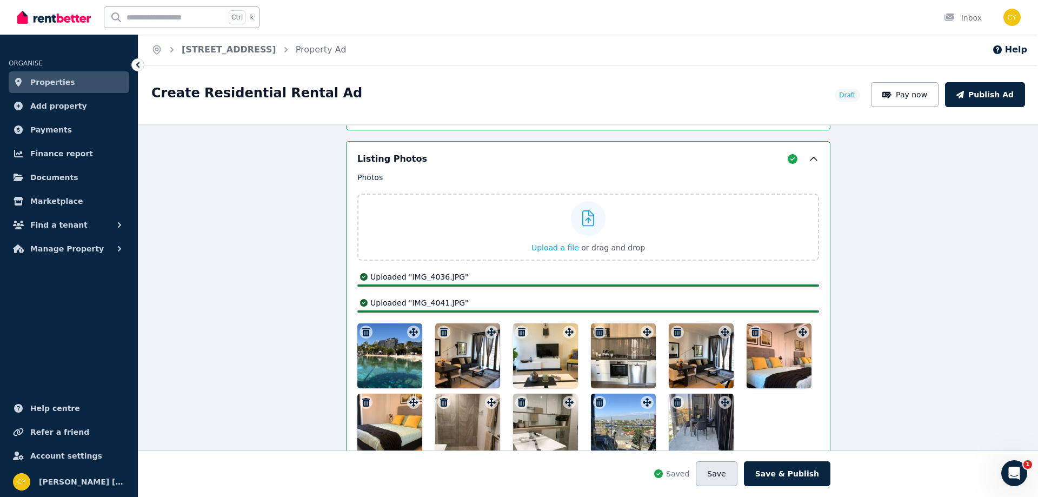
click at [726, 474] on button "Save" at bounding box center [715, 473] width 41 height 25
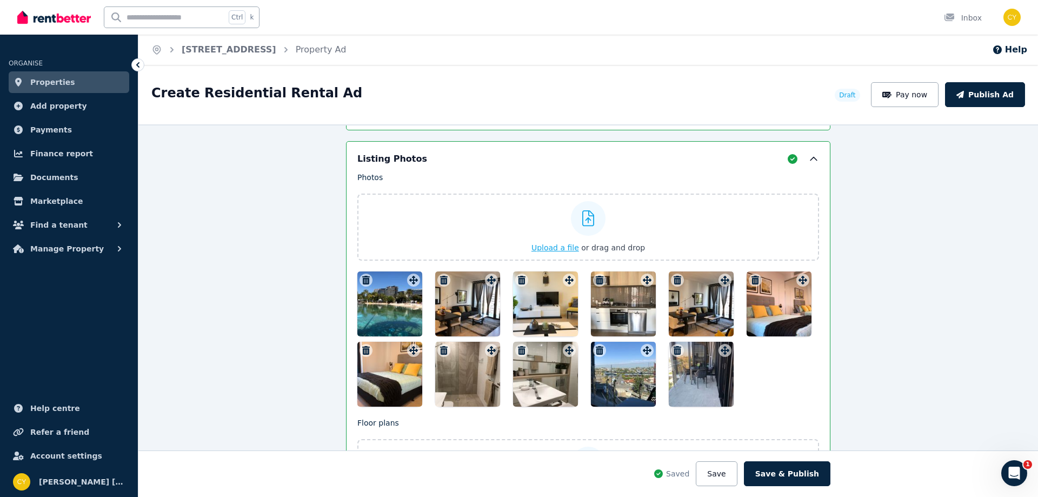
click at [582, 217] on icon at bounding box center [588, 218] width 12 height 16
click at [0, 0] on input "Upload a file or drag and drop" at bounding box center [0, 0] width 0 height 0
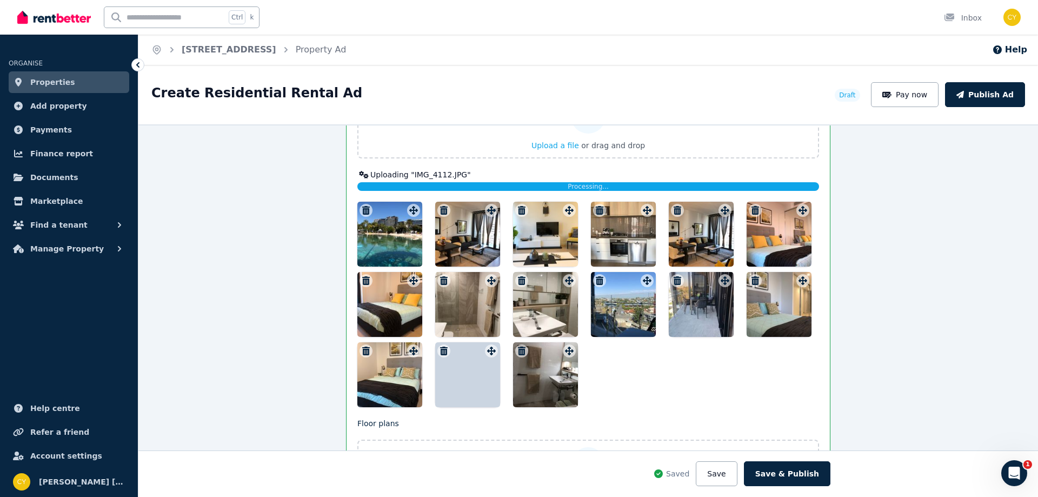
scroll to position [1284, 0]
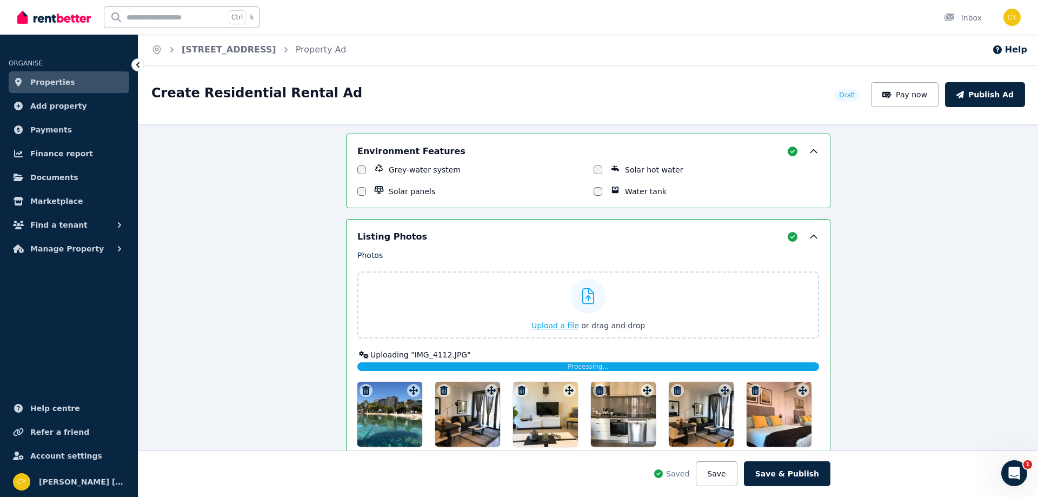
click at [586, 294] on icon at bounding box center [588, 296] width 12 height 16
click at [0, 0] on input "Upload a file or drag and drop" at bounding box center [0, 0] width 0 height 0
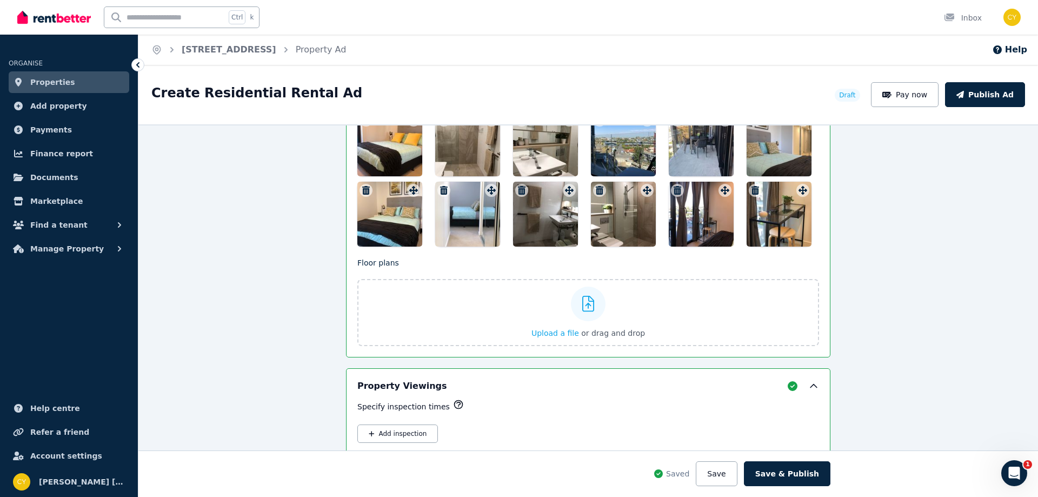
scroll to position [1566, 0]
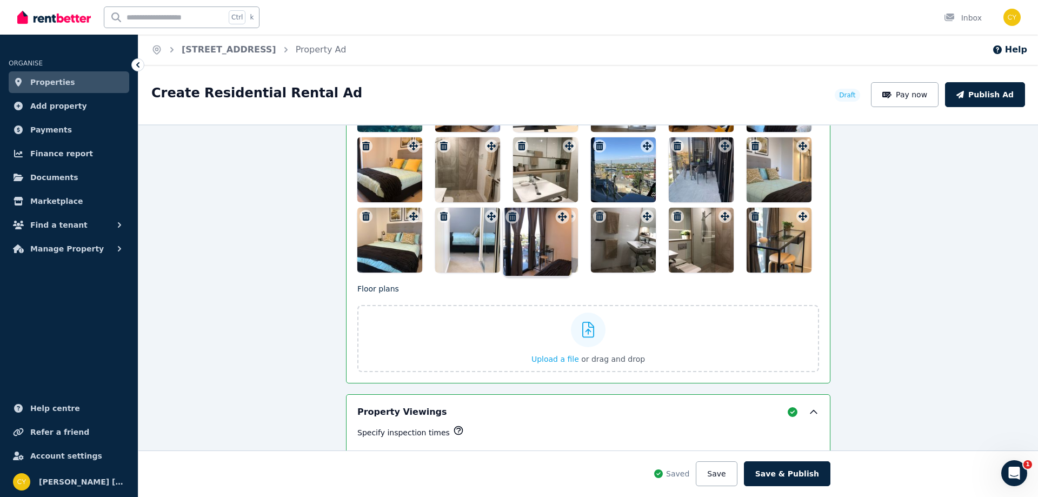
drag, startPoint x: 720, startPoint y: 217, endPoint x: 561, endPoint y: 209, distance: 159.7
click at [561, 209] on div "Photos Upload a file or drag and drop Uploaded " IMG_3871.JPG " Uploaded " IMG_…" at bounding box center [587, 120] width 461 height 305
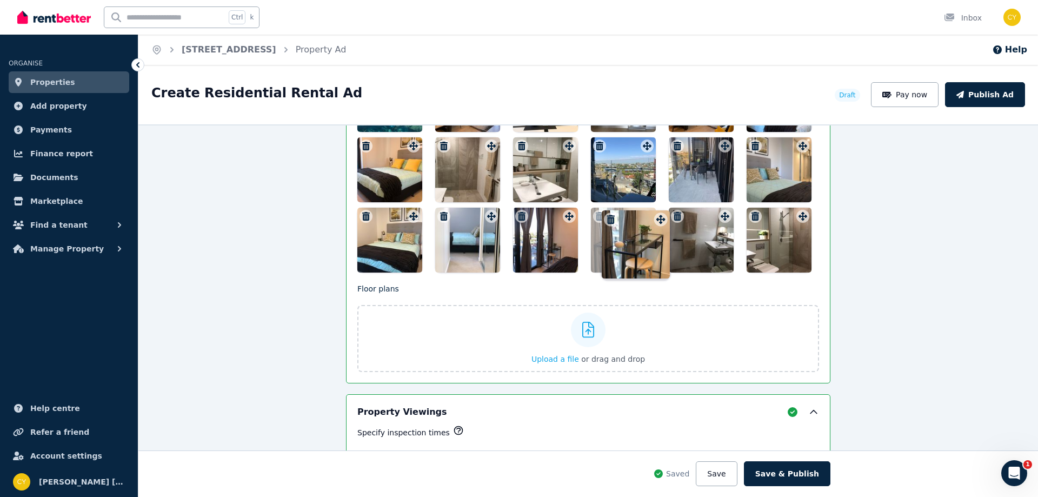
drag, startPoint x: 797, startPoint y: 217, endPoint x: 657, endPoint y: 211, distance: 140.1
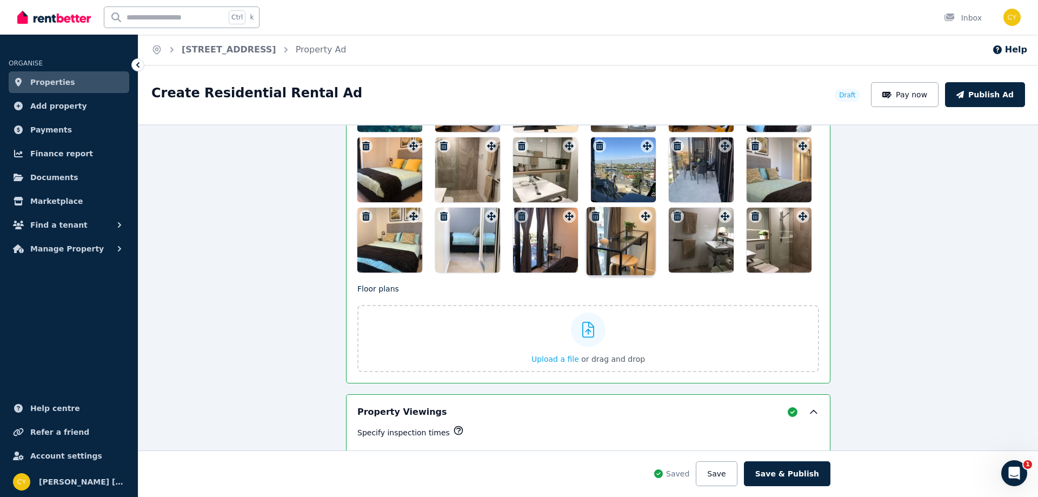
click at [657, 211] on div "Photos Upload a file or drag and drop Uploaded " IMG_3871.JPG " Uploaded " IMG_…" at bounding box center [587, 120] width 461 height 305
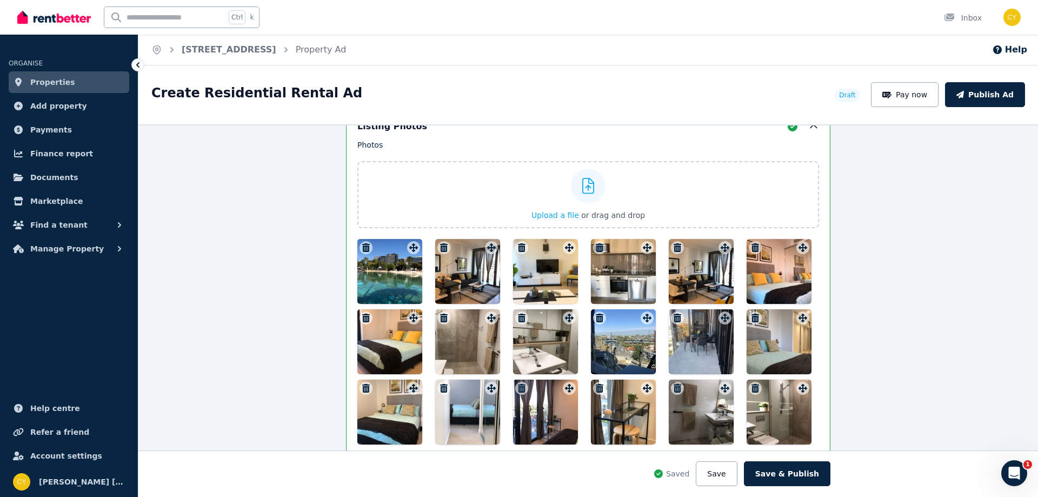
scroll to position [1386, 0]
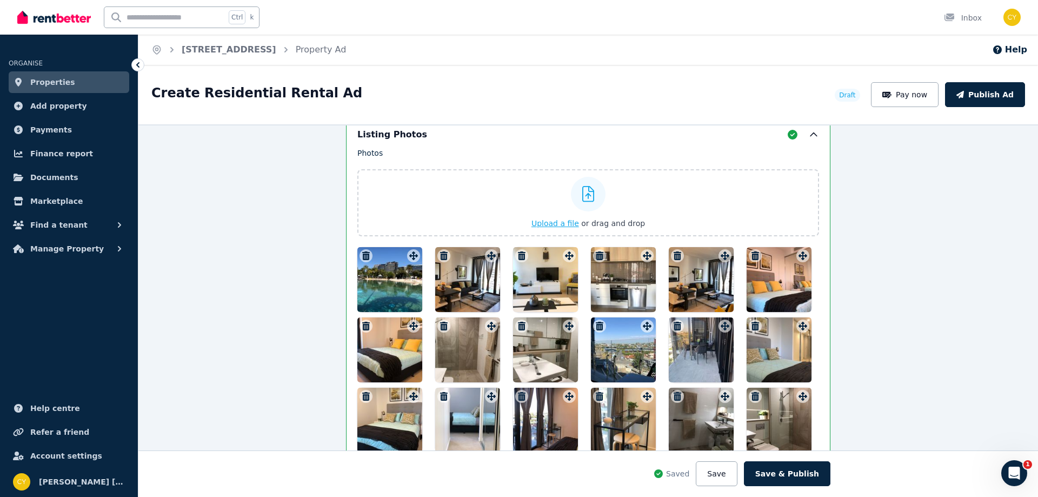
click at [587, 196] on icon at bounding box center [588, 194] width 12 height 16
click at [0, 0] on input "Upload a file or drag and drop" at bounding box center [0, 0] width 0 height 0
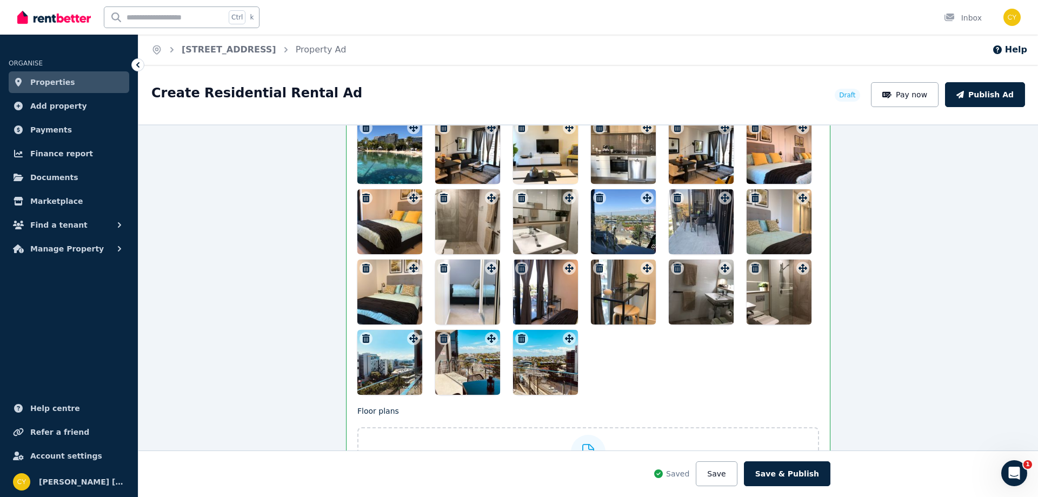
scroll to position [1488, 0]
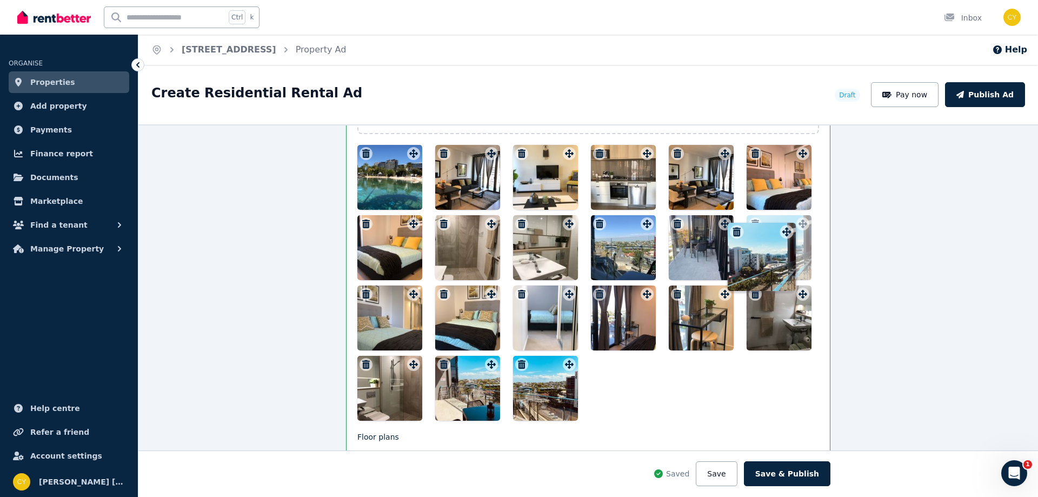
drag, startPoint x: 412, startPoint y: 367, endPoint x: 788, endPoint y: 226, distance: 401.9
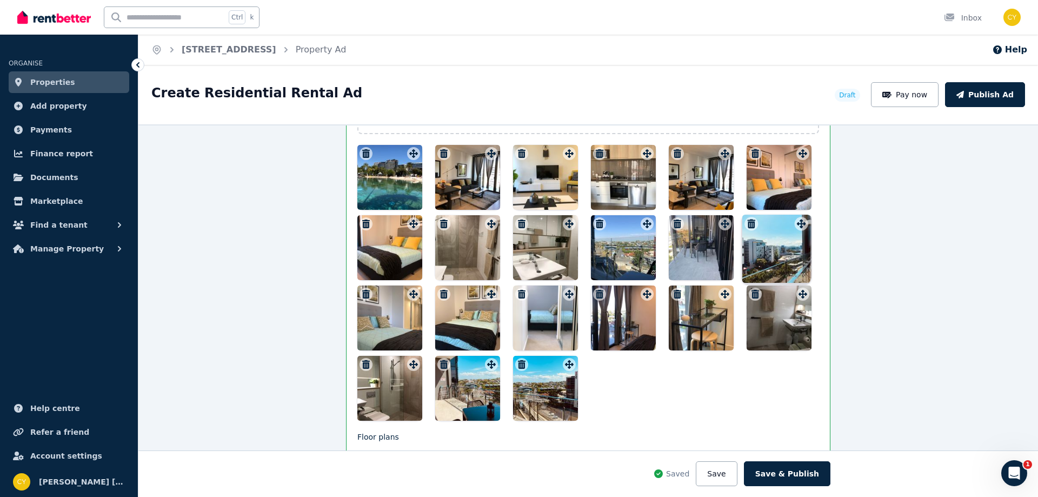
click at [788, 226] on div "Photos Upload a file or drag and drop Uploaded " IMG_3871.JPG " Uploaded " IMG_…" at bounding box center [587, 232] width 461 height 375
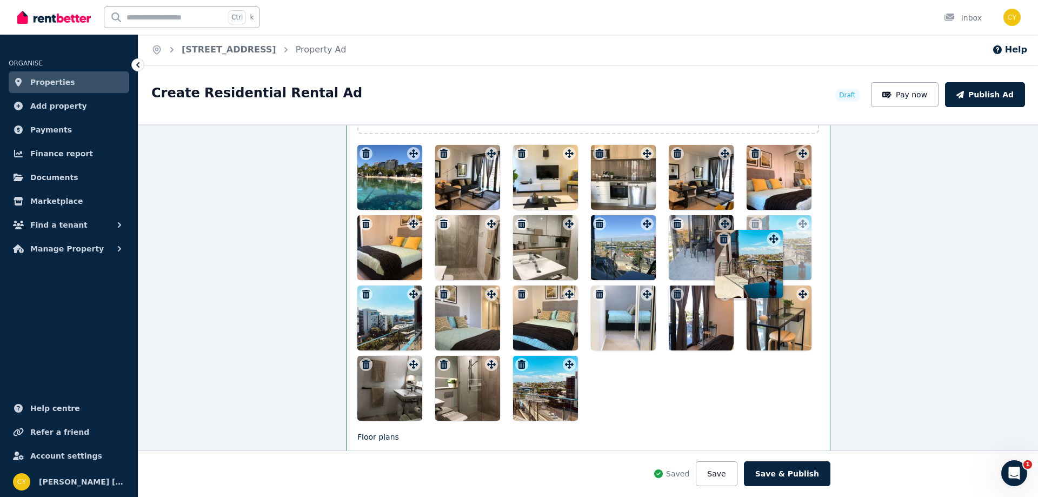
drag, startPoint x: 489, startPoint y: 367, endPoint x: 774, endPoint y: 233, distance: 315.5
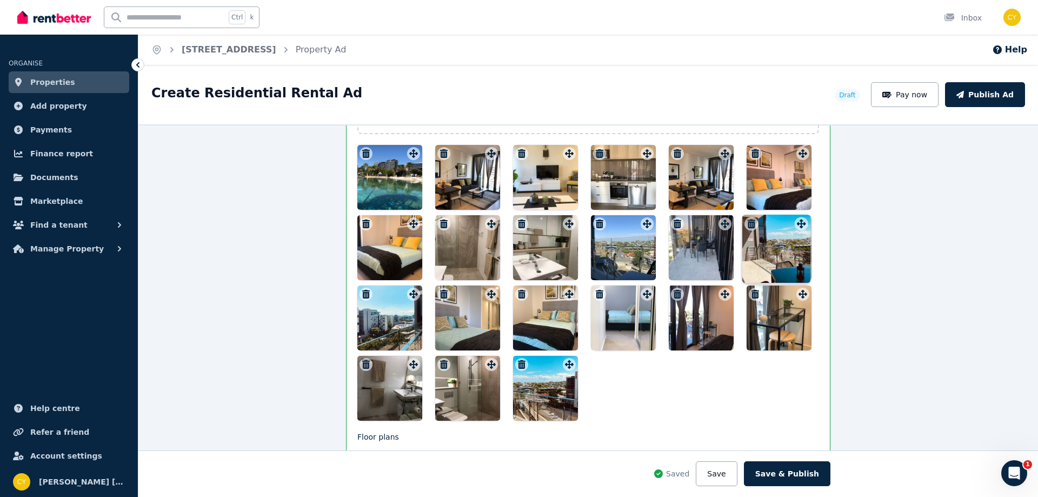
click at [774, 233] on div "Photos Upload a file or drag and drop Uploaded " IMG_3871.JPG " Uploaded " IMG_…" at bounding box center [587, 232] width 461 height 375
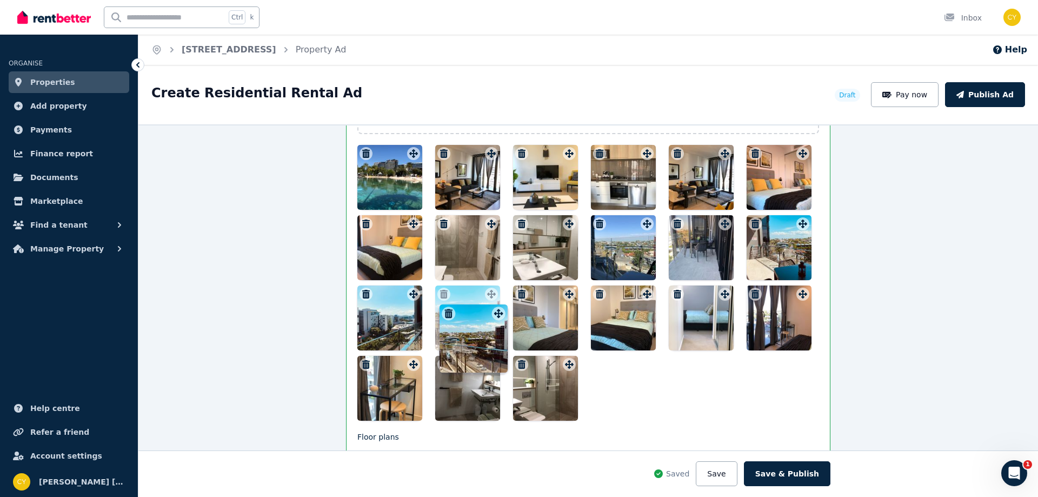
drag, startPoint x: 564, startPoint y: 365, endPoint x: 496, endPoint y: 305, distance: 90.7
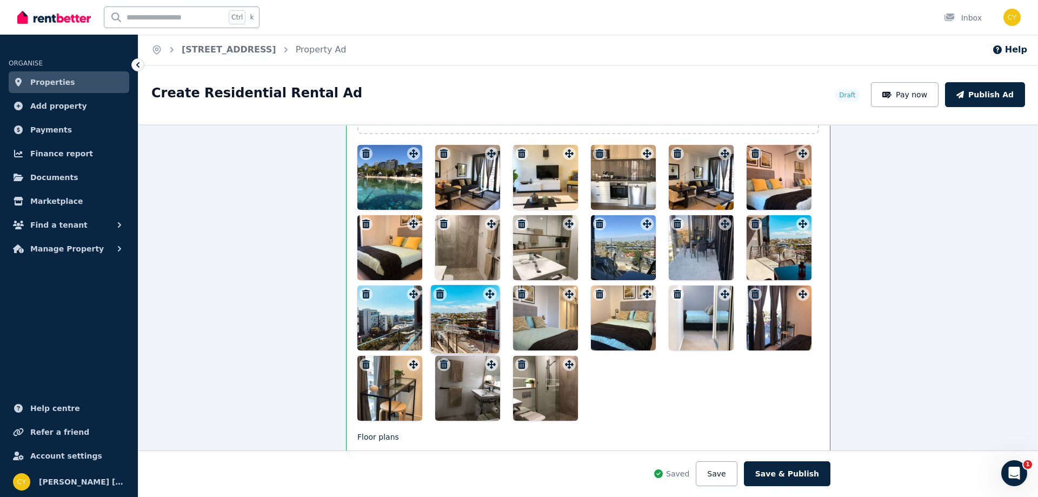
click at [496, 305] on div "Photos Upload a file or drag and drop Uploaded " IMG_3871.JPG " Uploaded " IMG_…" at bounding box center [587, 232] width 461 height 375
click at [726, 474] on button "Save" at bounding box center [715, 473] width 41 height 25
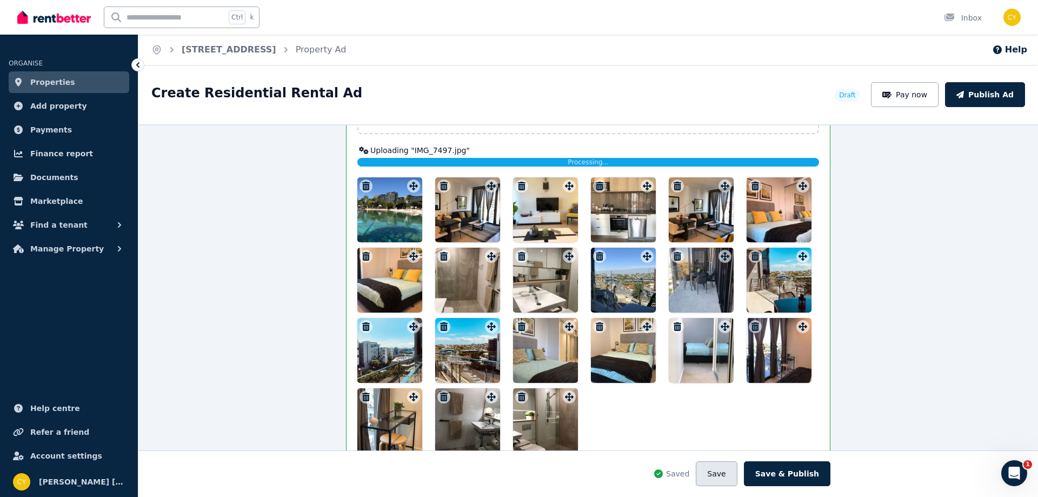
click at [737, 480] on button "Save" at bounding box center [715, 473] width 41 height 25
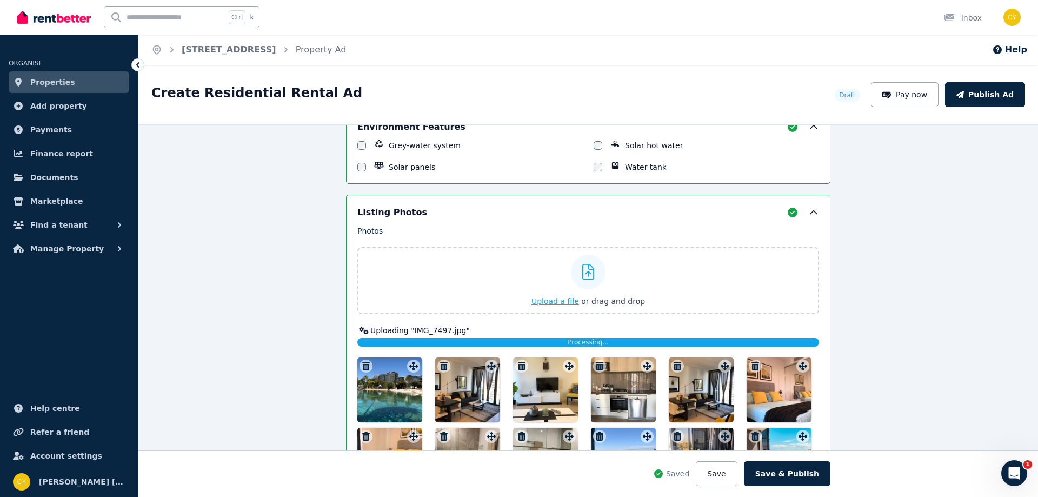
click at [582, 275] on icon at bounding box center [588, 272] width 12 height 16
click at [0, 0] on input "Upload a file or drag and drop" at bounding box center [0, 0] width 0 height 0
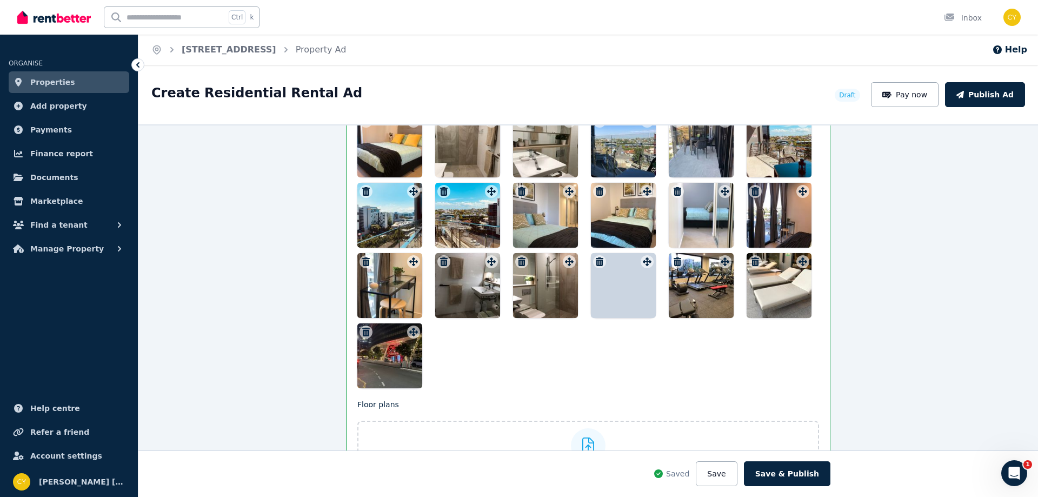
scroll to position [1565, 0]
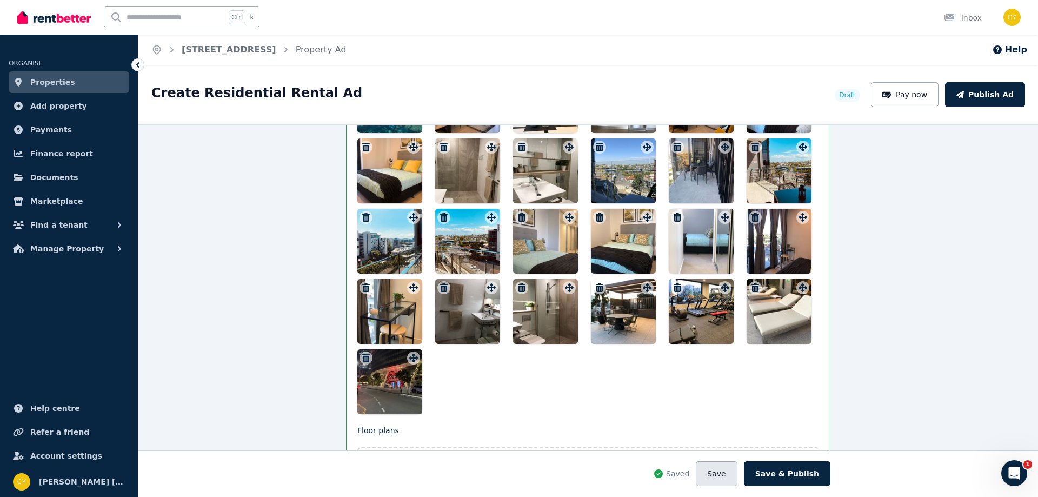
click at [731, 471] on button "Save" at bounding box center [715, 473] width 41 height 25
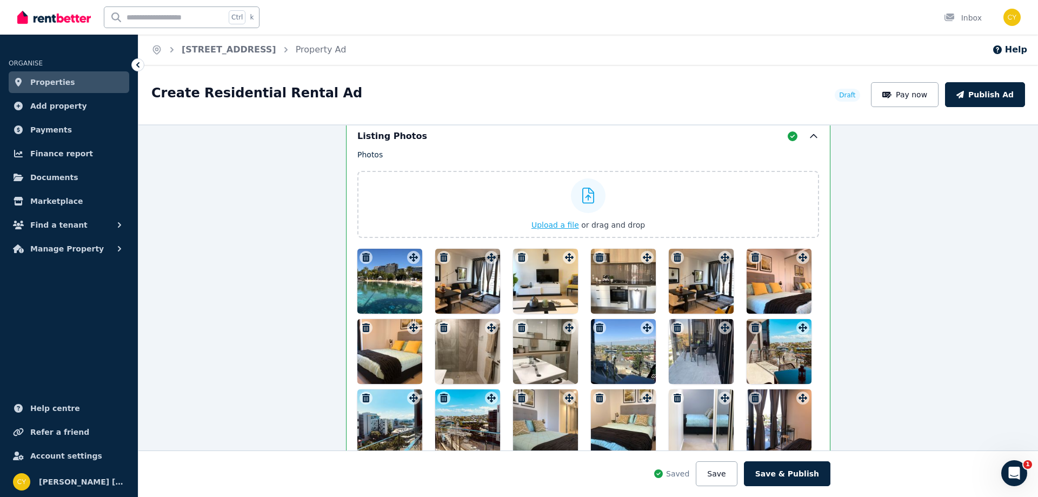
click at [584, 199] on icon at bounding box center [588, 196] width 12 height 16
click at [0, 0] on input "Upload a file or drag and drop" at bounding box center [0, 0] width 0 height 0
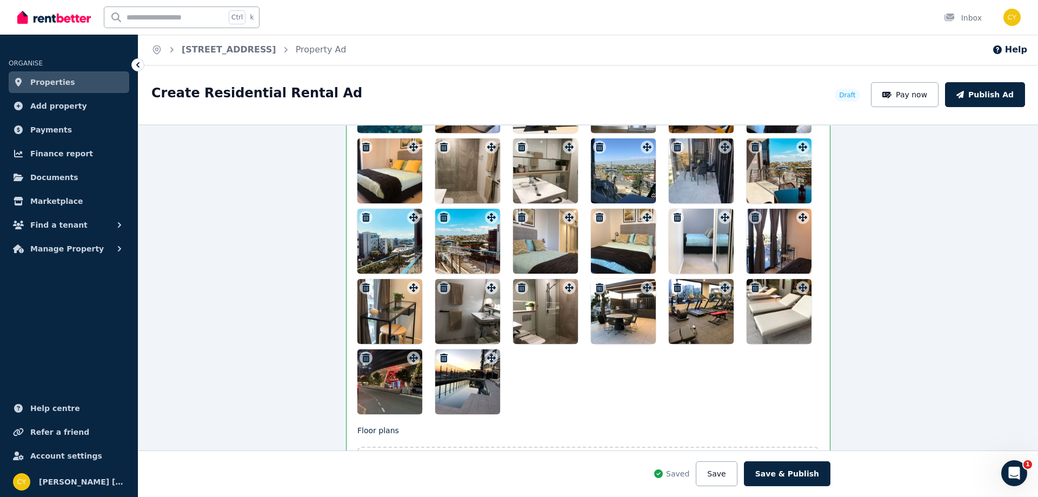
scroll to position [1539, 0]
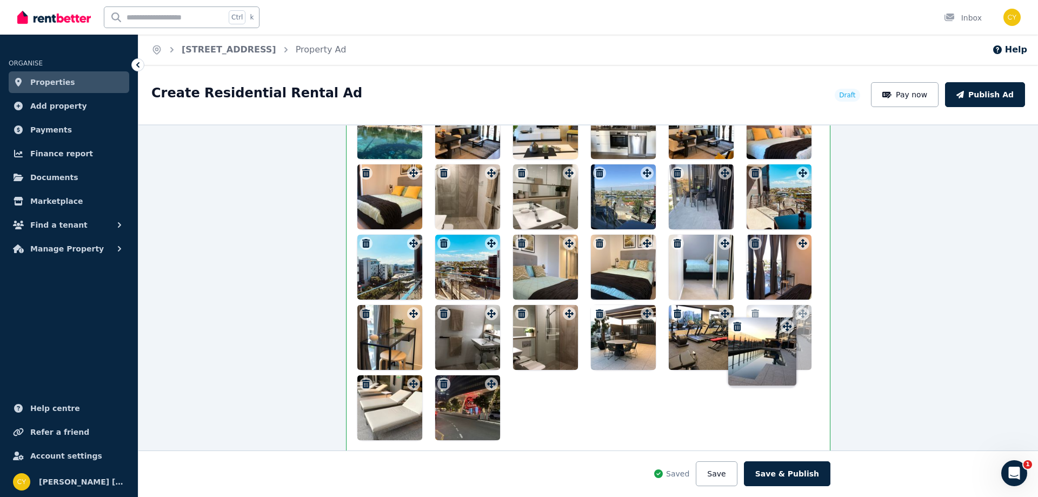
drag, startPoint x: 486, startPoint y: 383, endPoint x: 785, endPoint y: 317, distance: 306.1
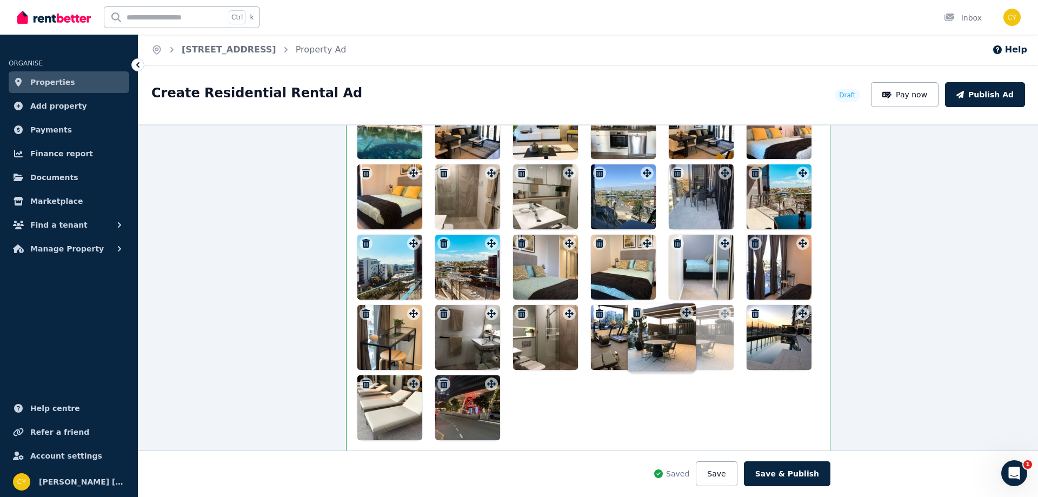
drag, startPoint x: 644, startPoint y: 315, endPoint x: 687, endPoint y: 305, distance: 43.9
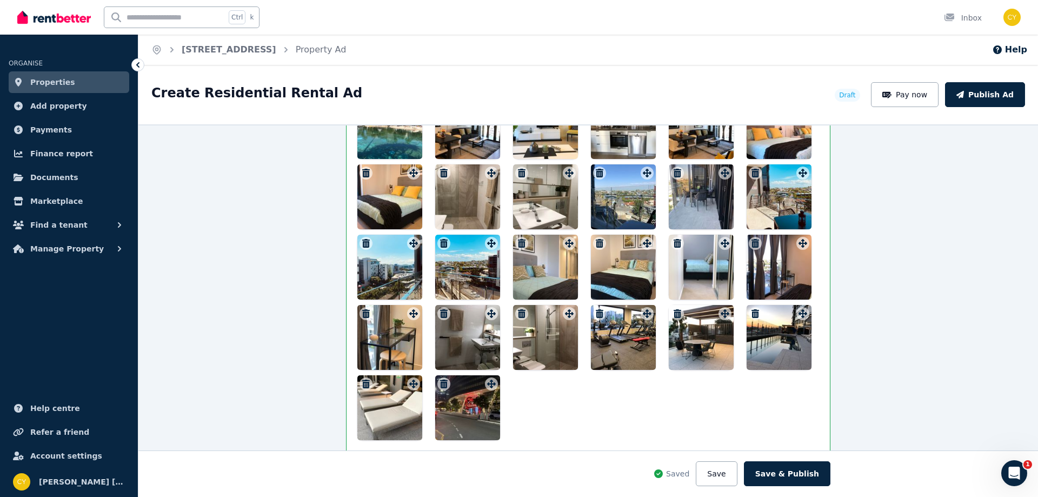
drag, startPoint x: 730, startPoint y: 476, endPoint x: 681, endPoint y: 439, distance: 61.0
click at [730, 475] on button "Save" at bounding box center [715, 473] width 41 height 25
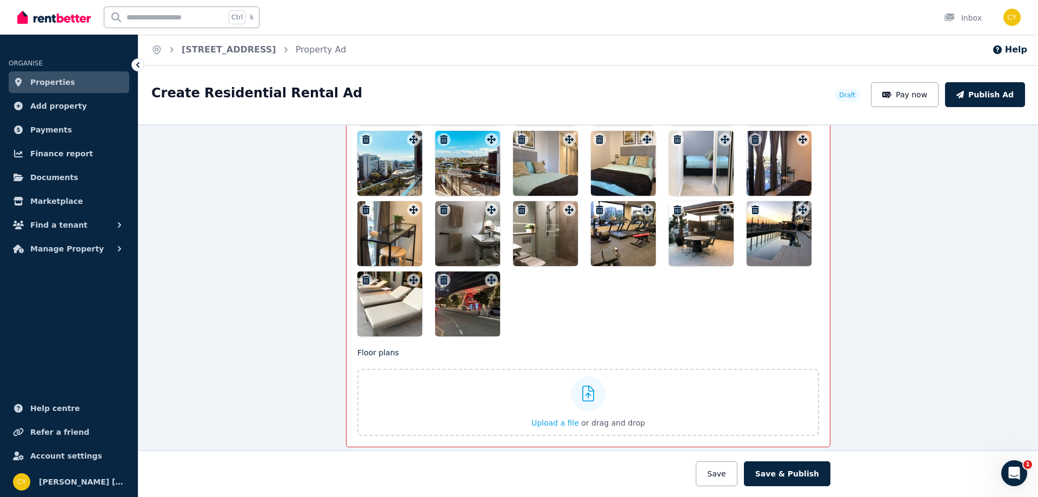
scroll to position [1516, 0]
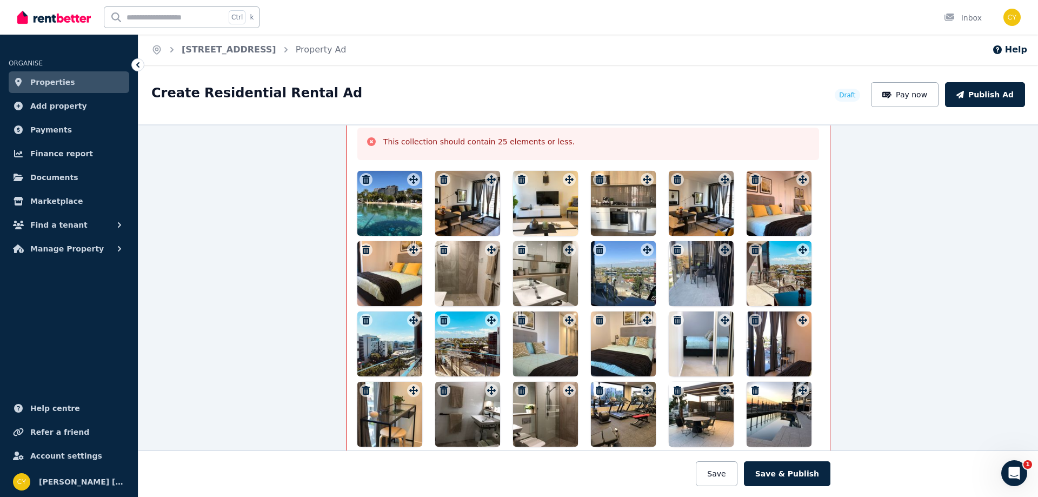
click at [440, 251] on icon "button" at bounding box center [444, 249] width 8 height 9
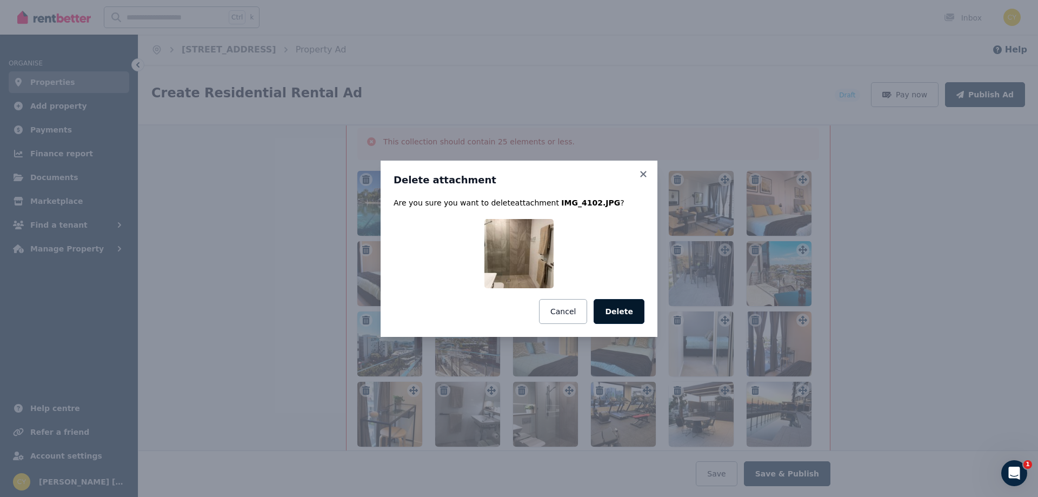
click at [624, 313] on button "Delete" at bounding box center [618, 311] width 51 height 25
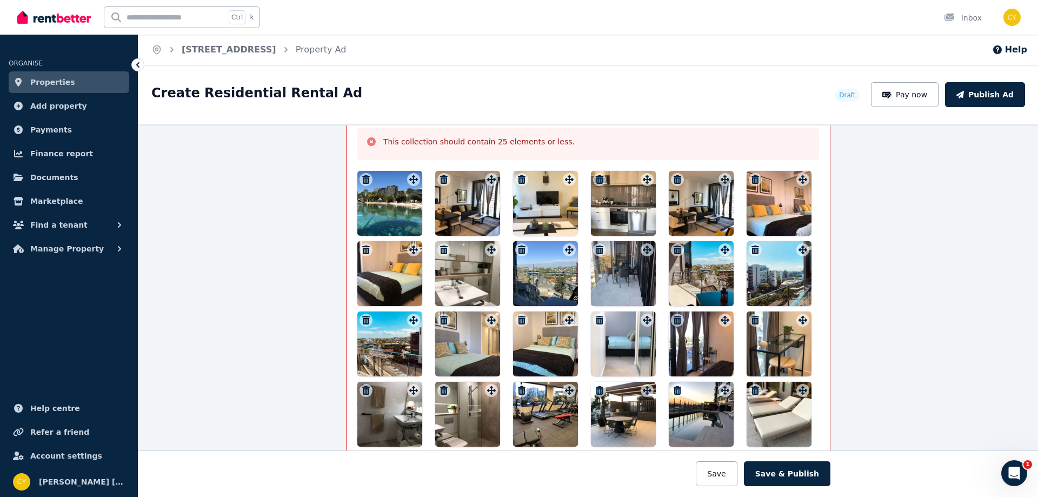
click at [519, 318] on icon "button" at bounding box center [522, 320] width 8 height 9
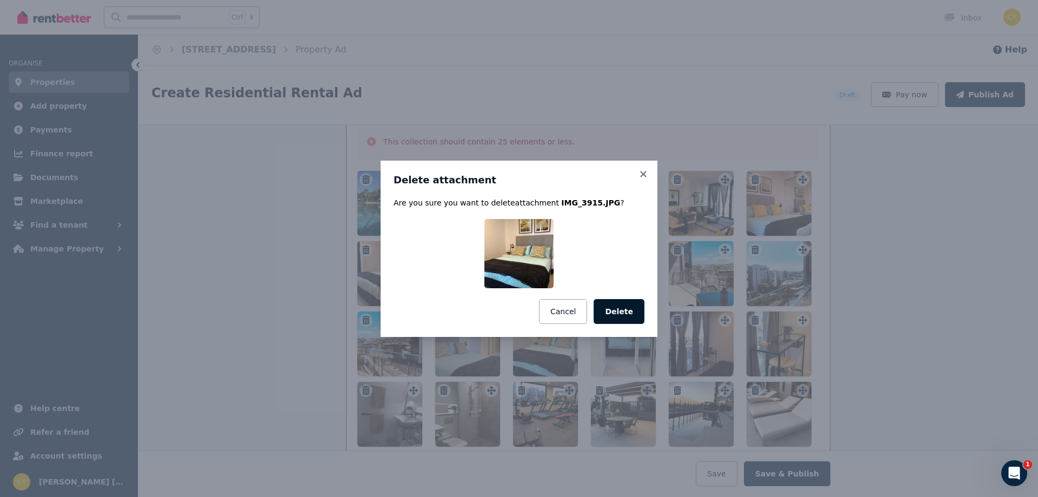
click at [618, 317] on button "Delete" at bounding box center [618, 311] width 51 height 25
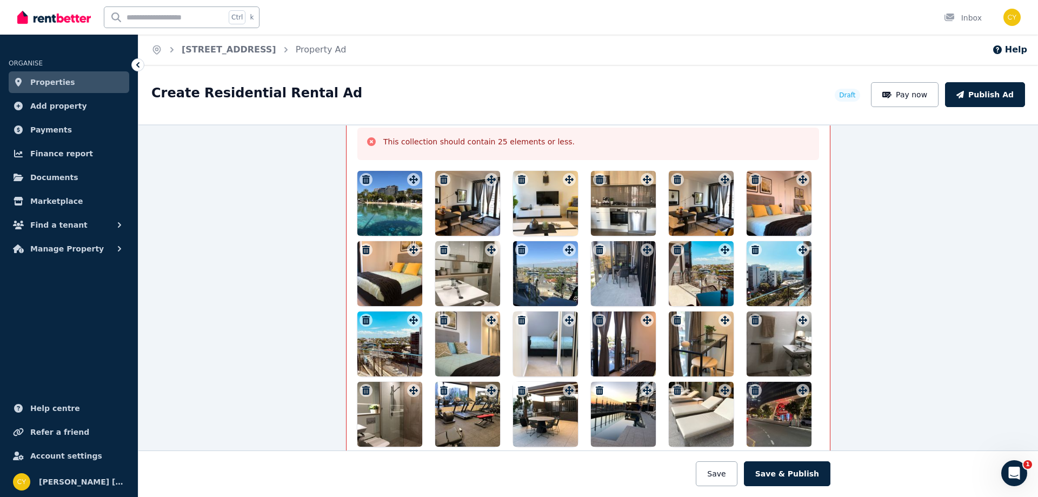
click at [673, 320] on icon "button" at bounding box center [677, 320] width 8 height 9
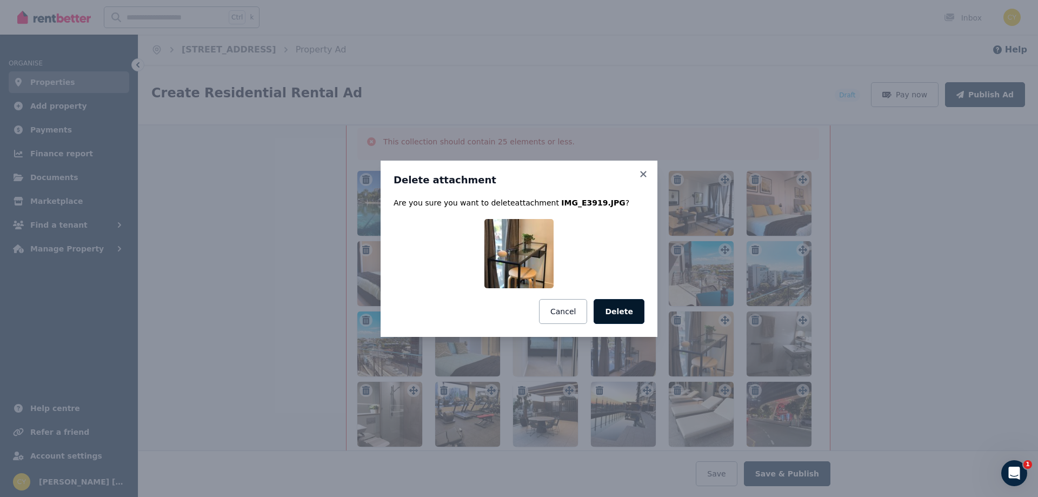
click at [636, 317] on button "Delete" at bounding box center [618, 311] width 51 height 25
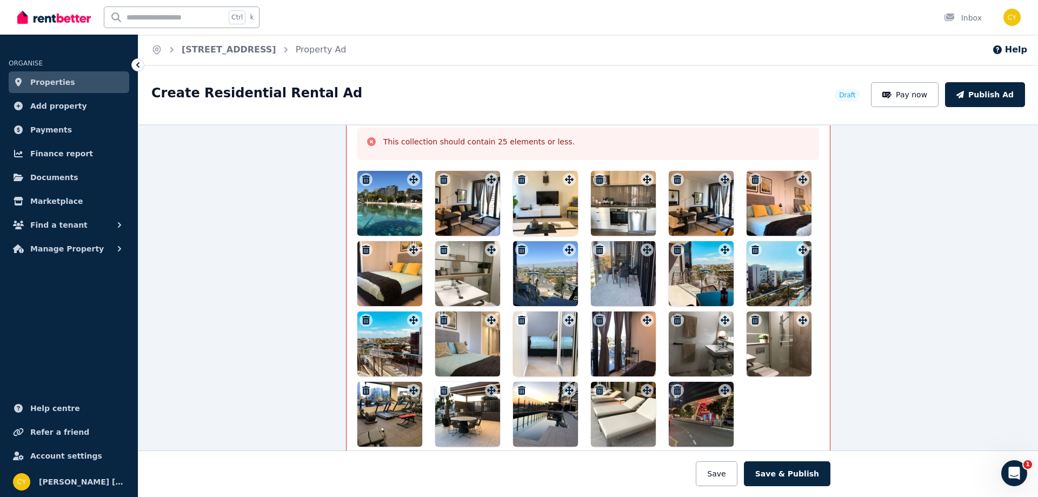
click at [673, 319] on icon "button" at bounding box center [677, 320] width 8 height 9
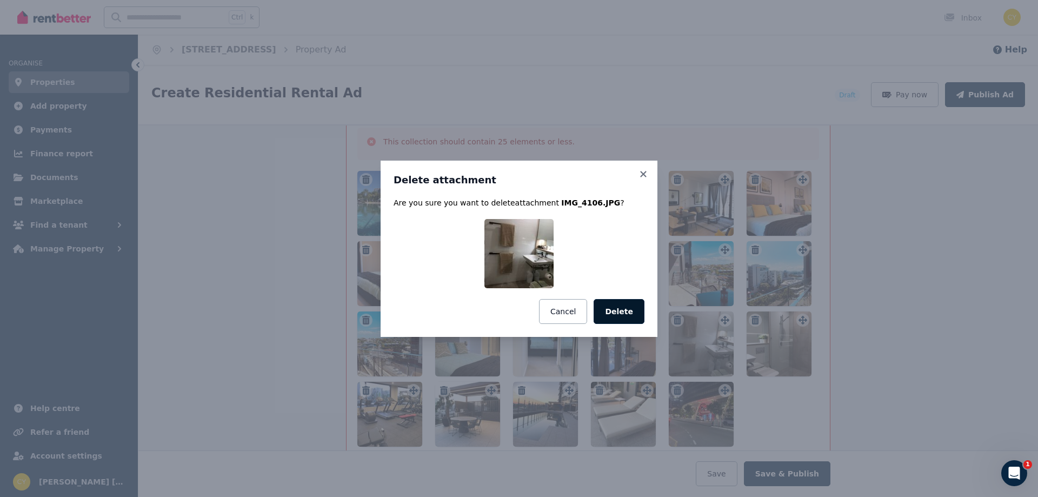
click at [624, 313] on button "Delete" at bounding box center [618, 311] width 51 height 25
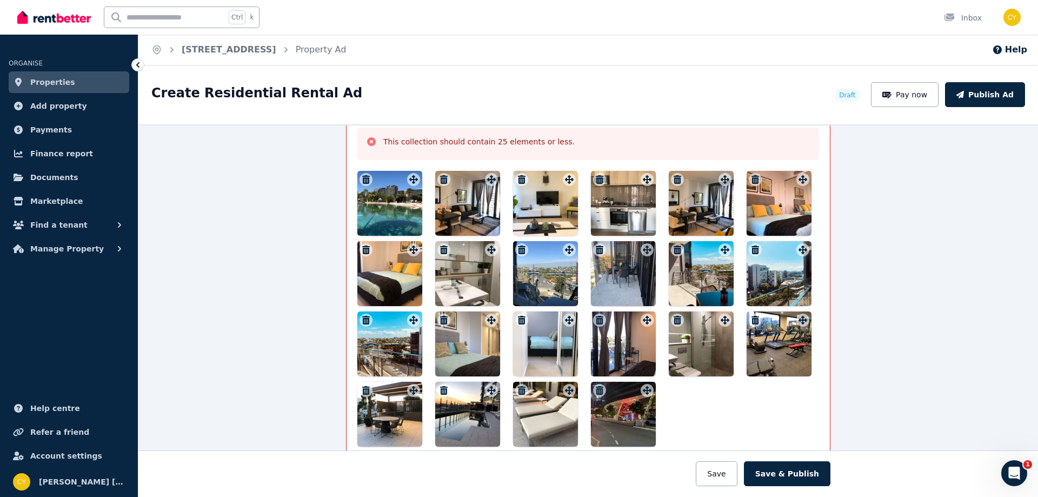
click at [440, 249] on icon "button" at bounding box center [444, 249] width 8 height 9
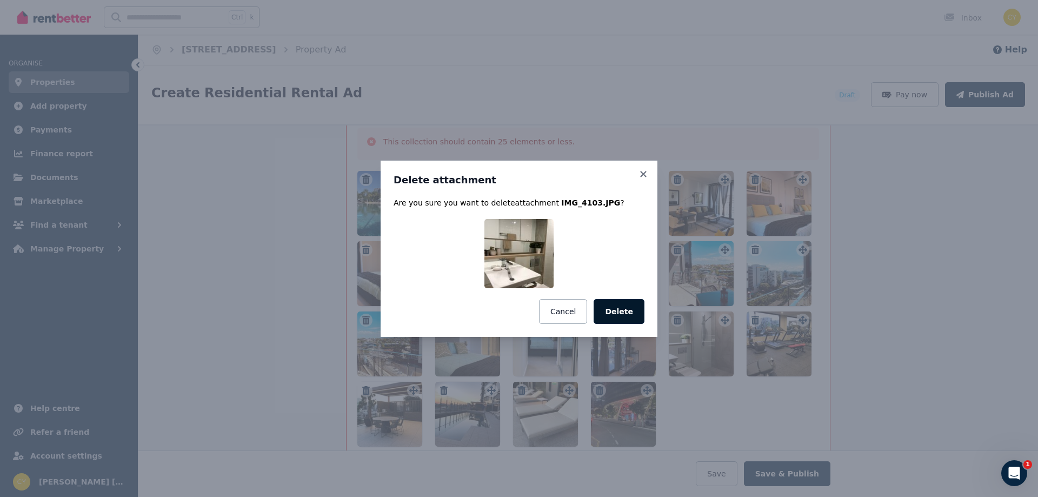
click at [617, 305] on button "Delete" at bounding box center [618, 311] width 51 height 25
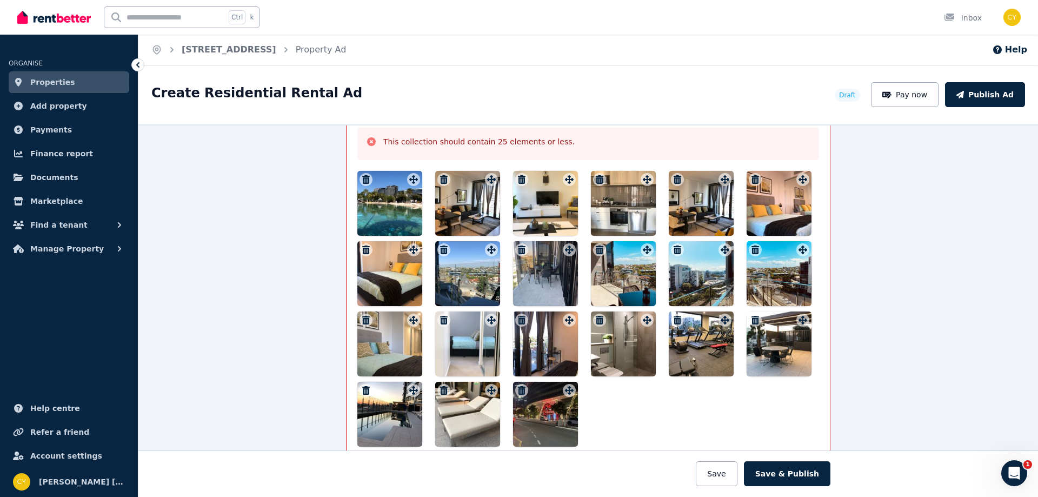
click at [596, 321] on icon "button" at bounding box center [600, 320] width 8 height 9
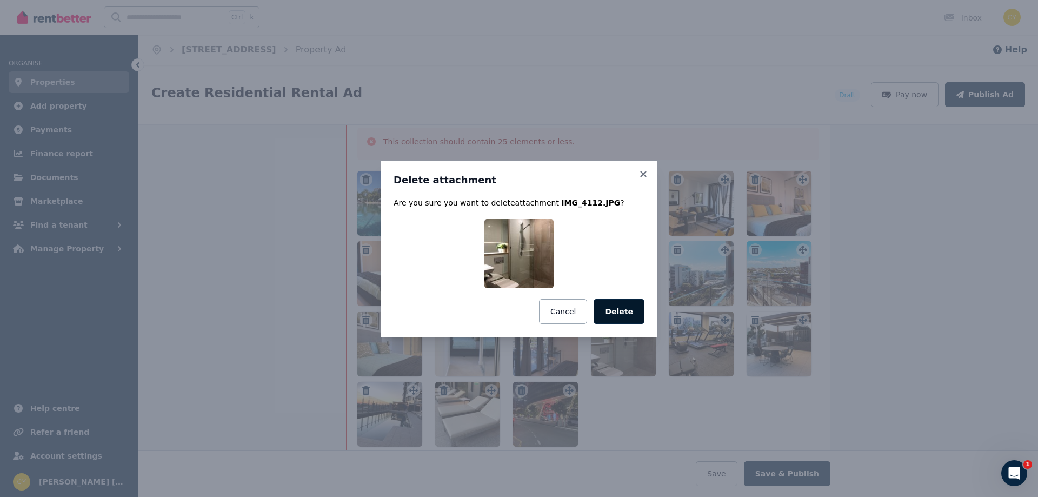
click at [605, 312] on button "Delete" at bounding box center [618, 311] width 51 height 25
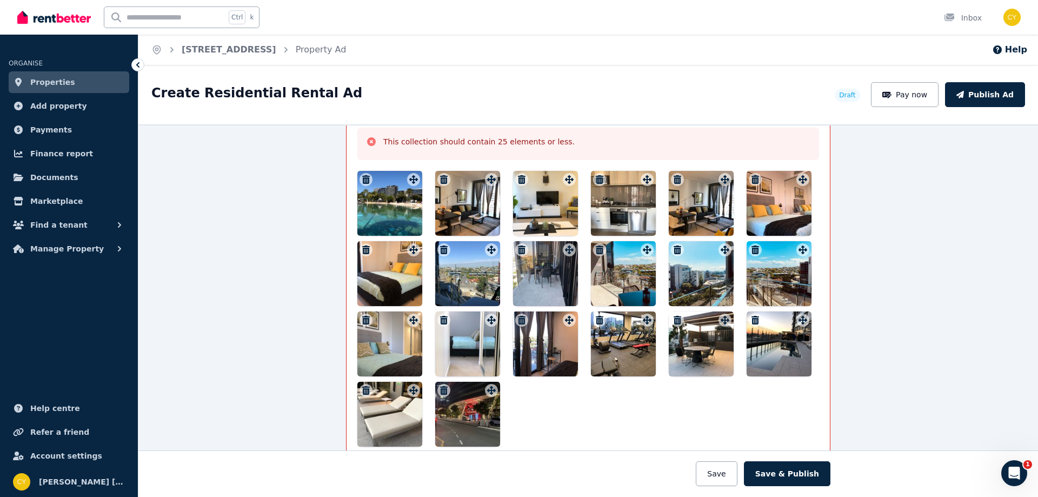
click at [753, 248] on icon "button" at bounding box center [755, 249] width 8 height 9
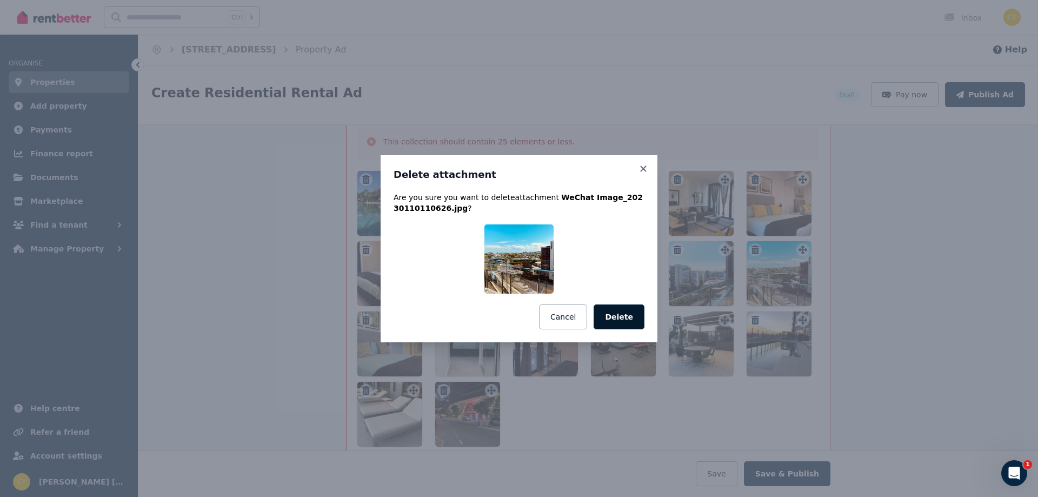
click at [634, 317] on button "Delete" at bounding box center [618, 316] width 51 height 25
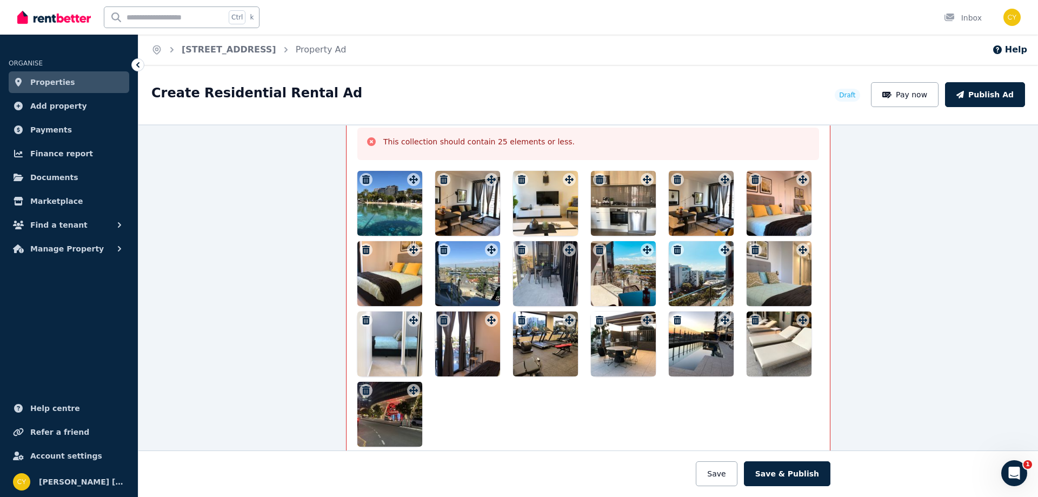
click at [362, 249] on icon "button" at bounding box center [366, 249] width 8 height 9
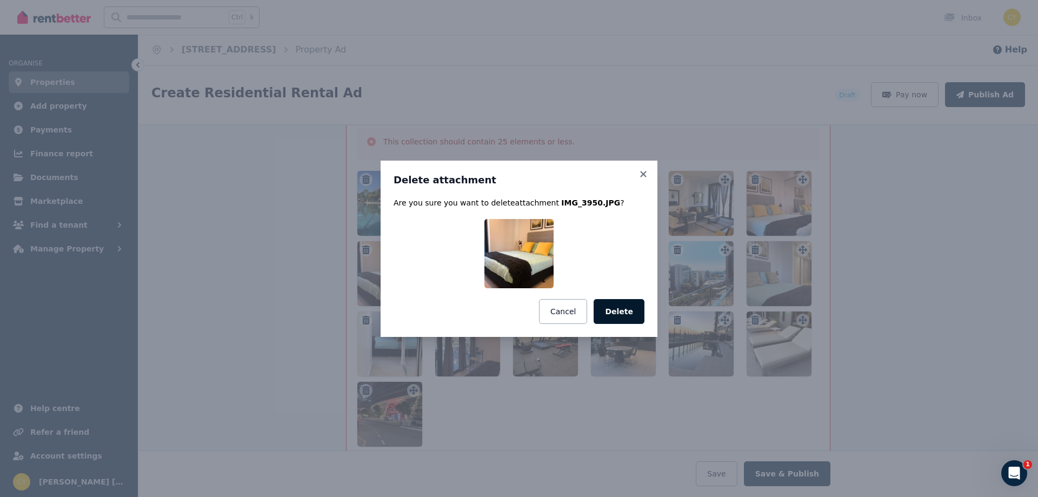
click at [630, 314] on button "Delete" at bounding box center [618, 311] width 51 height 25
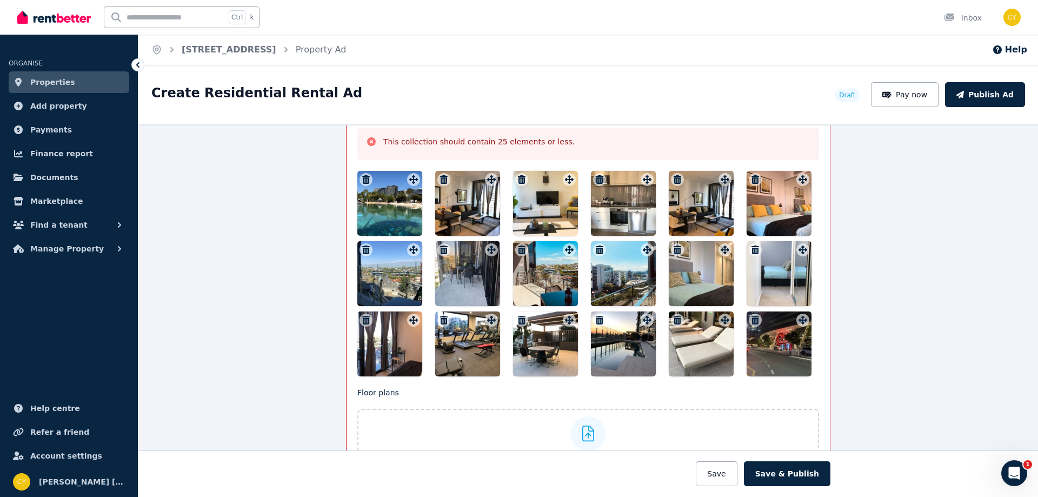
click at [519, 248] on icon "button" at bounding box center [522, 249] width 8 height 9
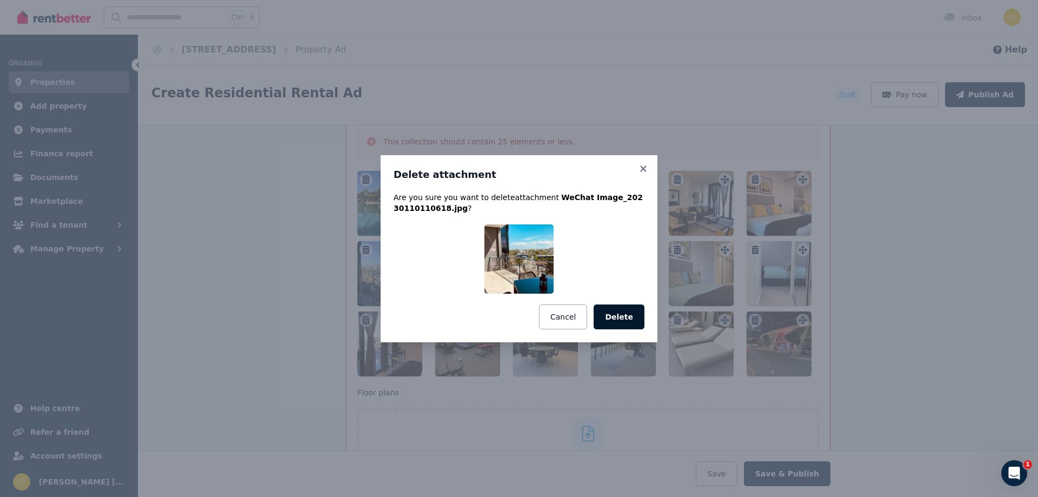
click at [628, 319] on button "Delete" at bounding box center [618, 316] width 51 height 25
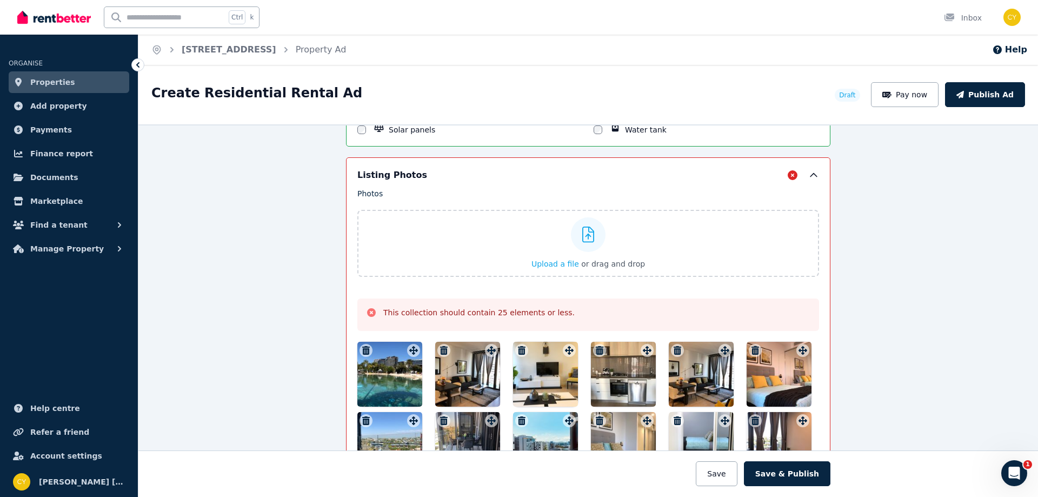
scroll to position [1336, 0]
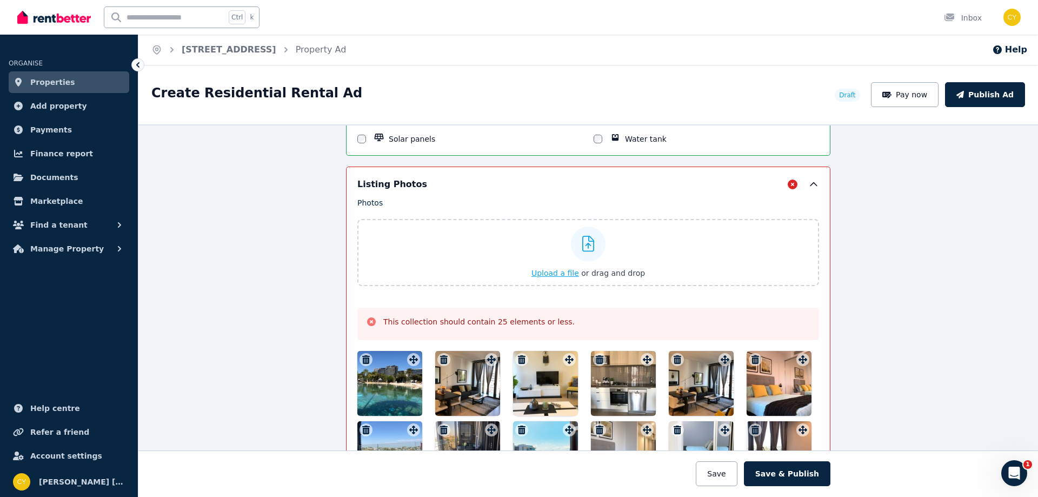
click at [585, 243] on icon at bounding box center [588, 244] width 12 height 16
click at [0, 0] on input "Upload a file or drag and drop" at bounding box center [0, 0] width 0 height 0
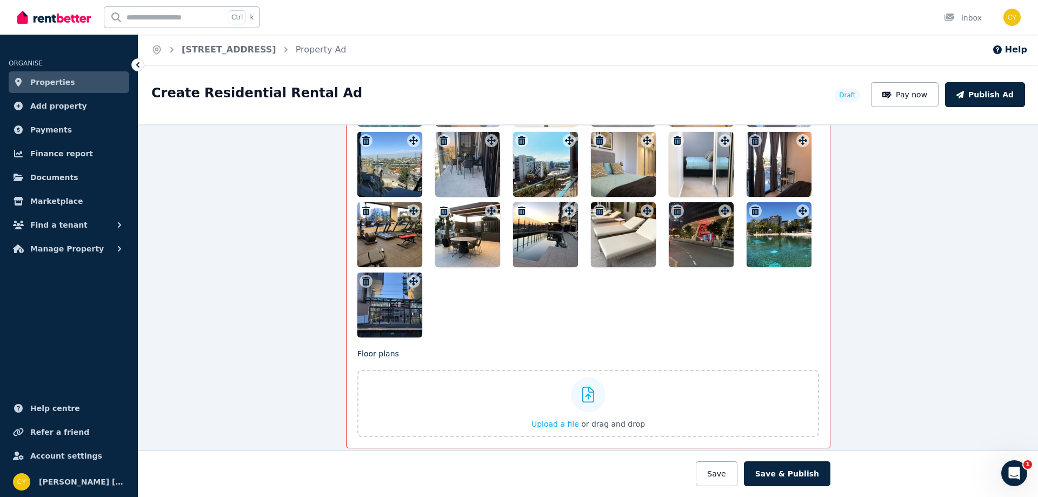
scroll to position [1604, 0]
click at [753, 209] on icon "button" at bounding box center [755, 210] width 8 height 9
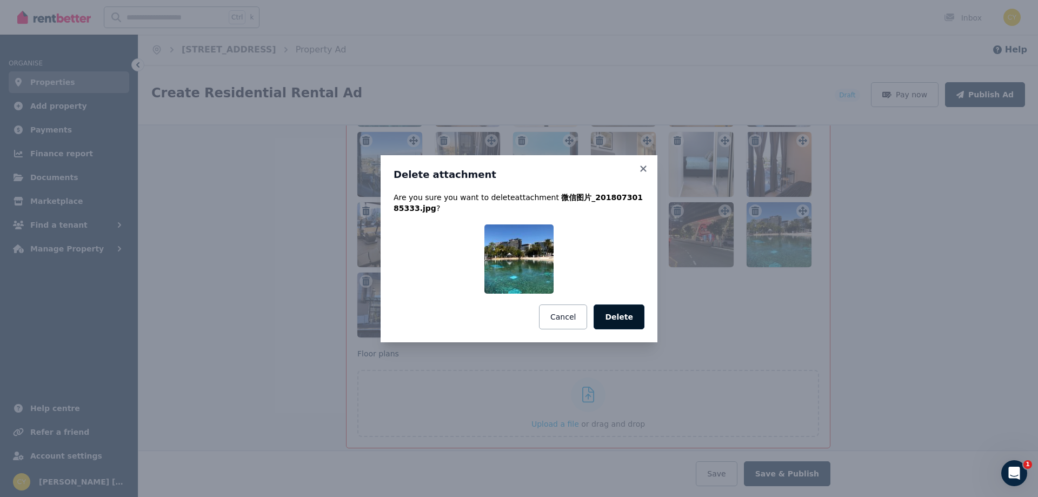
click at [631, 315] on button "Delete" at bounding box center [618, 316] width 51 height 25
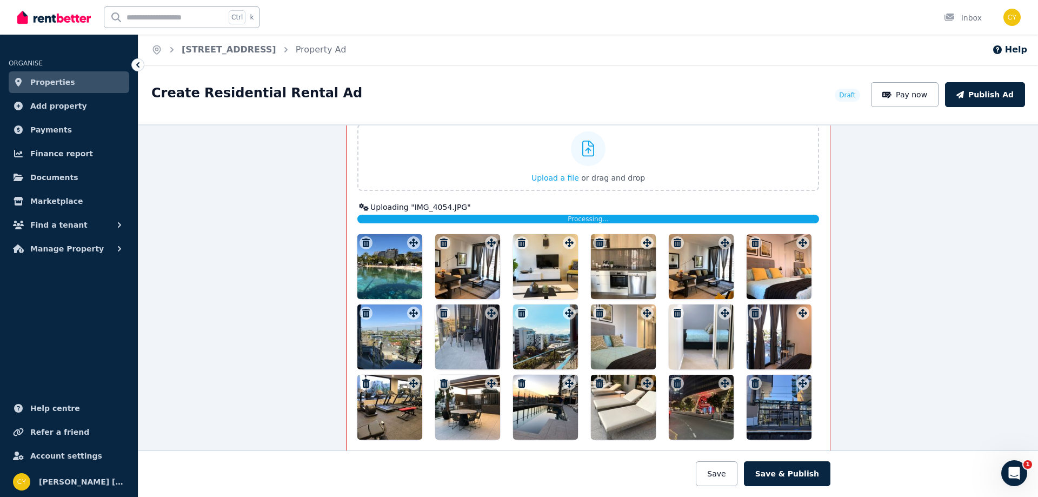
scroll to position [1423, 0]
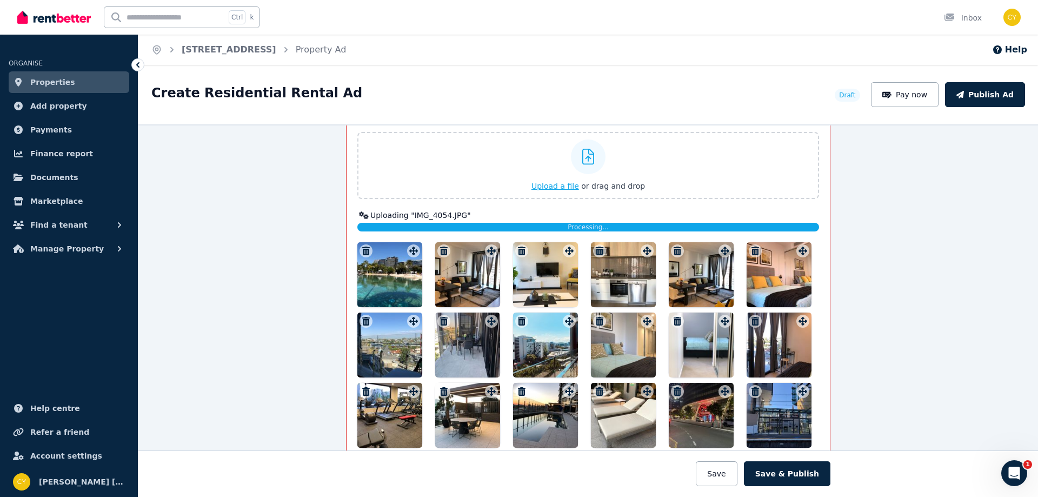
click at [587, 152] on icon at bounding box center [588, 157] width 12 height 16
click at [0, 0] on input "Upload a file or drag and drop" at bounding box center [0, 0] width 0 height 0
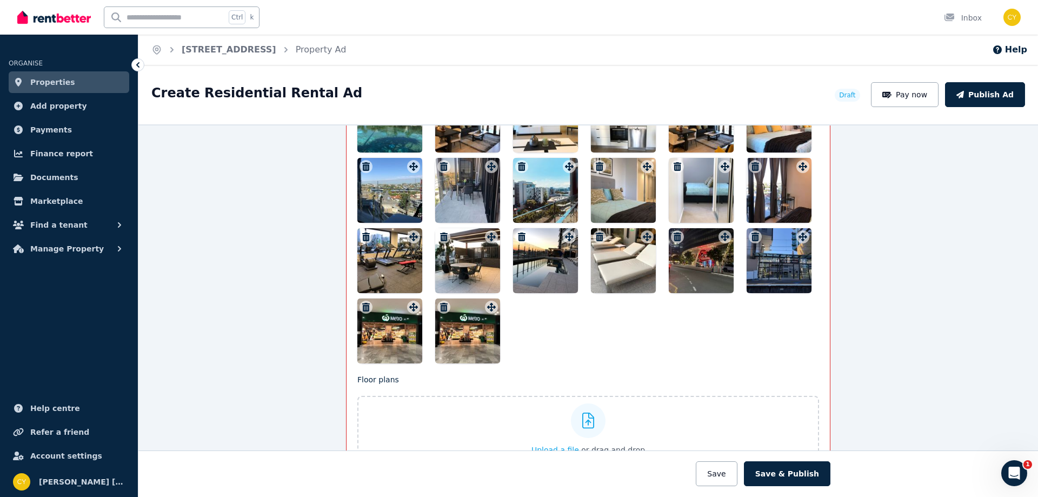
scroll to position [1571, 0]
click at [440, 306] on icon "button" at bounding box center [444, 307] width 8 height 9
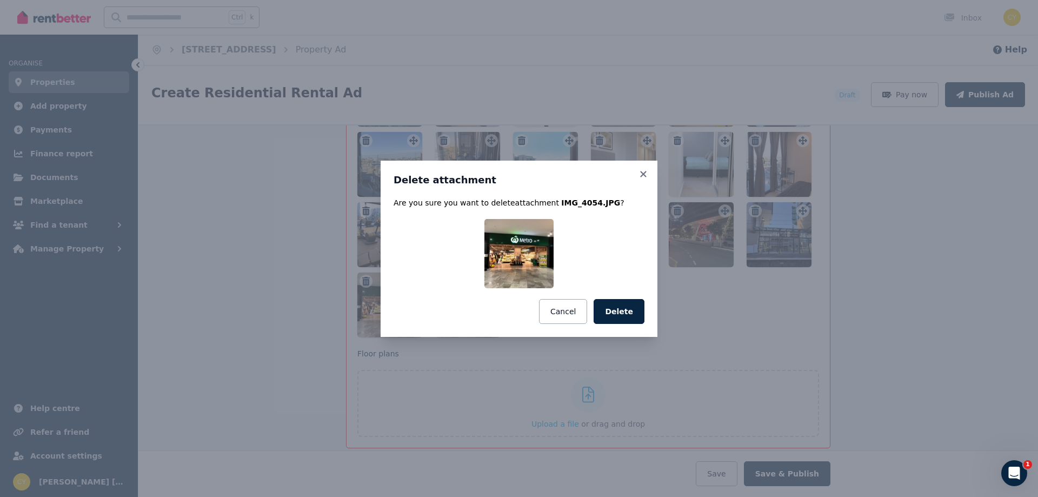
scroll to position [1546, 0]
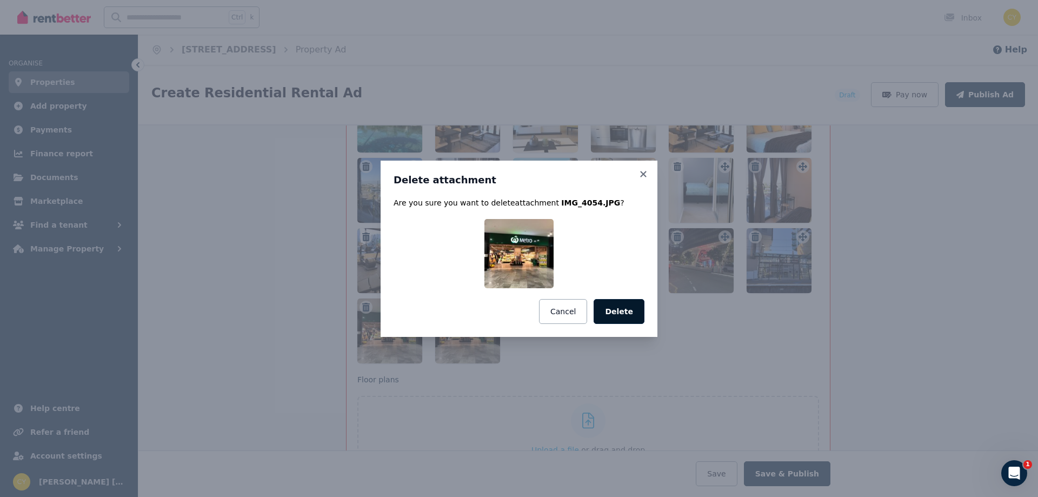
click at [626, 319] on button "Delete" at bounding box center [618, 311] width 51 height 25
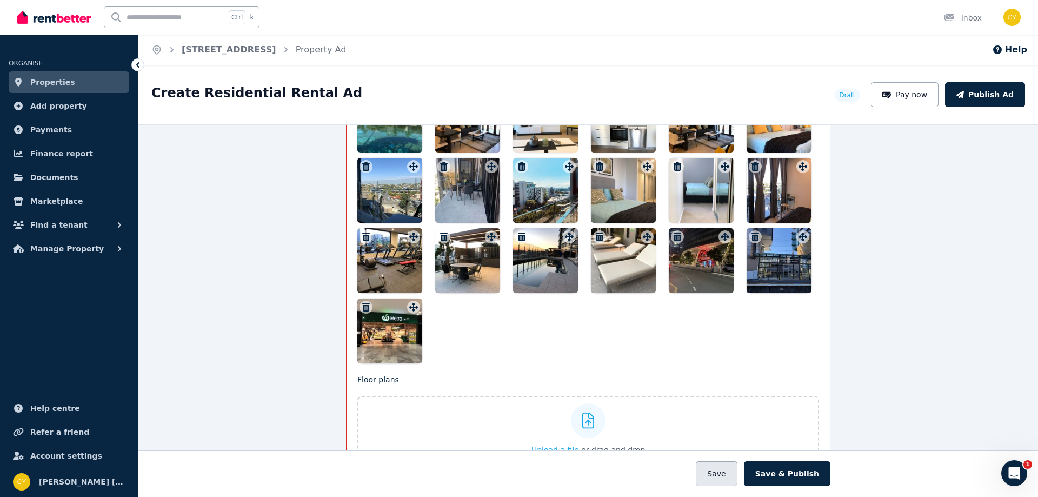
click at [725, 475] on button "Save" at bounding box center [715, 473] width 41 height 25
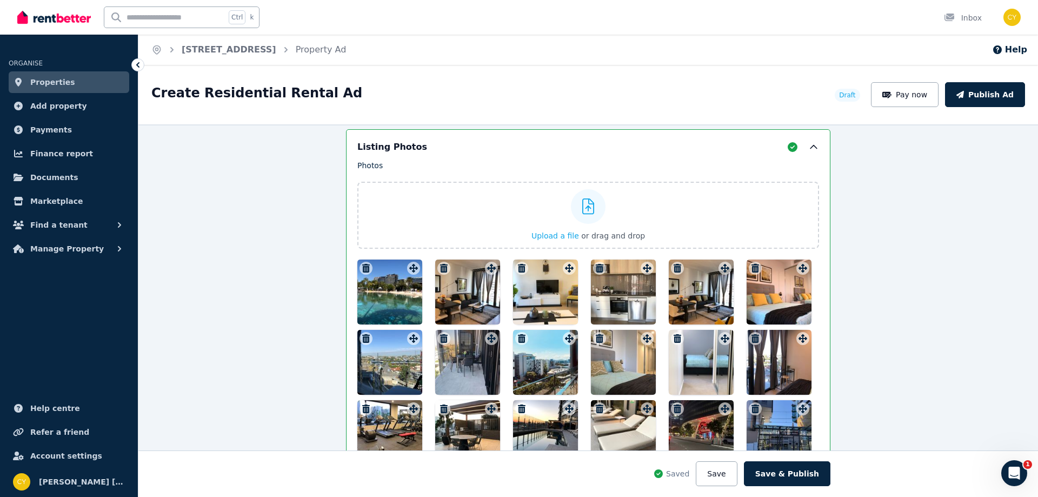
scroll to position [1365, 0]
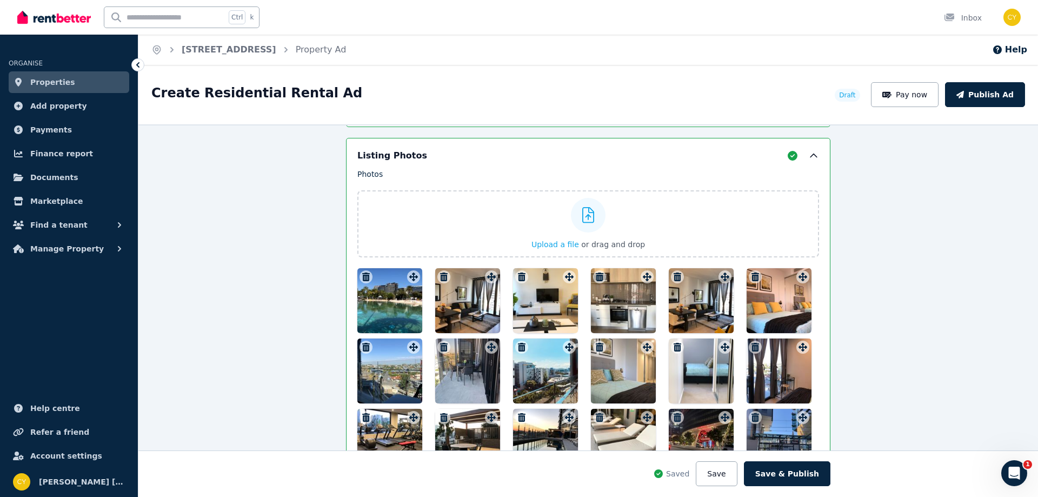
click at [673, 278] on icon "button" at bounding box center [677, 276] width 8 height 9
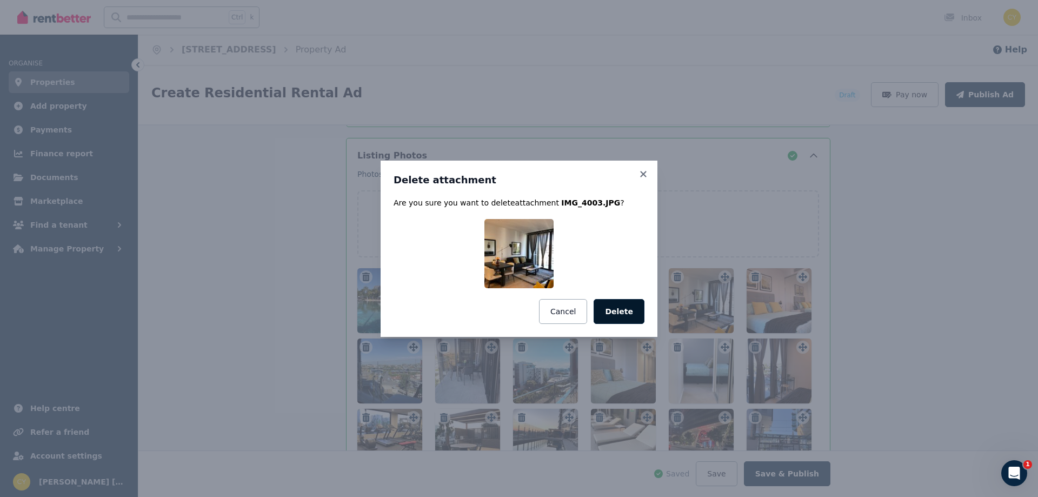
click at [621, 311] on button "Delete" at bounding box center [618, 311] width 51 height 25
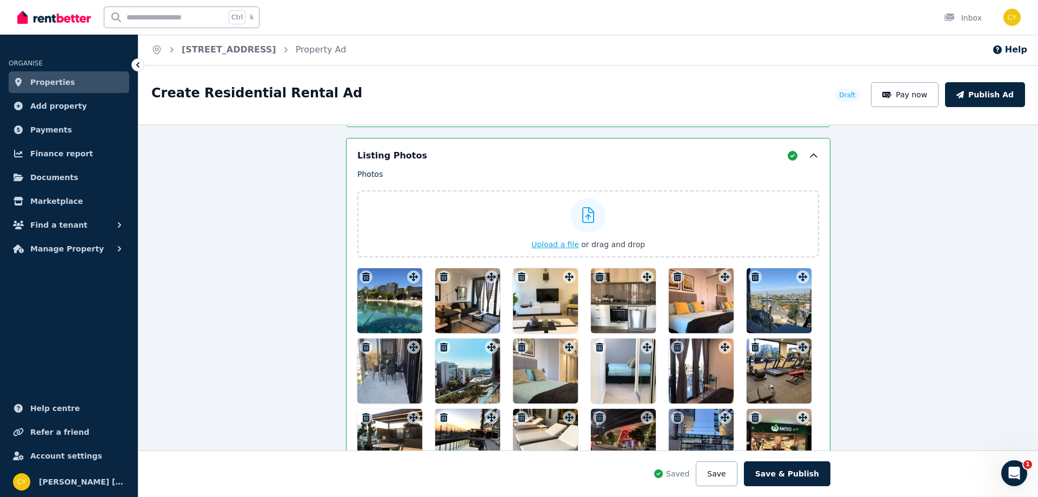
click at [587, 223] on div at bounding box center [588, 215] width 35 height 35
click at [0, 0] on input "Upload a file or drag and drop" at bounding box center [0, 0] width 0 height 0
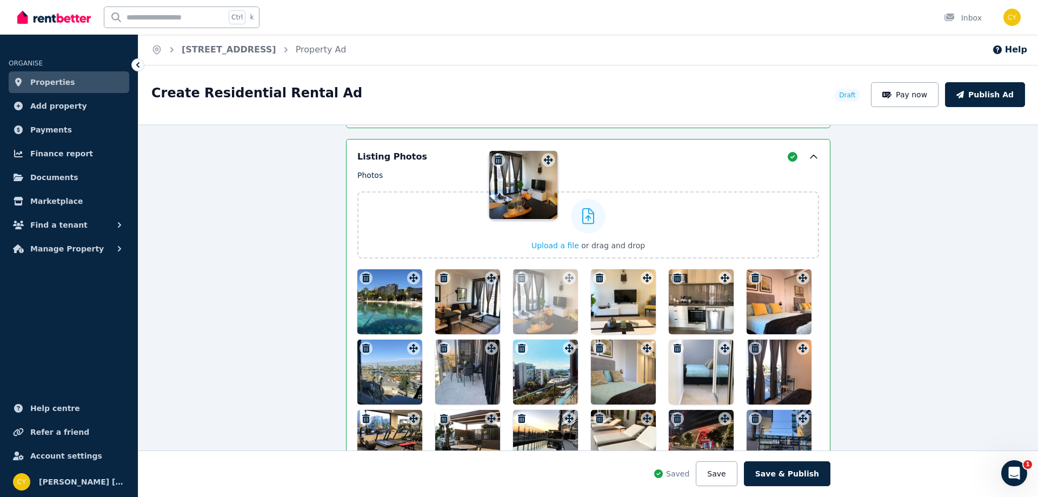
scroll to position [1296, 0]
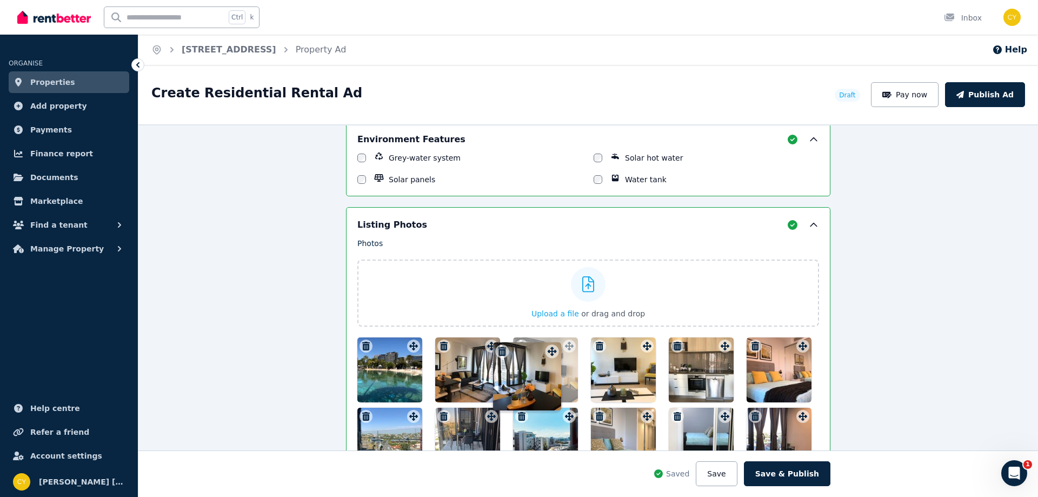
drag, startPoint x: 434, startPoint y: 312, endPoint x: 552, endPoint y: 344, distance: 121.5
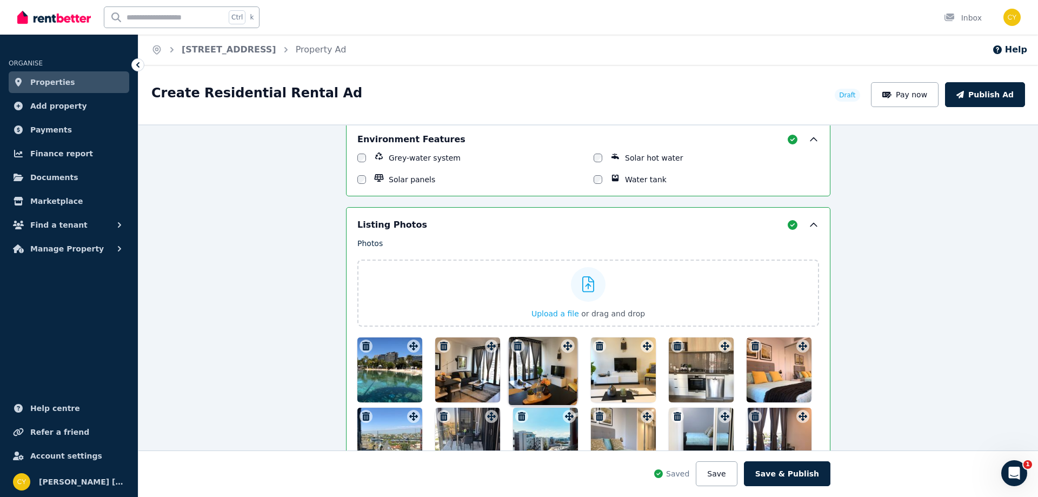
click at [552, 344] on div "Photos Upload a file or drag and drop Uploaded " IMG_3871.JPG " Uploaded " IMG_…" at bounding box center [587, 425] width 461 height 375
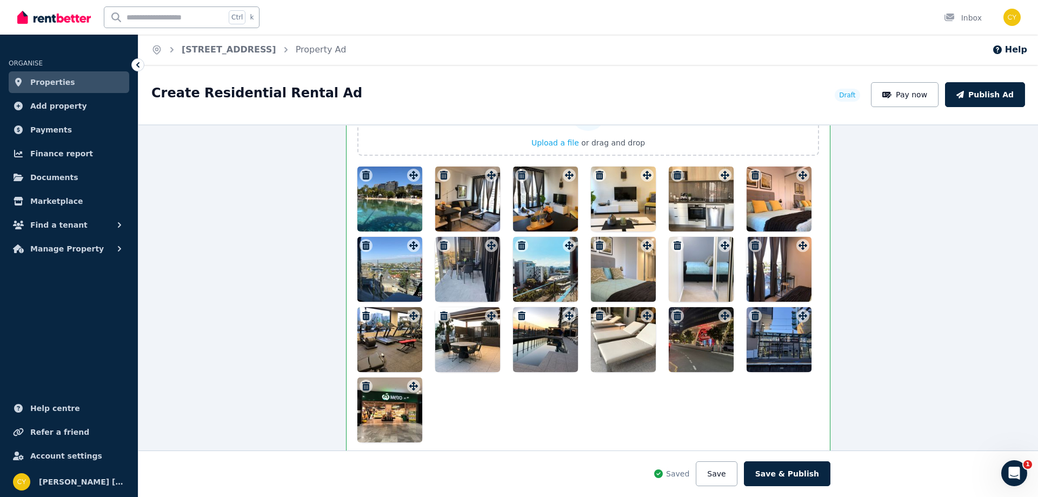
scroll to position [1476, 0]
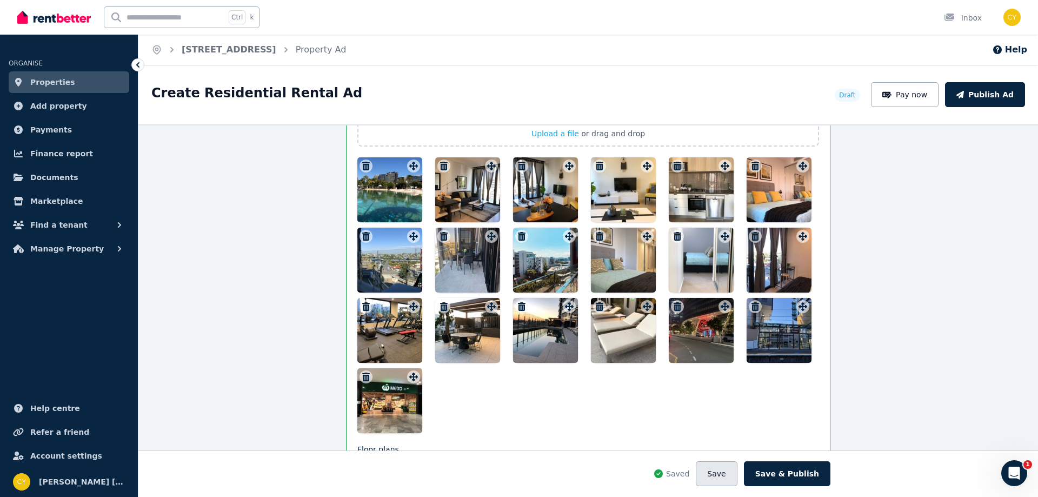
click at [720, 471] on button "Save" at bounding box center [715, 473] width 41 height 25
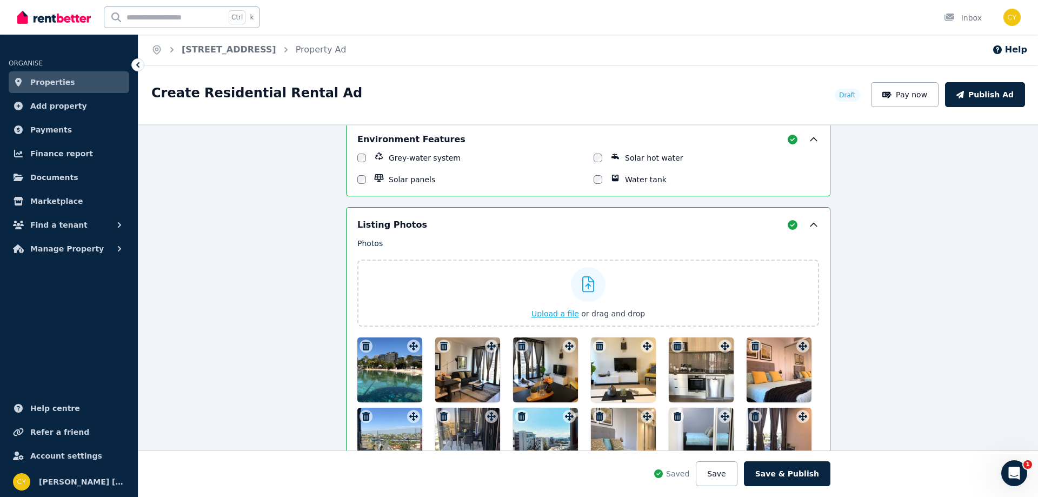
click at [582, 285] on icon at bounding box center [588, 284] width 12 height 16
click at [0, 0] on input "Upload a file or drag and drop" at bounding box center [0, 0] width 0 height 0
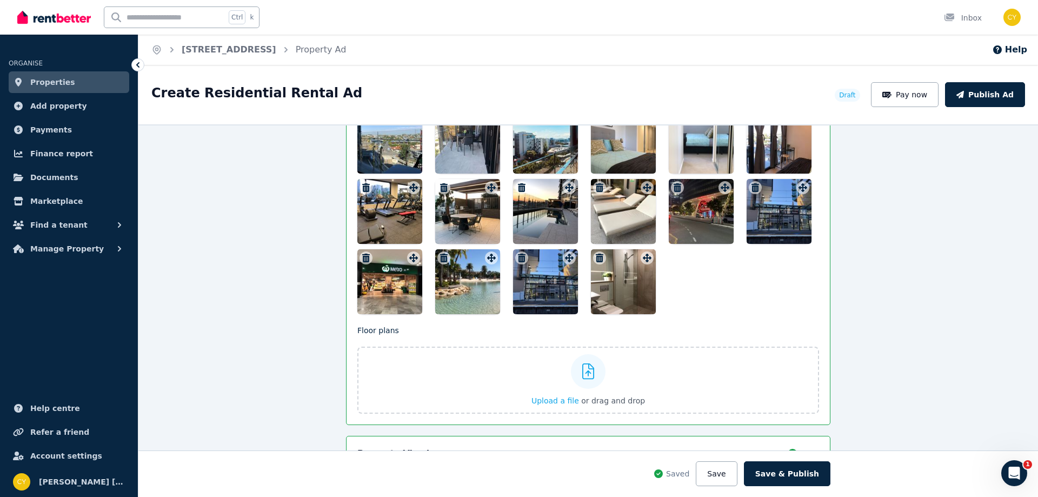
scroll to position [1604, 0]
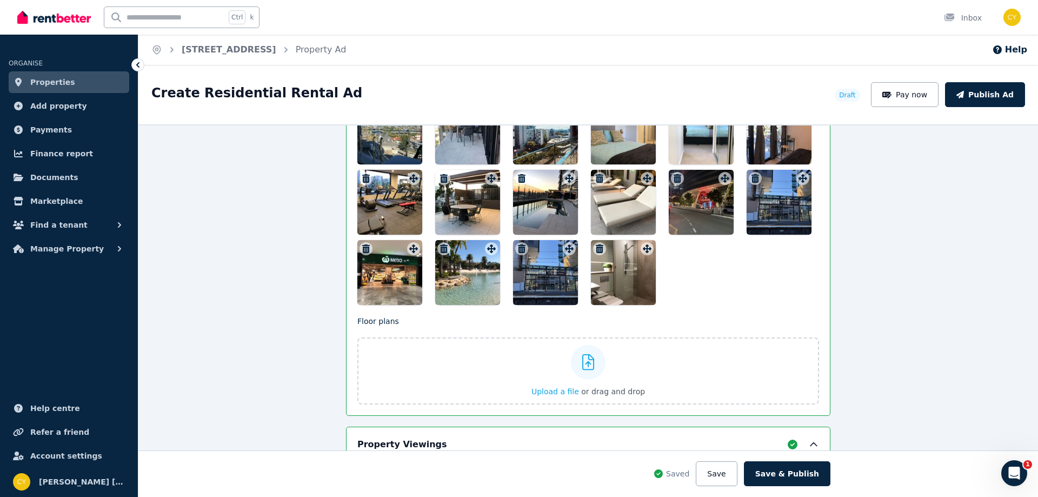
drag, startPoint x: 617, startPoint y: 282, endPoint x: 685, endPoint y: 218, distance: 93.3
click at [685, 218] on div at bounding box center [587, 167] width 461 height 276
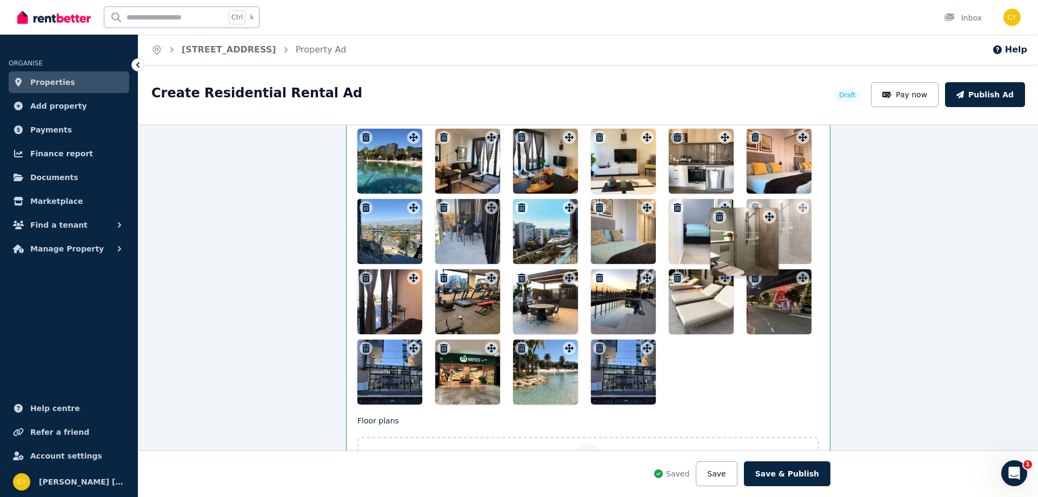
scroll to position [1496, 0]
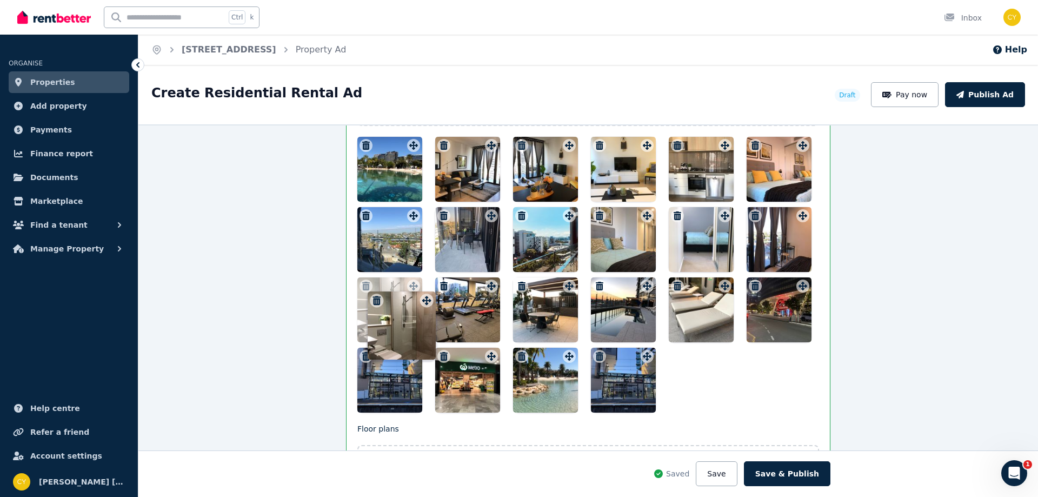
drag, startPoint x: 644, startPoint y: 251, endPoint x: 426, endPoint y: 293, distance: 221.4
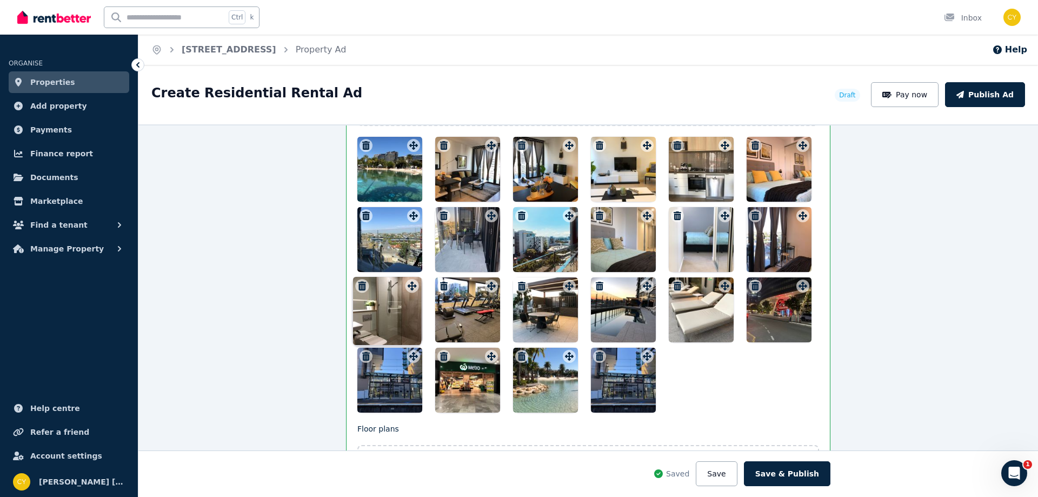
click at [426, 293] on div "Photos Upload a file or drag and drop Uploaded " IMG_3871.JPG " Uploaded " IMG_…" at bounding box center [587, 224] width 461 height 375
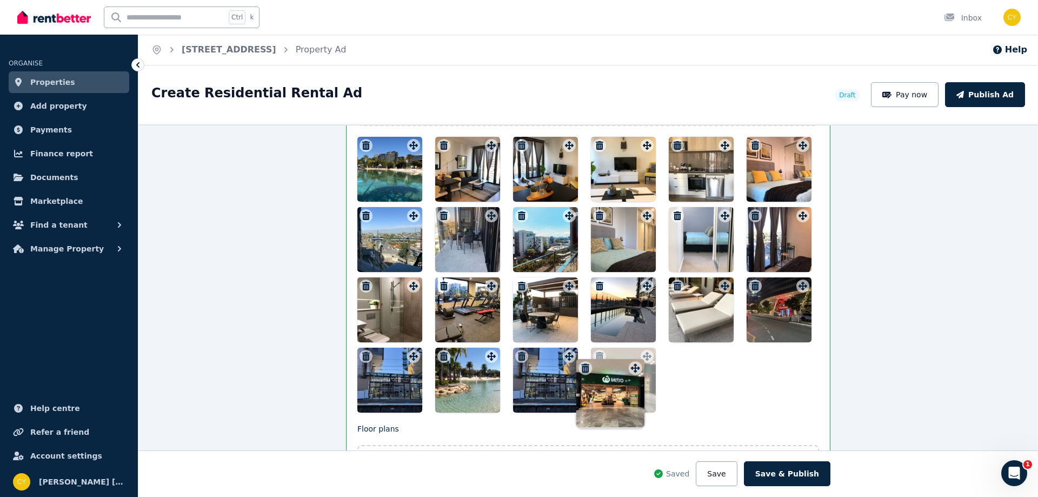
drag, startPoint x: 487, startPoint y: 358, endPoint x: 634, endPoint y: 360, distance: 147.0
click at [518, 354] on icon "button" at bounding box center [522, 356] width 8 height 9
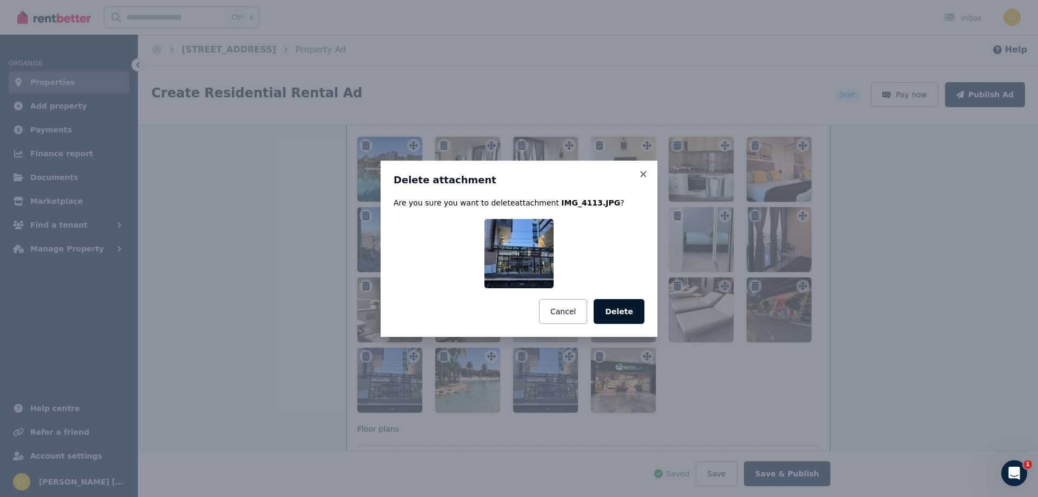
click at [612, 318] on button "Delete" at bounding box center [618, 311] width 51 height 25
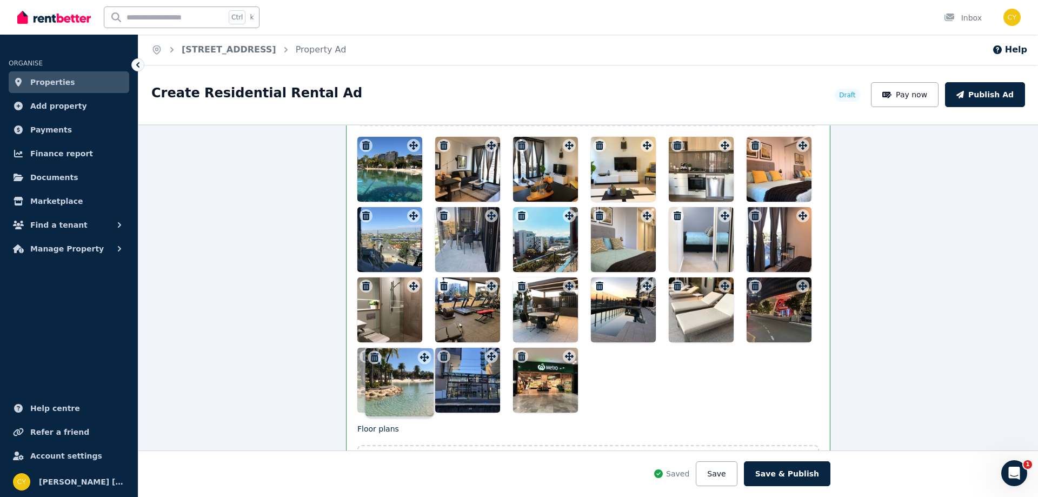
drag, startPoint x: 489, startPoint y: 356, endPoint x: 425, endPoint y: 348, distance: 64.3
click at [425, 348] on div "Photos Upload a file or drag and drop Uploaded " IMG_3871.JPG " Uploaded " IMG_…" at bounding box center [587, 224] width 461 height 375
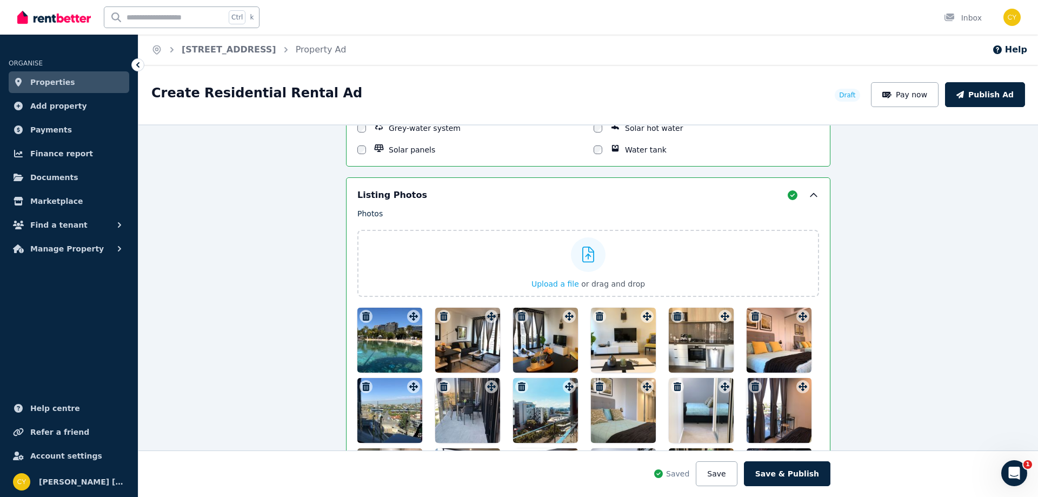
scroll to position [1316, 0]
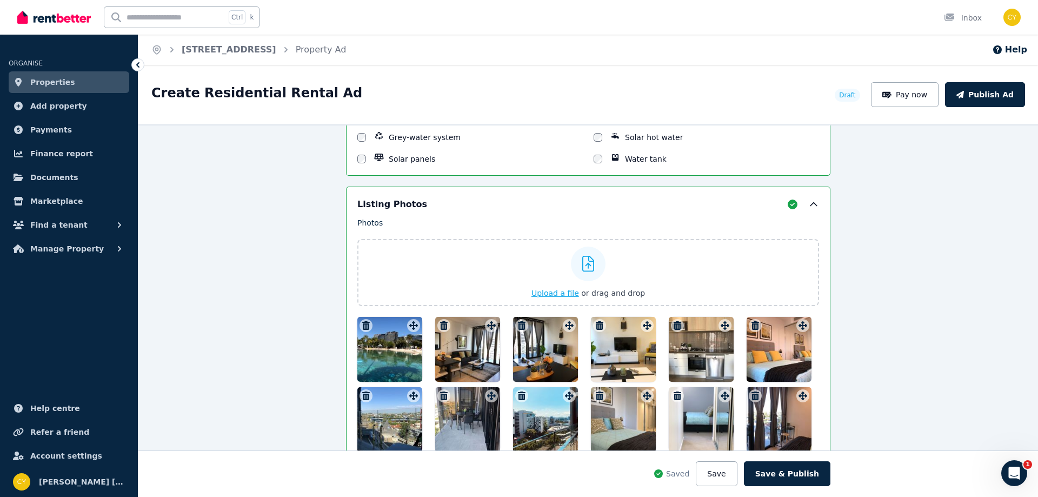
click at [586, 266] on icon at bounding box center [588, 264] width 12 height 16
click at [0, 0] on input "Upload a file or drag and drop" at bounding box center [0, 0] width 0 height 0
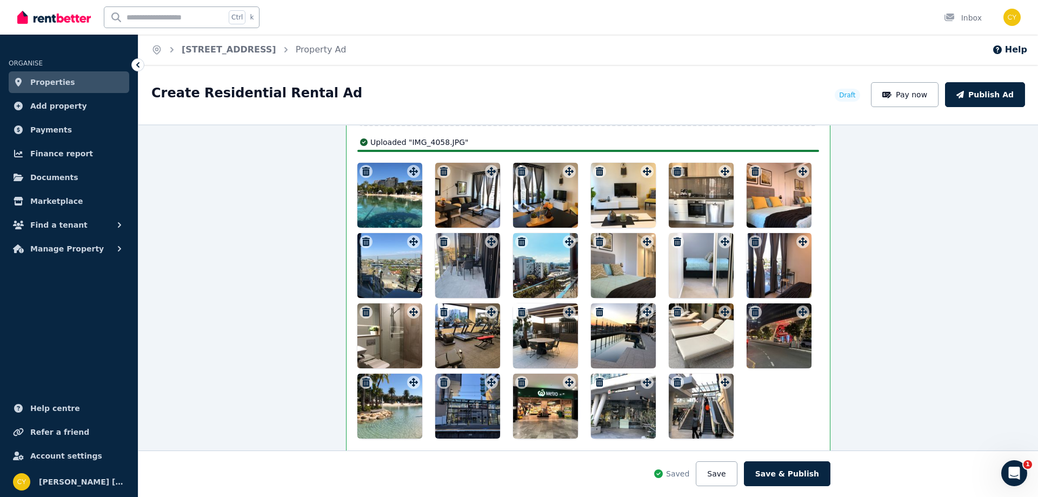
scroll to position [1470, 0]
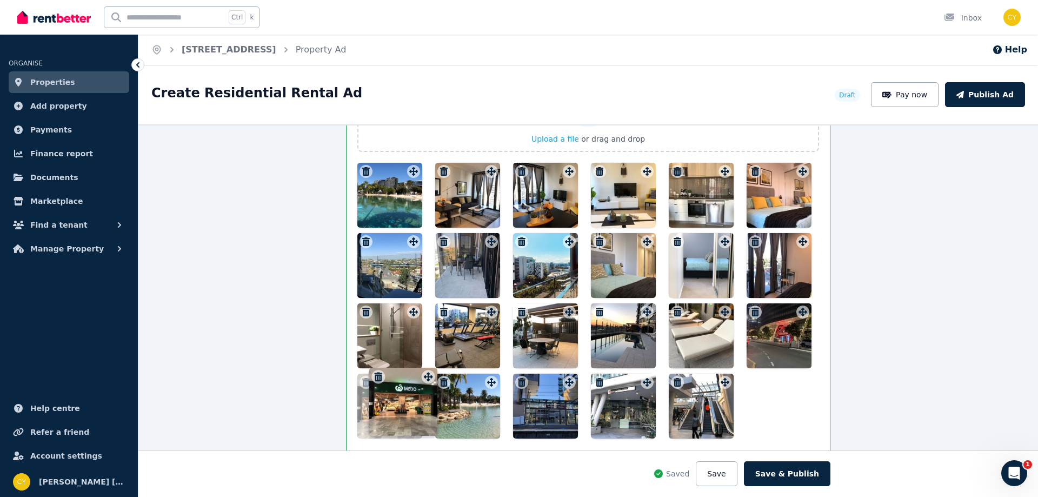
drag, startPoint x: 566, startPoint y: 383, endPoint x: 428, endPoint y: 369, distance: 138.6
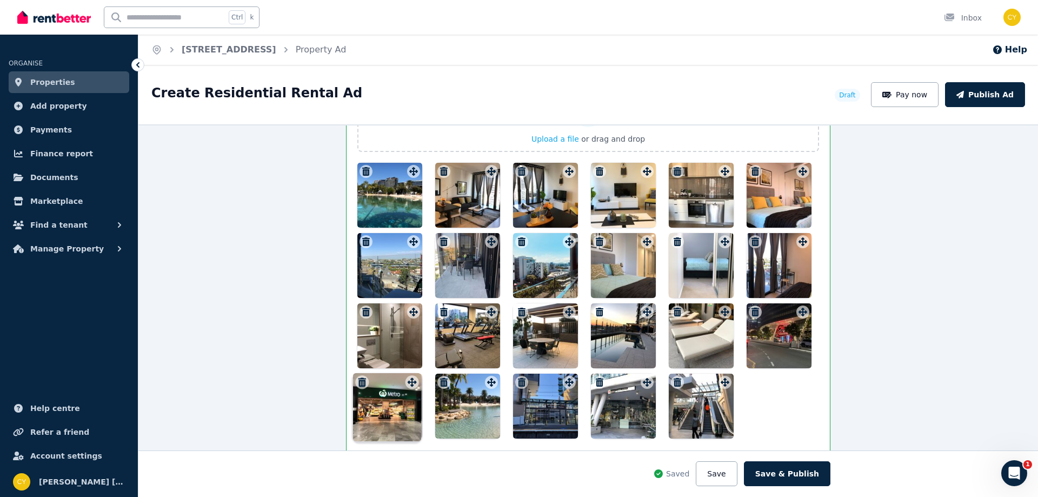
click at [428, 369] on div "Photos Upload a file or drag and drop Uploaded " IMG_3871.JPG " Uploaded " IMG_…" at bounding box center [587, 250] width 461 height 375
click at [728, 475] on button "Save" at bounding box center [715, 473] width 41 height 25
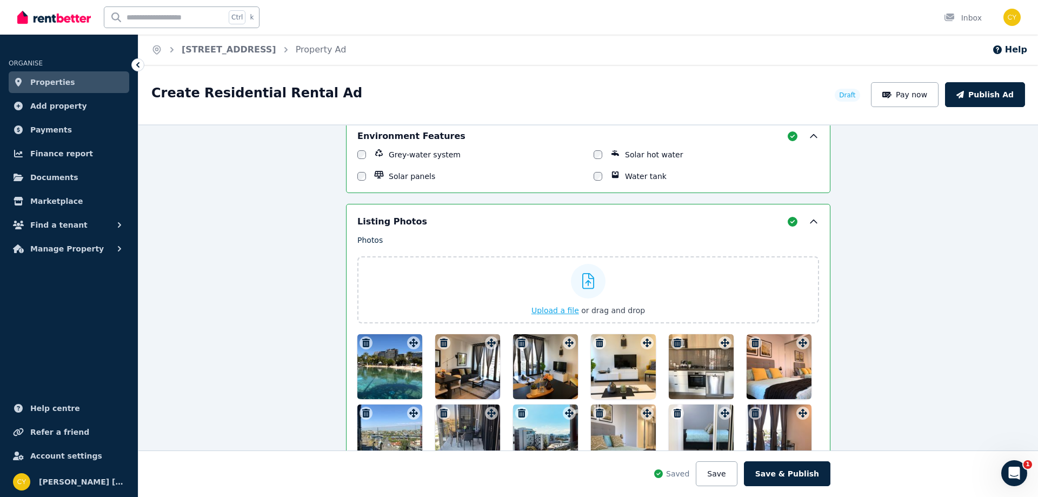
scroll to position [1290, 0]
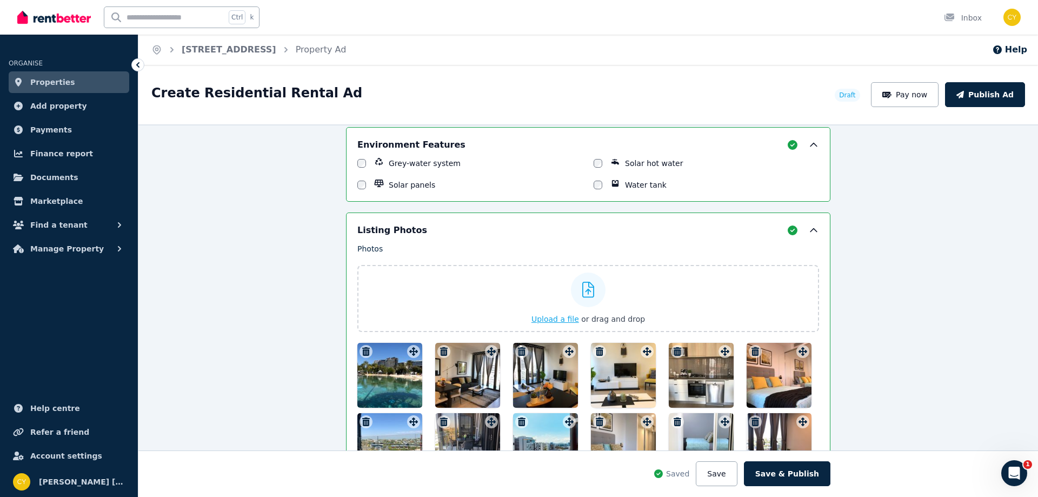
click at [587, 285] on icon at bounding box center [588, 290] width 12 height 16
click at [0, 0] on input "Upload a file or drag and drop" at bounding box center [0, 0] width 0 height 0
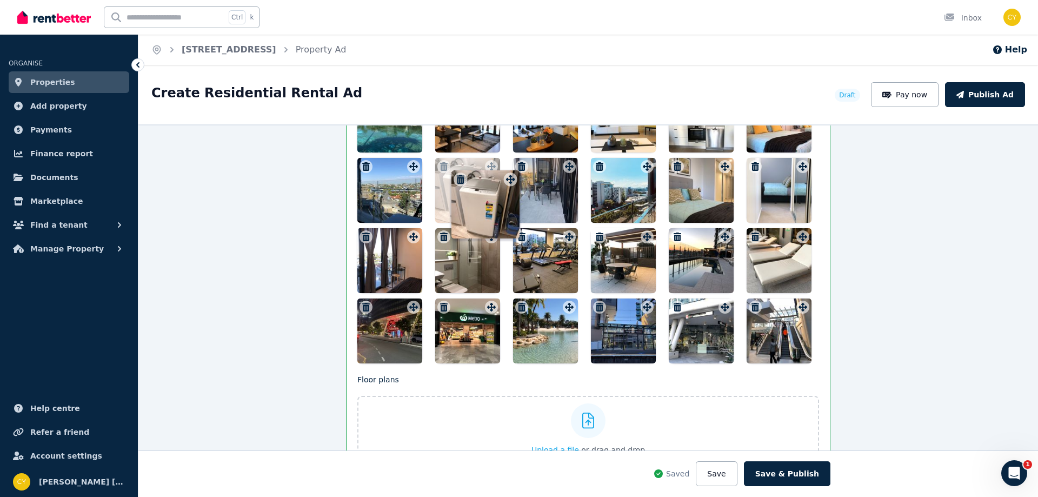
scroll to position [1541, 0]
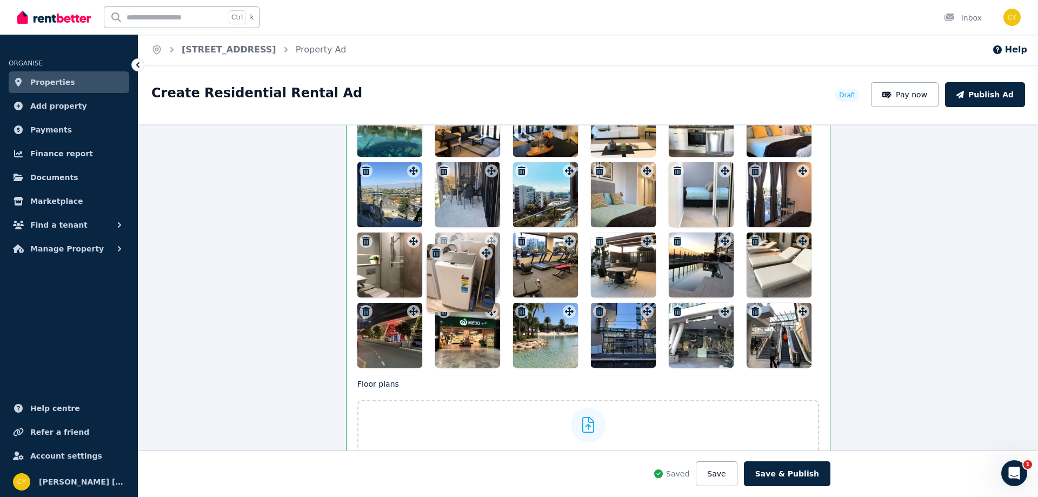
drag, startPoint x: 800, startPoint y: 231, endPoint x: 487, endPoint y: 247, distance: 313.8
click at [487, 247] on div "Photos Upload a file or drag and drop Uploaded " IMG_3871.JPG " Uploaded " IMG_…" at bounding box center [587, 179] width 461 height 375
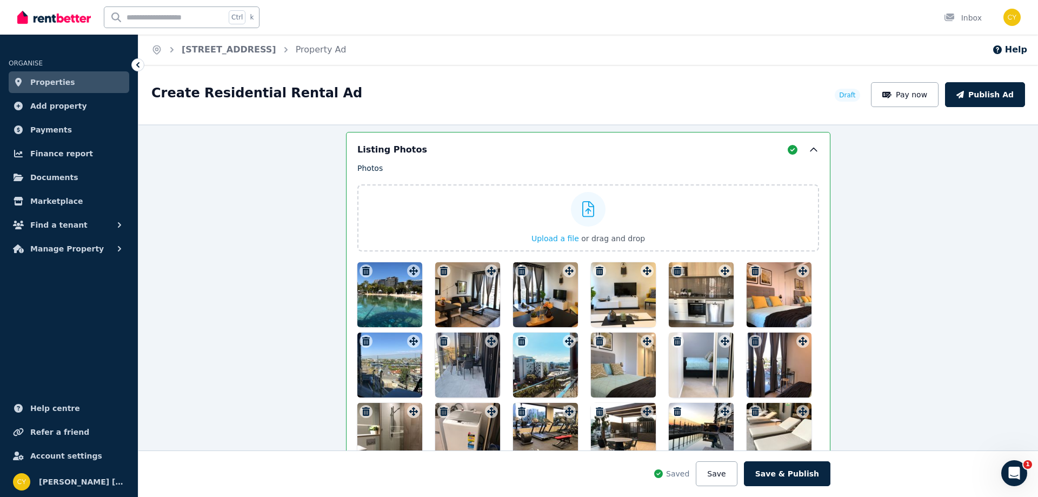
scroll to position [1361, 0]
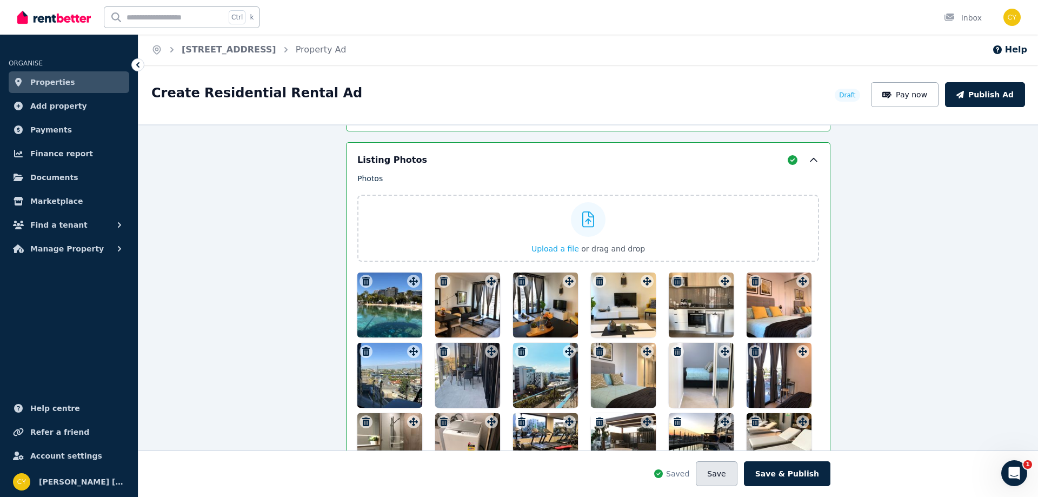
click at [728, 476] on button "Save" at bounding box center [715, 473] width 41 height 25
click at [587, 223] on icon at bounding box center [588, 219] width 12 height 16
click at [0, 0] on input "Upload a file or drag and drop" at bounding box center [0, 0] width 0 height 0
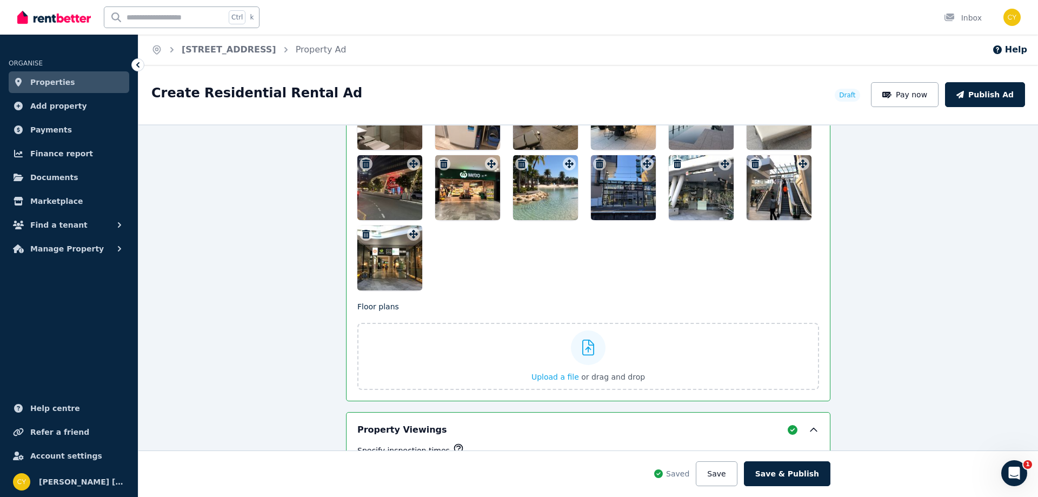
scroll to position [1689, 0]
click at [736, 473] on button "Save" at bounding box center [715, 473] width 41 height 25
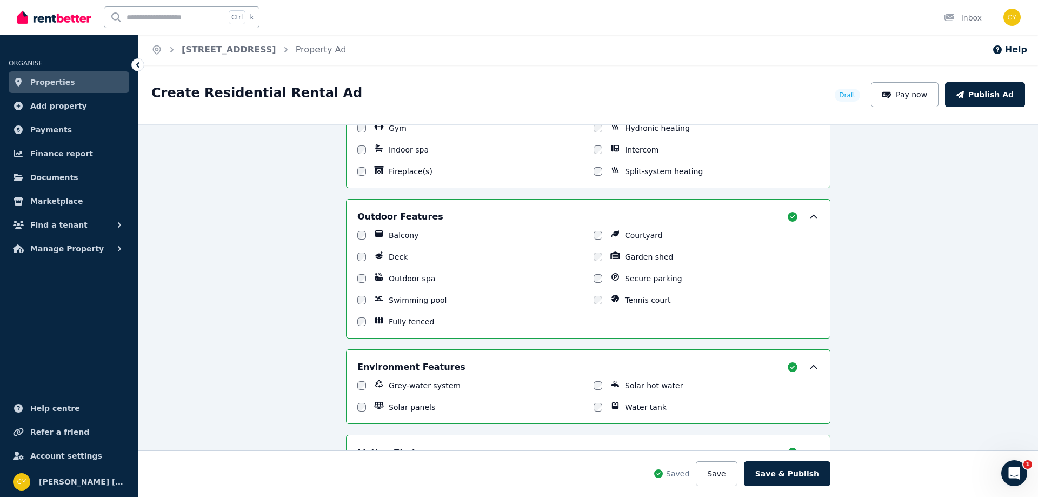
scroll to position [1059, 0]
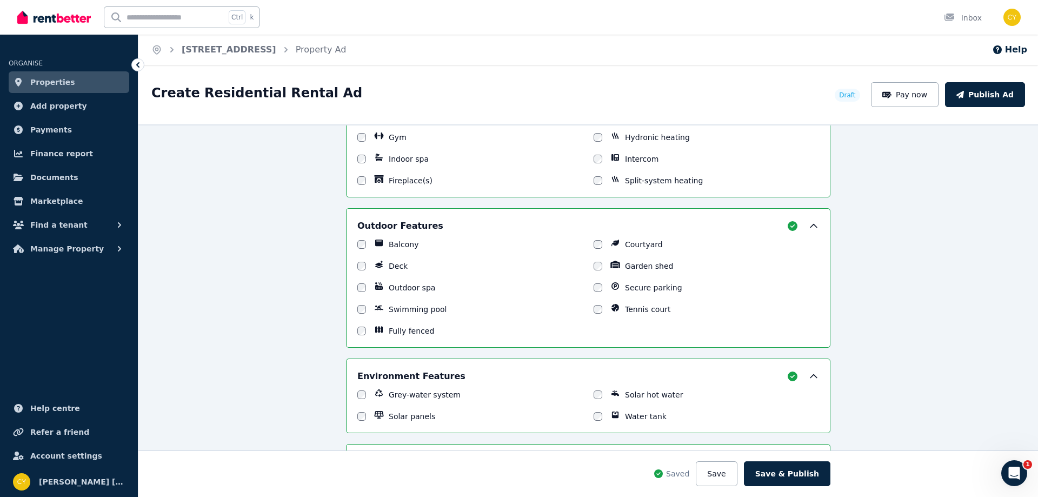
drag, startPoint x: 525, startPoint y: 306, endPoint x: 866, endPoint y: 262, distance: 343.8
click at [866, 262] on div "**********" at bounding box center [587, 310] width 899 height 372
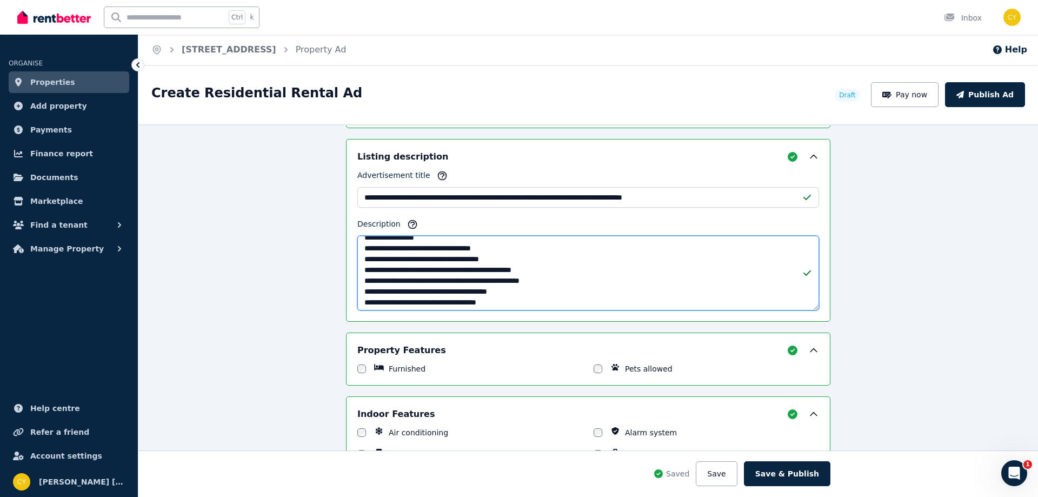
scroll to position [0, 0]
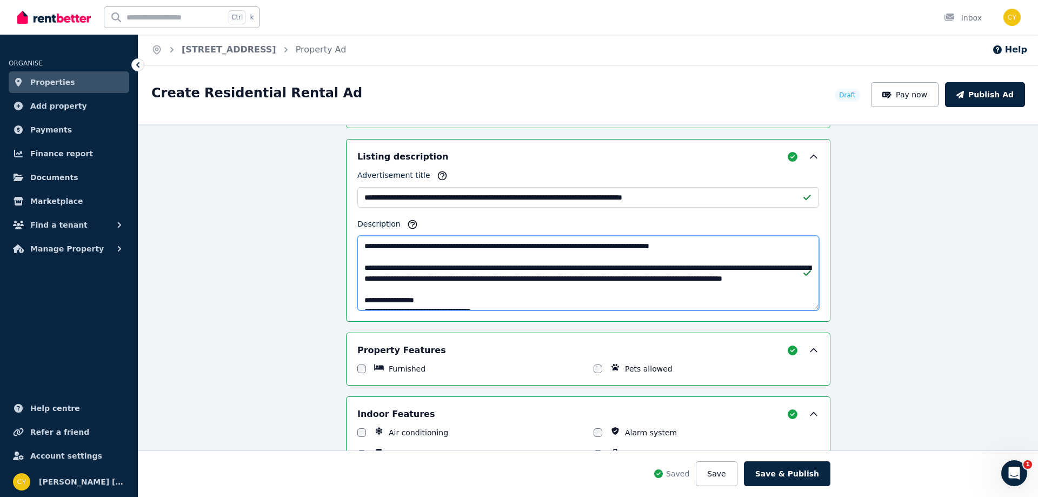
click at [753, 245] on textarea "Description" at bounding box center [587, 273] width 461 height 75
click at [752, 248] on textarea "Description" at bounding box center [587, 273] width 461 height 75
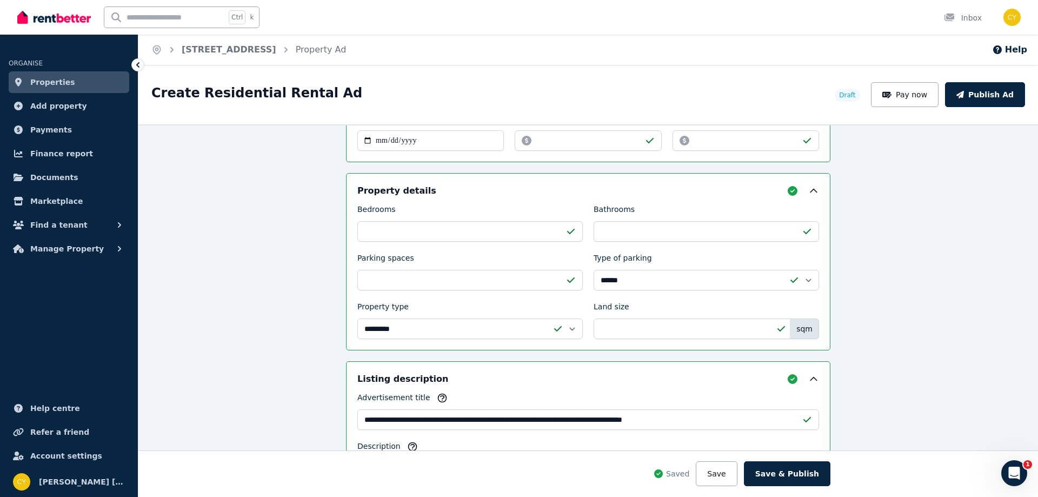
scroll to position [339, 0]
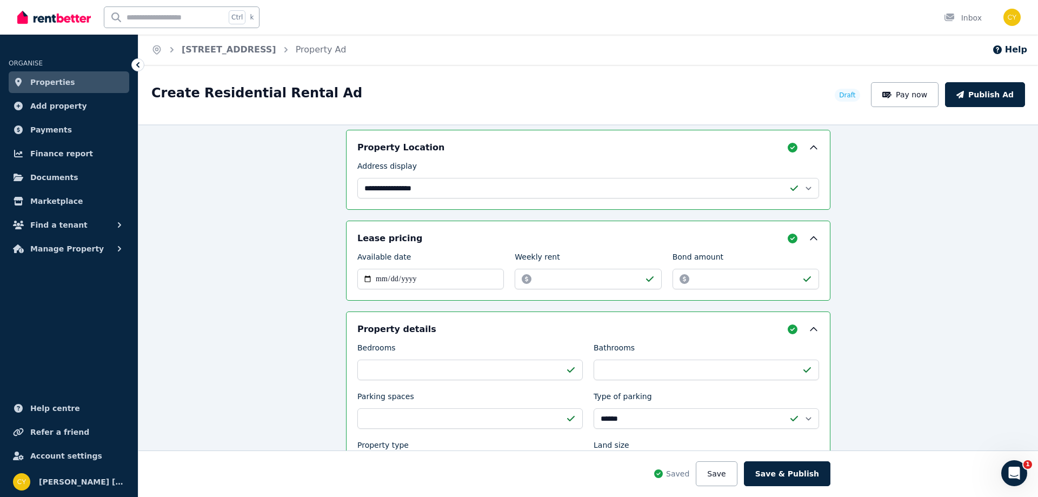
type textarea "**********"
drag, startPoint x: 571, startPoint y: 275, endPoint x: 527, endPoint y: 286, distance: 45.9
click at [528, 286] on input "*******" at bounding box center [587, 279] width 146 height 21
type input "****"
drag, startPoint x: 775, startPoint y: 281, endPoint x: 553, endPoint y: 280, distance: 222.1
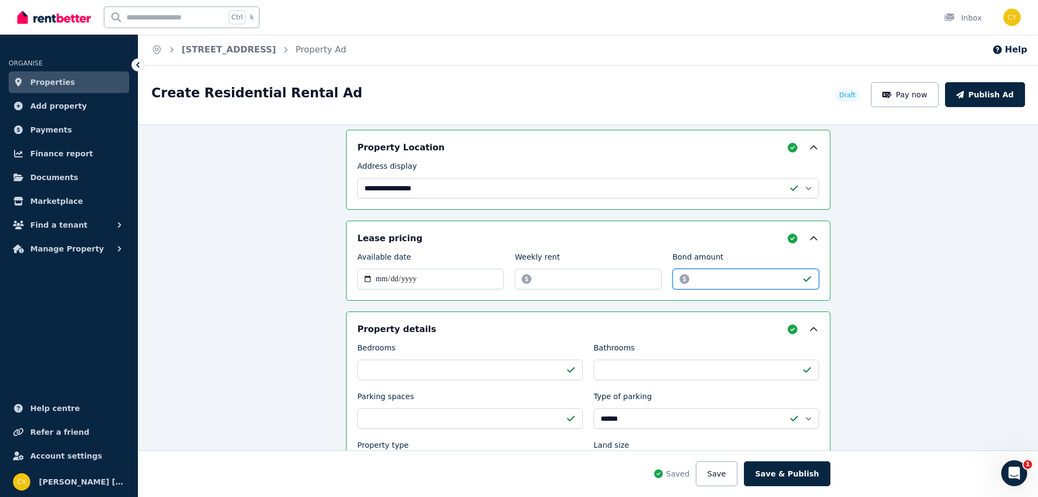
click at [553, 280] on div "**********" at bounding box center [587, 270] width 461 height 38
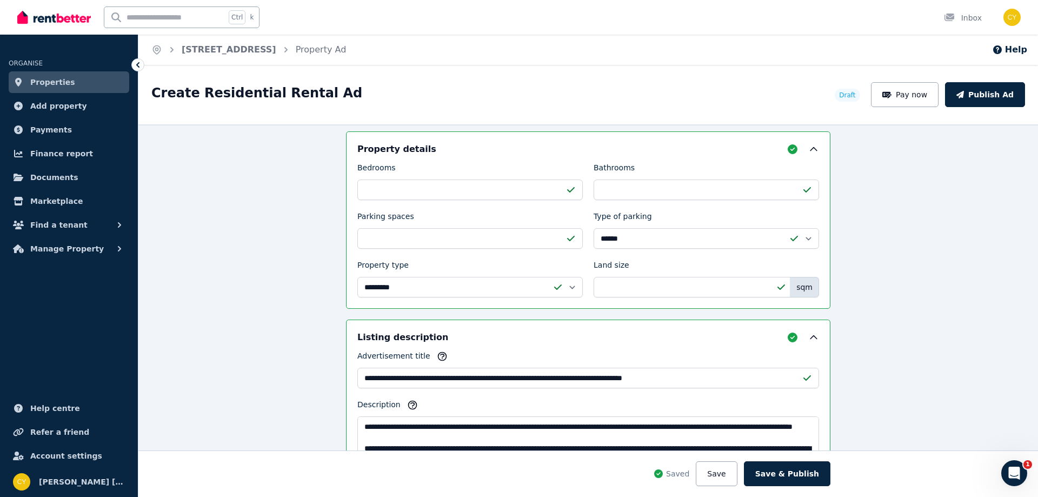
scroll to position [699, 0]
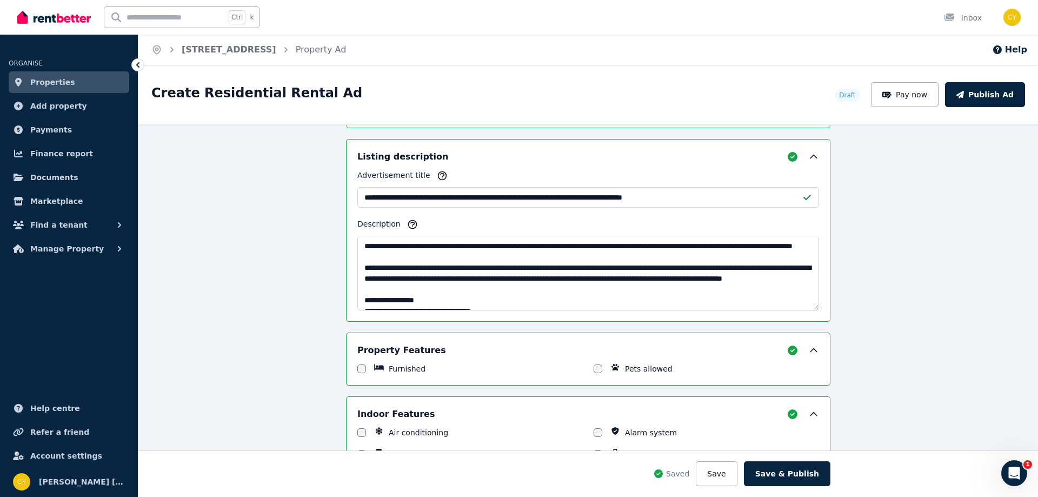
type input "****"
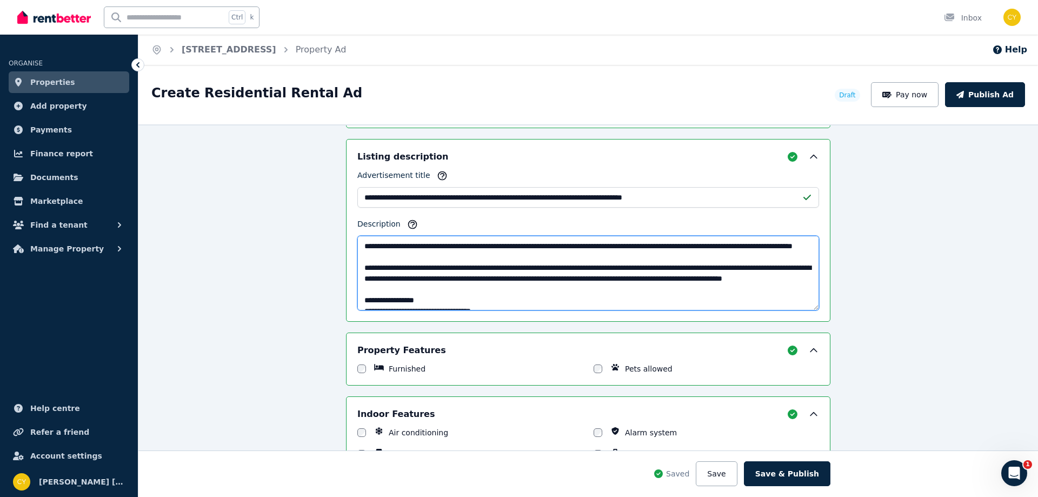
drag, startPoint x: 454, startPoint y: 256, endPoint x: 356, endPoint y: 256, distance: 98.4
click at [357, 256] on textarea "Description" at bounding box center [587, 273] width 461 height 75
drag, startPoint x: 566, startPoint y: 241, endPoint x: 593, endPoint y: 241, distance: 27.0
click at [593, 241] on textarea "Description" at bounding box center [587, 273] width 461 height 75
drag, startPoint x: 701, startPoint y: 244, endPoint x: 566, endPoint y: 248, distance: 135.7
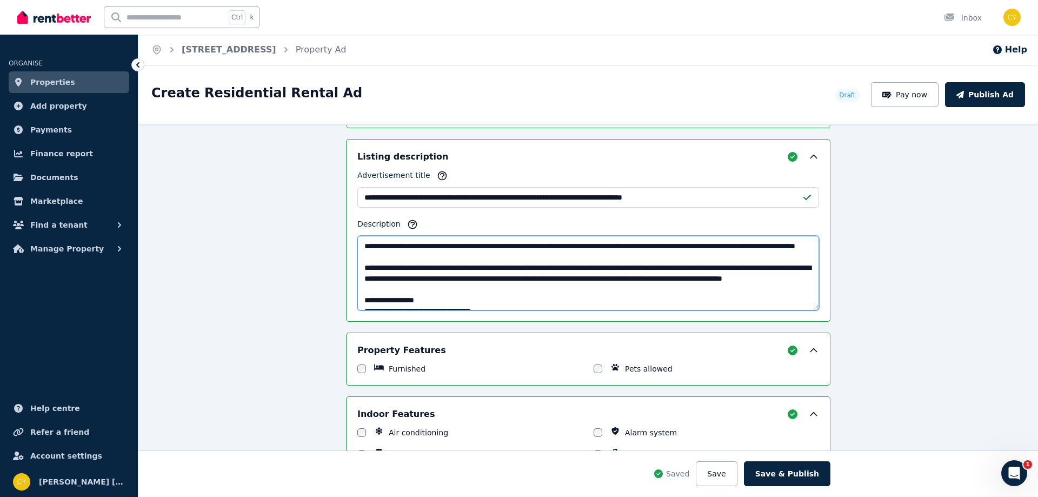
click at [566, 248] on textarea "Description" at bounding box center [587, 273] width 461 height 75
click at [791, 246] on textarea "Description" at bounding box center [587, 273] width 461 height 75
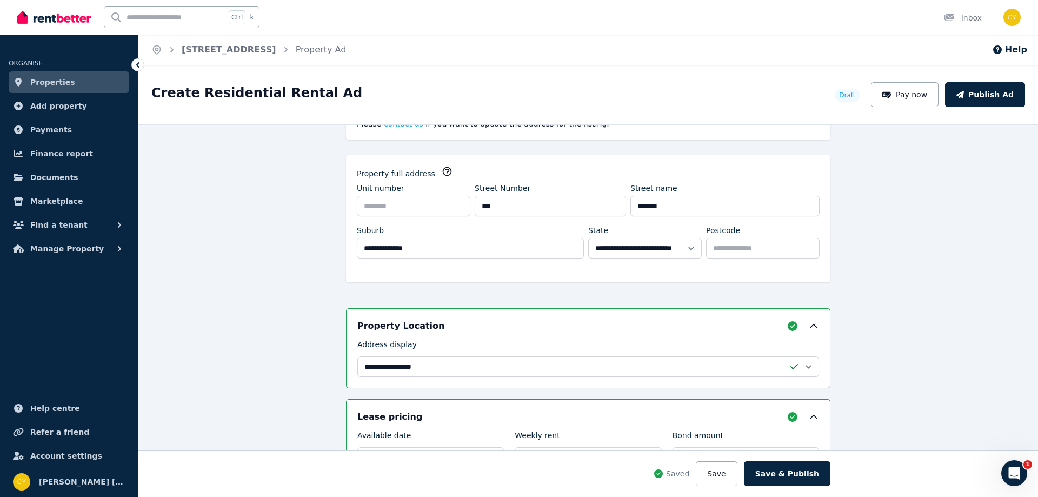
scroll to position [164, 0]
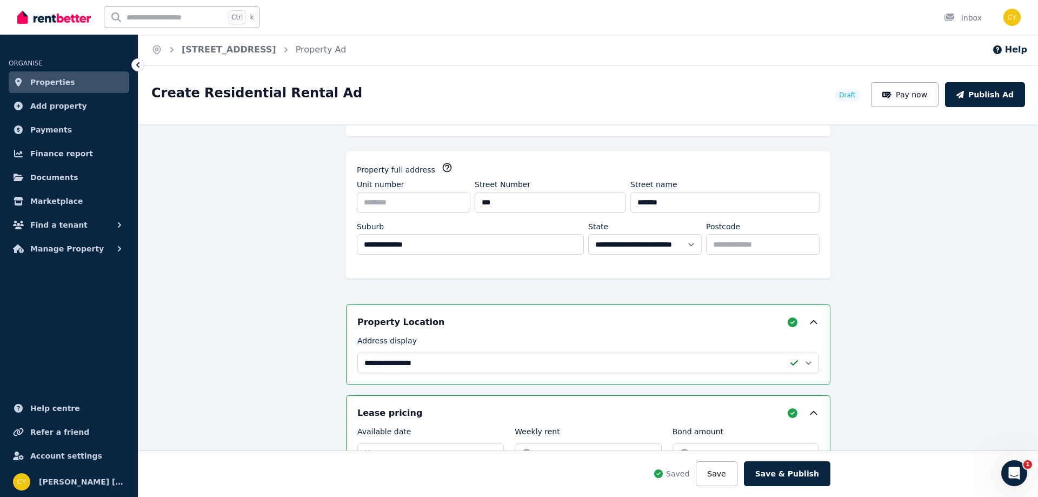
type textarea "**********"
click at [430, 206] on input "Unit number" at bounding box center [413, 202] width 113 height 21
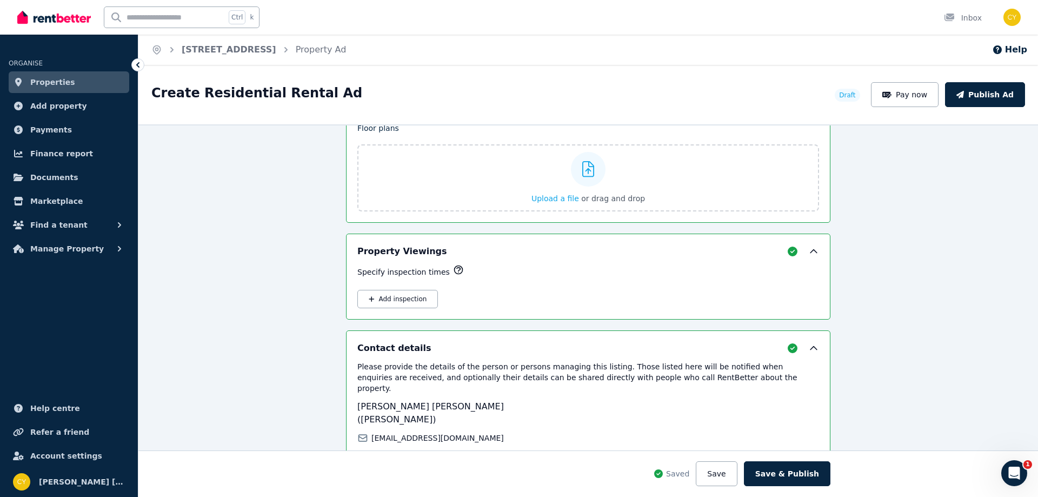
scroll to position [1931, 0]
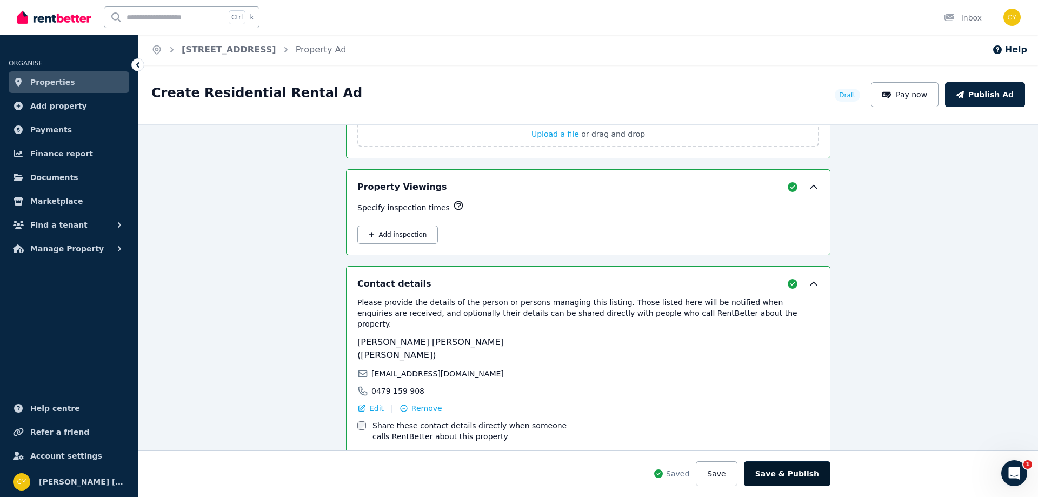
type input "****"
click at [772, 467] on button "Save & Publish" at bounding box center [787, 473] width 86 height 25
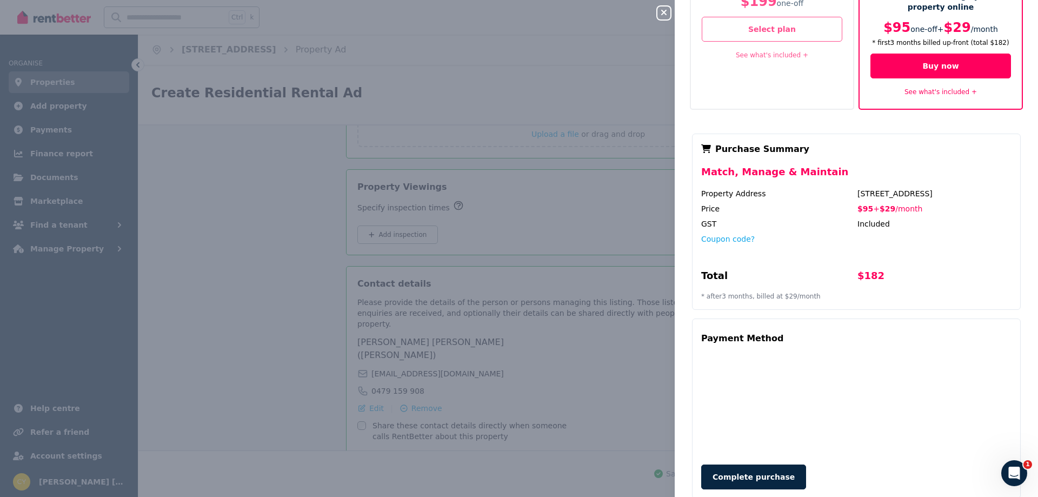
scroll to position [122, 0]
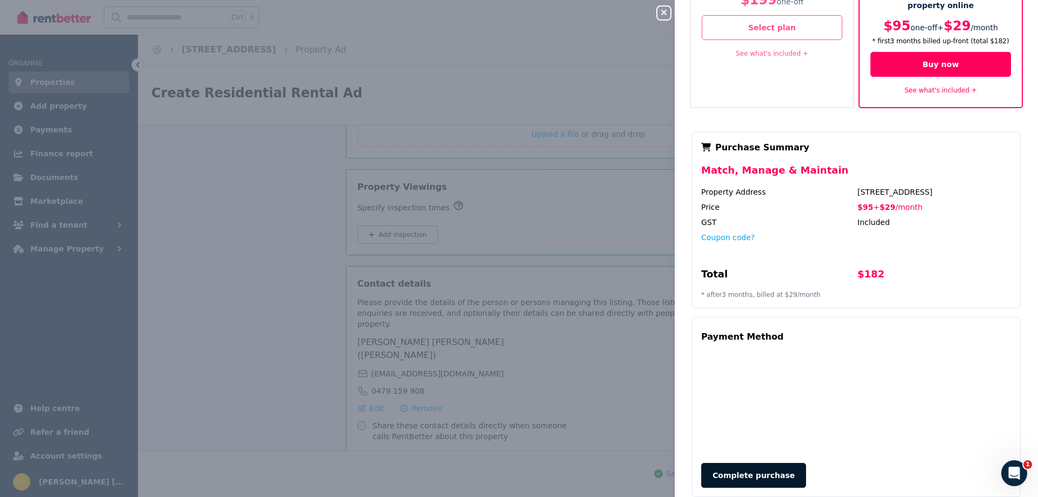
click at [757, 463] on button "Complete purchase" at bounding box center [753, 475] width 105 height 25
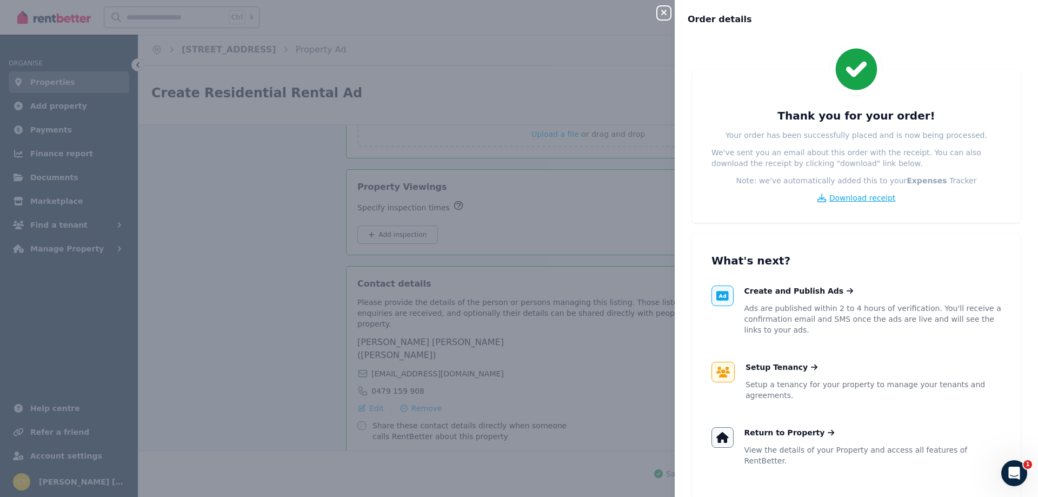
click at [884, 200] on span "Download receipt" at bounding box center [862, 197] width 66 height 11
click at [658, 18] on button "Close panel" at bounding box center [663, 12] width 13 height 13
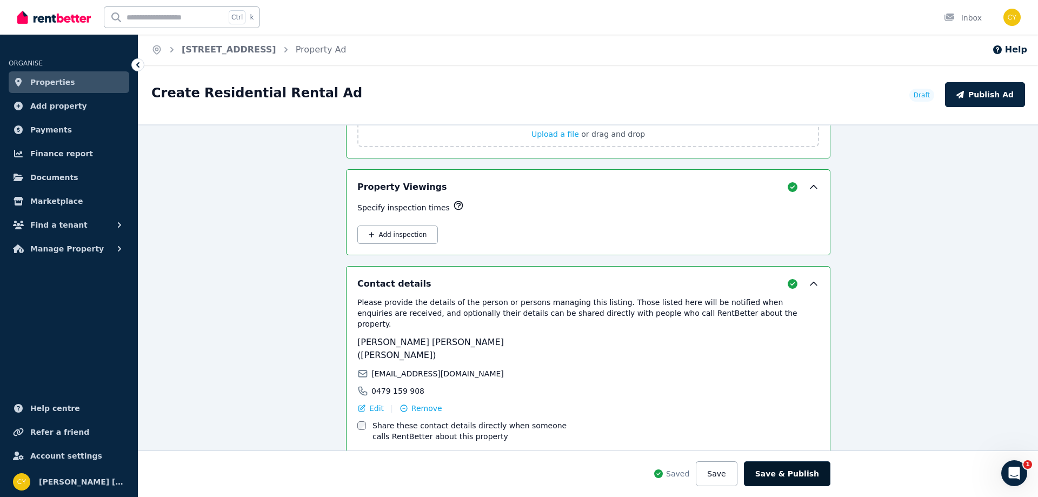
click at [780, 469] on button "Save & Publish" at bounding box center [787, 473] width 86 height 25
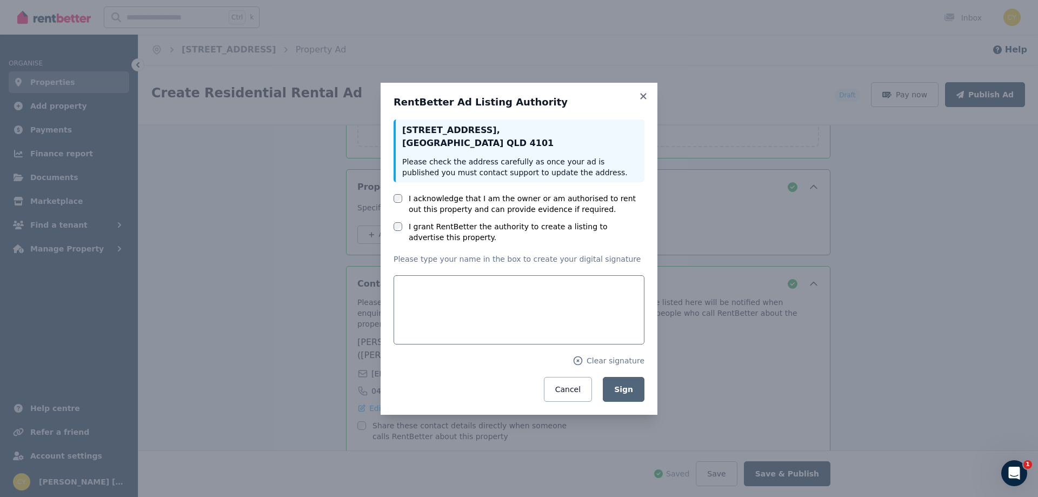
click at [473, 197] on label "I acknowledge that I am the owner or am authorised to rent out this property an…" at bounding box center [527, 204] width 236 height 22
click at [451, 220] on div "I acknowledge that I am the owner or am authorised to rent out this property an…" at bounding box center [518, 218] width 251 height 50
click at [452, 225] on label "I grant RentBetter the authority to create a listing to advertise this property." at bounding box center [527, 232] width 236 height 22
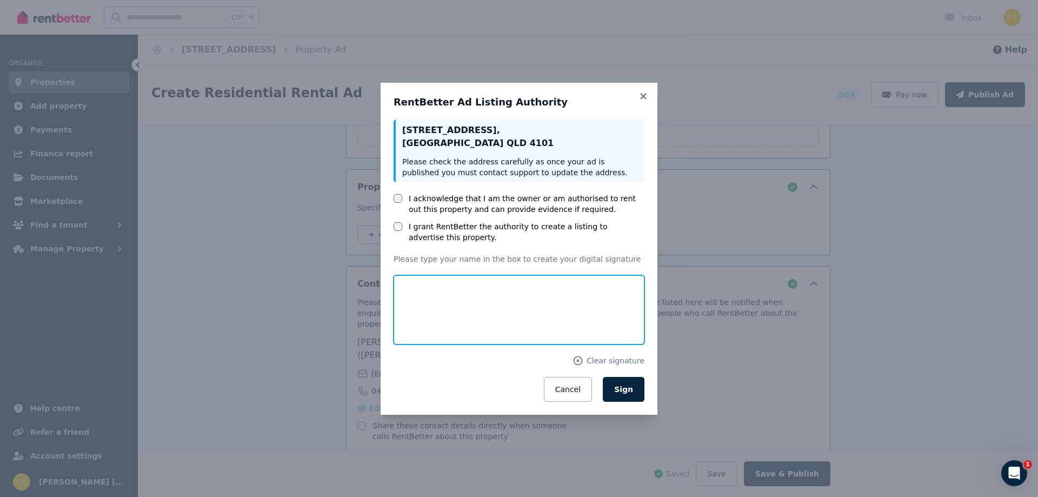
click at [440, 287] on input "text" at bounding box center [518, 309] width 251 height 69
type input "**********"
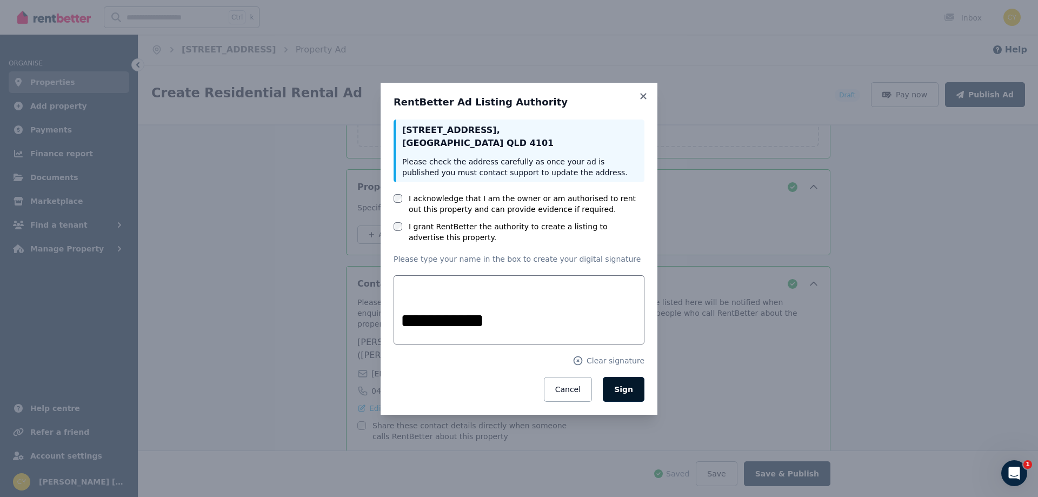
click at [618, 391] on span "Sign" at bounding box center [623, 389] width 19 height 9
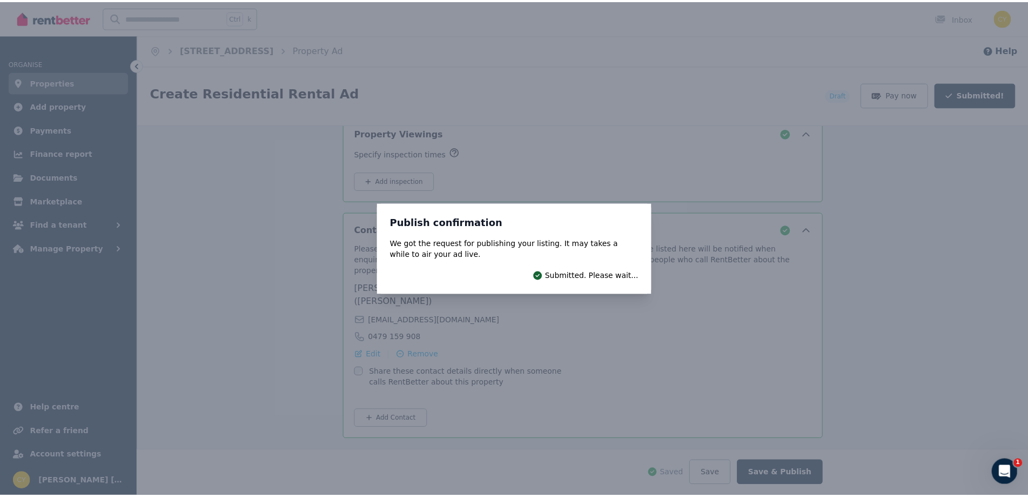
scroll to position [1841, 0]
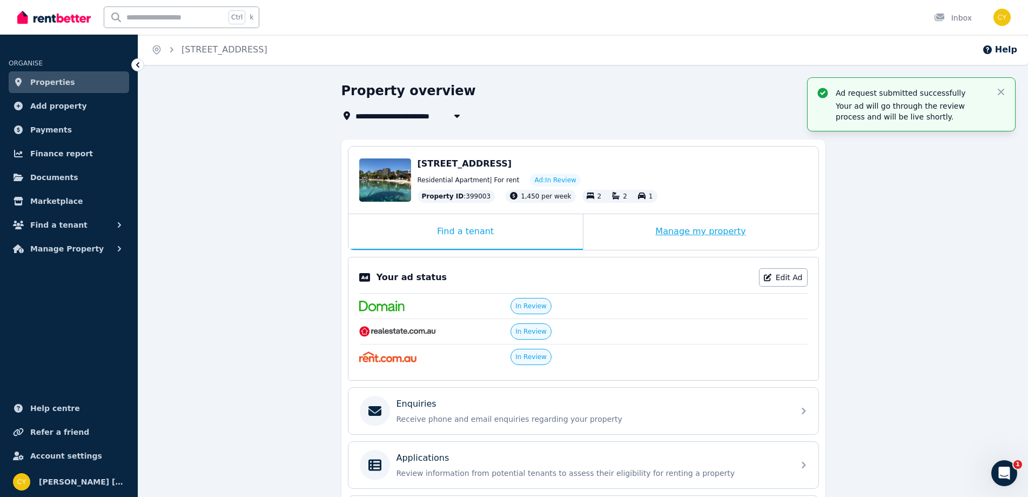
click at [621, 241] on div "Manage my property" at bounding box center [701, 232] width 235 height 36
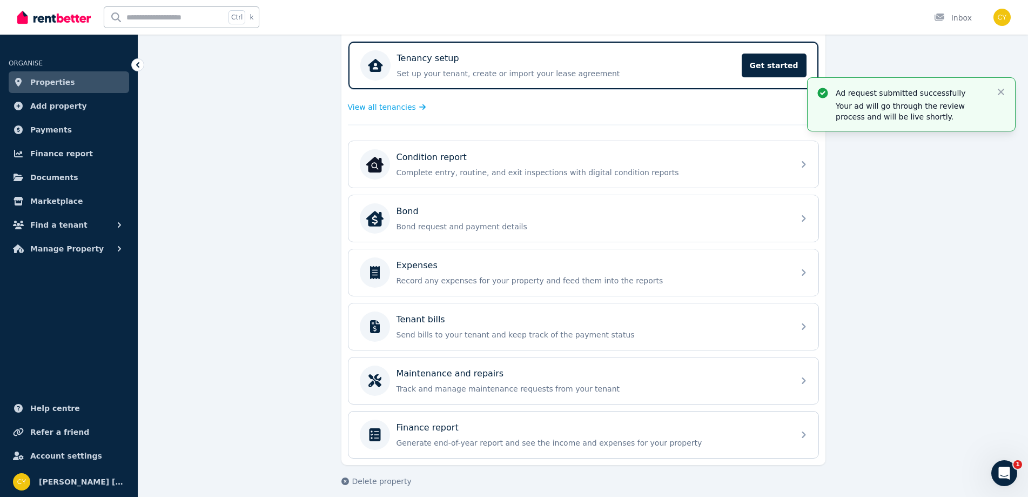
scroll to position [225, 0]
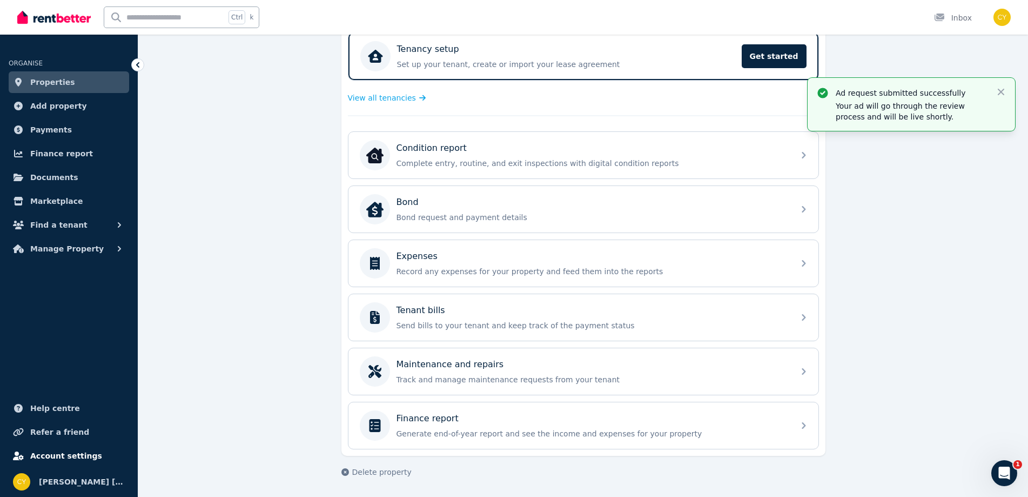
click at [59, 453] on span "Account settings" at bounding box center [66, 455] width 72 height 13
